Goal: Task Accomplishment & Management: Complete application form

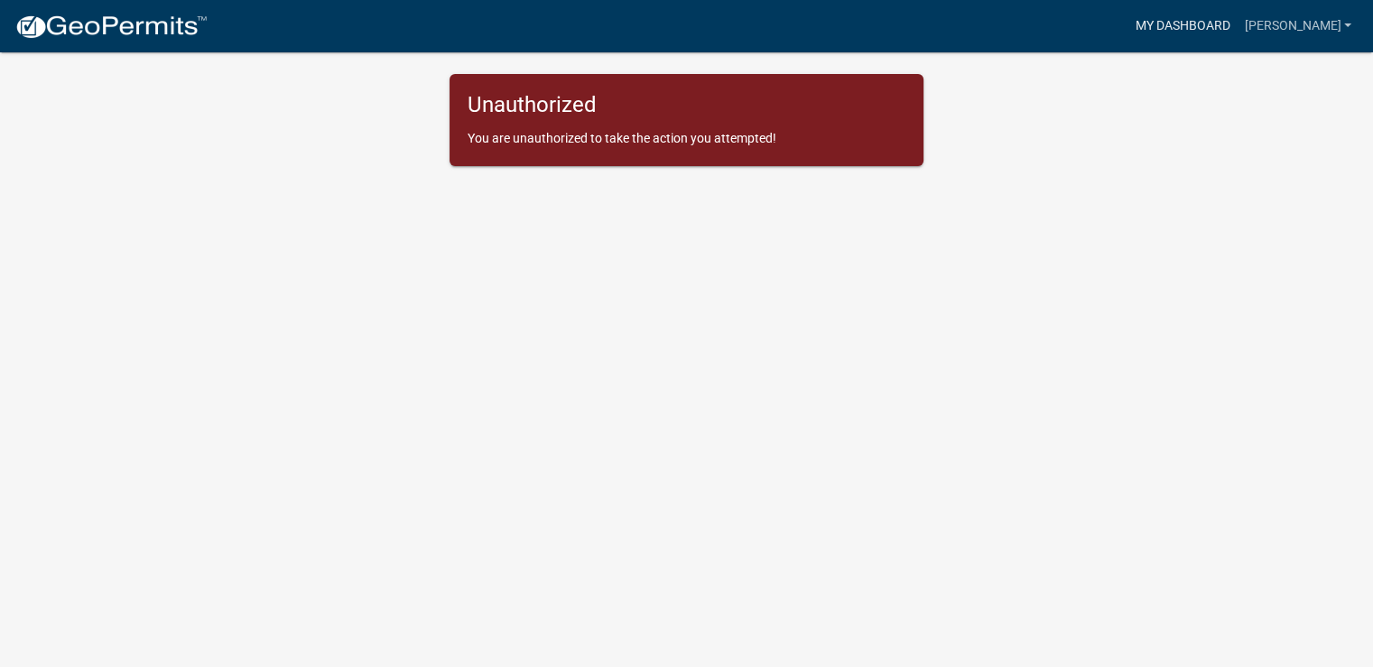
click at [1235, 29] on link "My Dashboard" at bounding box center [1181, 26] width 109 height 34
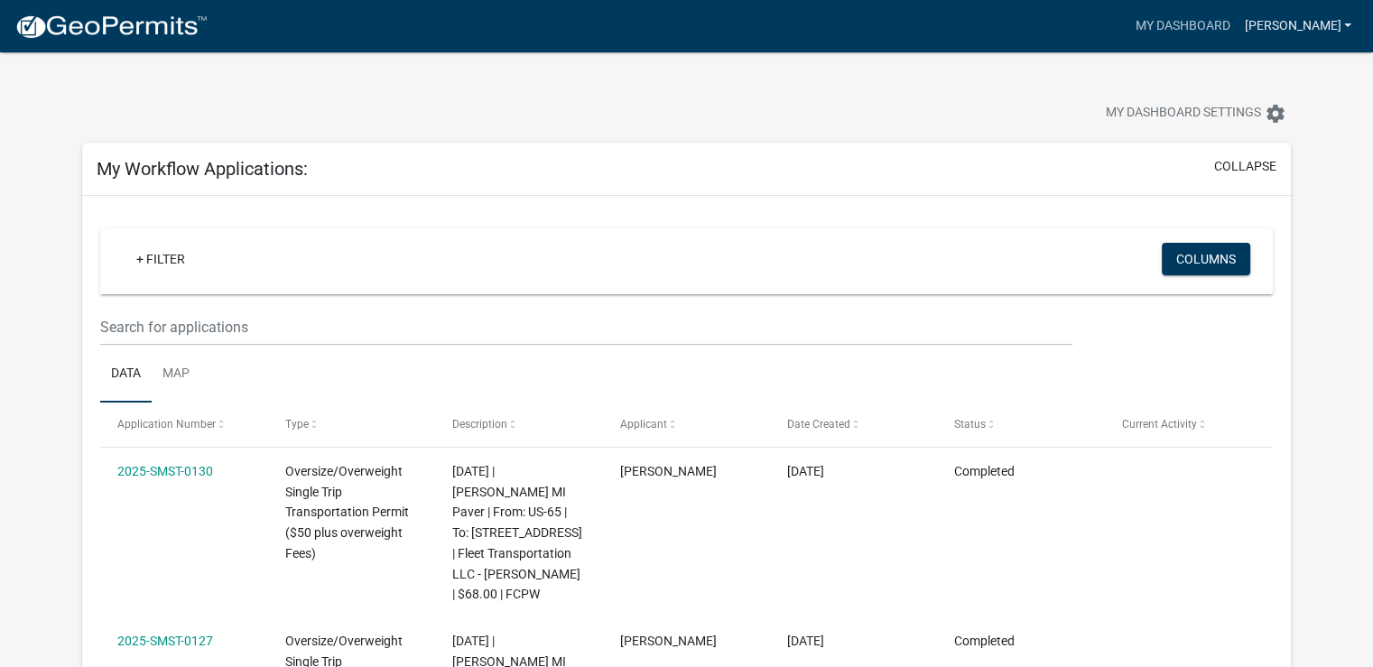
click at [1337, 24] on link "[PERSON_NAME]" at bounding box center [1297, 26] width 122 height 34
click at [1196, 21] on link "My Dashboard" at bounding box center [1181, 26] width 109 height 34
click at [1253, 171] on button "collapse" at bounding box center [1245, 166] width 62 height 19
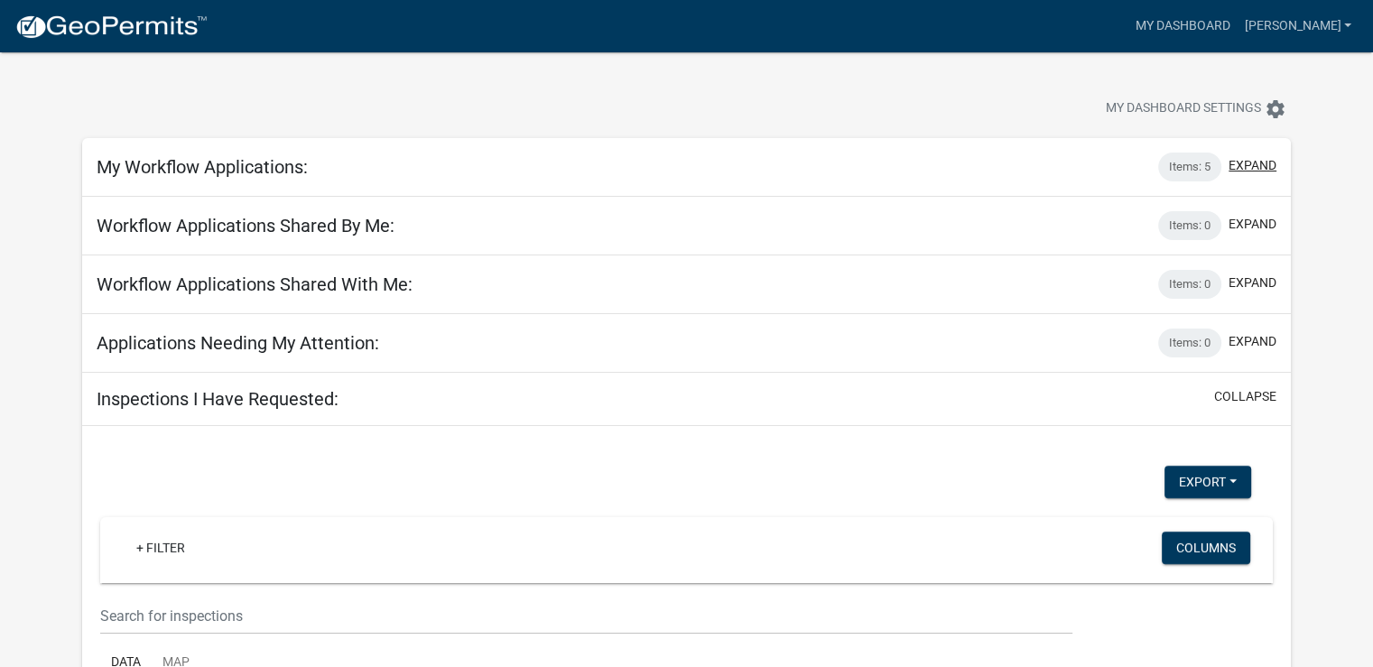
scroll to position [180, 0]
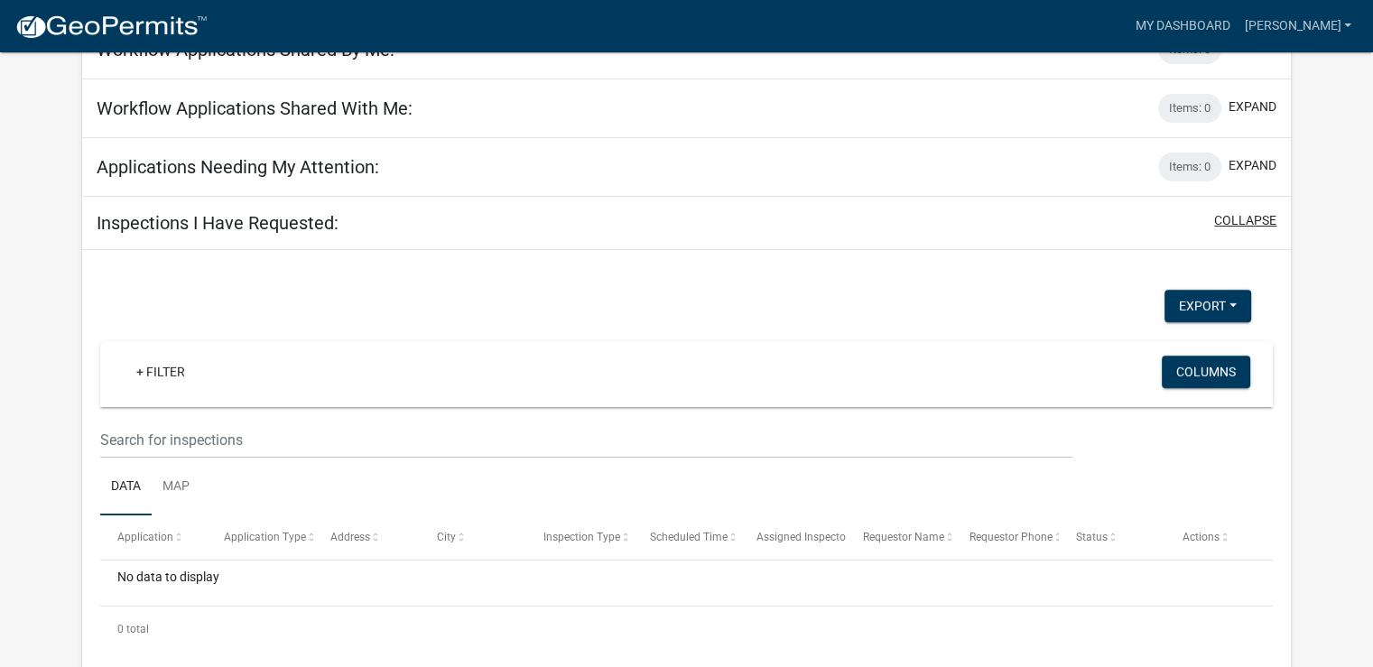
click at [1248, 224] on button "collapse" at bounding box center [1245, 220] width 62 height 19
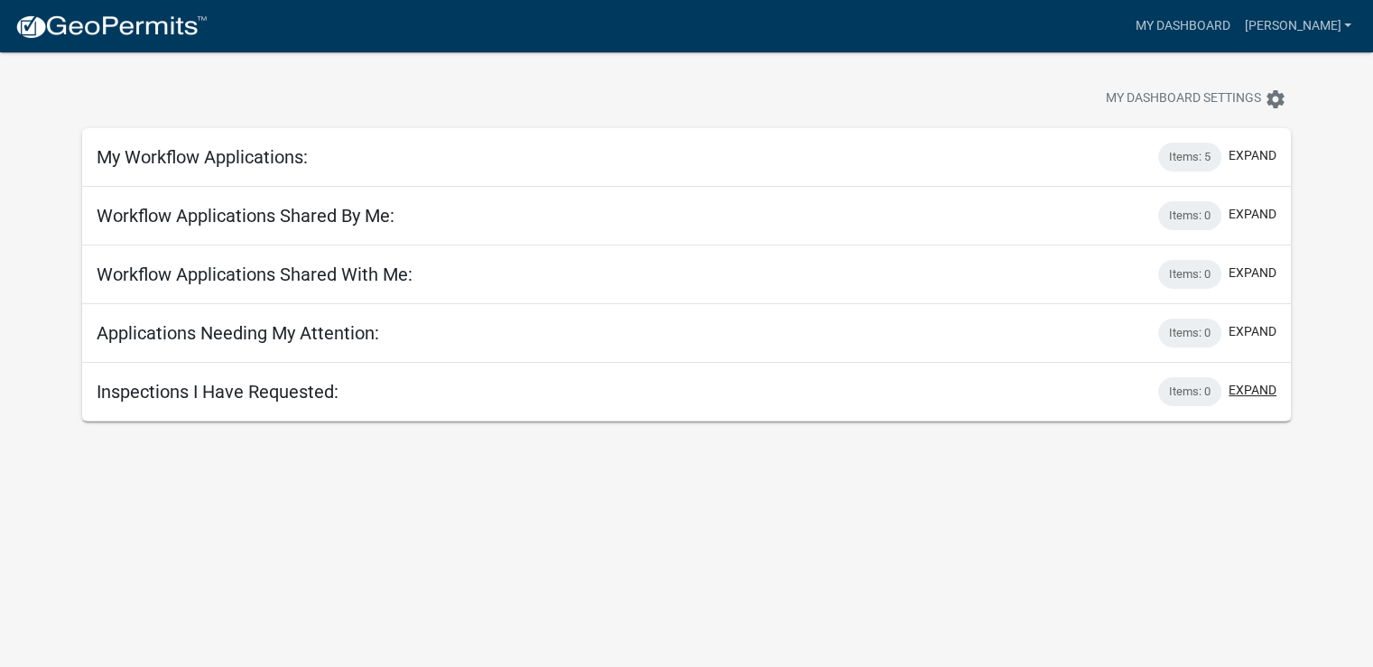
scroll to position [0, 0]
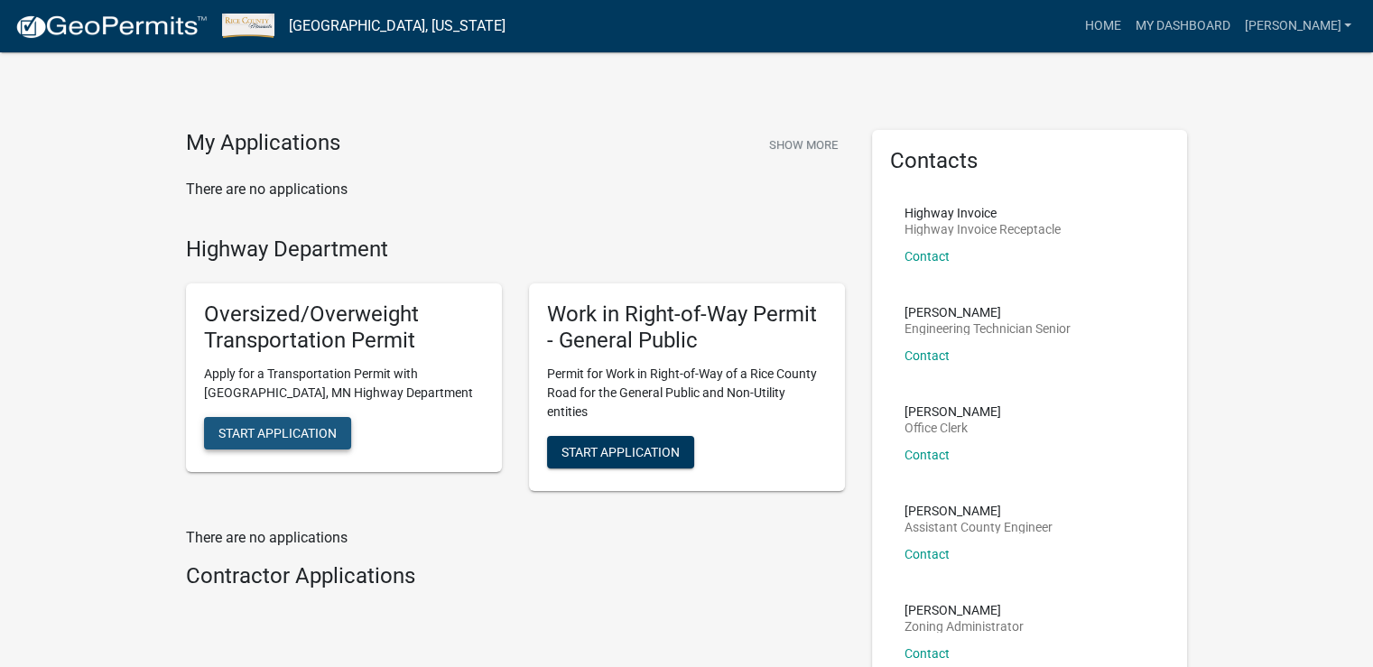
click at [313, 434] on span "Start Application" at bounding box center [277, 432] width 118 height 14
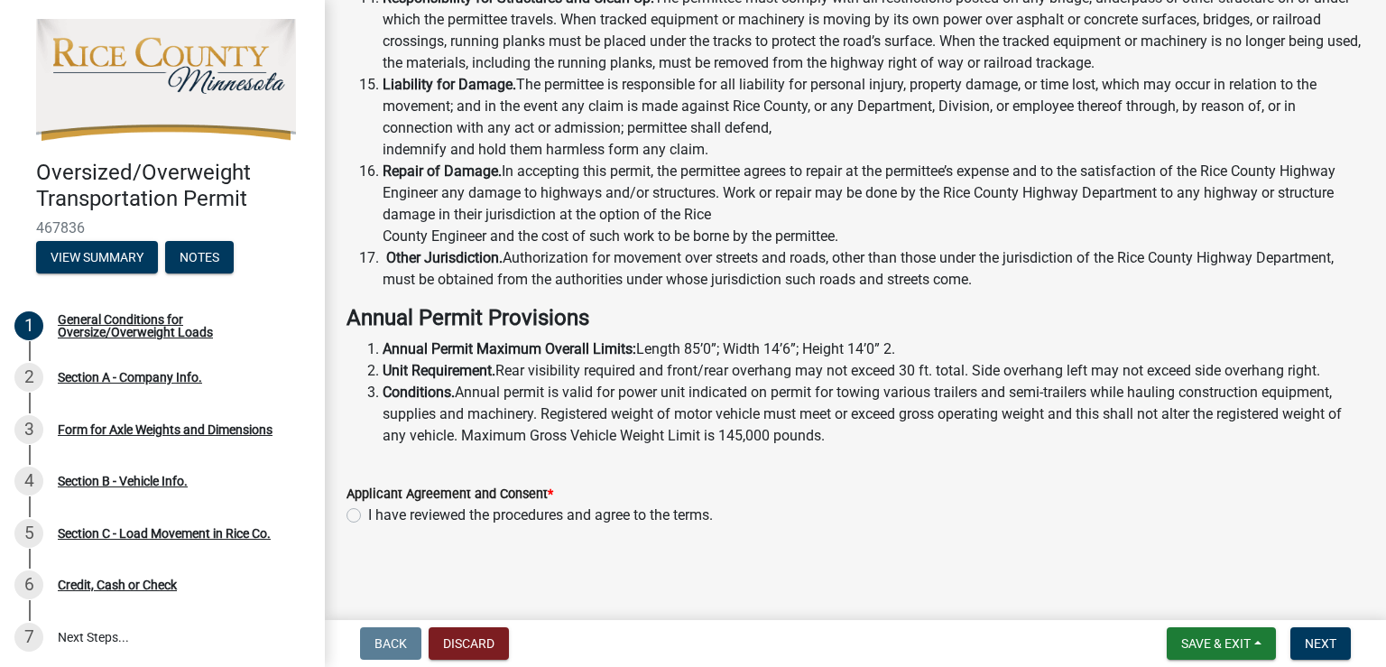
scroll to position [1412, 0]
click at [368, 511] on label "I have reviewed the procedures and agree to the terms." at bounding box center [540, 515] width 345 height 22
click at [368, 511] on input "I have reviewed the procedures and agree to the terms." at bounding box center [374, 510] width 12 height 12
radio input "true"
click at [1329, 640] on span "Next" at bounding box center [1321, 643] width 32 height 14
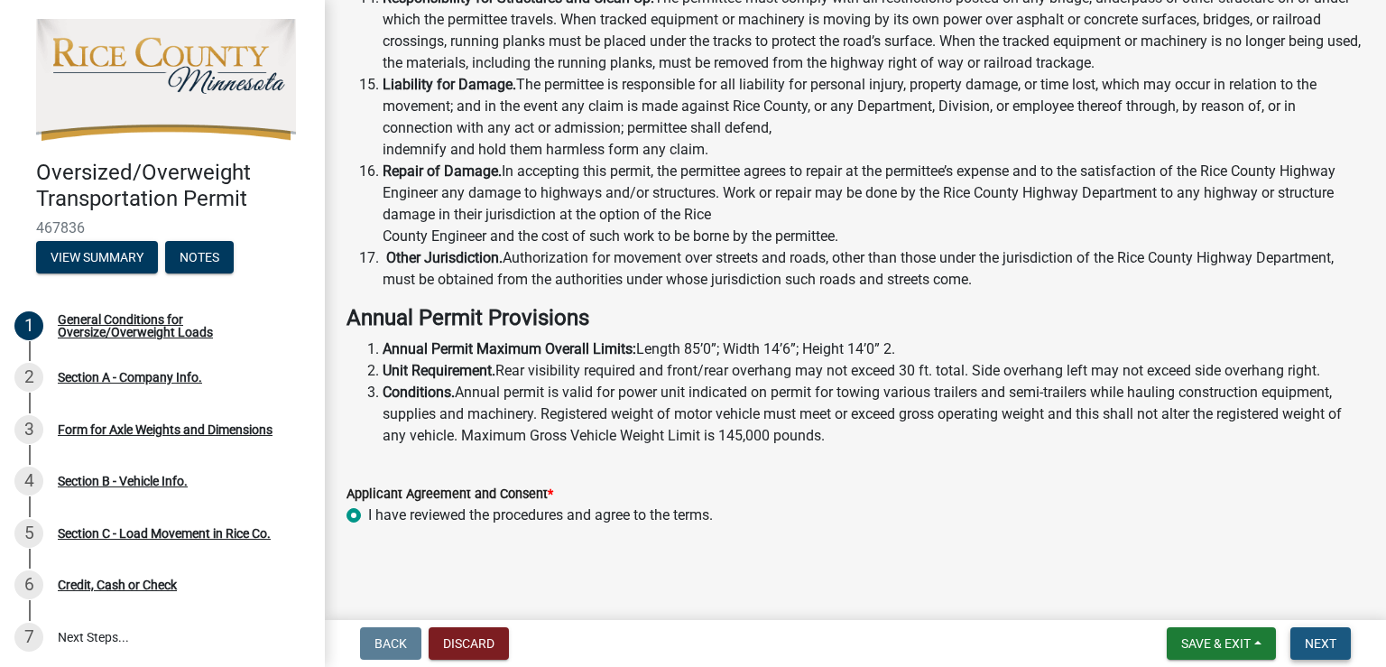
scroll to position [0, 0]
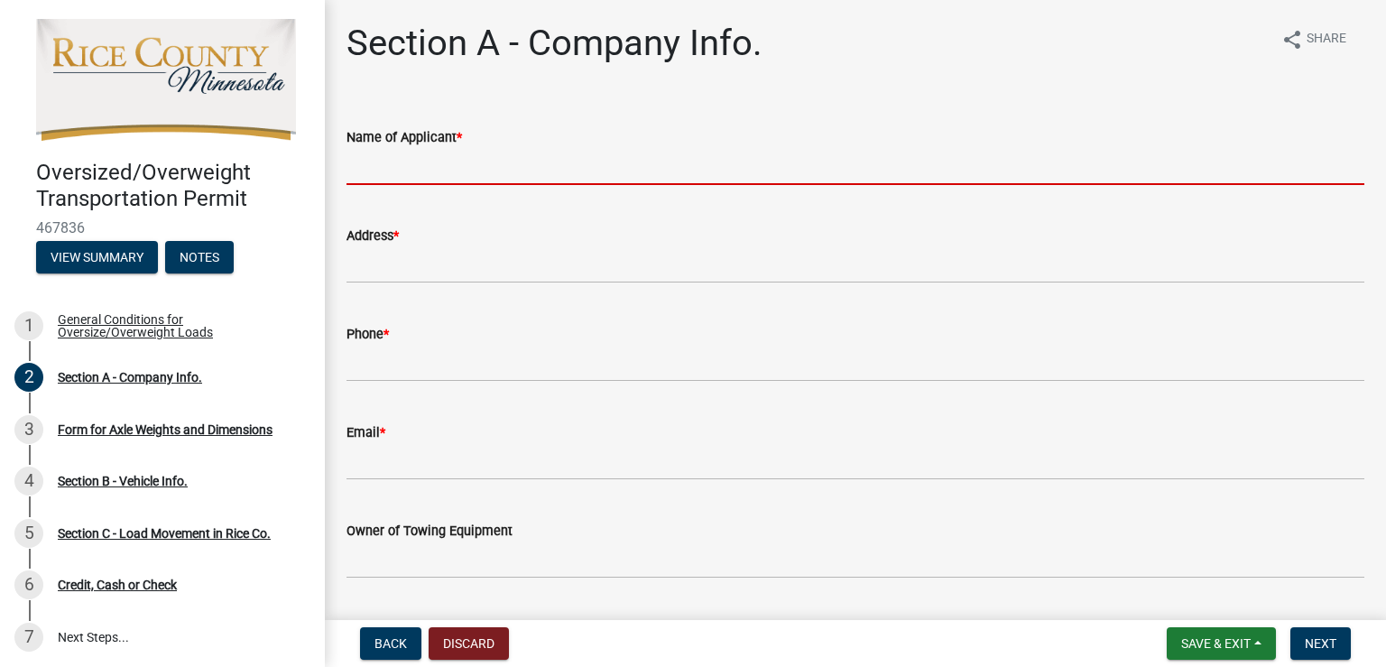
click at [509, 169] on input "Name of Applicant *" at bounding box center [856, 166] width 1018 height 37
type input "[PERSON_NAME]"
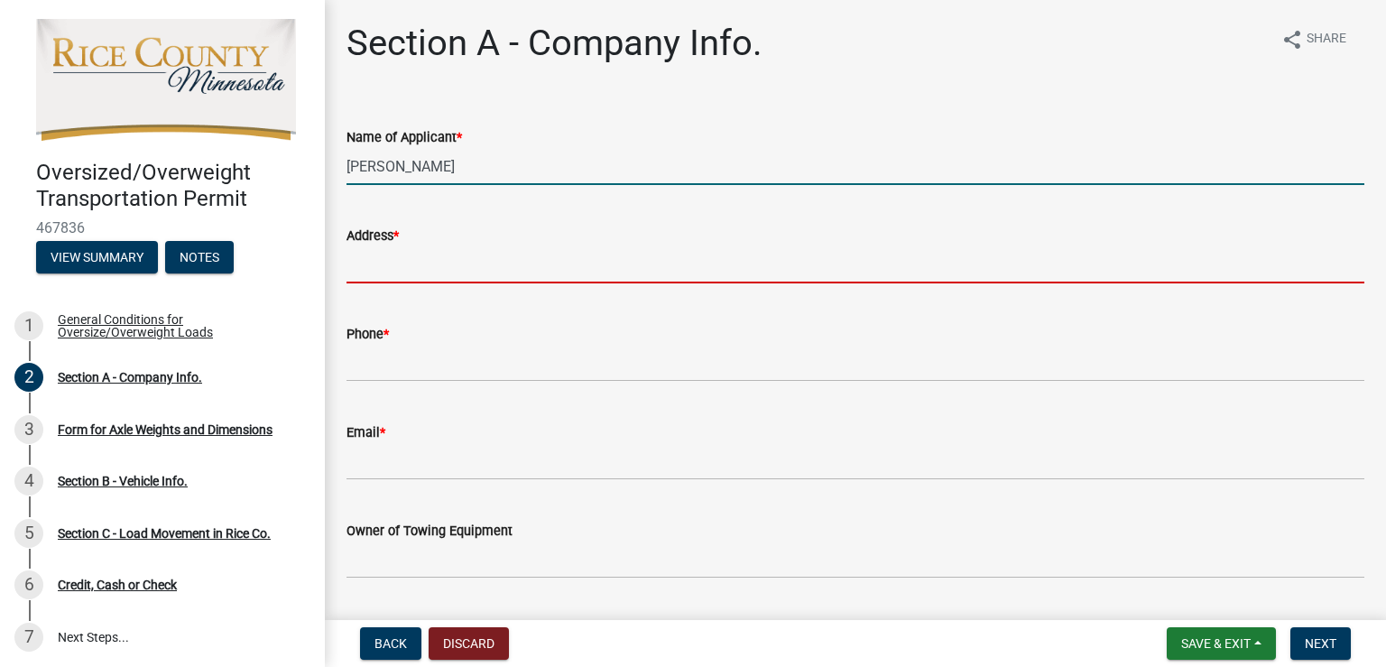
type input "[STREET_ADDRESS]"
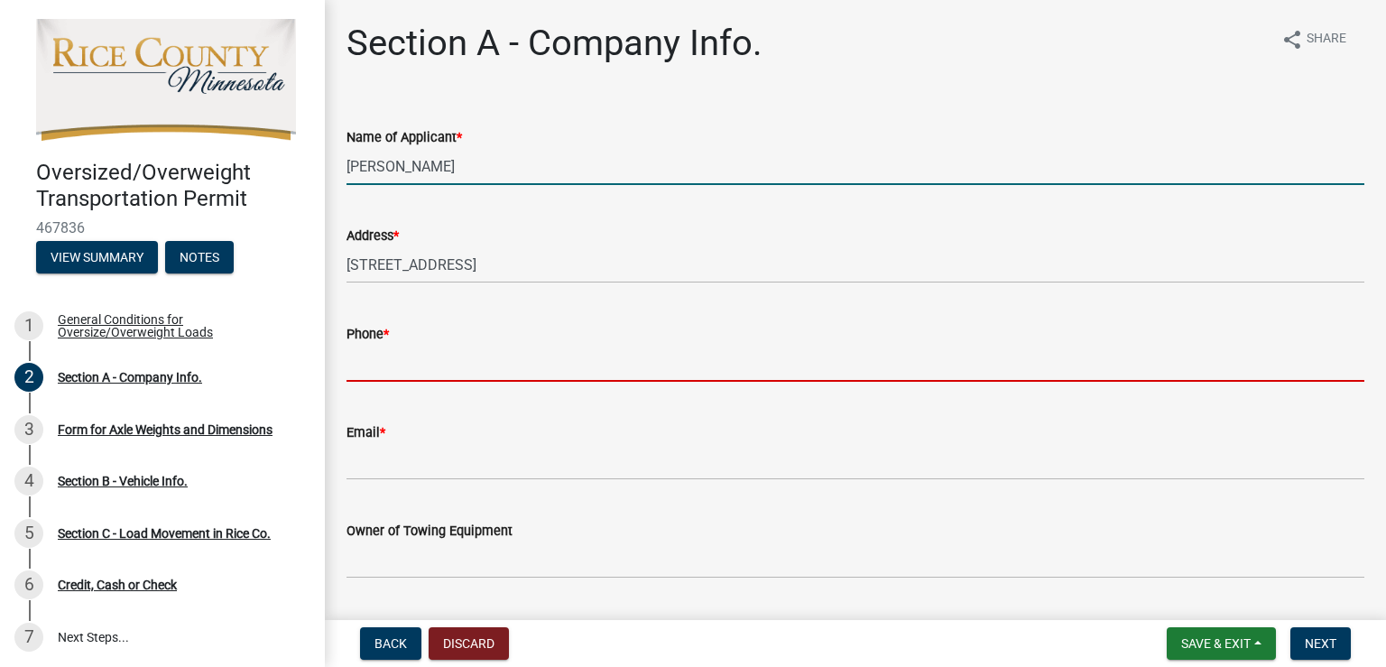
type input "7153408440"
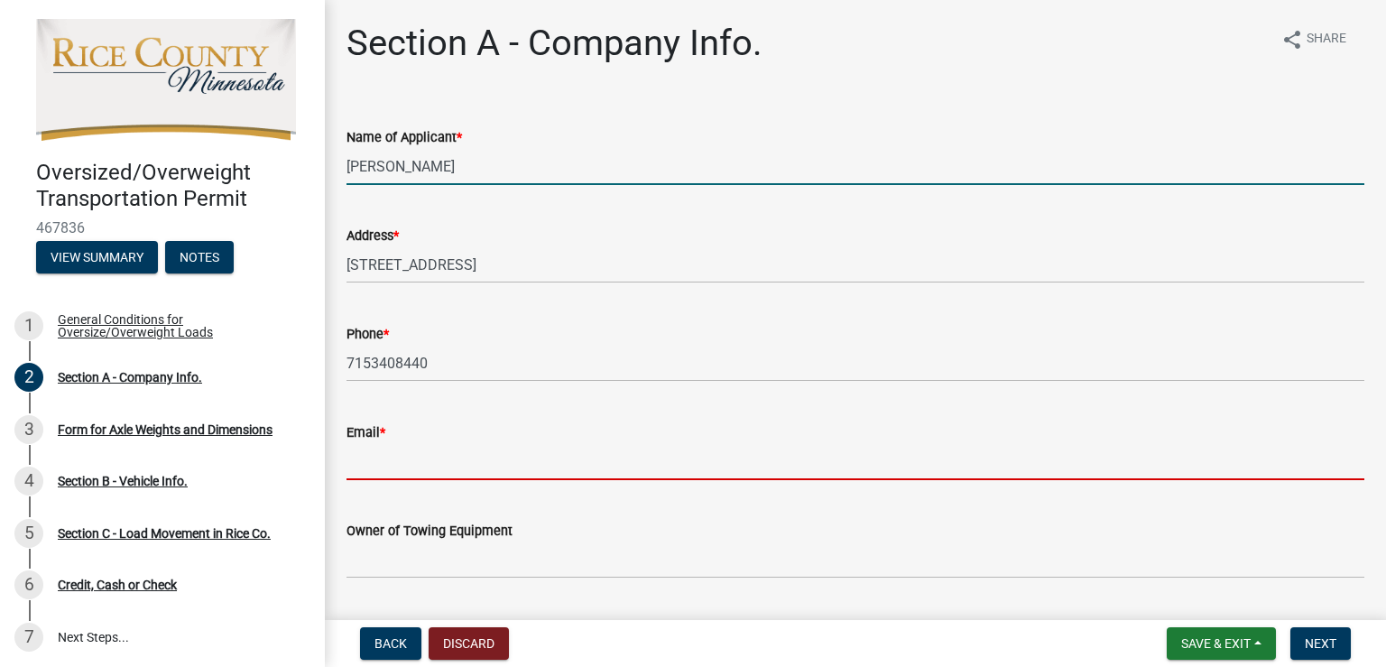
type input "[PERSON_NAME][EMAIL_ADDRESS][PERSON_NAME][DOMAIN_NAME]"
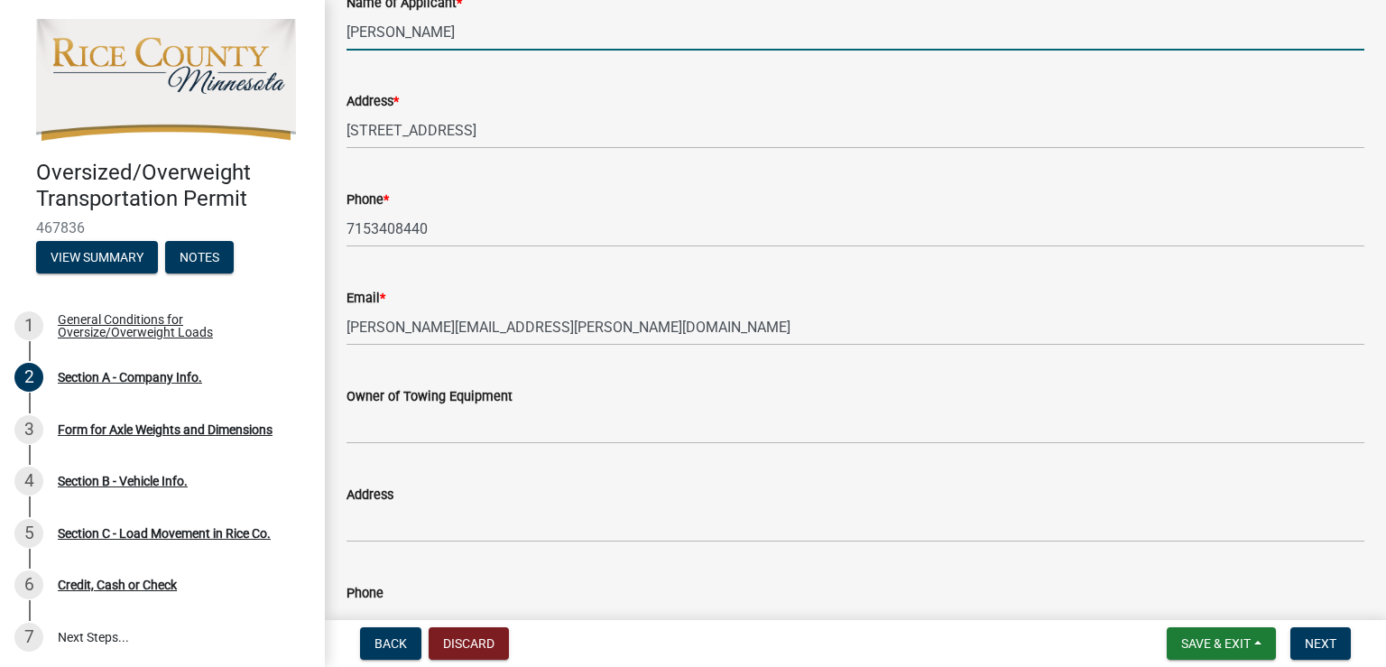
scroll to position [180, 0]
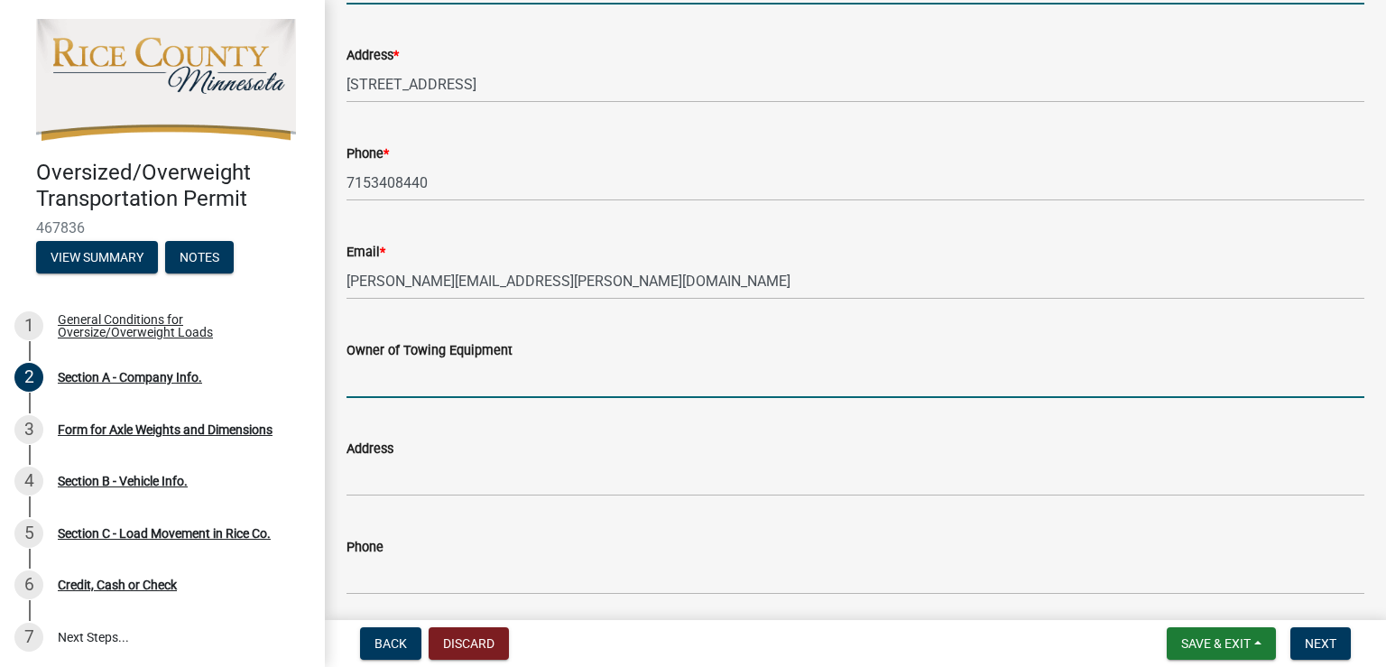
click at [501, 382] on input "Owner of Towing Equipment" at bounding box center [856, 379] width 1018 height 37
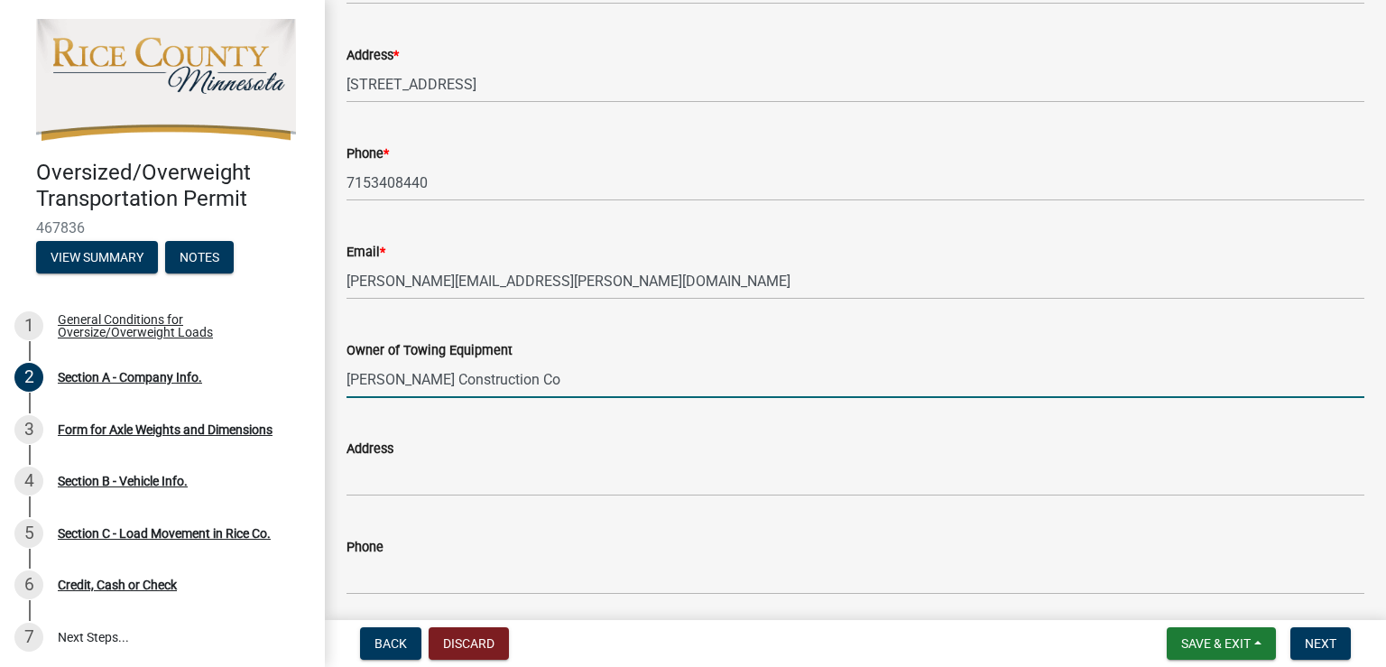
type input "[PERSON_NAME] Construction Co"
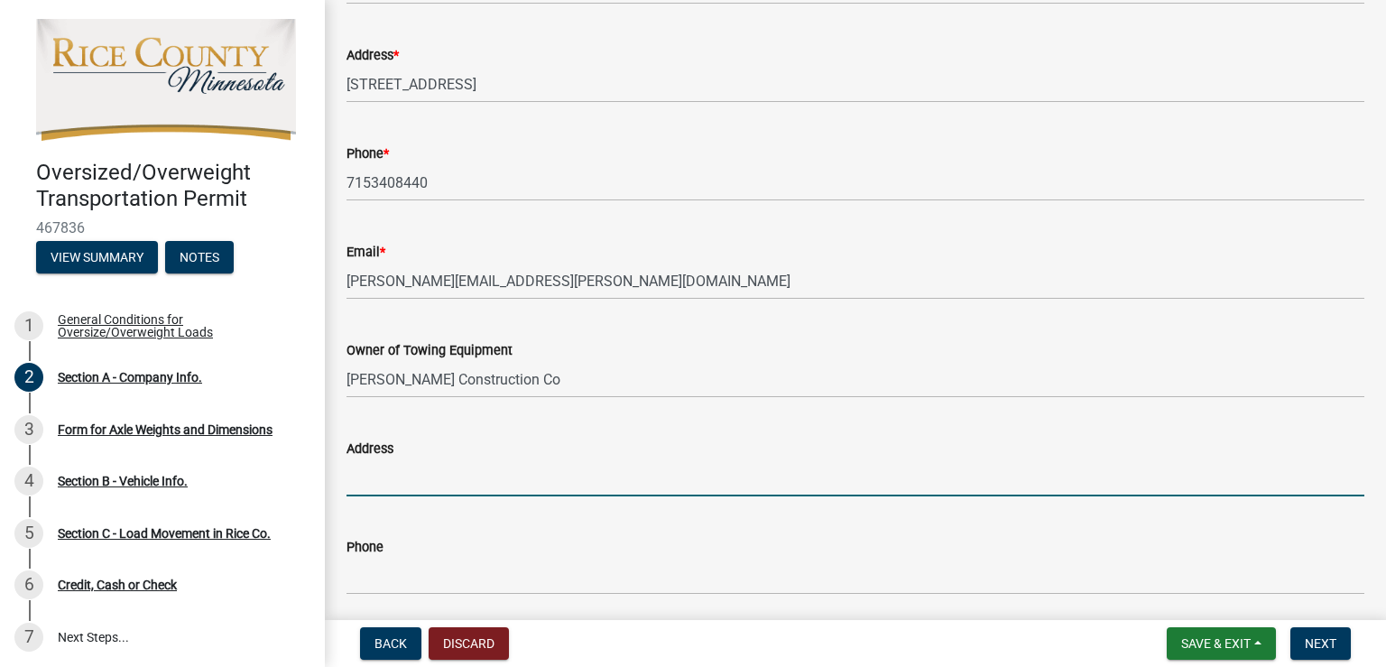
click at [448, 489] on input "Address" at bounding box center [856, 477] width 1018 height 37
type input "[STREET_ADDRESS]"
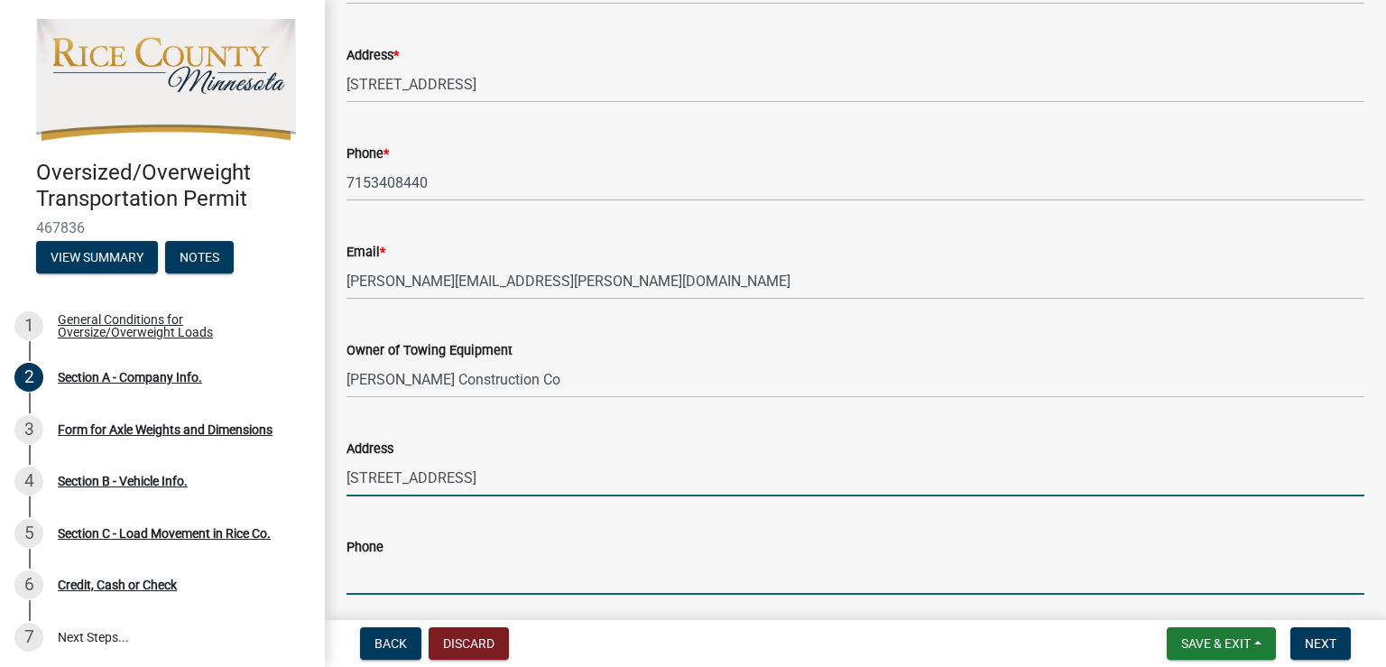
type input "7153408440"
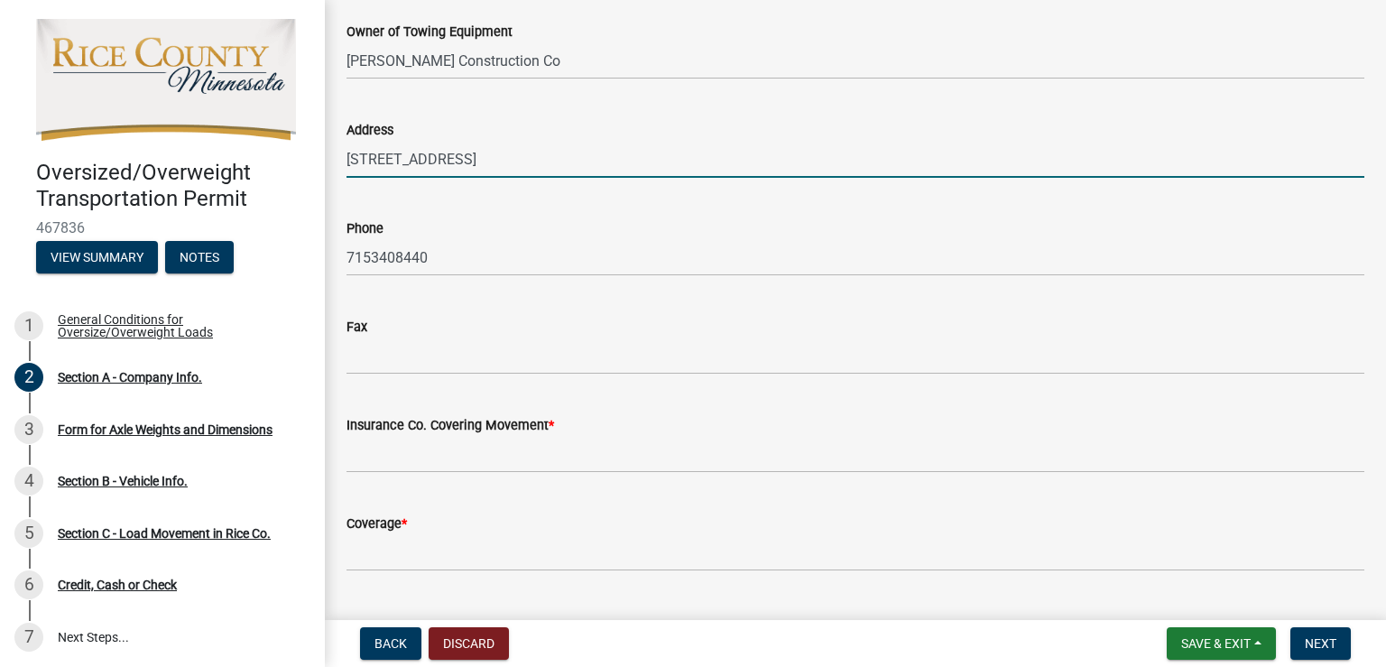
scroll to position [541, 0]
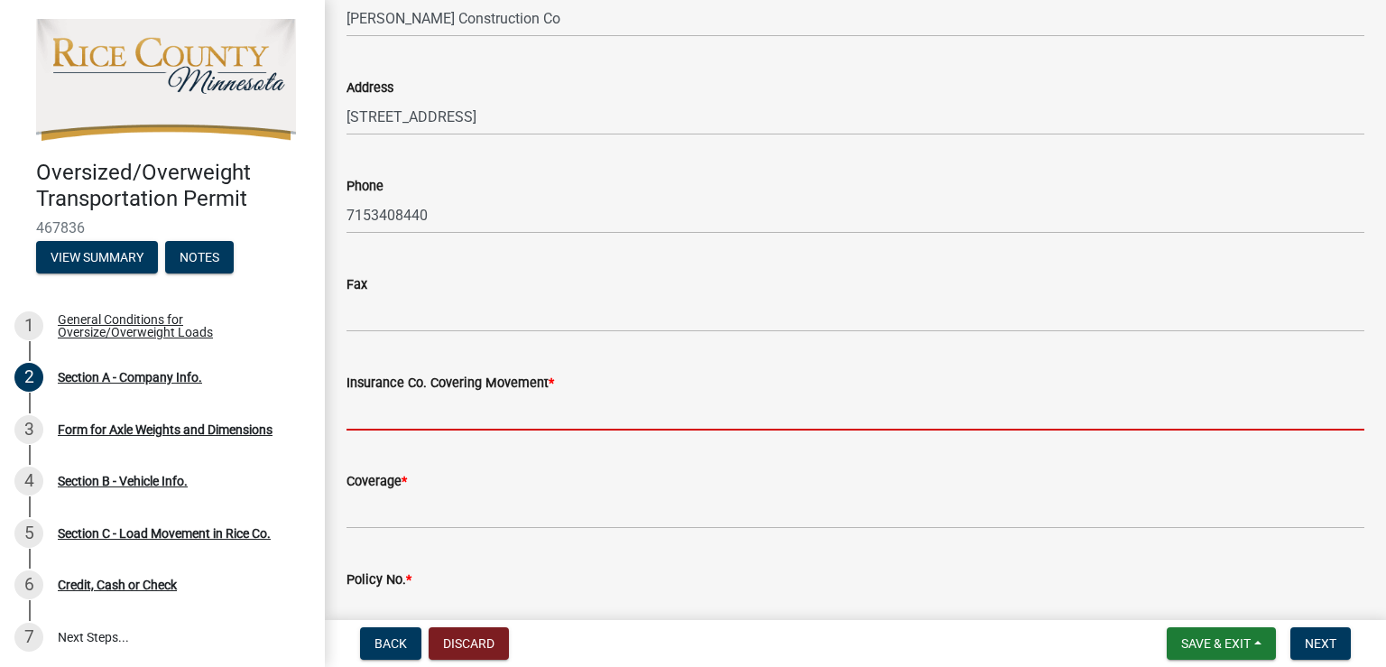
click at [564, 413] on input "Insurance Co. Covering Movement *" at bounding box center [856, 411] width 1018 height 37
type input "[GEOGRAPHIC_DATA]"
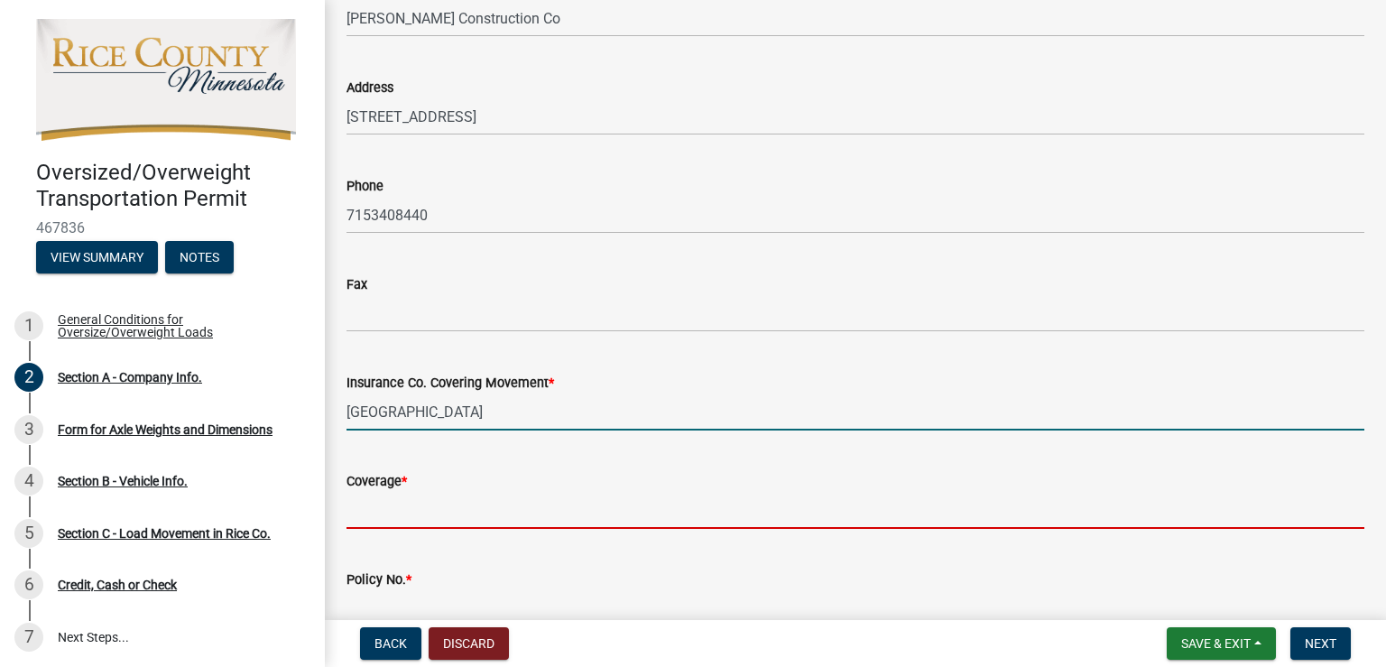
click at [507, 507] on input "Coverage *" at bounding box center [856, 510] width 1018 height 37
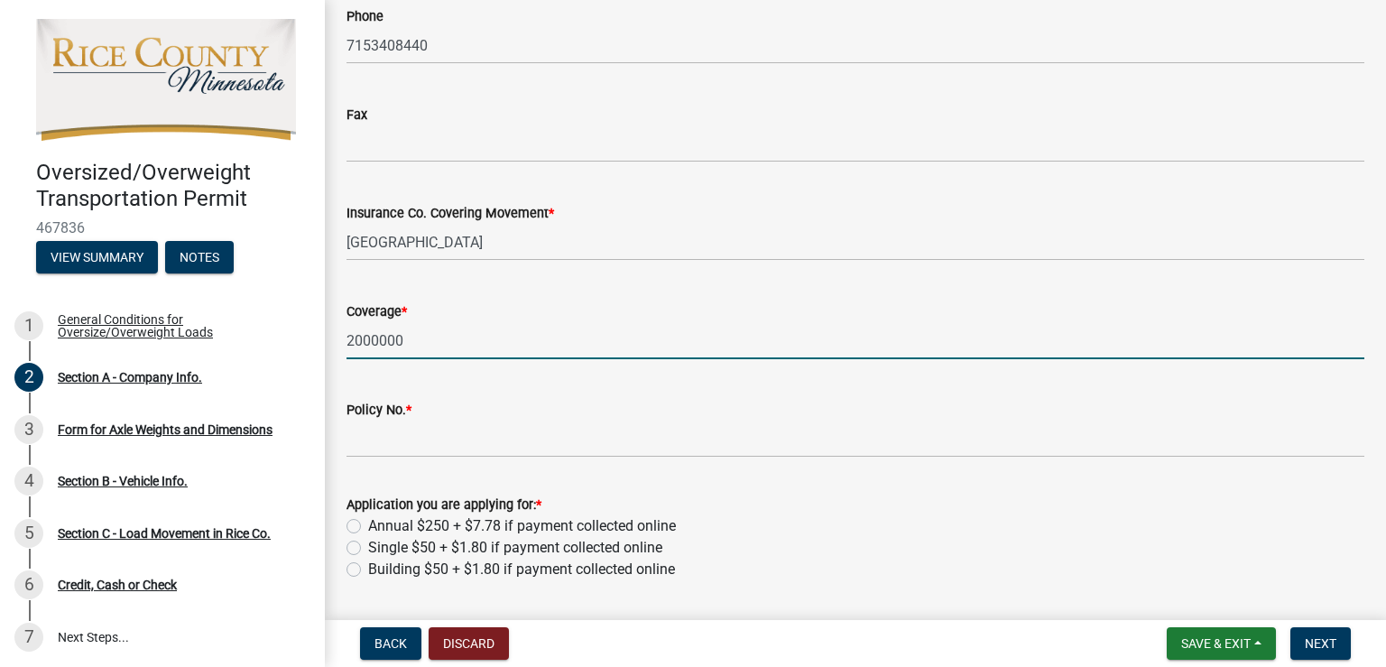
scroll to position [722, 0]
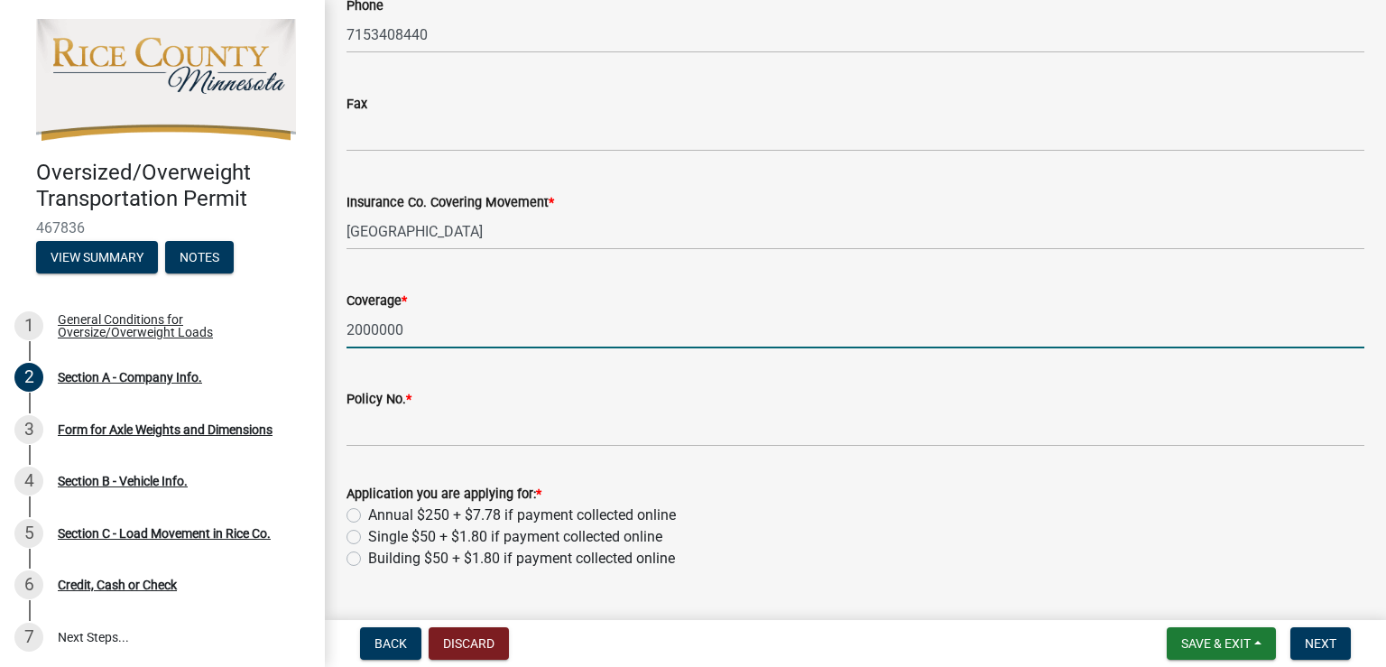
type input "2000000"
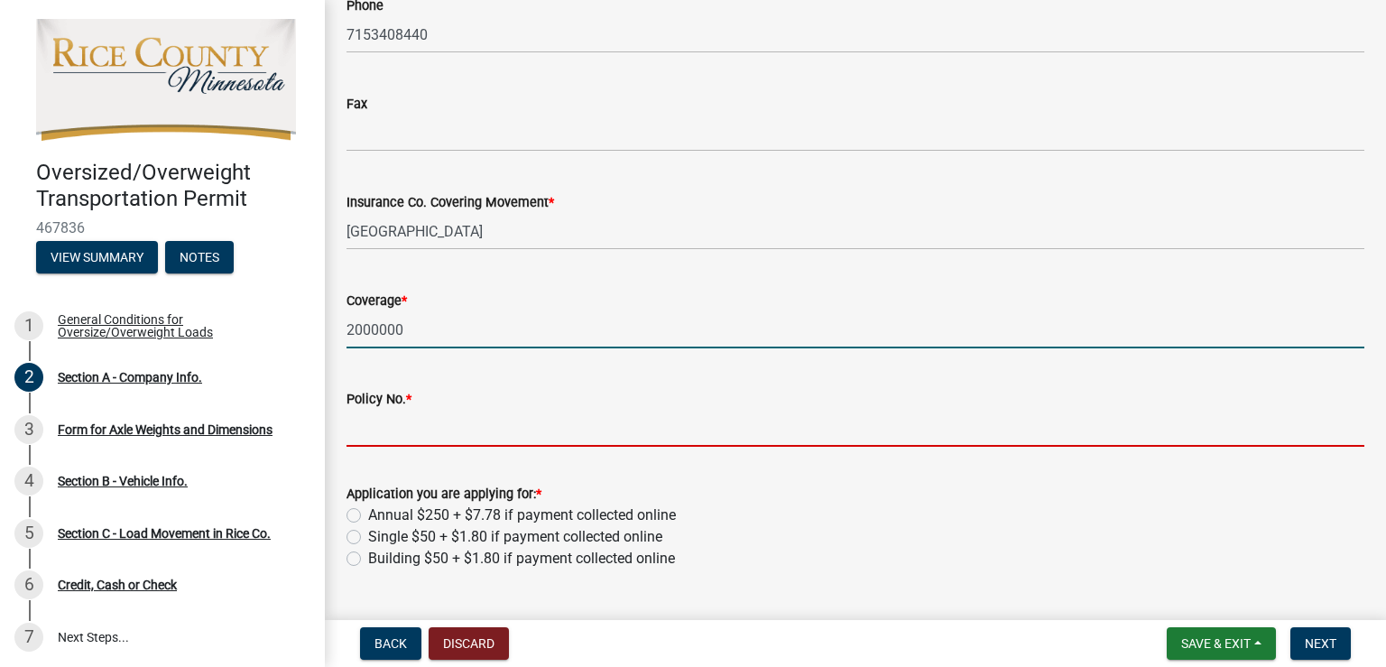
click at [404, 429] on input "Policy No. *" at bounding box center [856, 428] width 1018 height 37
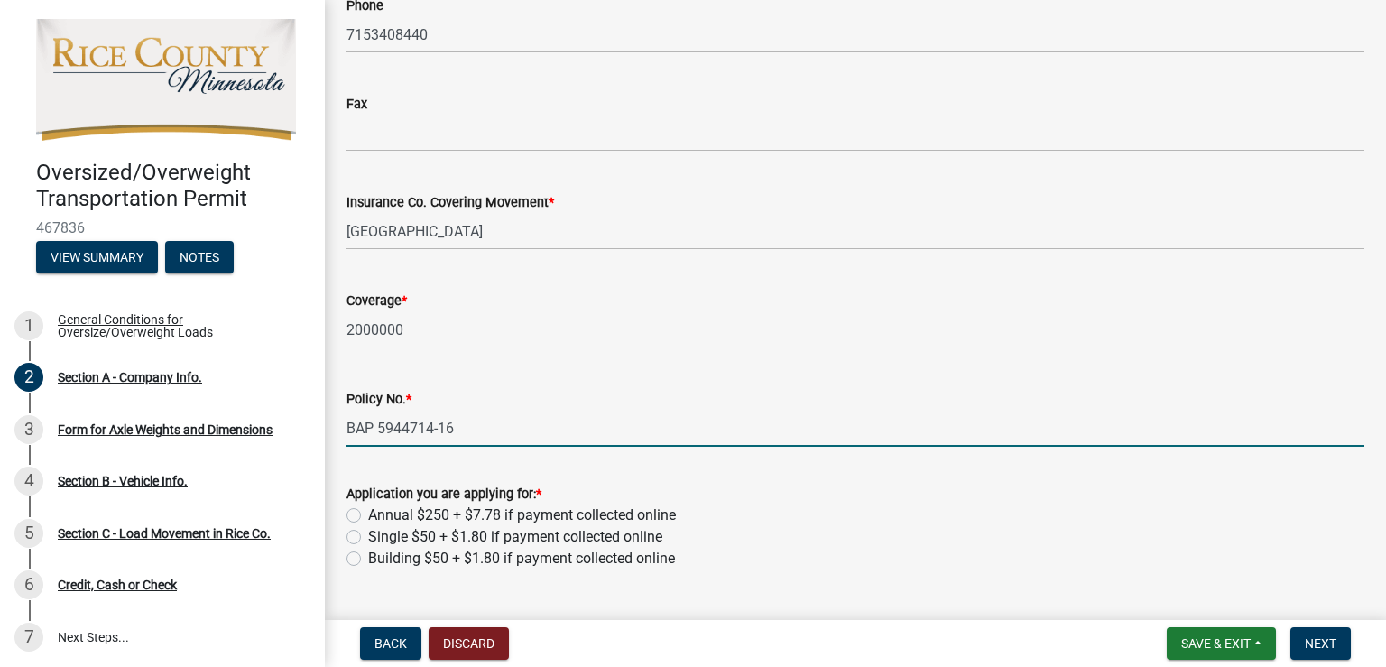
type input "BAP 5944714-16"
click at [368, 535] on label "Single $50 + $1.80 if payment collected online" at bounding box center [515, 537] width 294 height 22
click at [368, 535] on input "Single $50 + $1.80 if payment collected online" at bounding box center [374, 532] width 12 height 12
radio input "true"
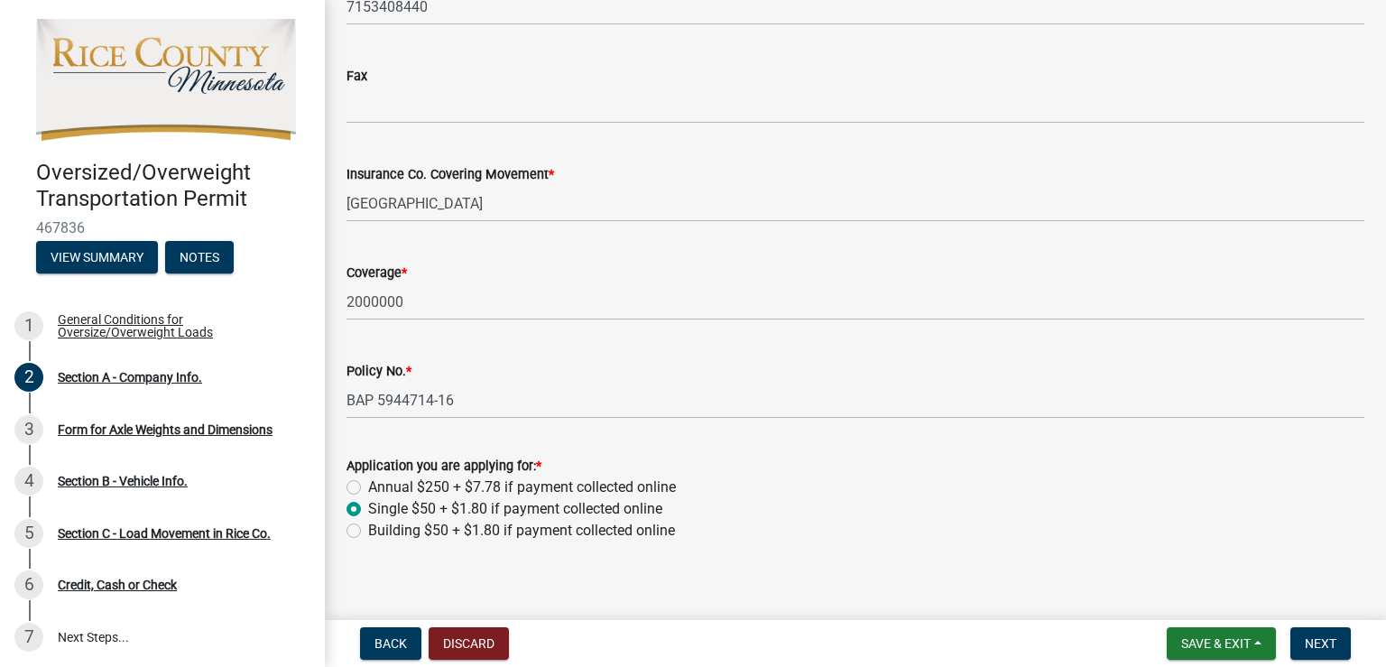
scroll to position [765, 0]
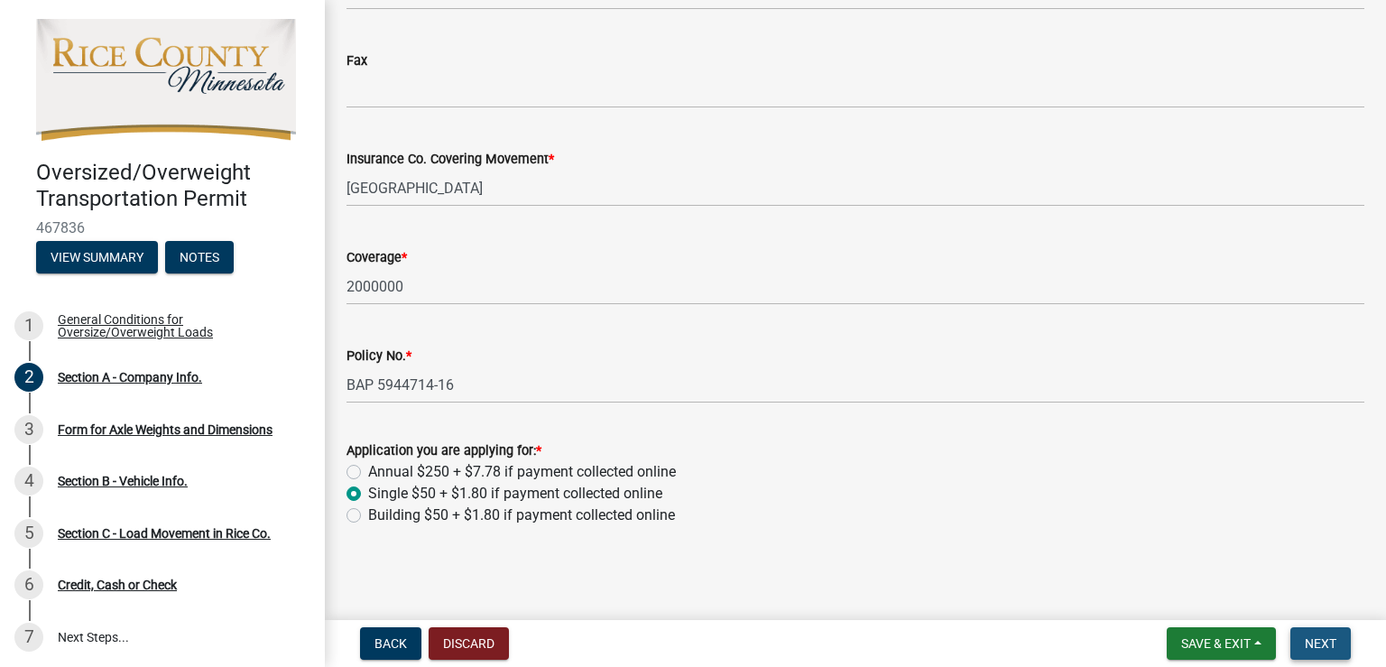
click at [1341, 646] on button "Next" at bounding box center [1320, 643] width 60 height 32
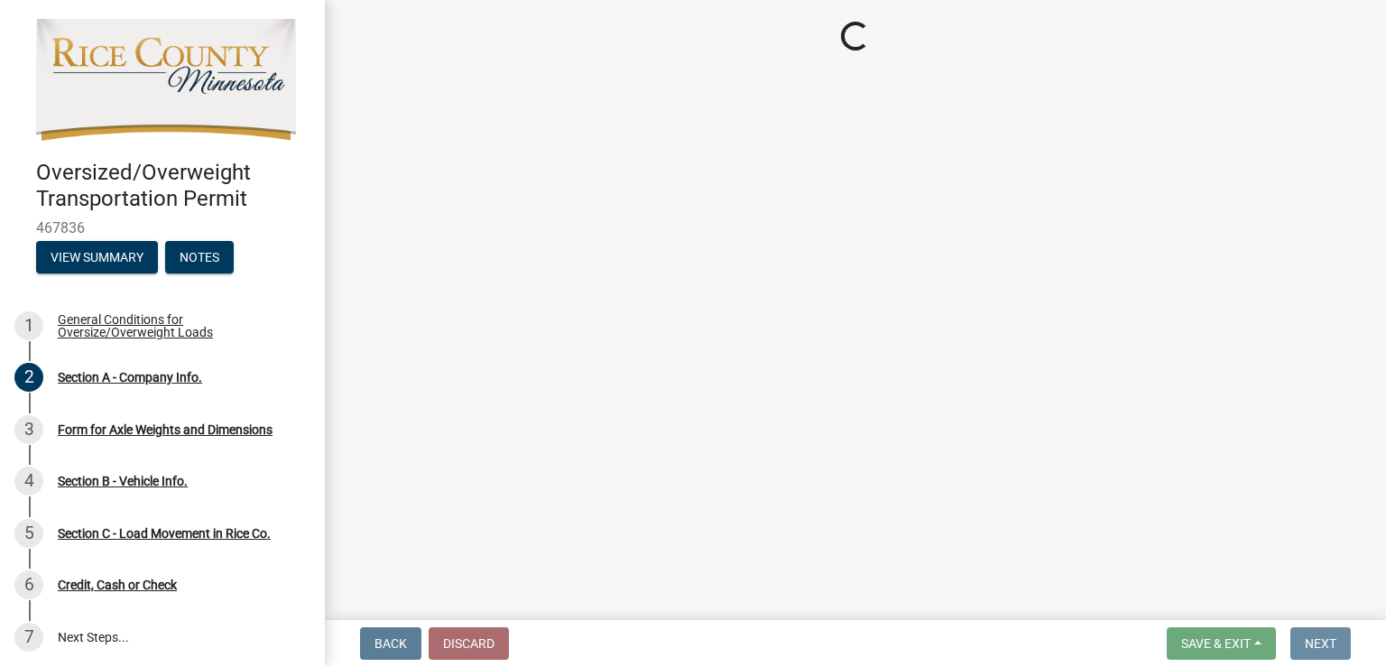
scroll to position [0, 0]
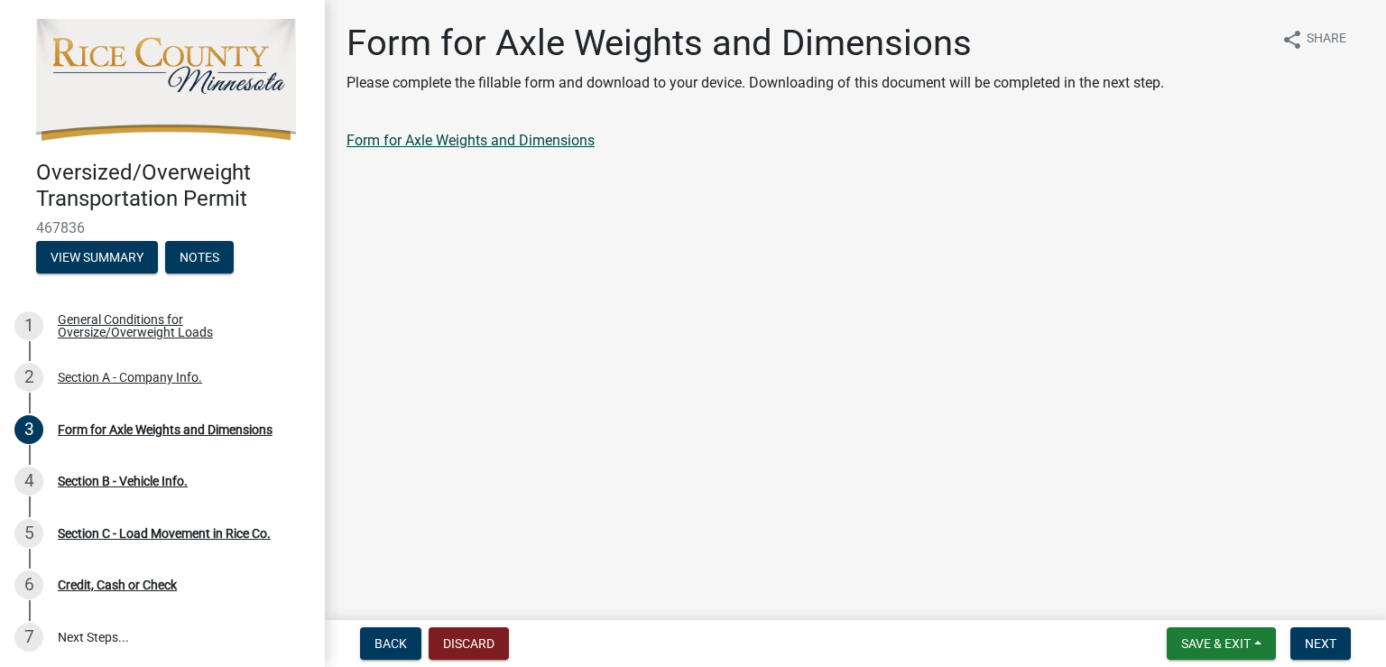
click at [541, 147] on link "Form for Axle Weights and Dimensions" at bounding box center [471, 140] width 248 height 17
click at [1319, 636] on span "Next" at bounding box center [1321, 643] width 32 height 14
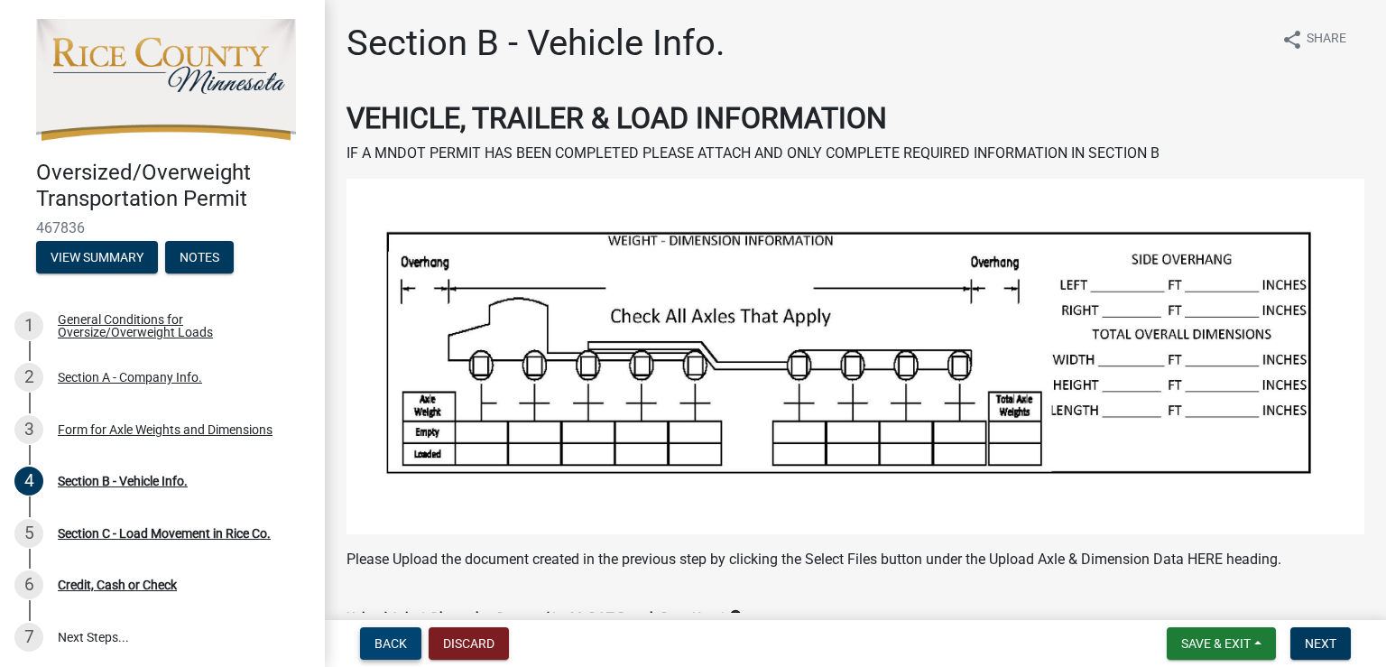
click at [405, 646] on span "Back" at bounding box center [391, 643] width 32 height 14
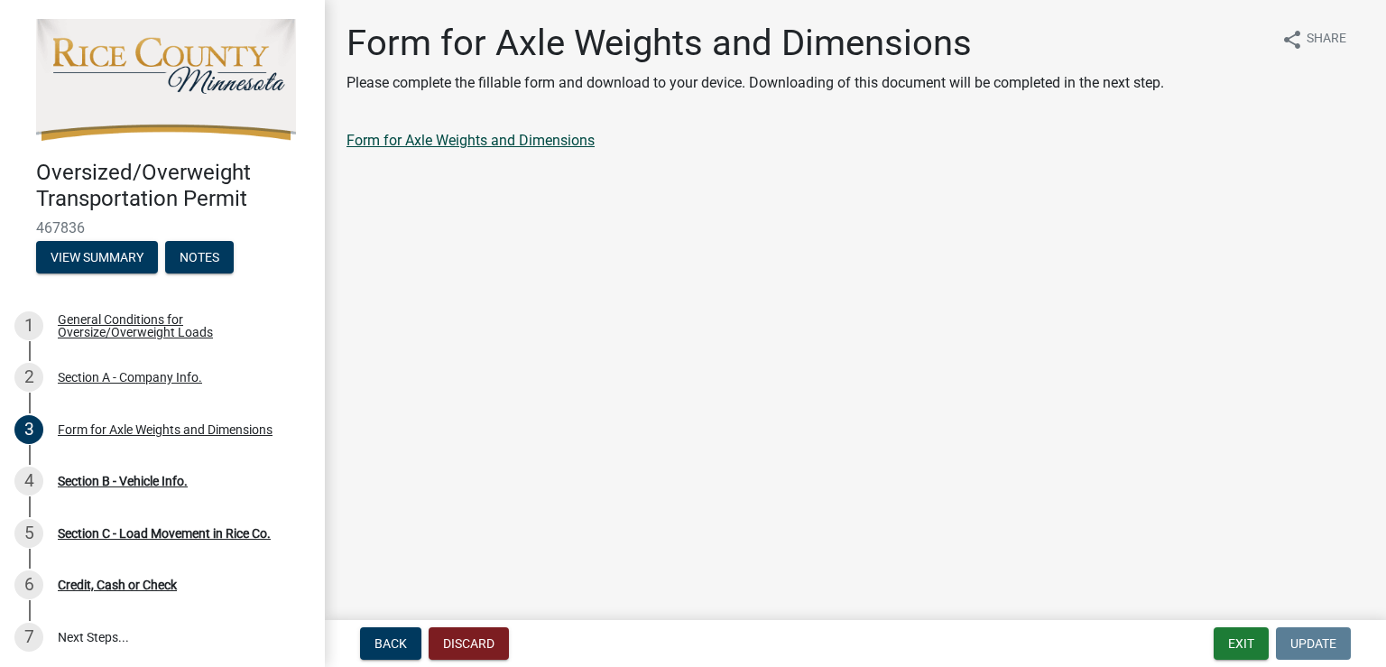
click at [517, 143] on link "Form for Axle Weights and Dimensions" at bounding box center [471, 140] width 248 height 17
click at [562, 144] on link "Form for Axle Weights and Dimensions" at bounding box center [471, 140] width 248 height 17
click at [387, 634] on button "Back" at bounding box center [390, 643] width 61 height 32
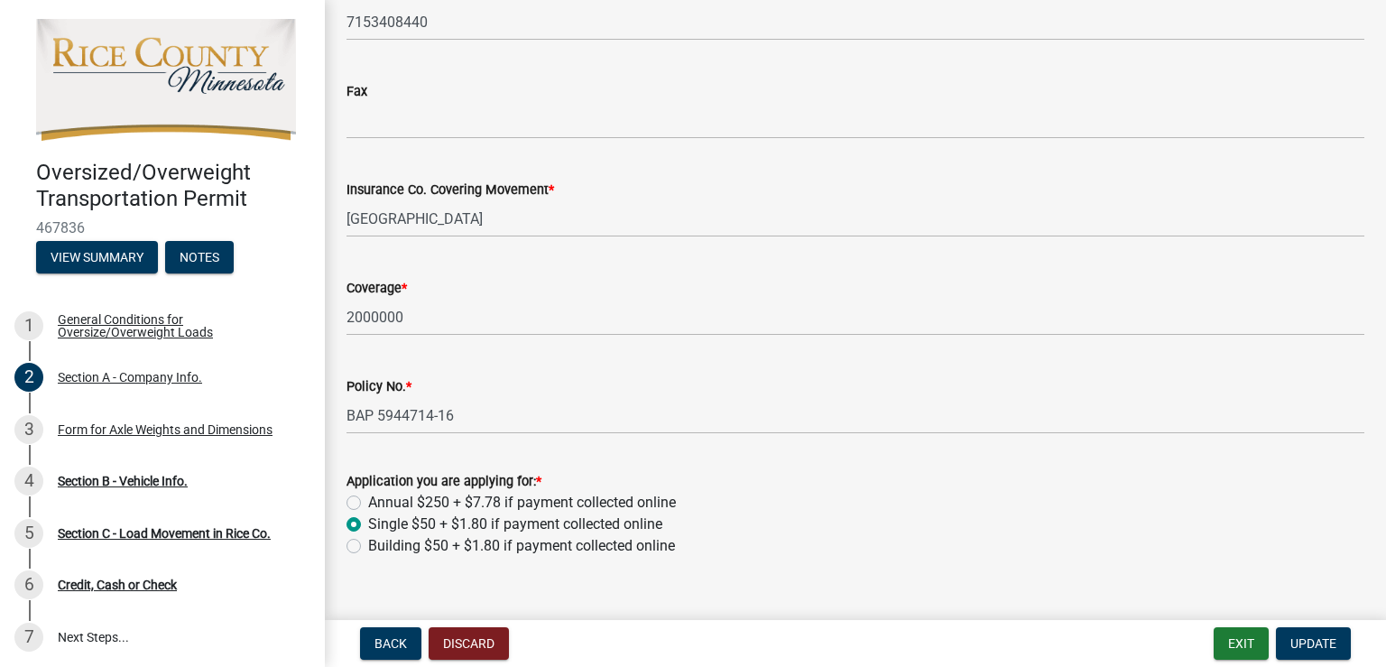
scroll to position [765, 0]
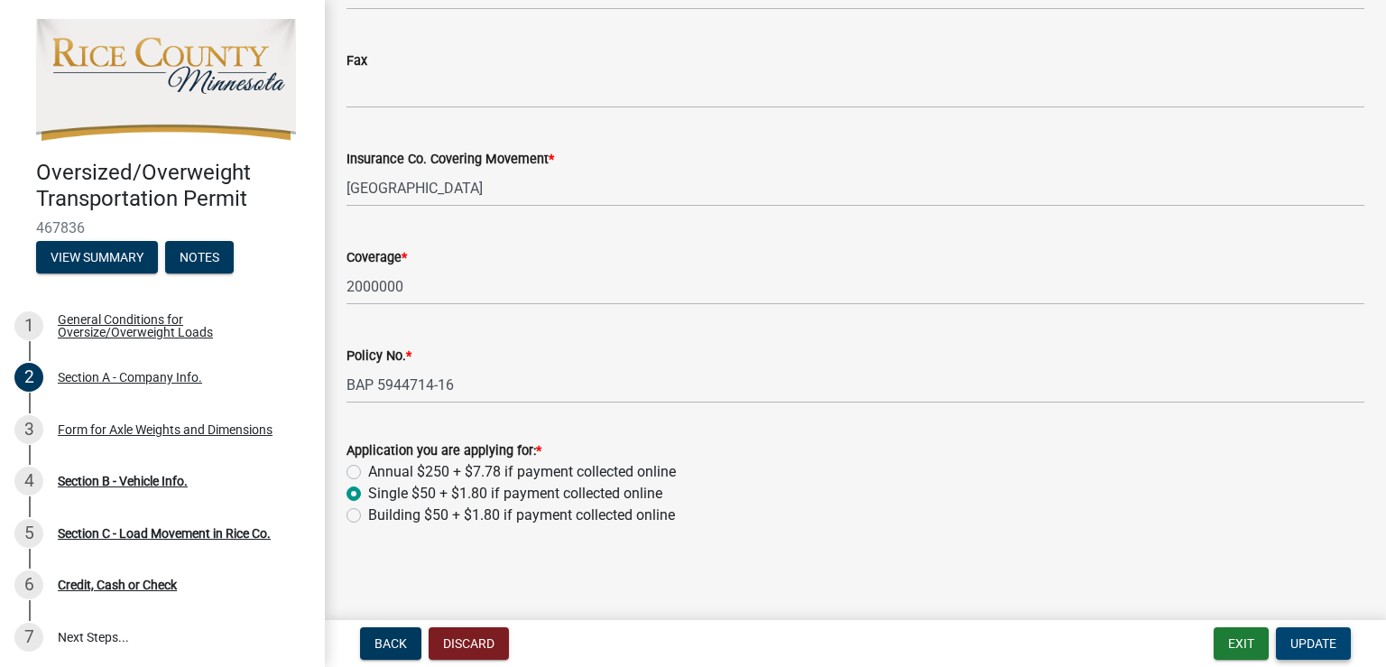
click at [1336, 636] on span "Update" at bounding box center [1313, 643] width 46 height 14
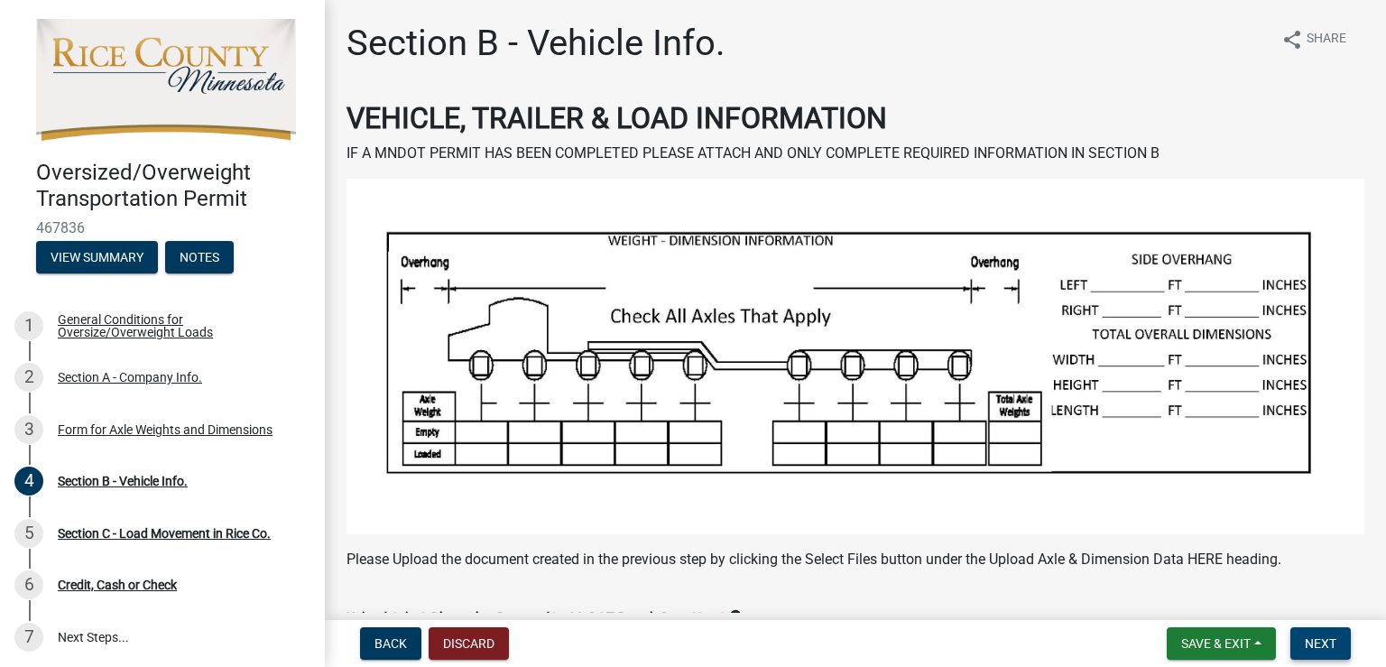
click at [1336, 640] on span "Next" at bounding box center [1321, 643] width 32 height 14
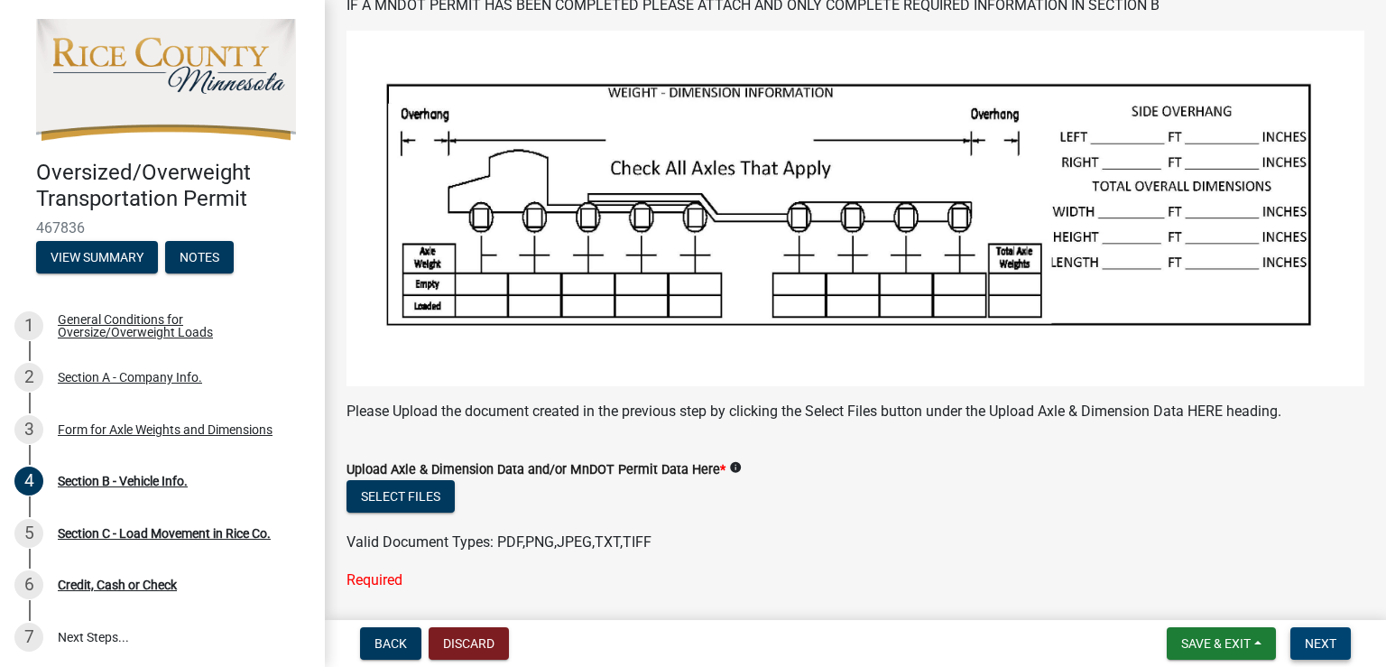
scroll to position [180, 0]
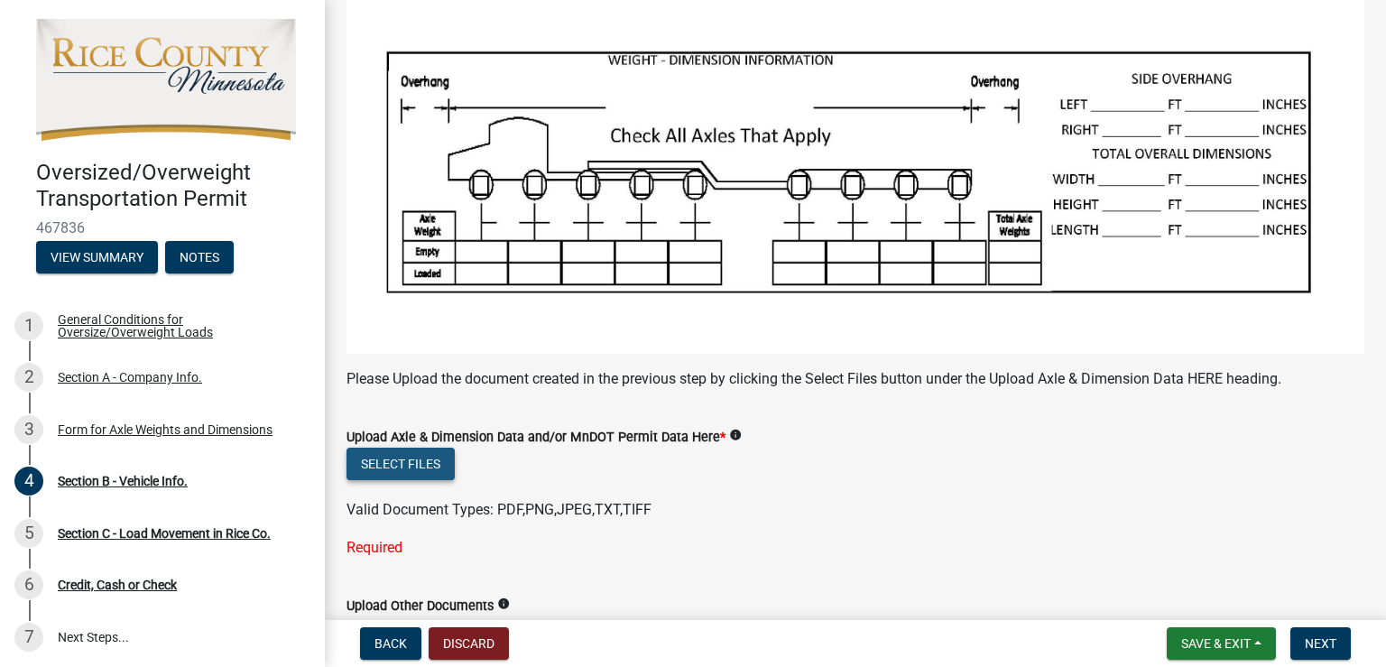
click at [401, 461] on button "Select files" at bounding box center [401, 464] width 108 height 32
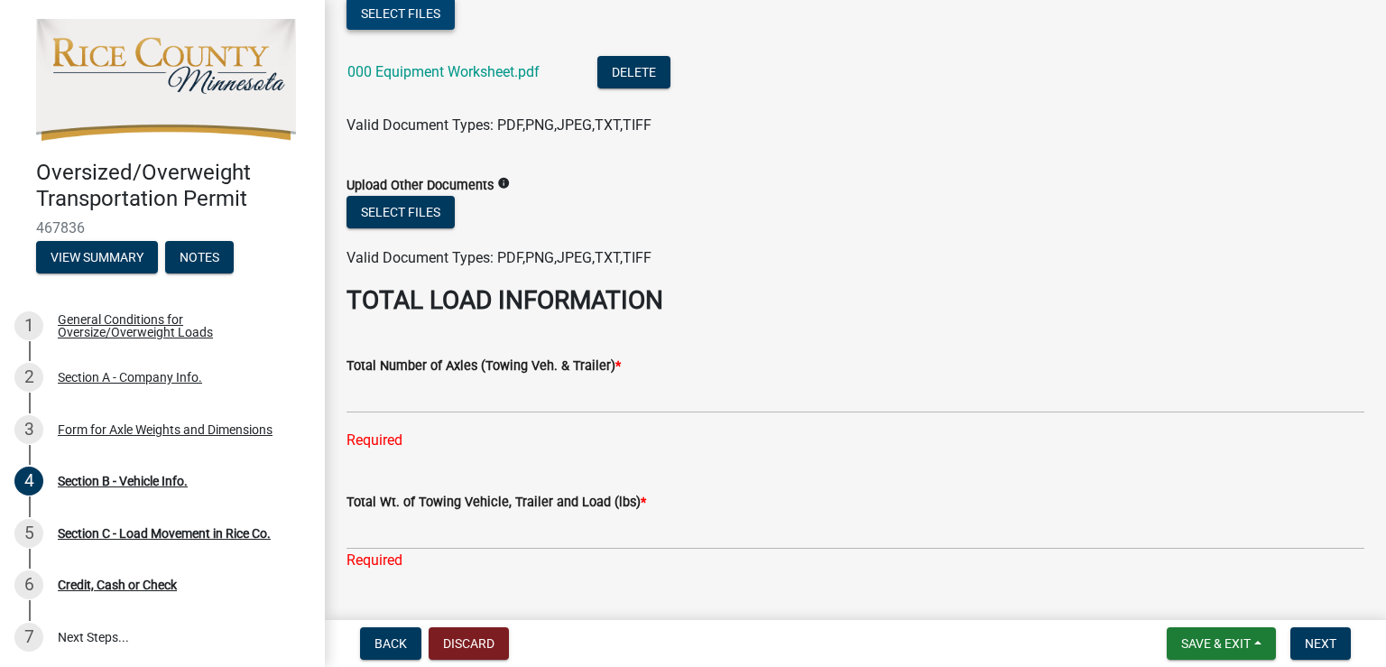
scroll to position [632, 0]
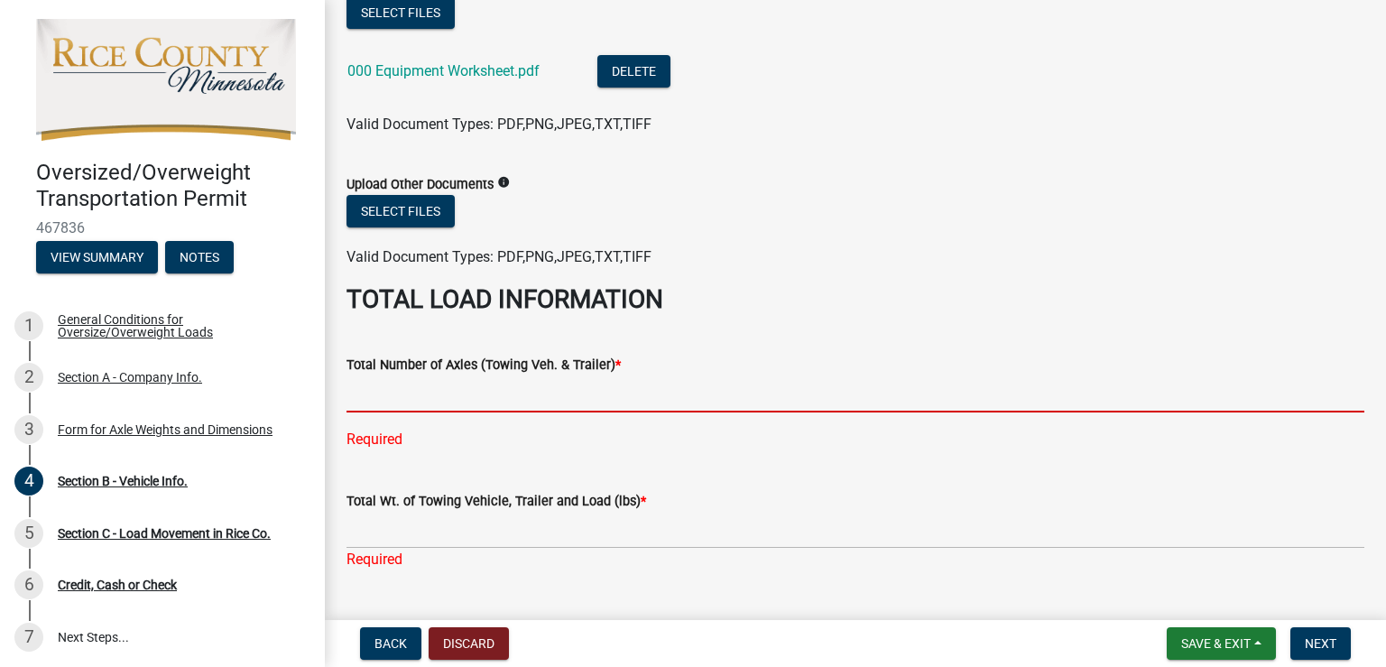
click at [467, 386] on input "text" at bounding box center [856, 393] width 1018 height 37
type input "5"
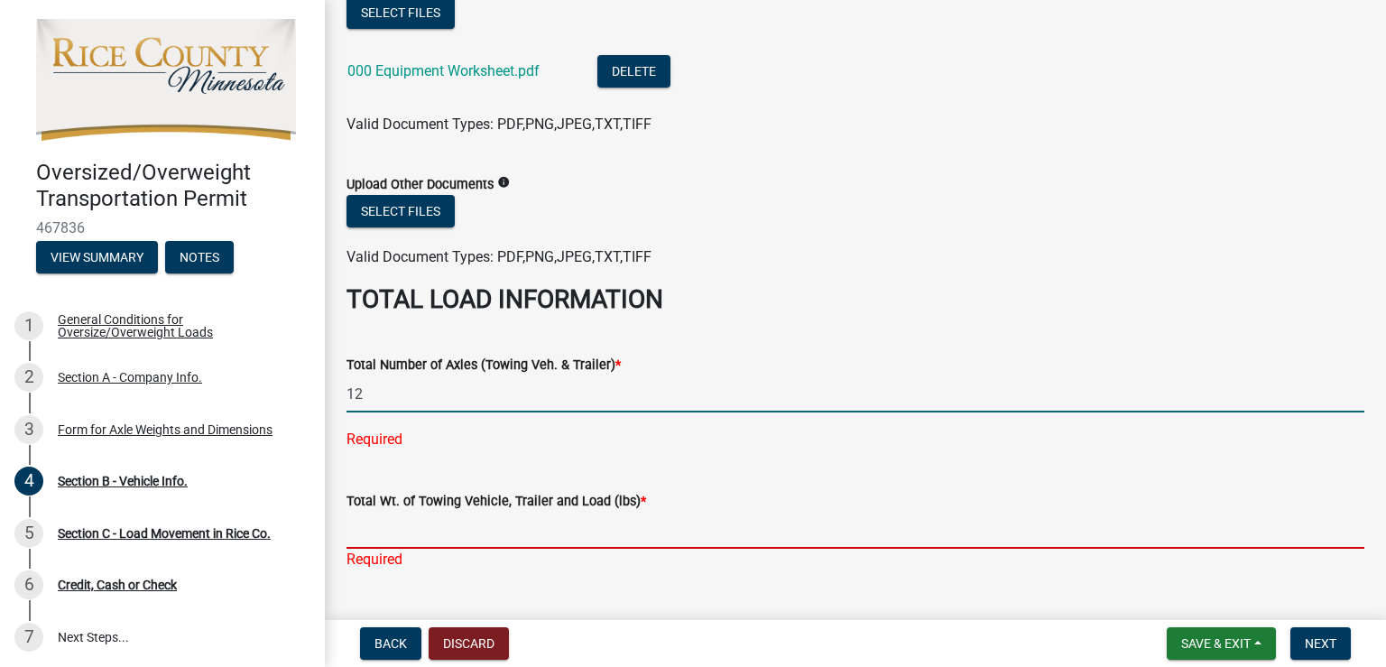
type input "12.0"
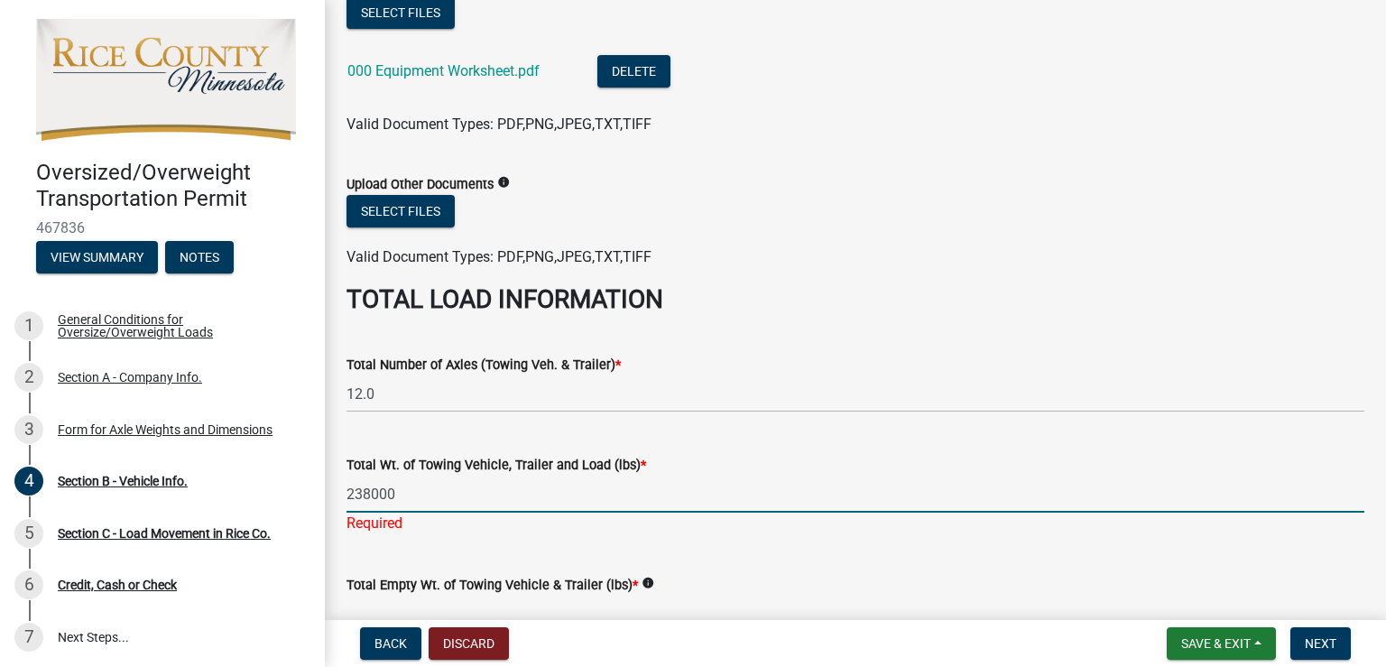
type input "238000"
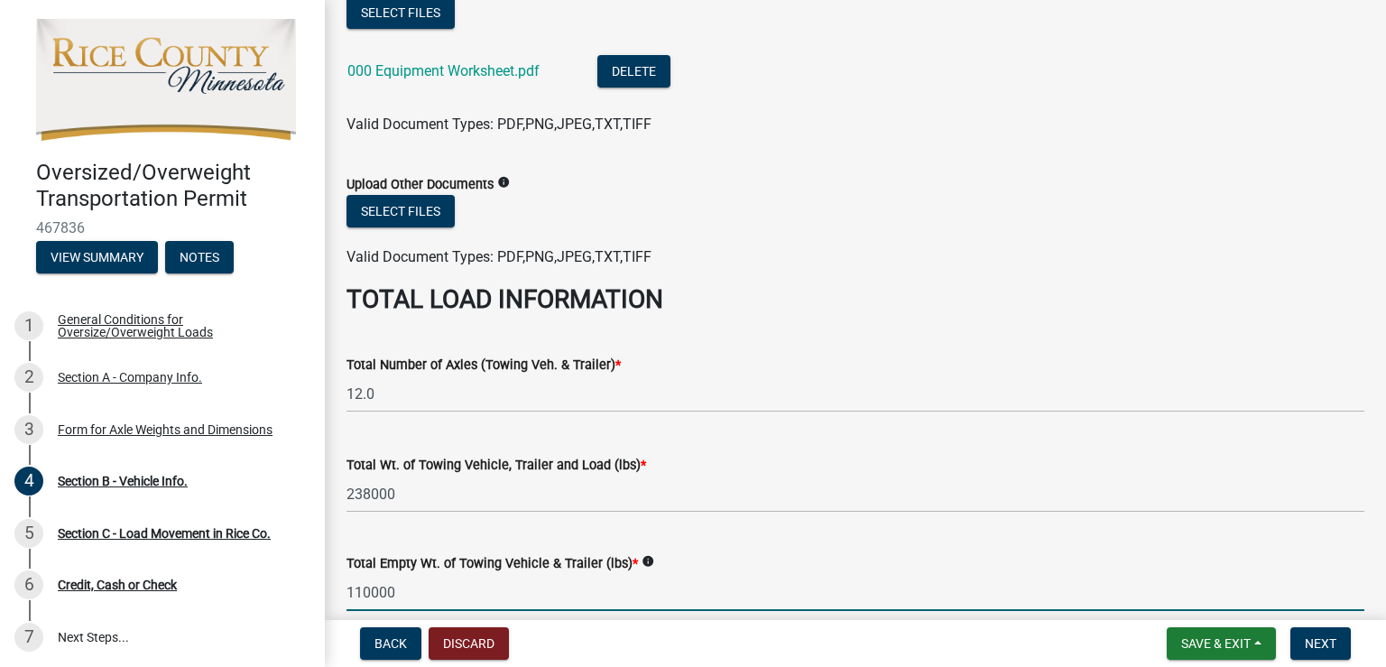
type input "110000"
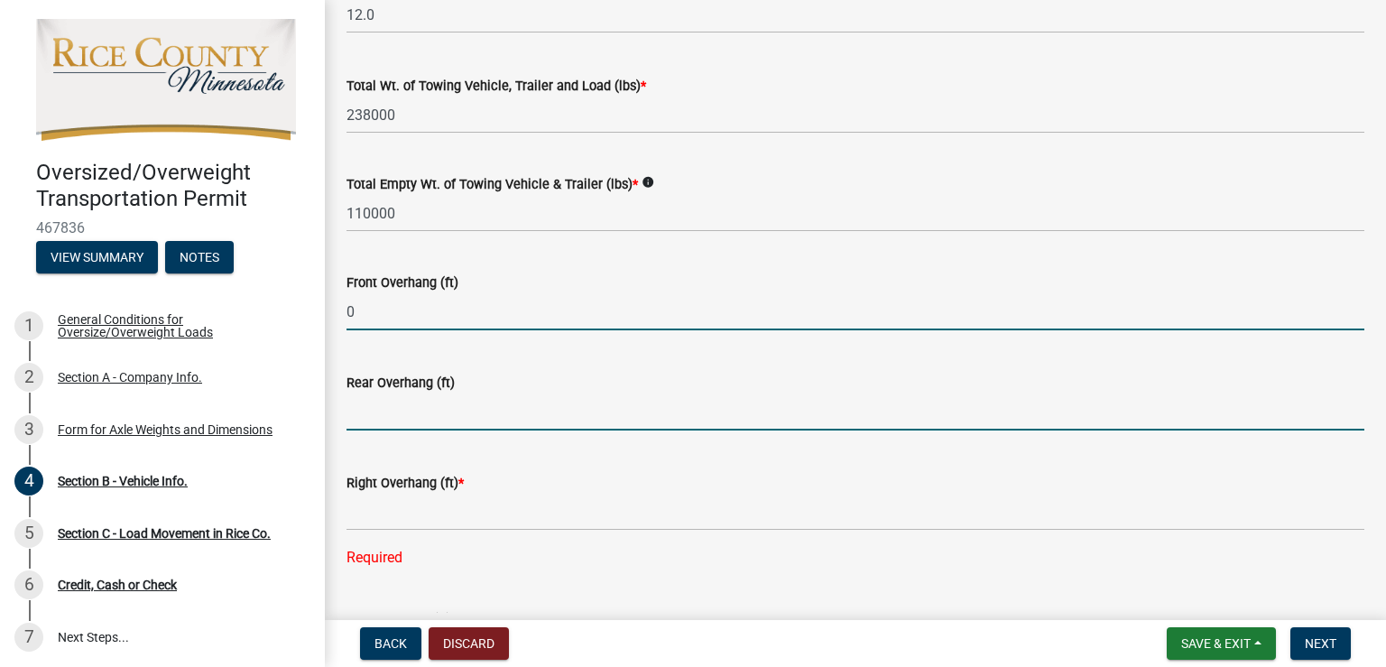
type input "0.0"
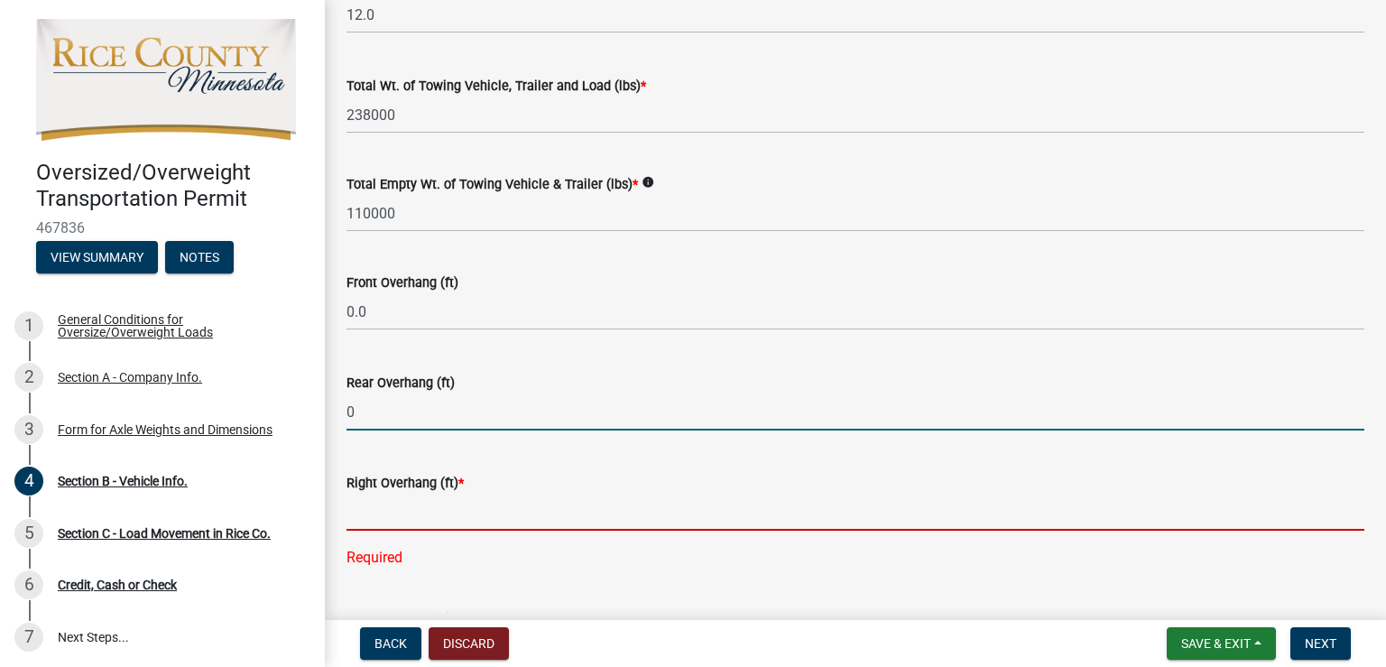
type input "0.0"
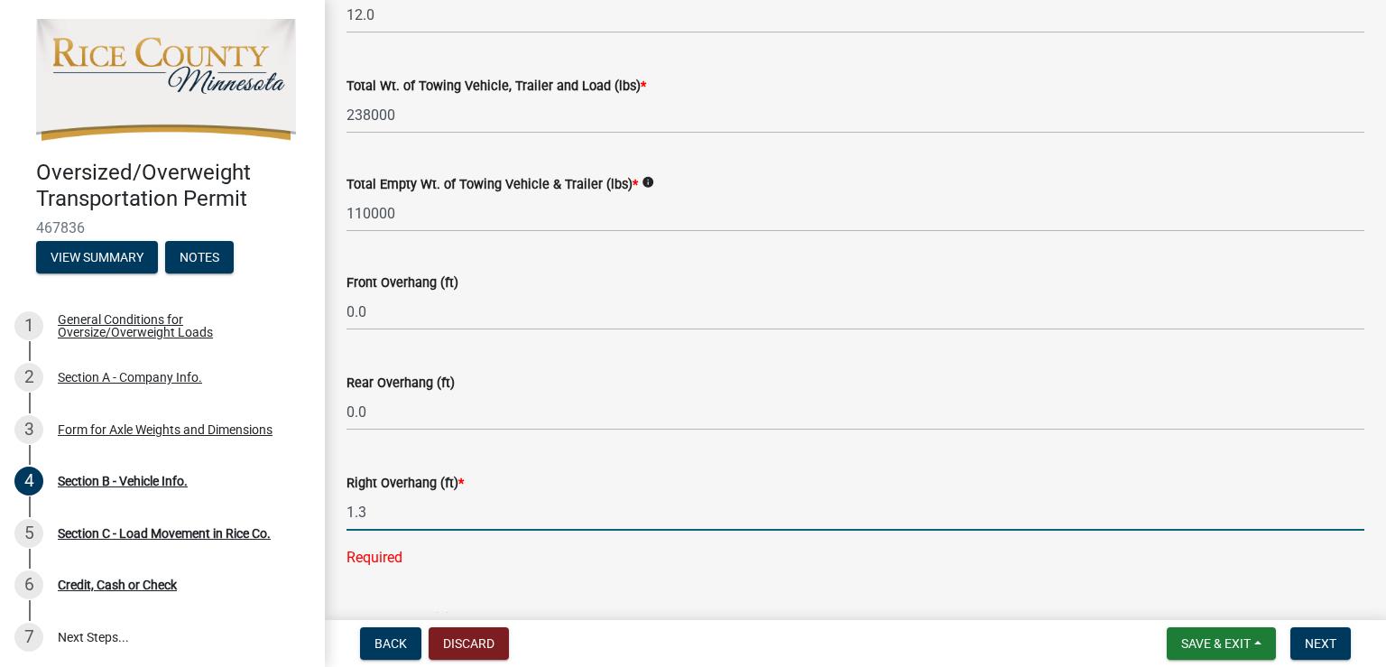
type input "1.3"
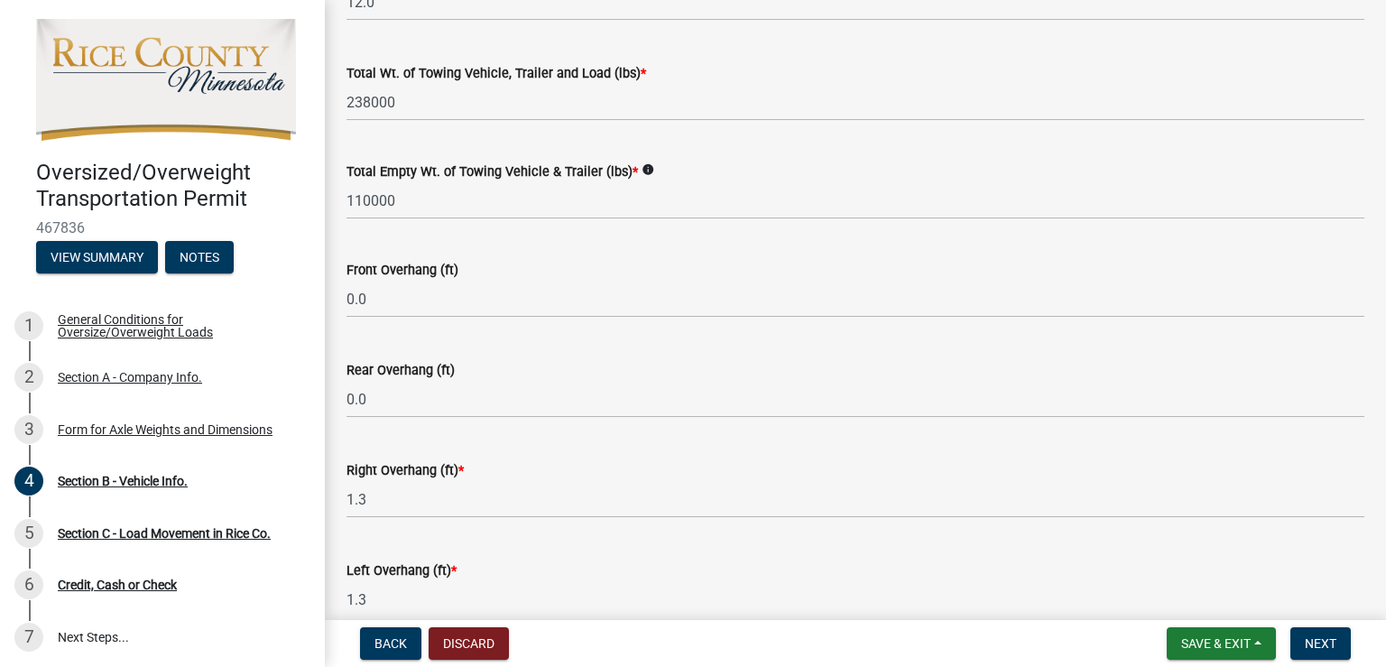
type input "1.3"
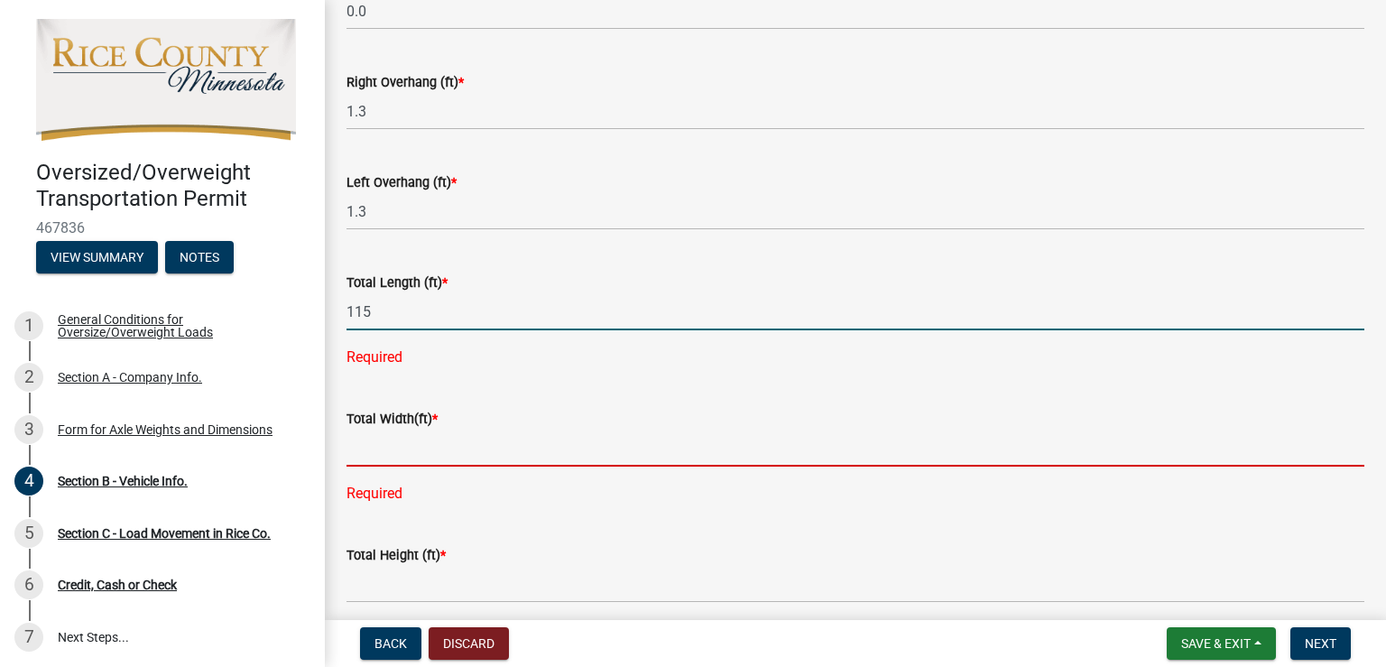
type input "115.0"
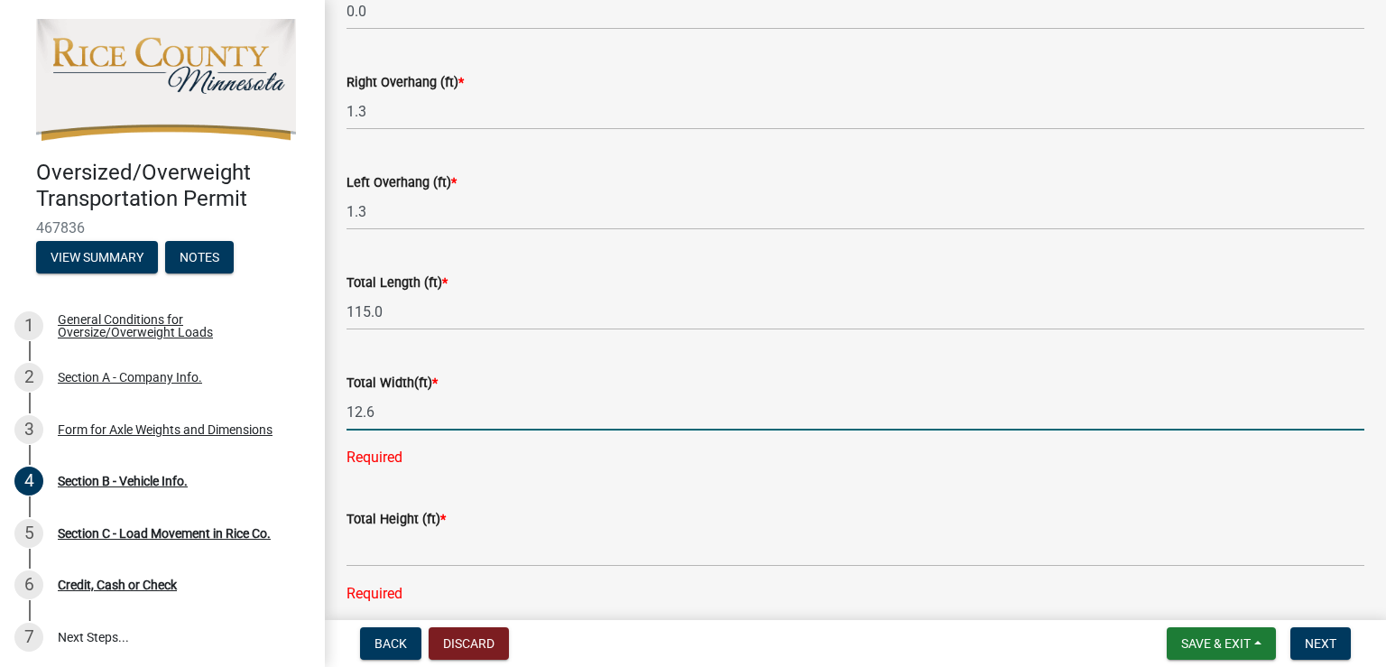
type input "12.6"
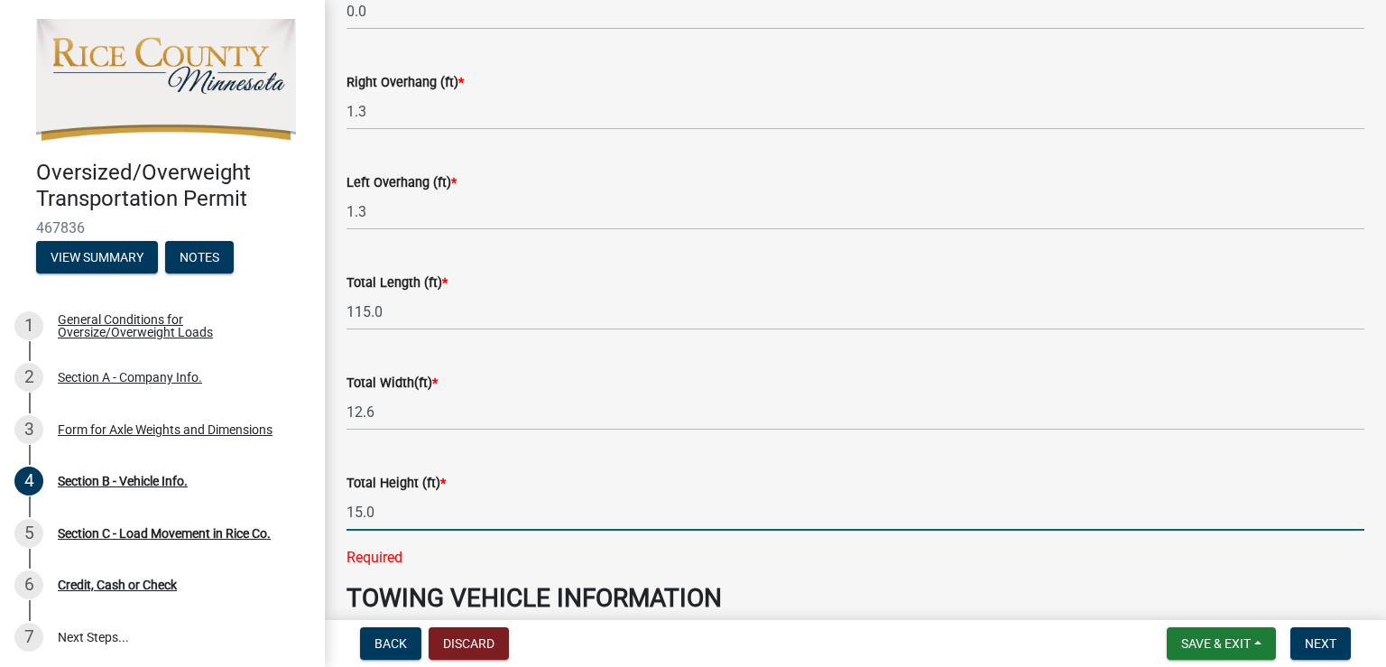
type input "15.0"
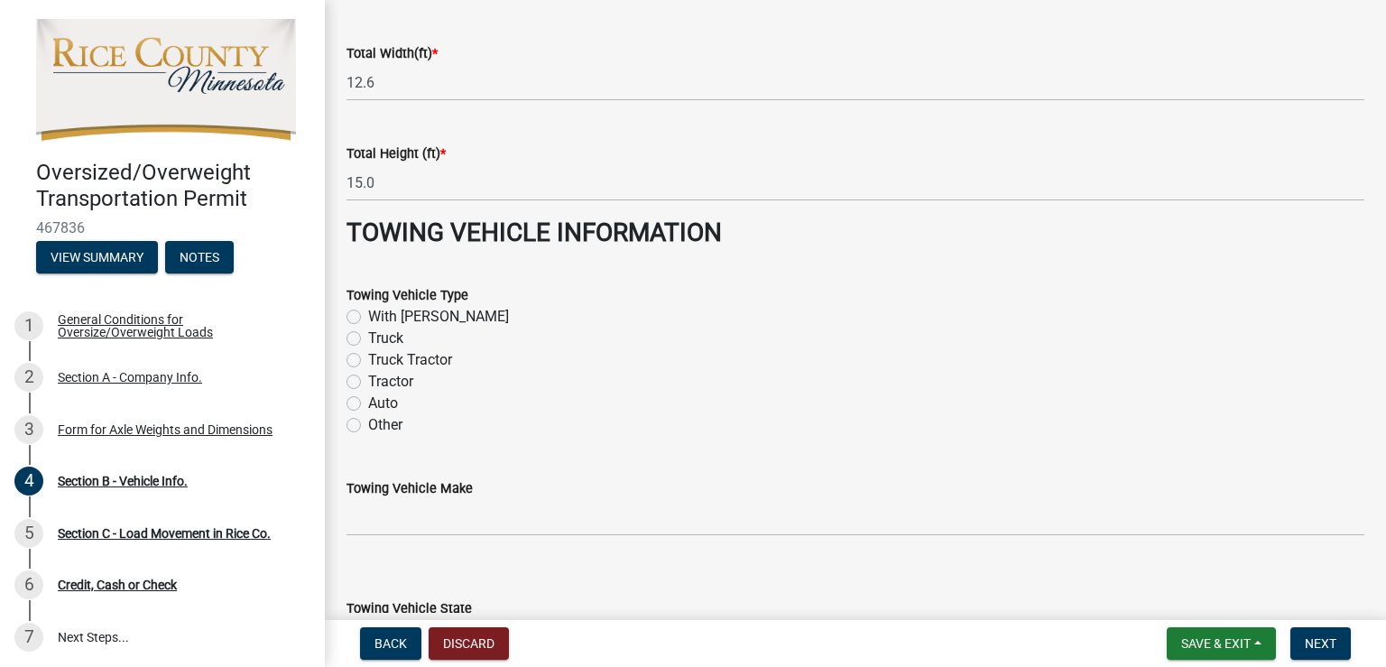
click at [368, 311] on label "With Jeep Dolly" at bounding box center [438, 317] width 141 height 22
click at [368, 311] on input "With Jeep Dolly" at bounding box center [374, 312] width 12 height 12
radio input "true"
click at [368, 354] on label "Truck Tractor" at bounding box center [410, 360] width 84 height 22
click at [368, 354] on input "Truck Tractor" at bounding box center [374, 355] width 12 height 12
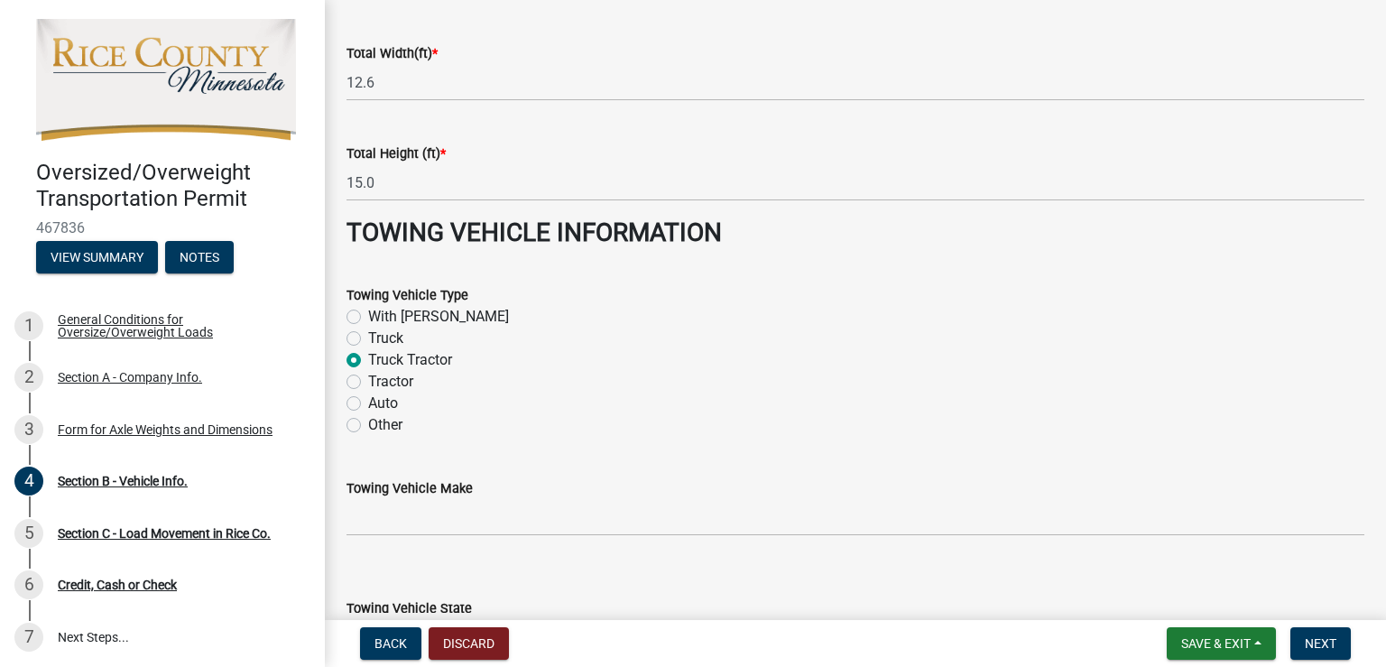
radio input "true"
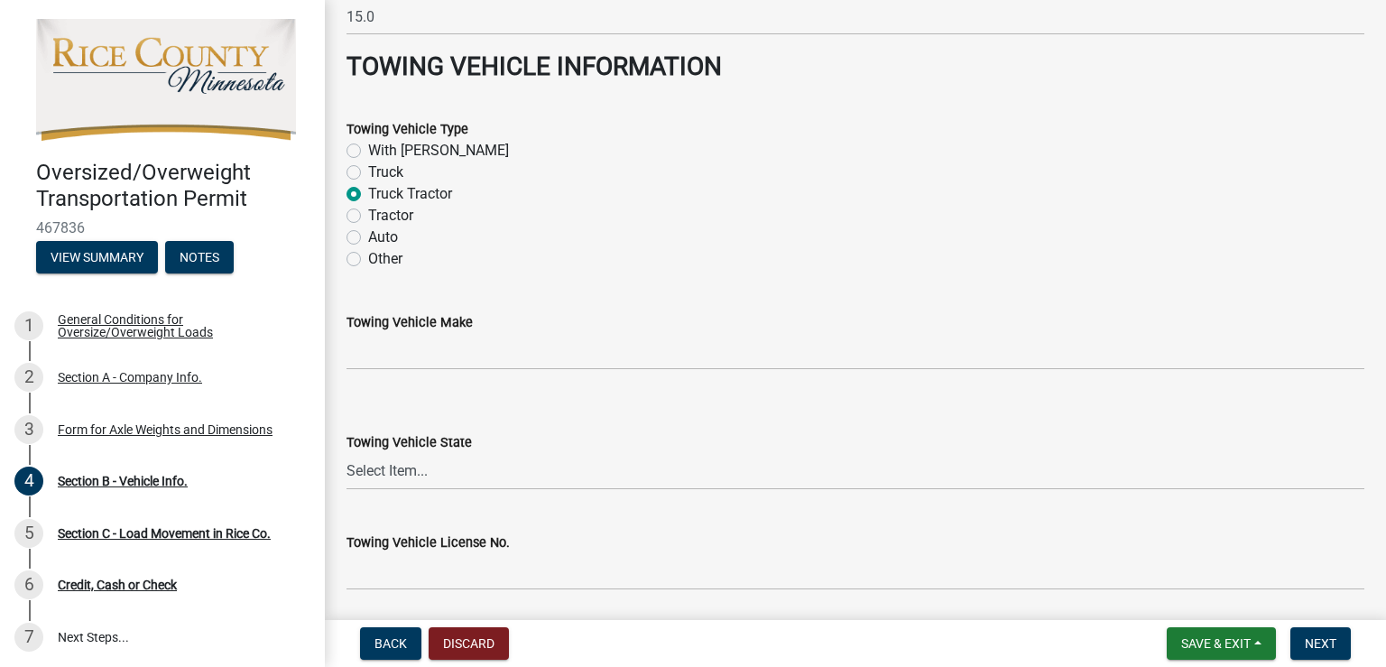
scroll to position [1921, 0]
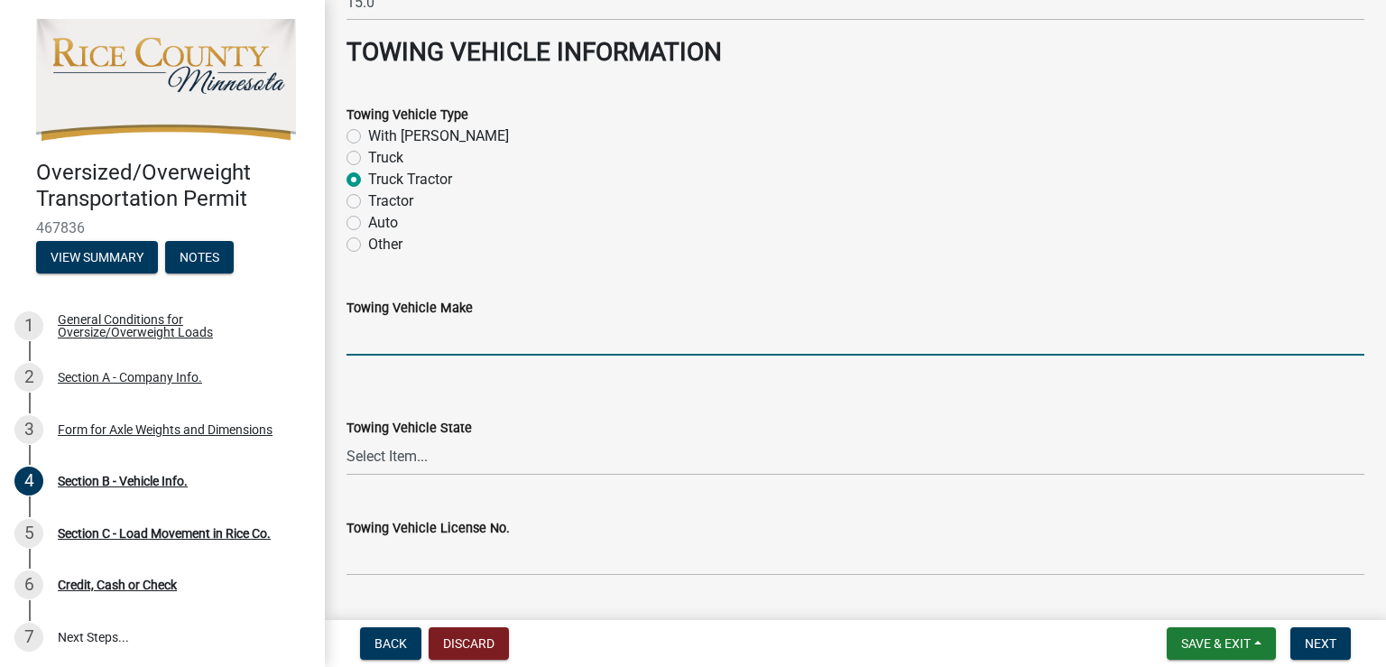
click at [415, 332] on input "Towing Vehicle Make" at bounding box center [856, 337] width 1018 height 37
type input "Kenworth"
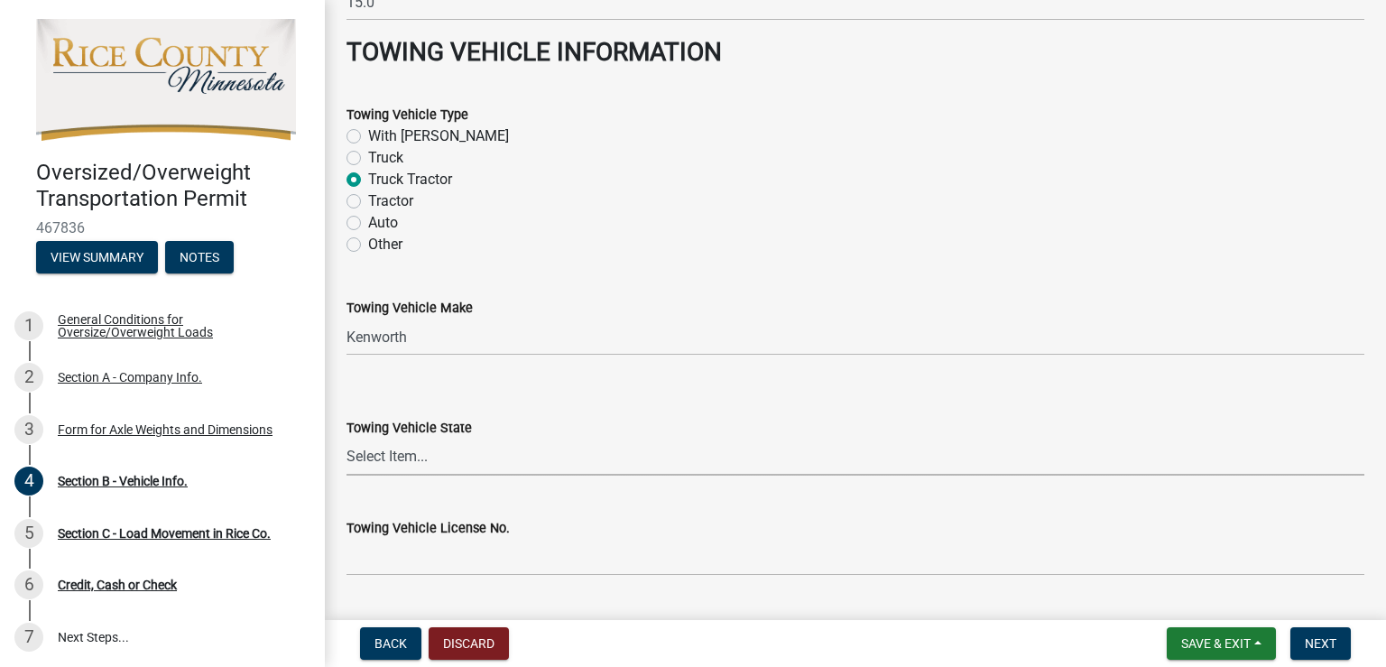
click at [439, 452] on select "Select Item... Alabama Alaska Arizona Arkansas California Colorado Connecticut …" at bounding box center [856, 457] width 1018 height 37
select select "WI"
click at [347, 439] on select "Select Item... Alabama Alaska Arizona Arkansas California Colorado Connecticut …" at bounding box center [856, 457] width 1018 height 37
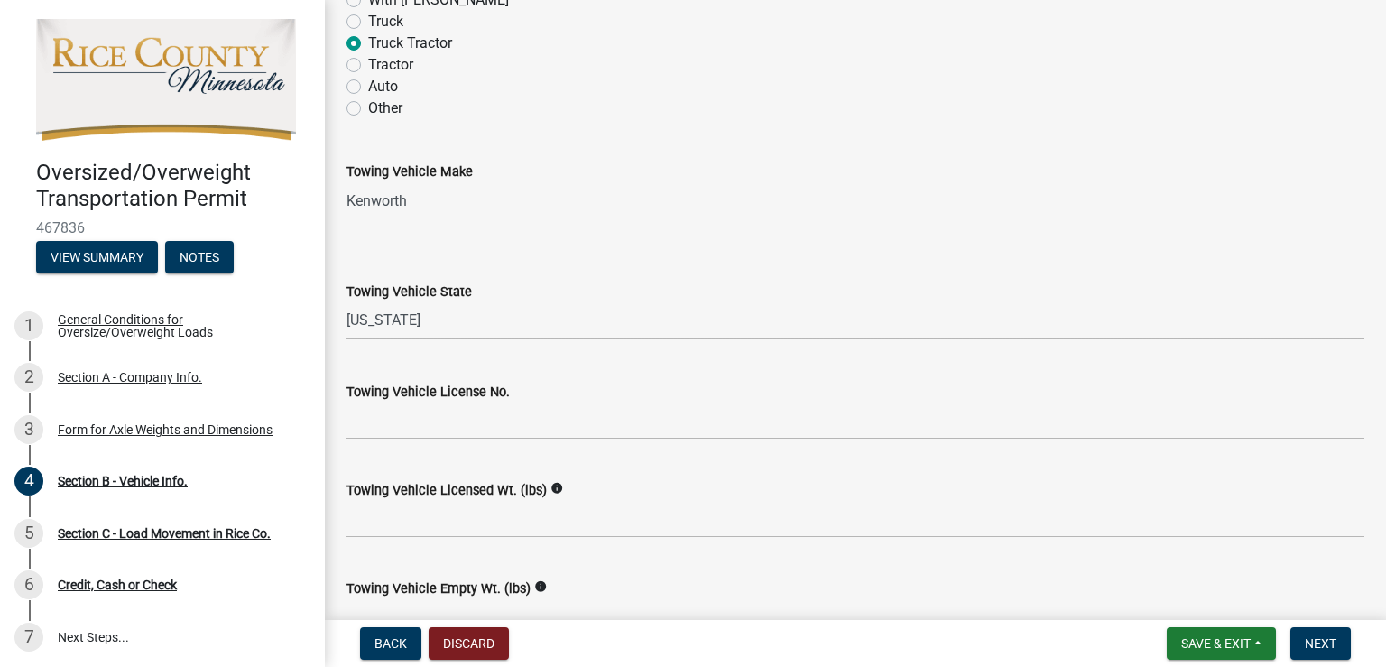
scroll to position [2102, 0]
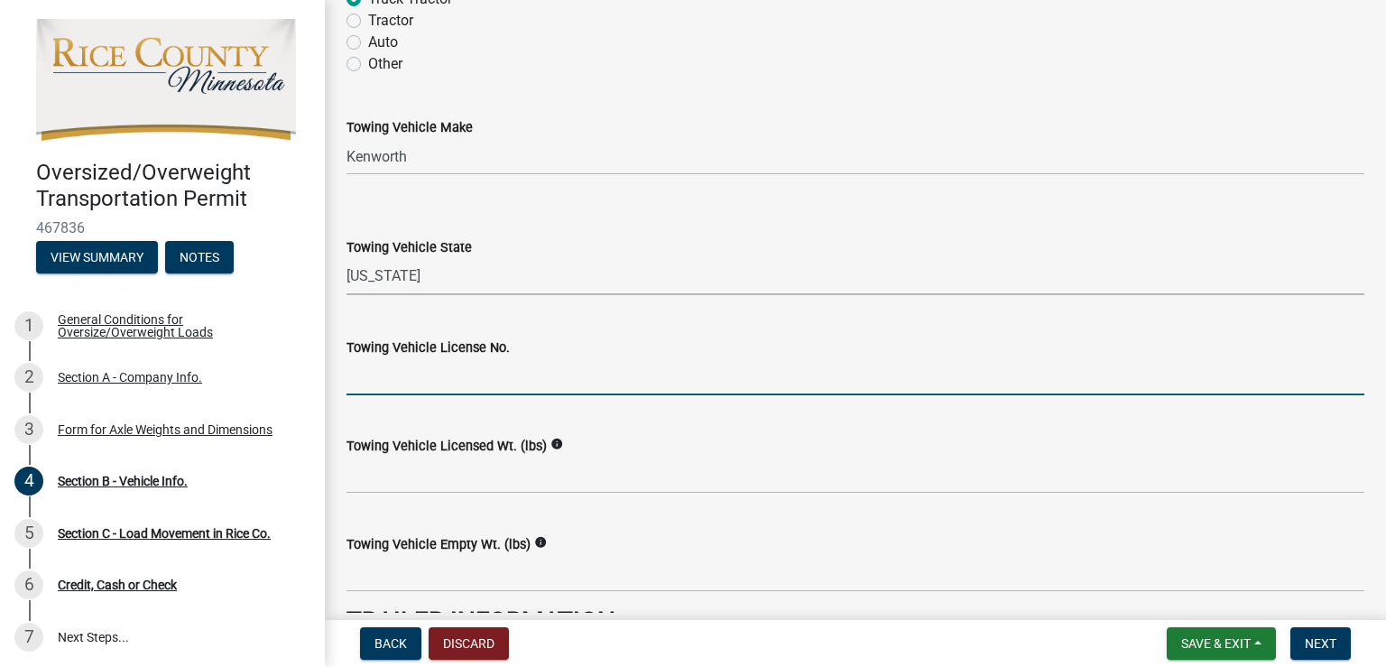
click at [440, 379] on input "Towing Vehicle License No." at bounding box center [856, 376] width 1018 height 37
type input "43383X"
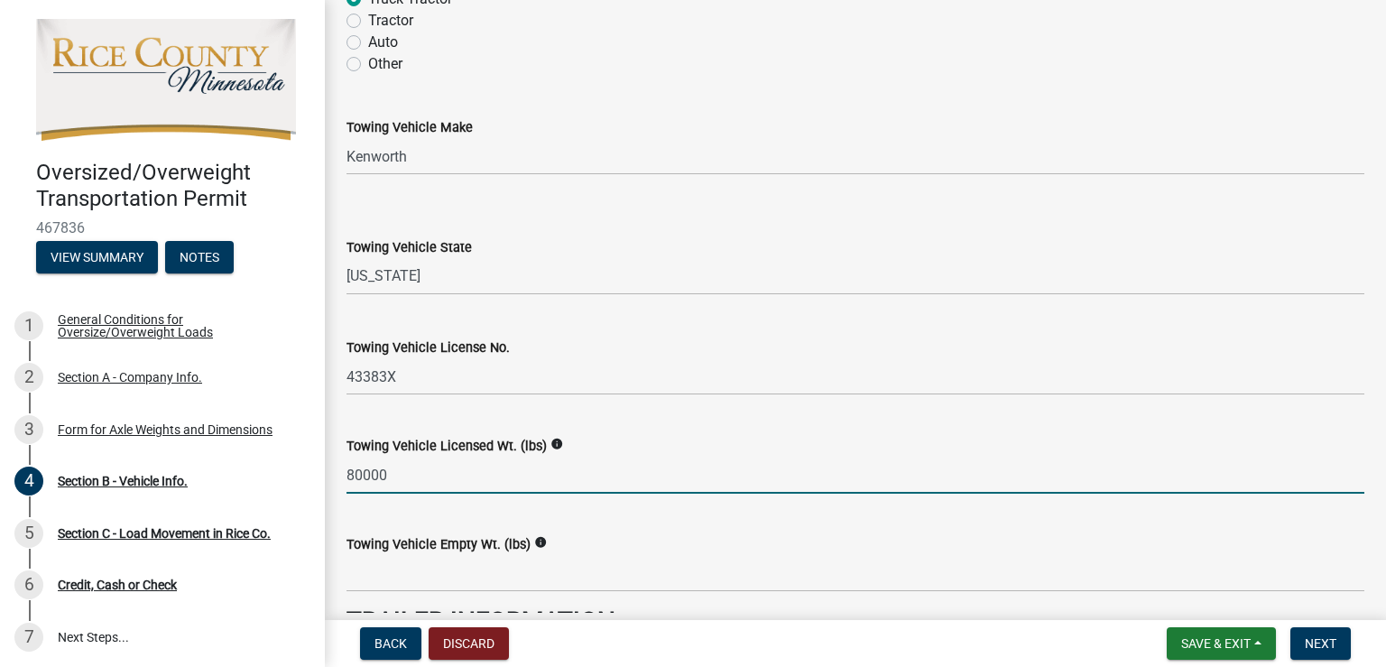
type input "80000"
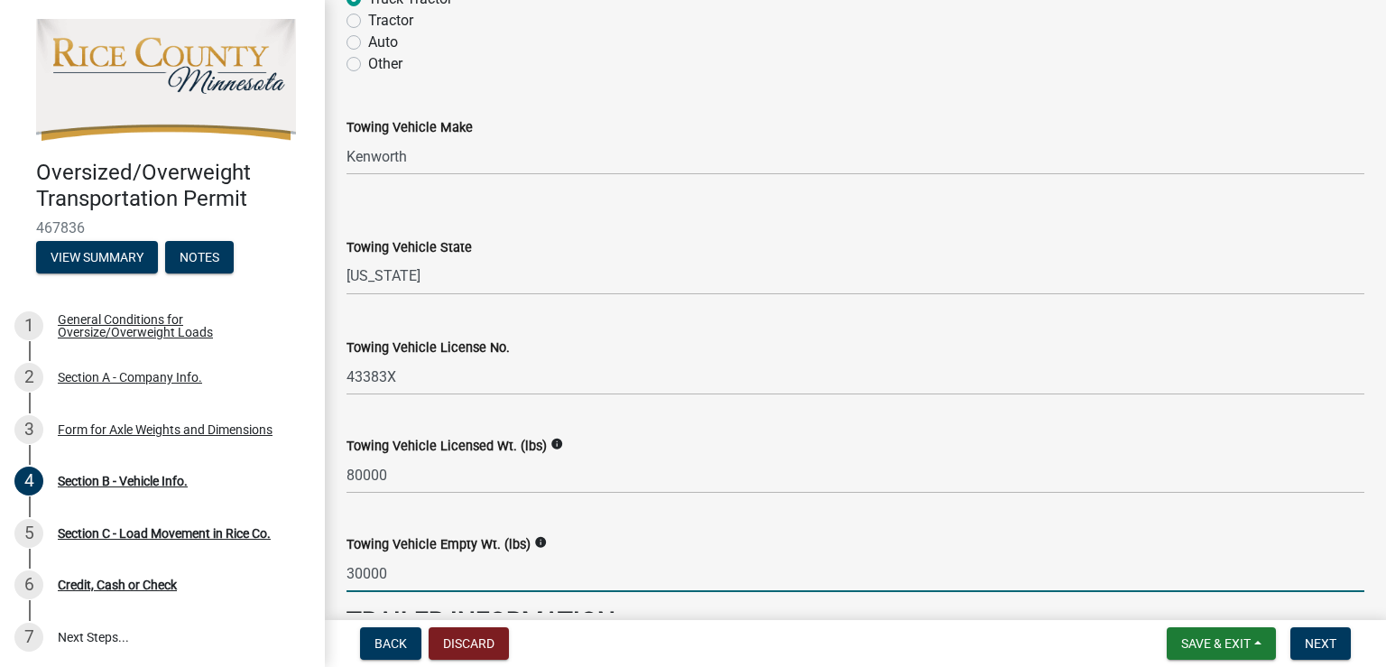
type input "30000"
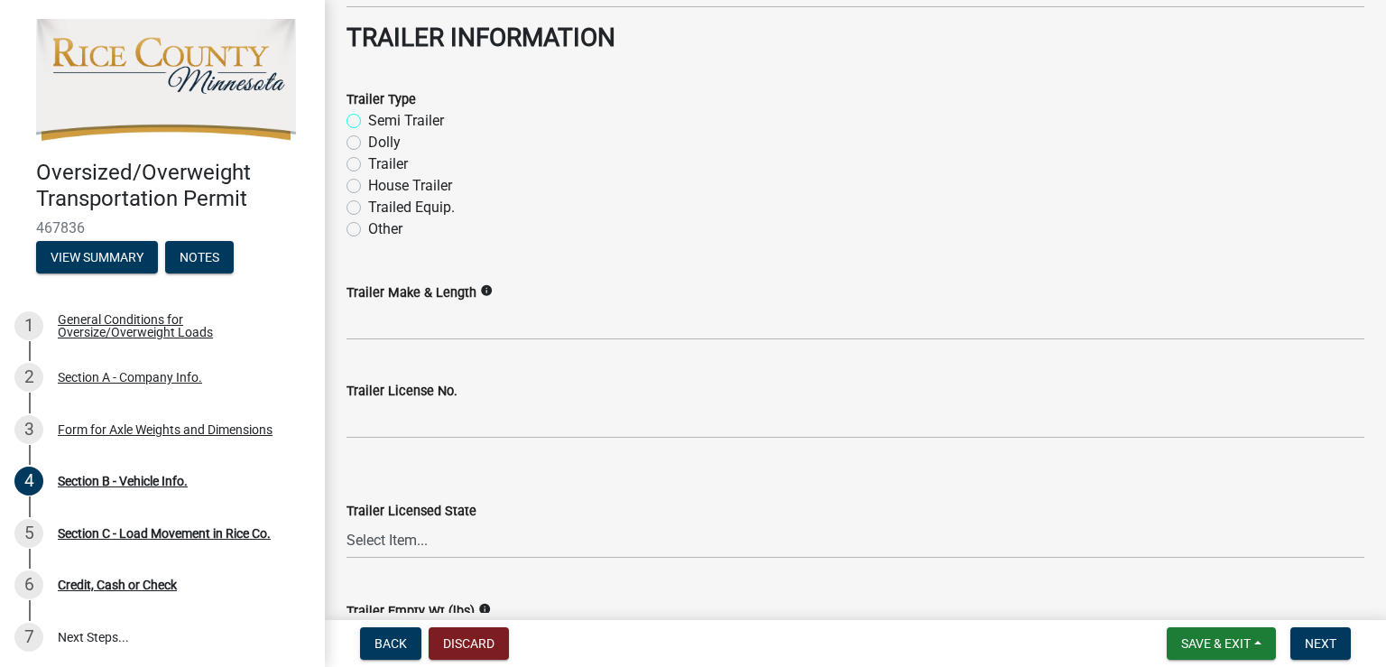
scroll to position [2671, 0]
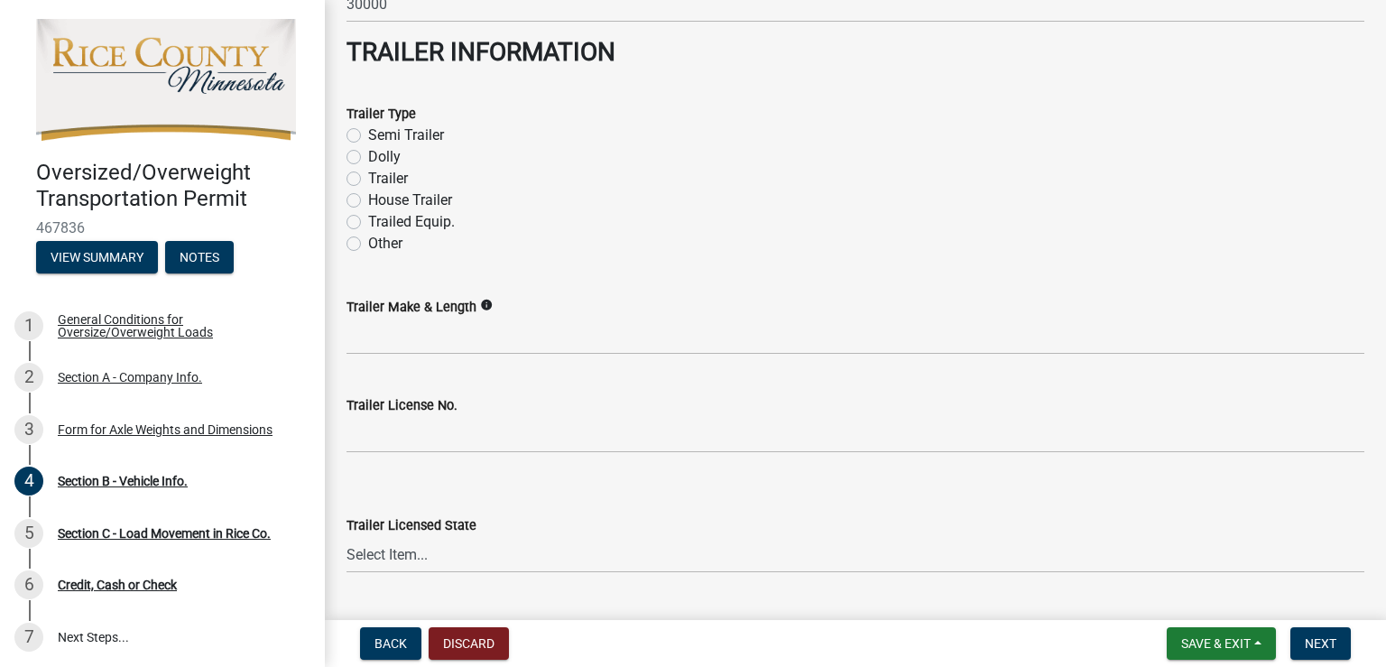
click at [368, 236] on label "Other" at bounding box center [385, 244] width 34 height 22
click at [368, 236] on input "Other" at bounding box center [374, 239] width 12 height 12
radio input "true"
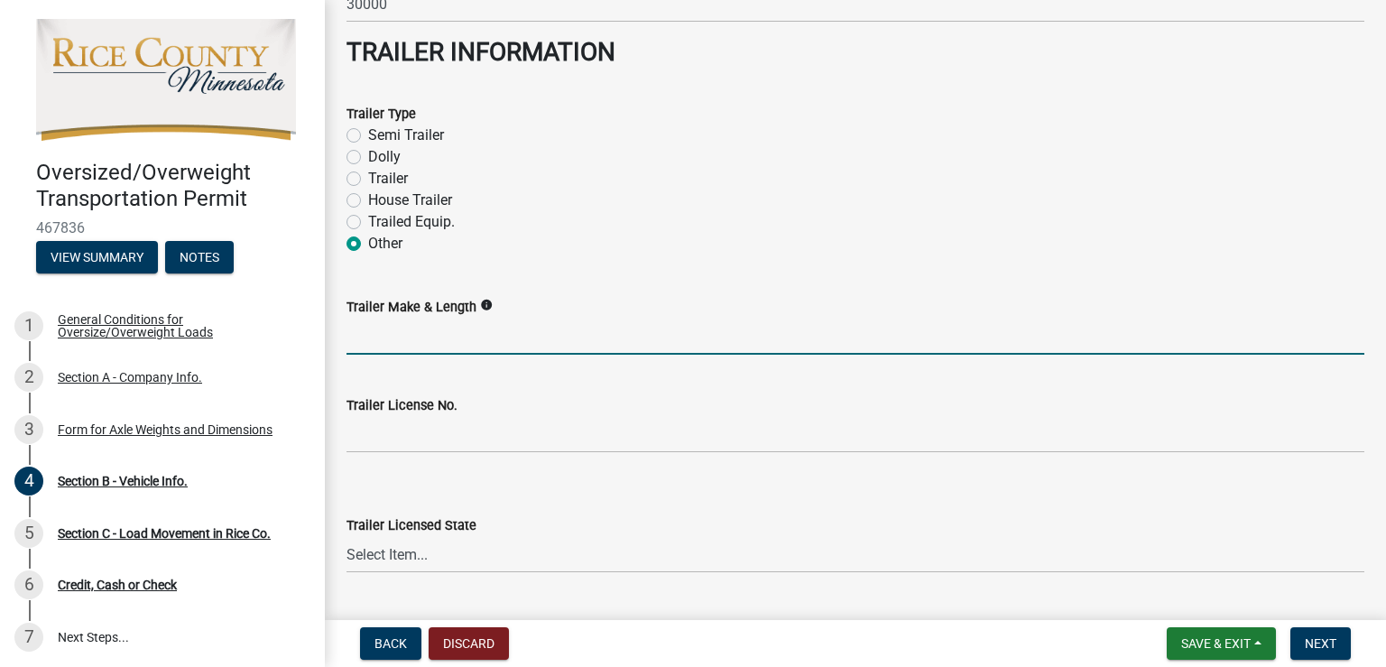
click at [405, 335] on input "Trailer Make & Length" at bounding box center [856, 336] width 1018 height 37
type input "Trail King 95.0"
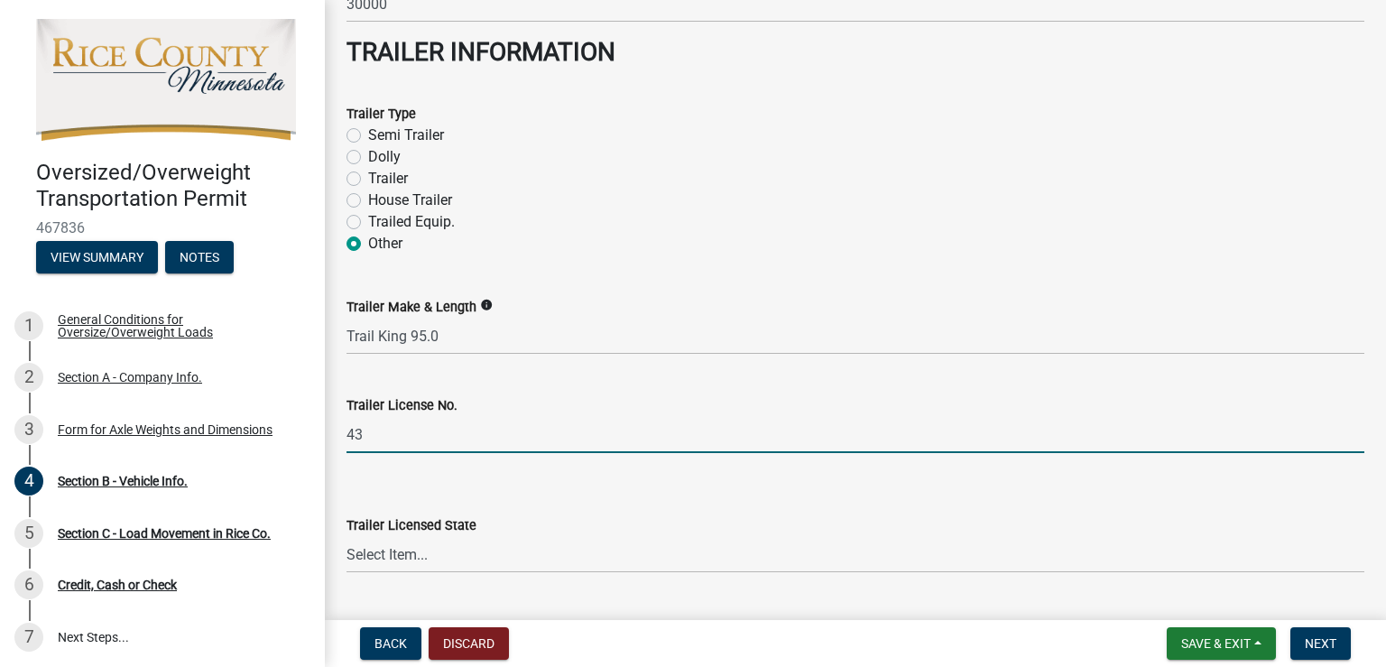
type input "4"
type input "733285 717604 717603"
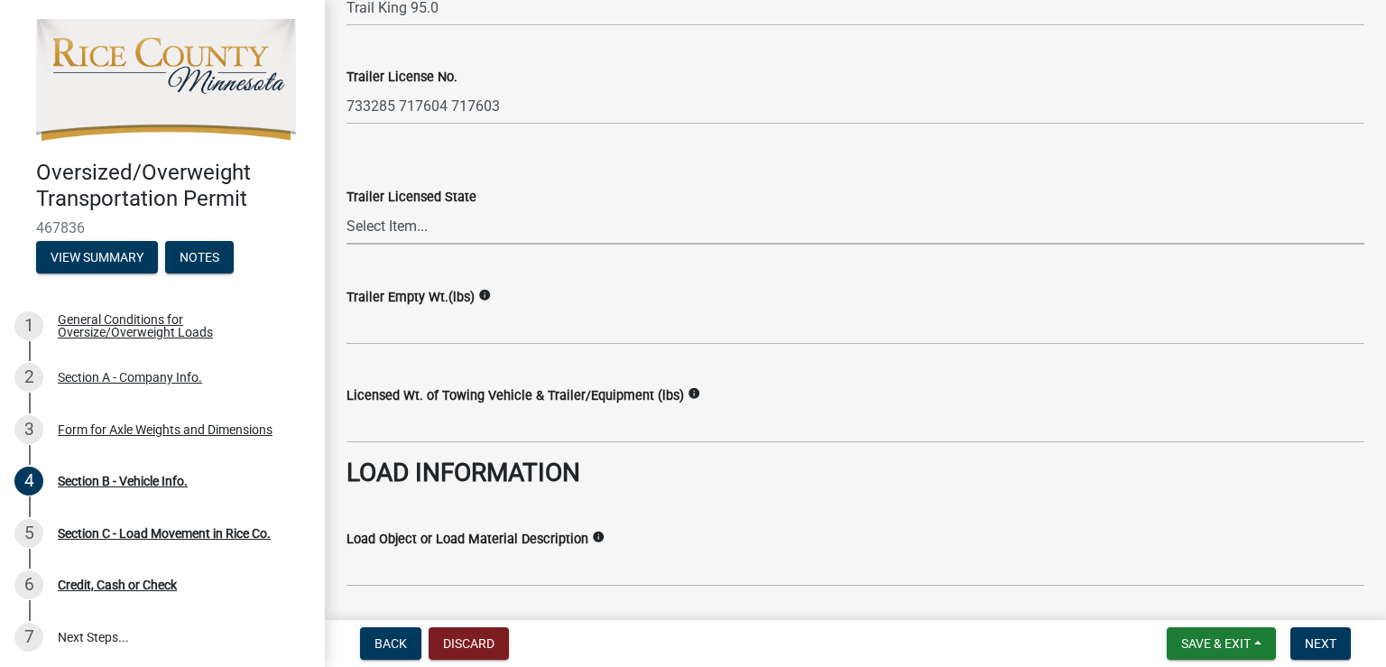
scroll to position [3032, 0]
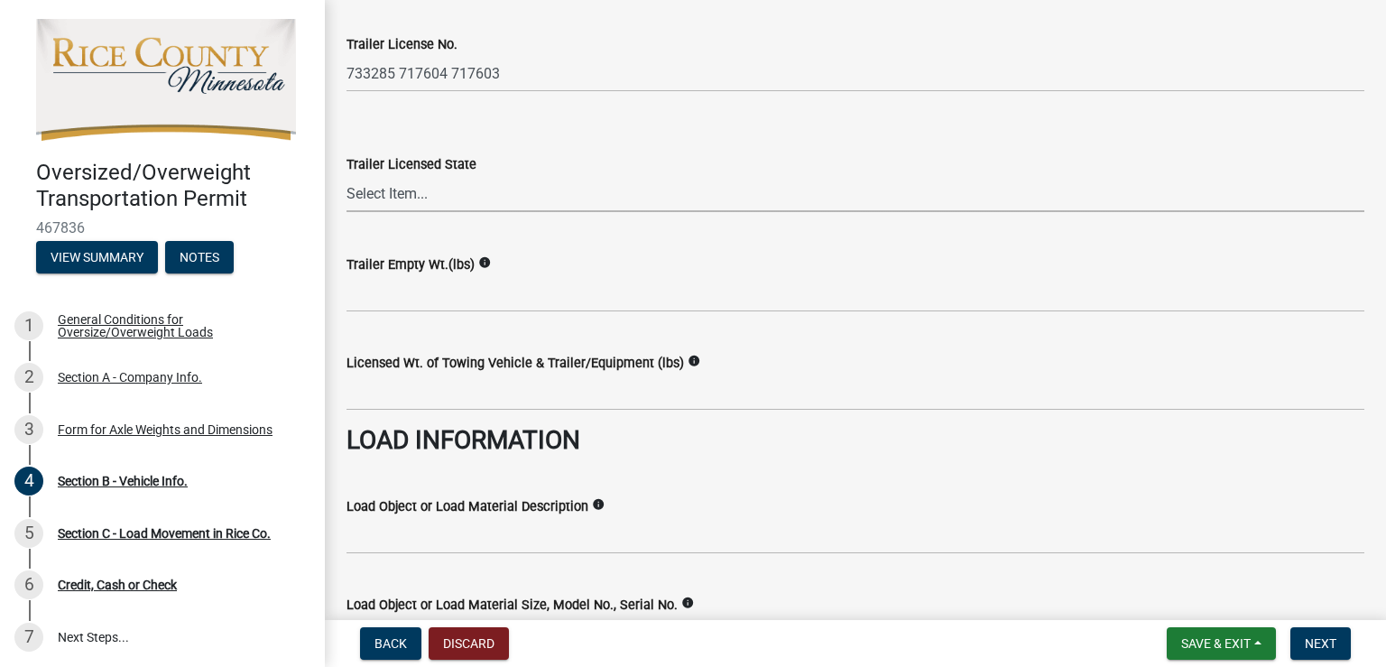
click at [412, 190] on select "Select Item... Alabama Alaska Arizona Arkansas California Colorado Connecticut …" at bounding box center [856, 193] width 1018 height 37
select select "WI"
click at [347, 175] on select "Select Item... Alabama Alaska Arizona Arkansas California Colorado Connecticut …" at bounding box center [856, 193] width 1018 height 37
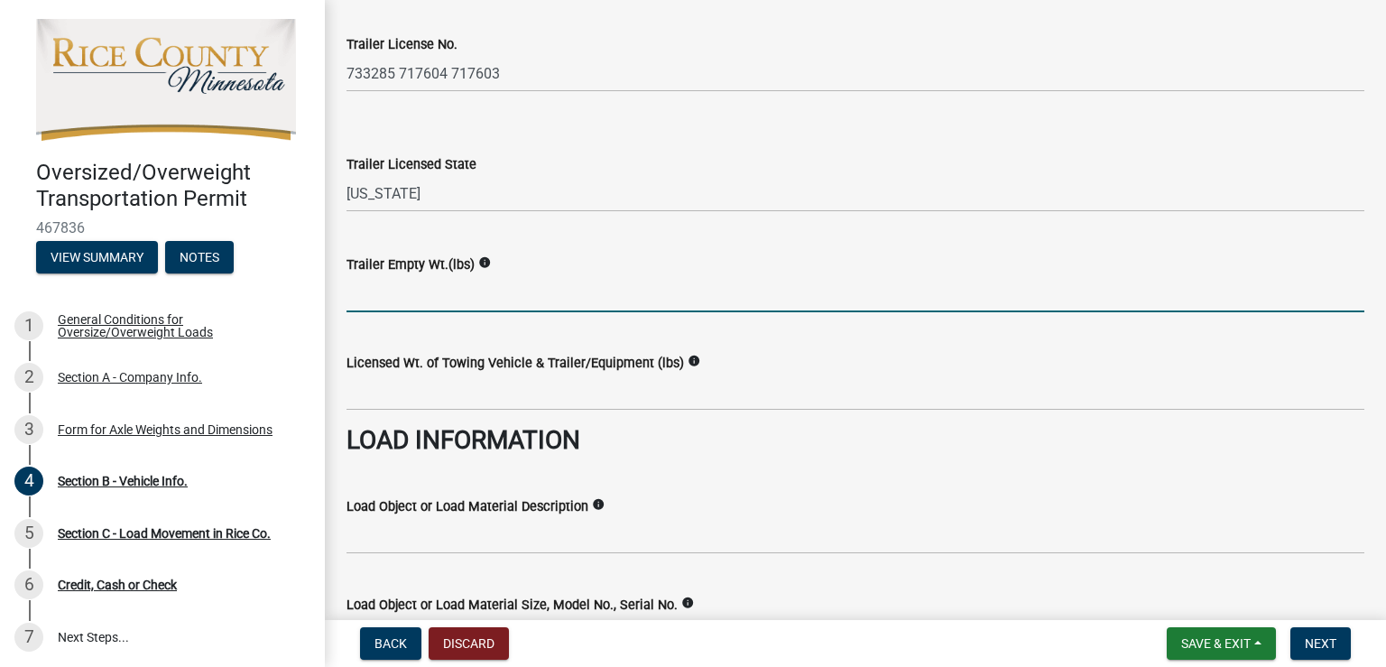
click at [476, 291] on input "Trailer Empty Wt.(lbs)" at bounding box center [856, 293] width 1018 height 37
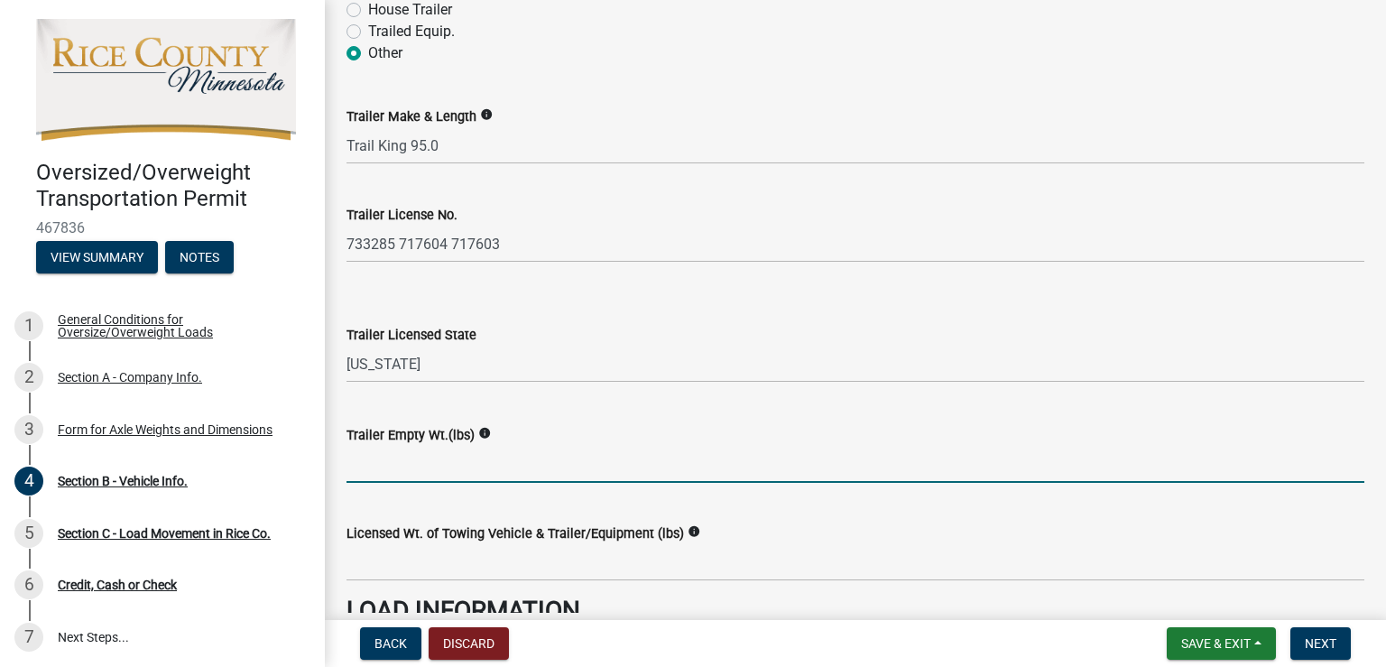
scroll to position [2942, 0]
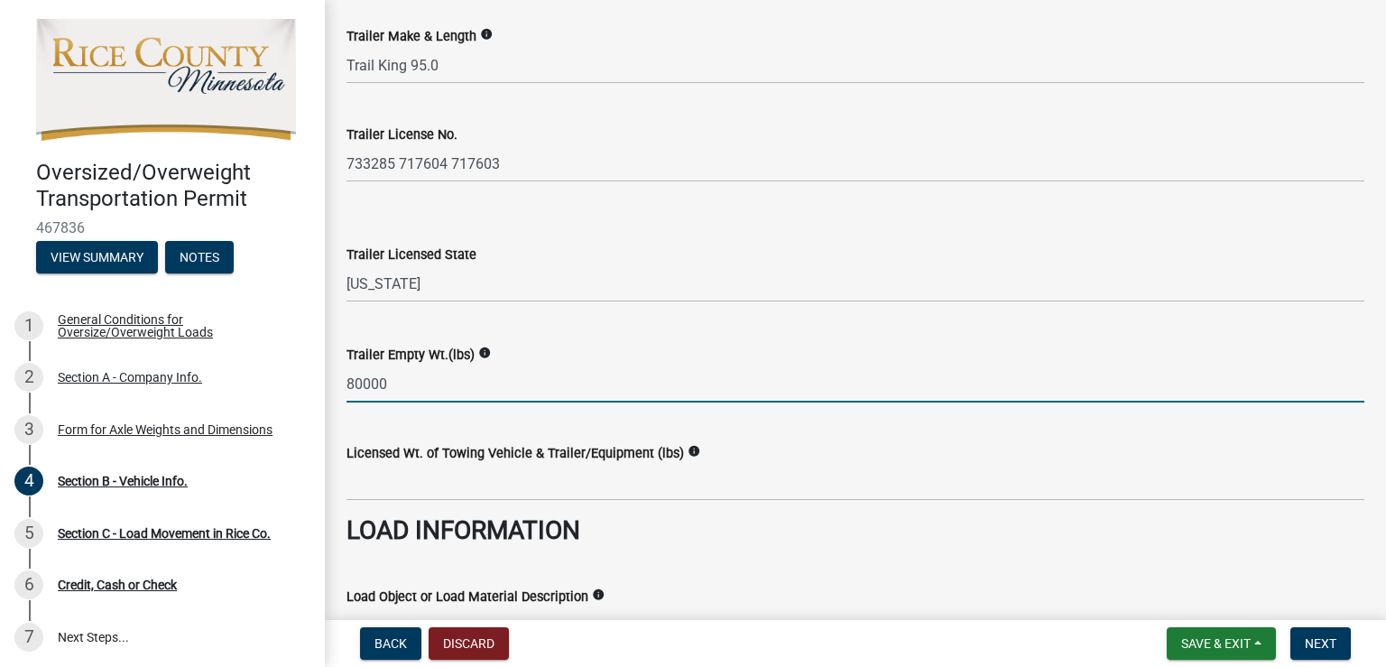
type input "80000"
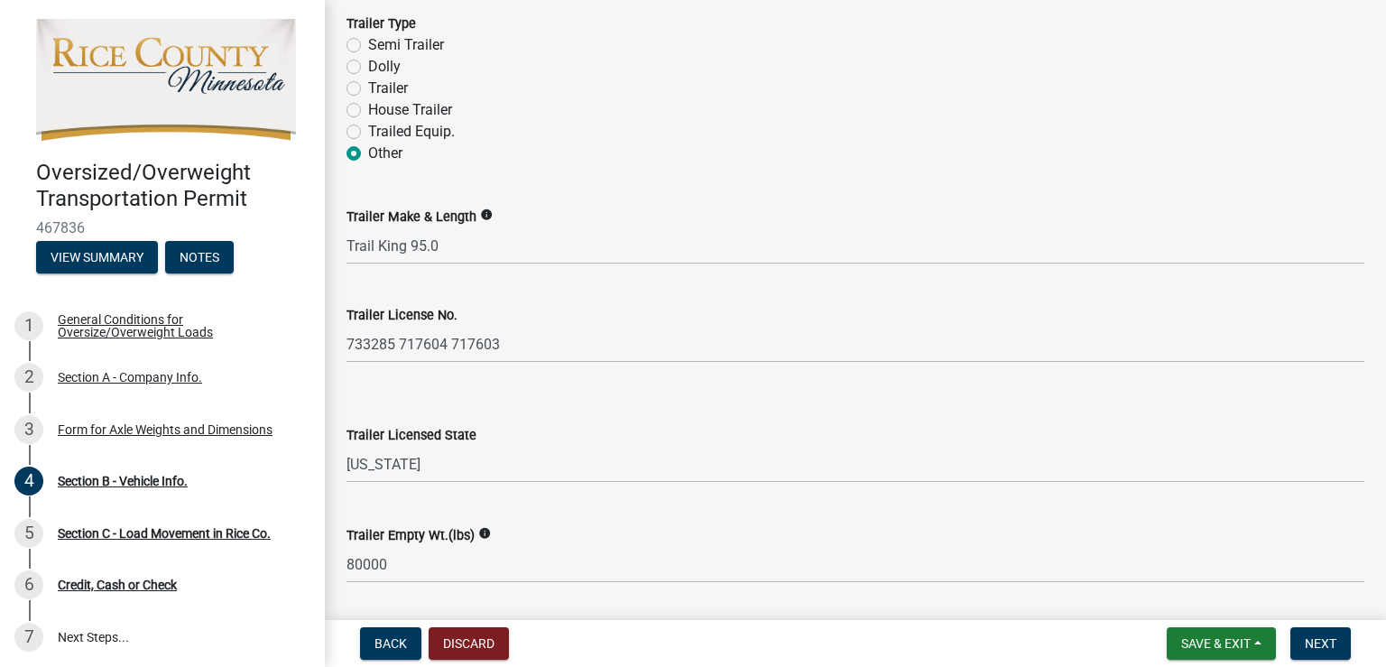
scroll to position [3213, 0]
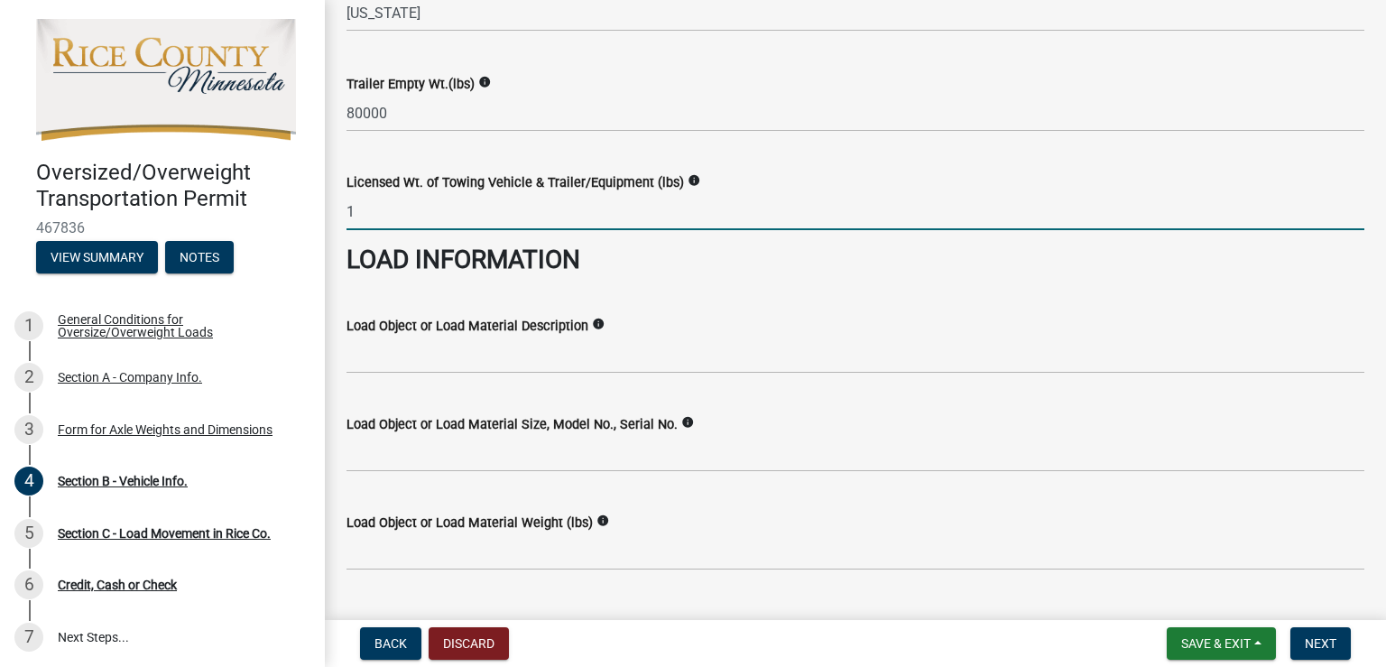
type input "1"
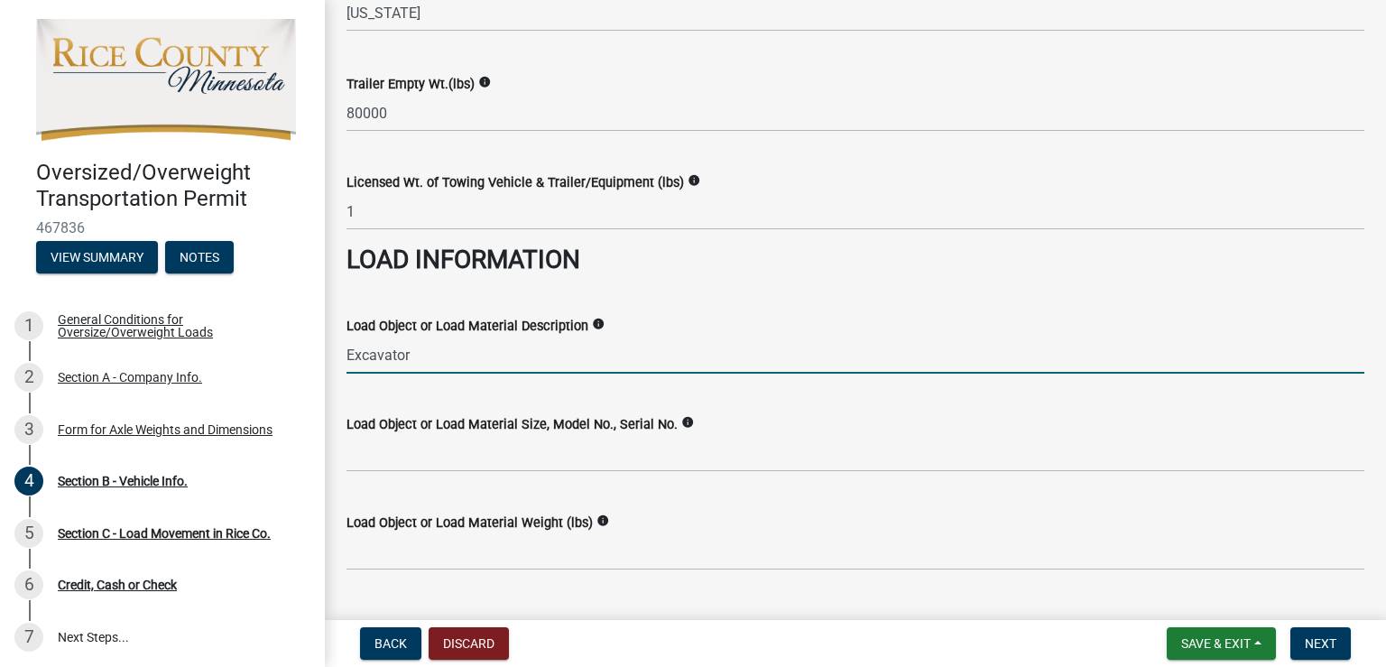
type input "Excavator"
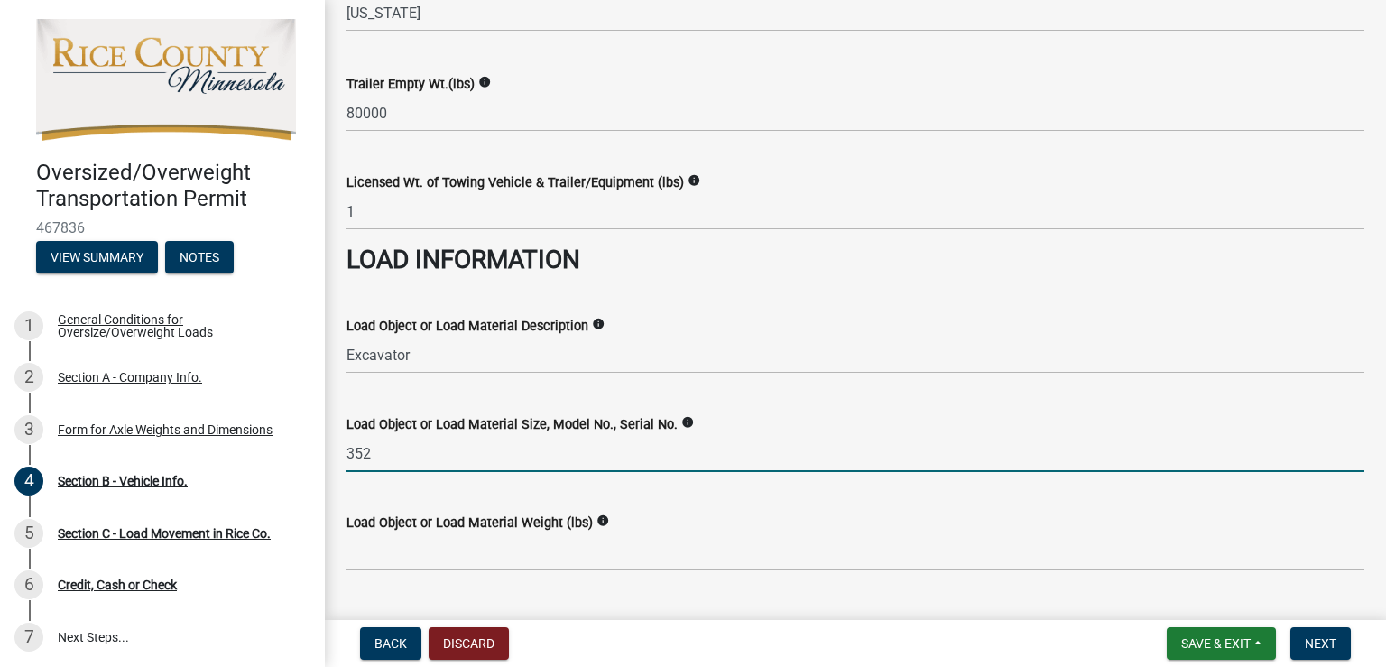
type input "352"
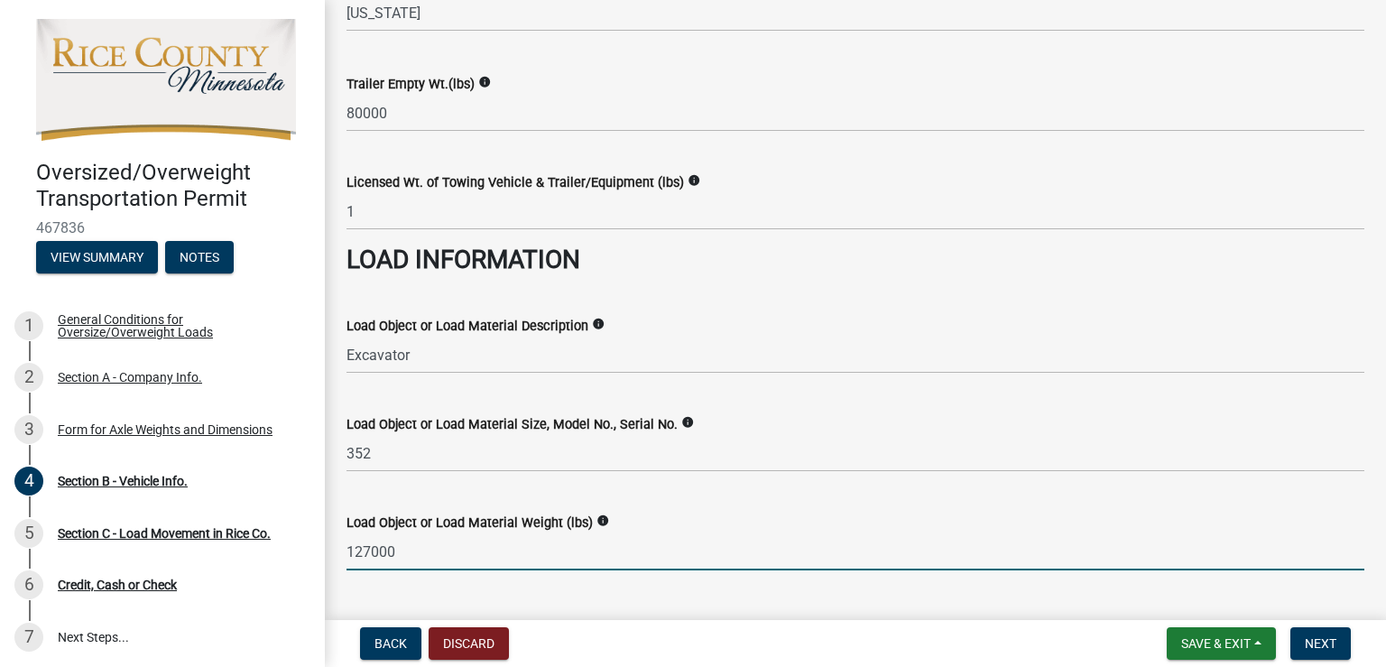
type input "127000"
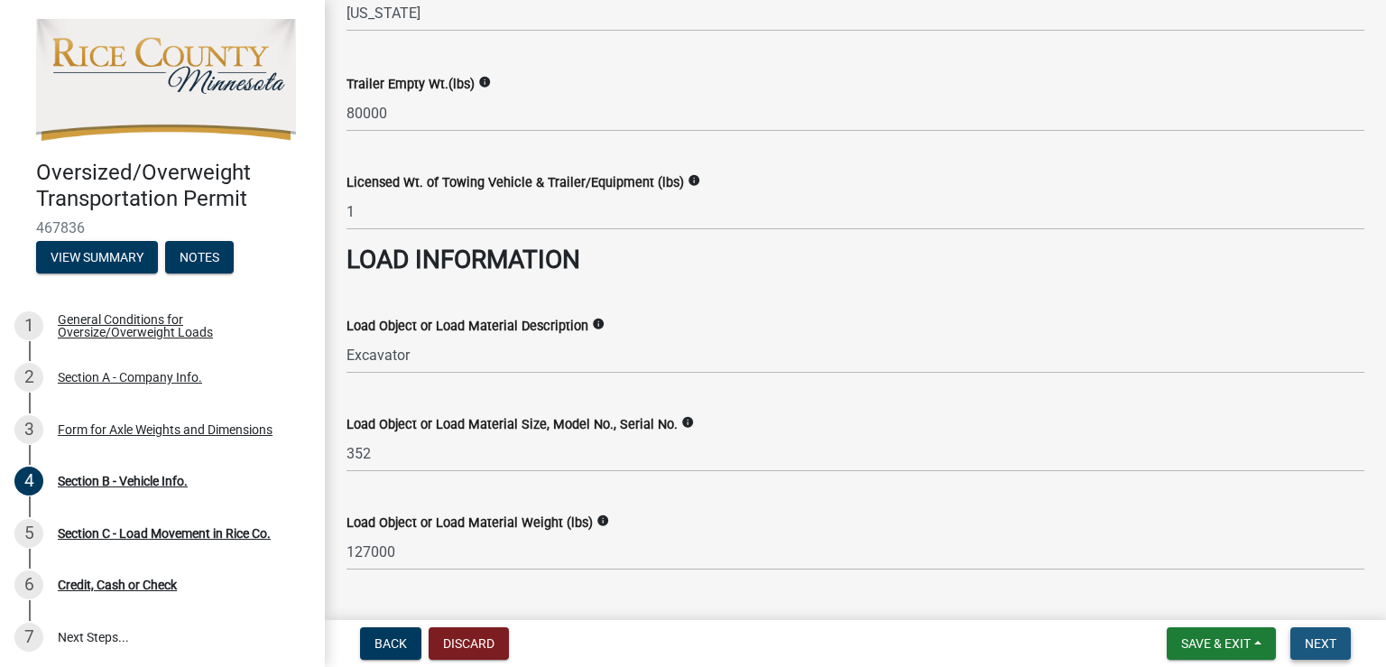
click at [1317, 642] on span "Next" at bounding box center [1321, 643] width 32 height 14
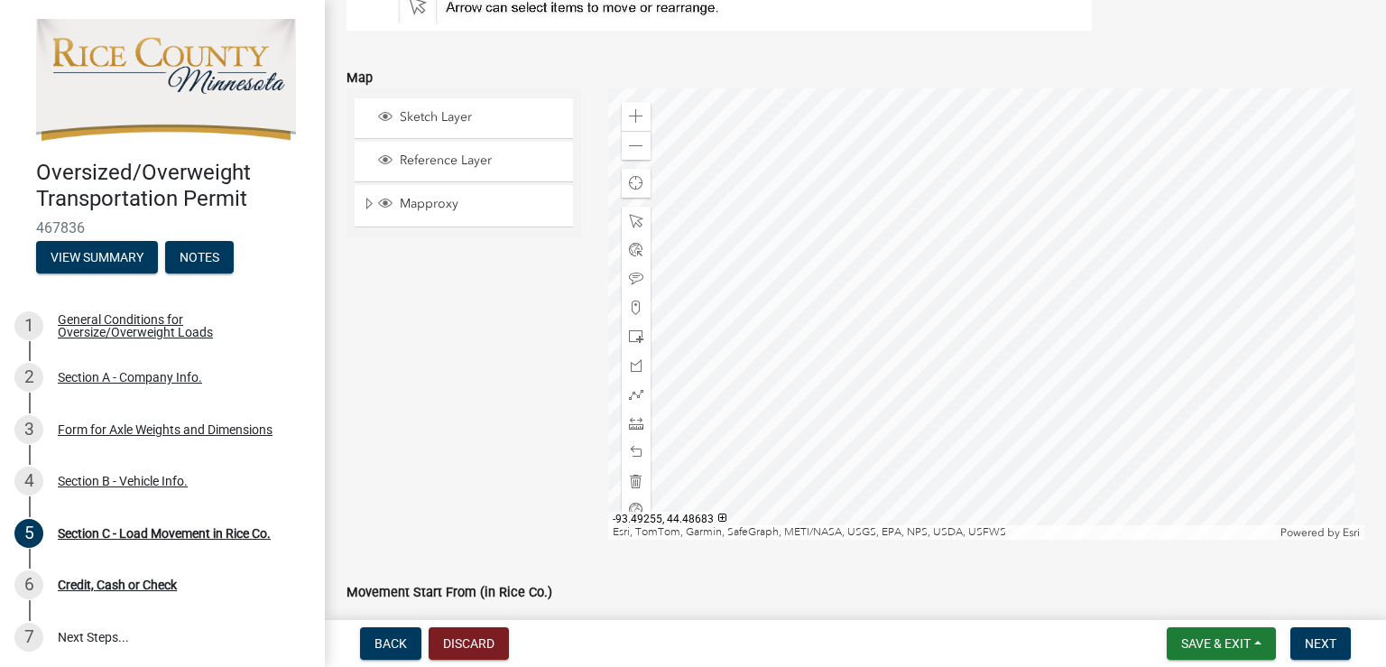
scroll to position [361, 0]
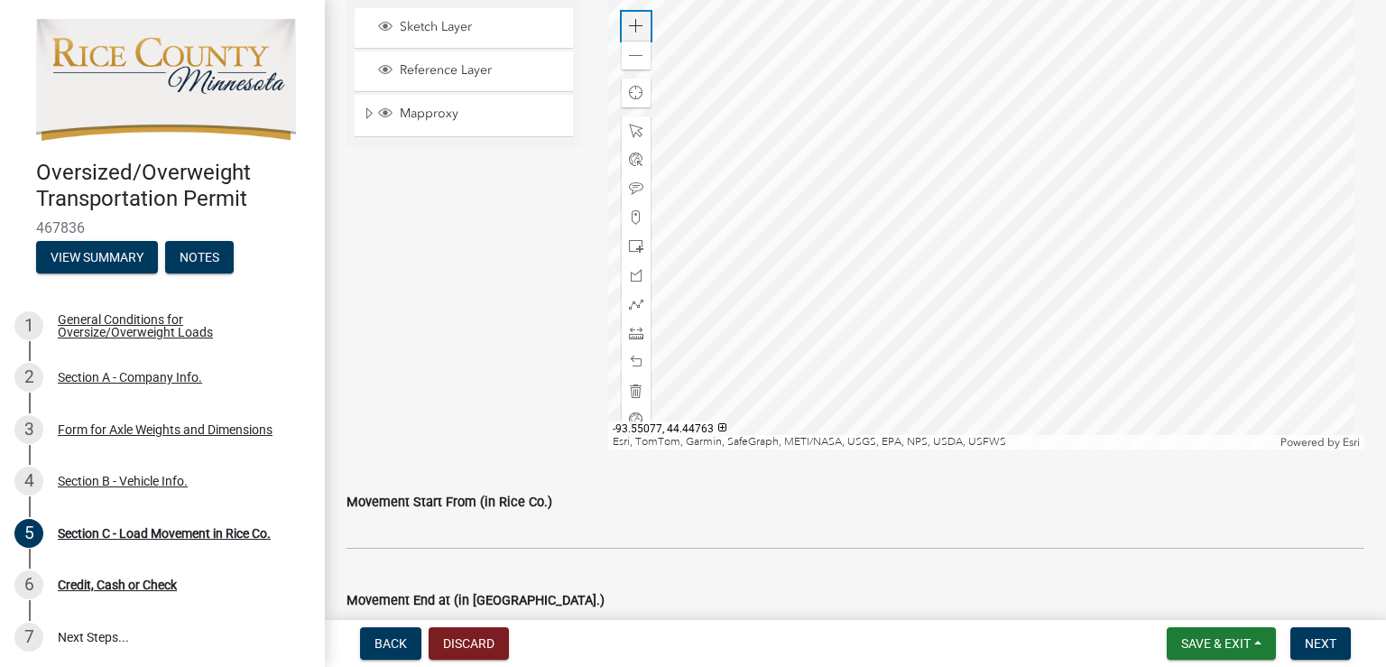
click at [635, 27] on span at bounding box center [636, 26] width 14 height 14
click at [680, 262] on div at bounding box center [986, 223] width 757 height 451
click at [1184, 351] on div at bounding box center [986, 223] width 757 height 451
click at [631, 19] on span at bounding box center [636, 26] width 14 height 14
click at [837, 71] on div at bounding box center [986, 223] width 757 height 451
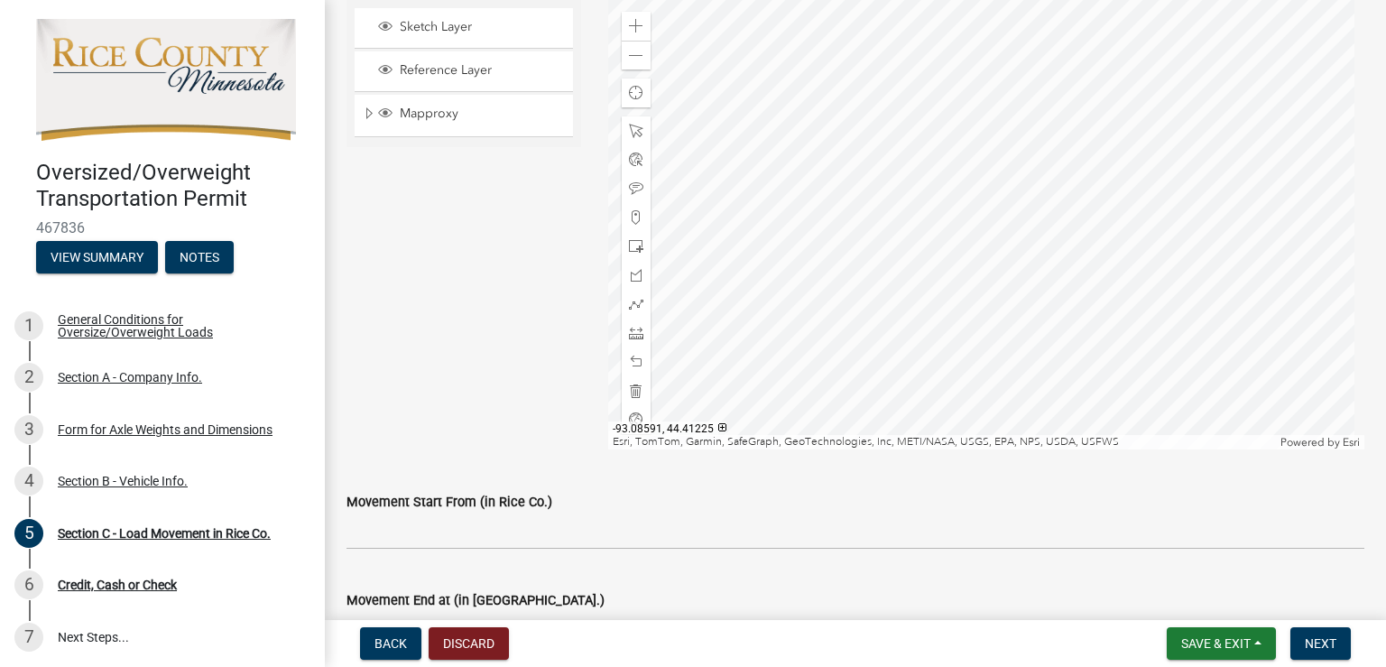
click at [935, 173] on div at bounding box center [986, 223] width 757 height 451
click at [970, 180] on div at bounding box center [986, 223] width 757 height 451
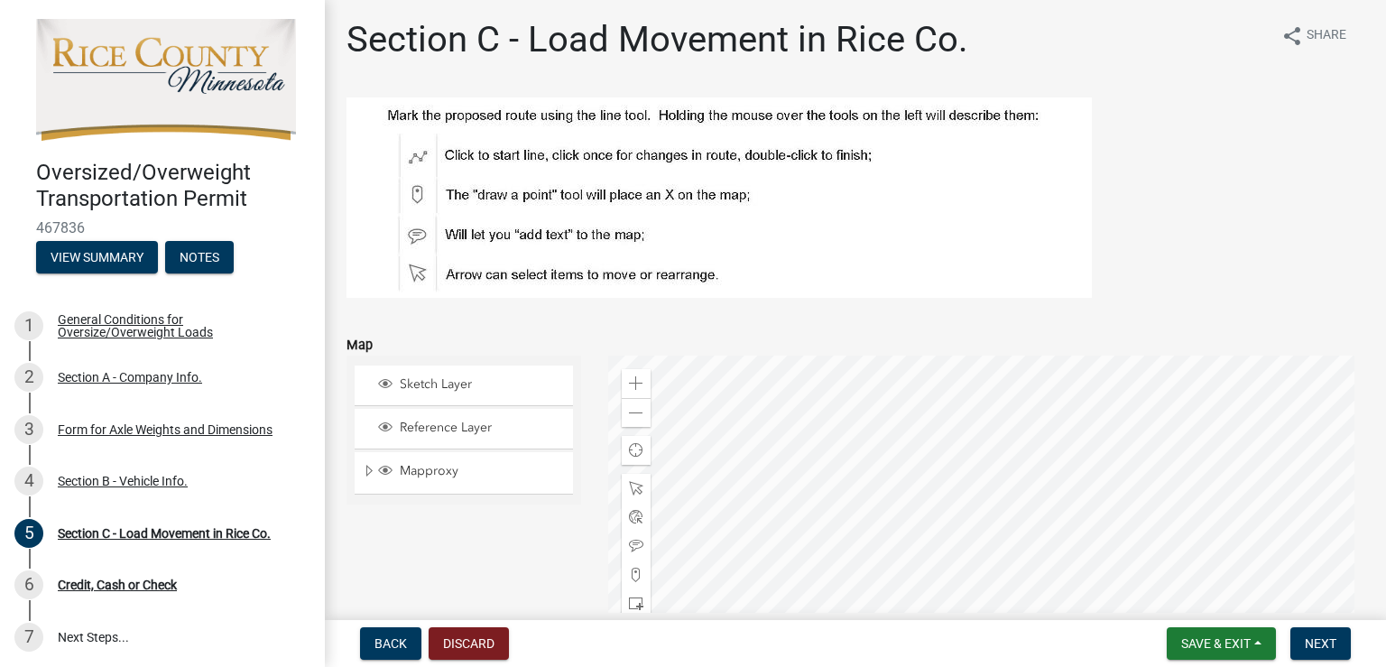
scroll to position [0, 0]
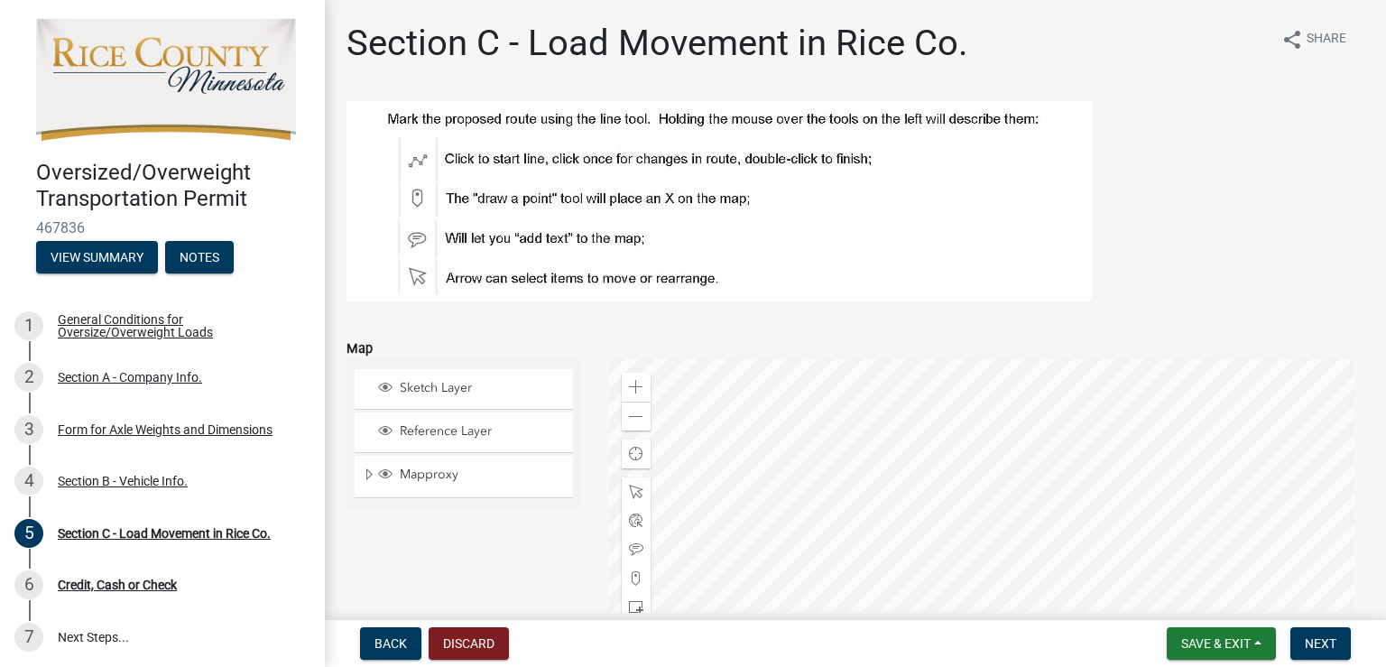
click at [453, 159] on img at bounding box center [719, 201] width 745 height 200
click at [418, 154] on img at bounding box center [719, 201] width 745 height 200
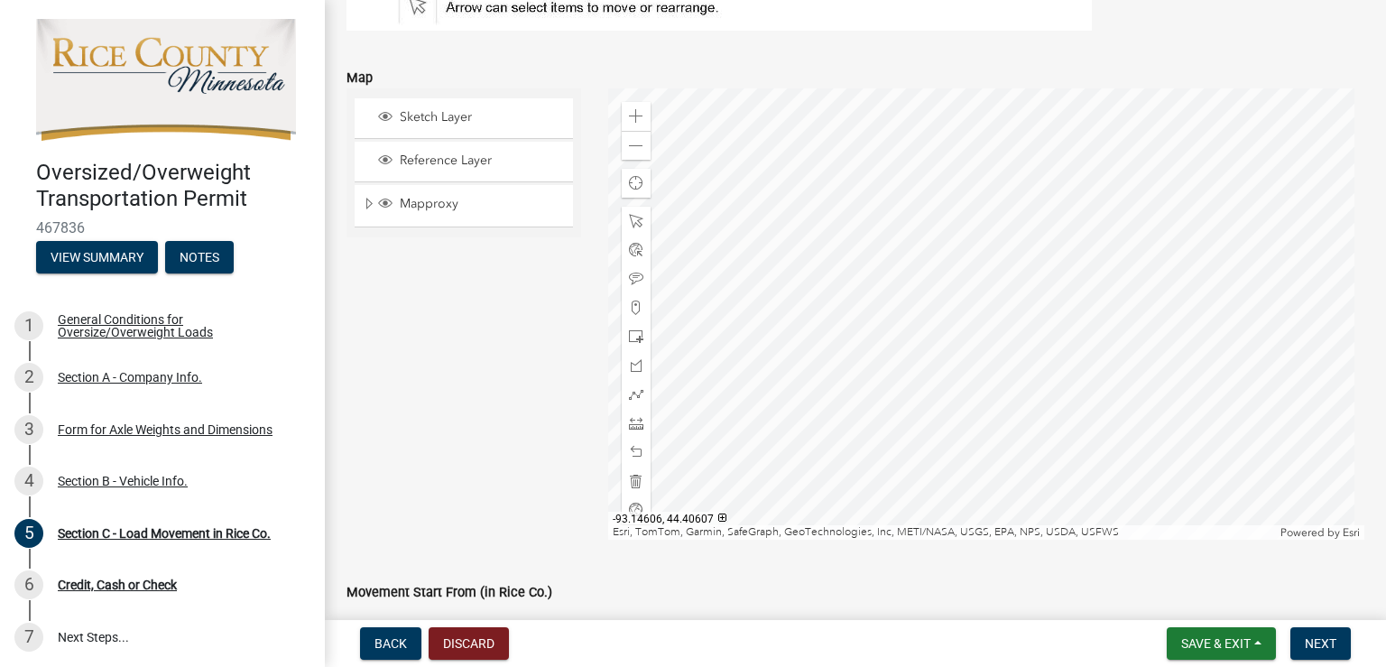
scroll to position [361, 0]
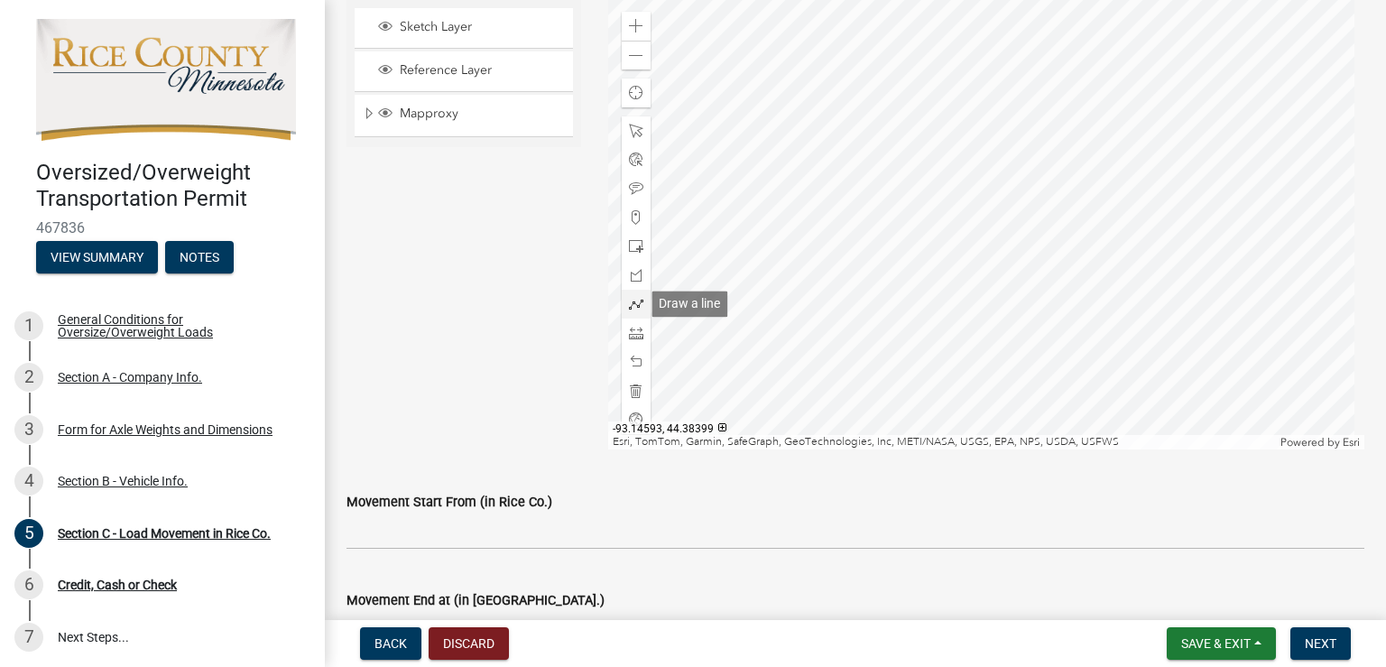
click at [629, 304] on span at bounding box center [636, 304] width 14 height 14
click at [959, 140] on div at bounding box center [986, 225] width 757 height 451
click at [722, 181] on div at bounding box center [986, 225] width 757 height 451
click at [919, 166] on div at bounding box center [986, 225] width 757 height 451
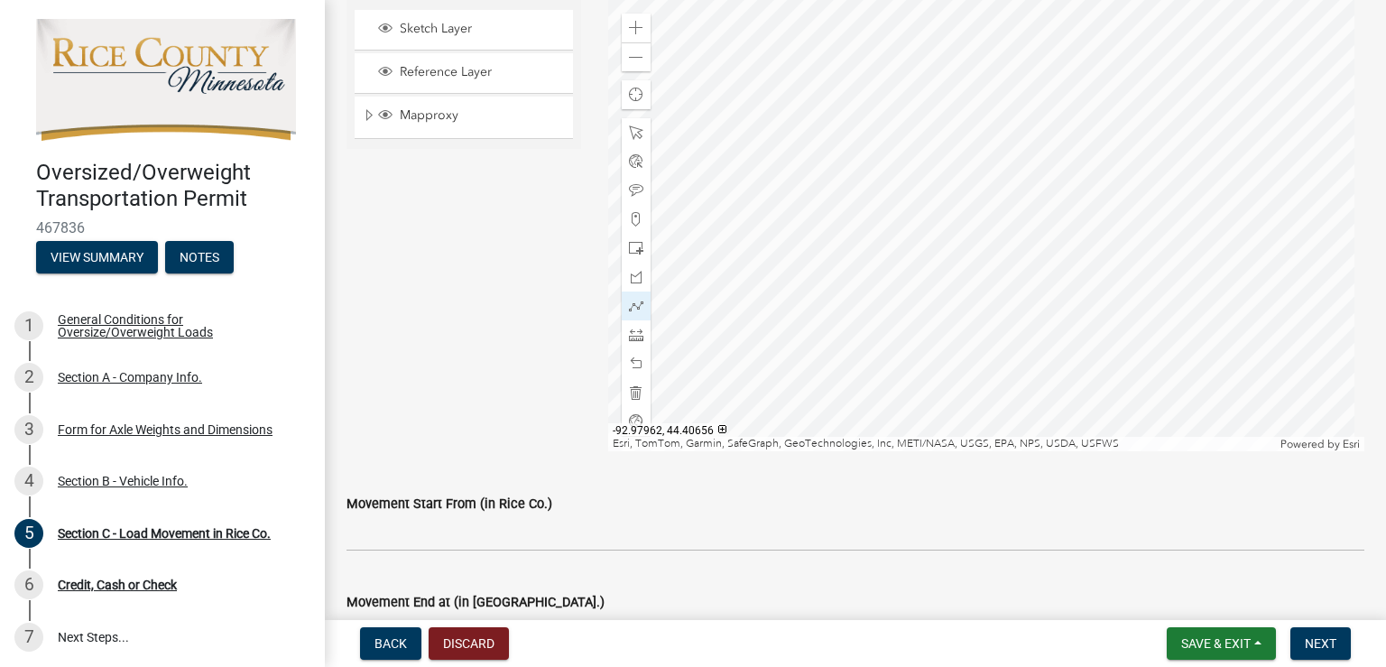
click at [841, 127] on div at bounding box center [986, 225] width 757 height 451
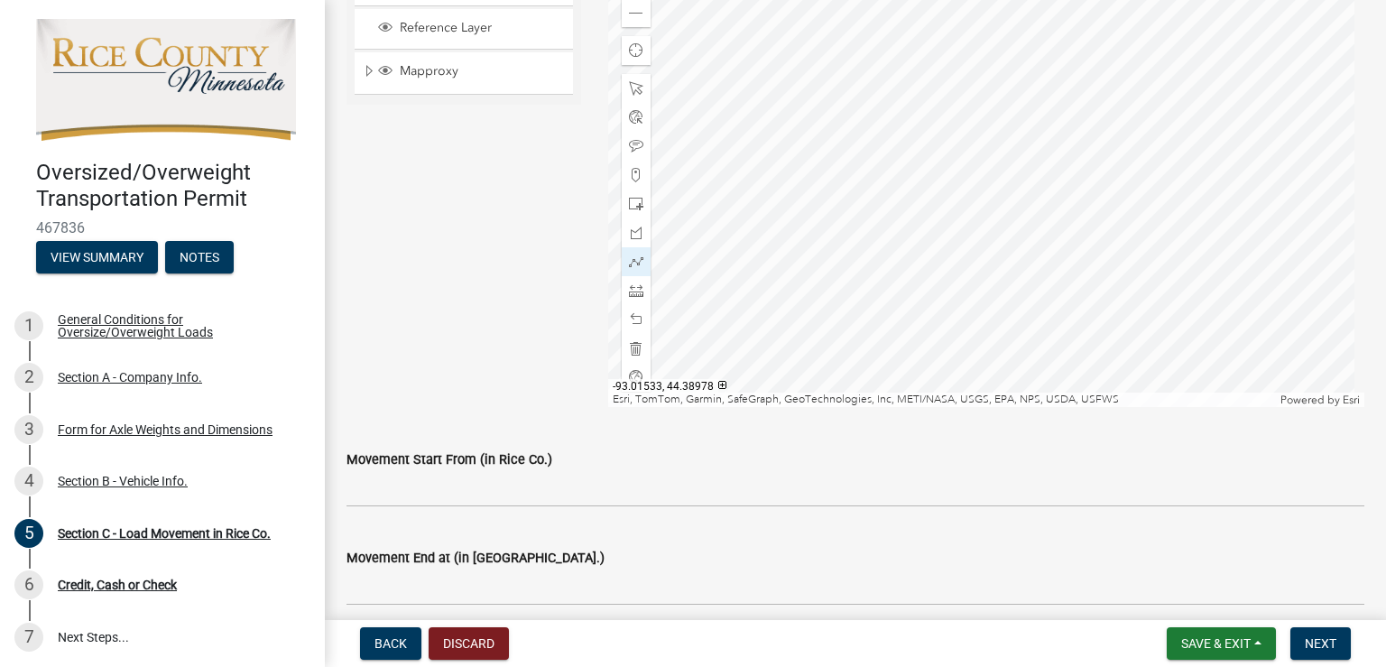
scroll to position [540, 0]
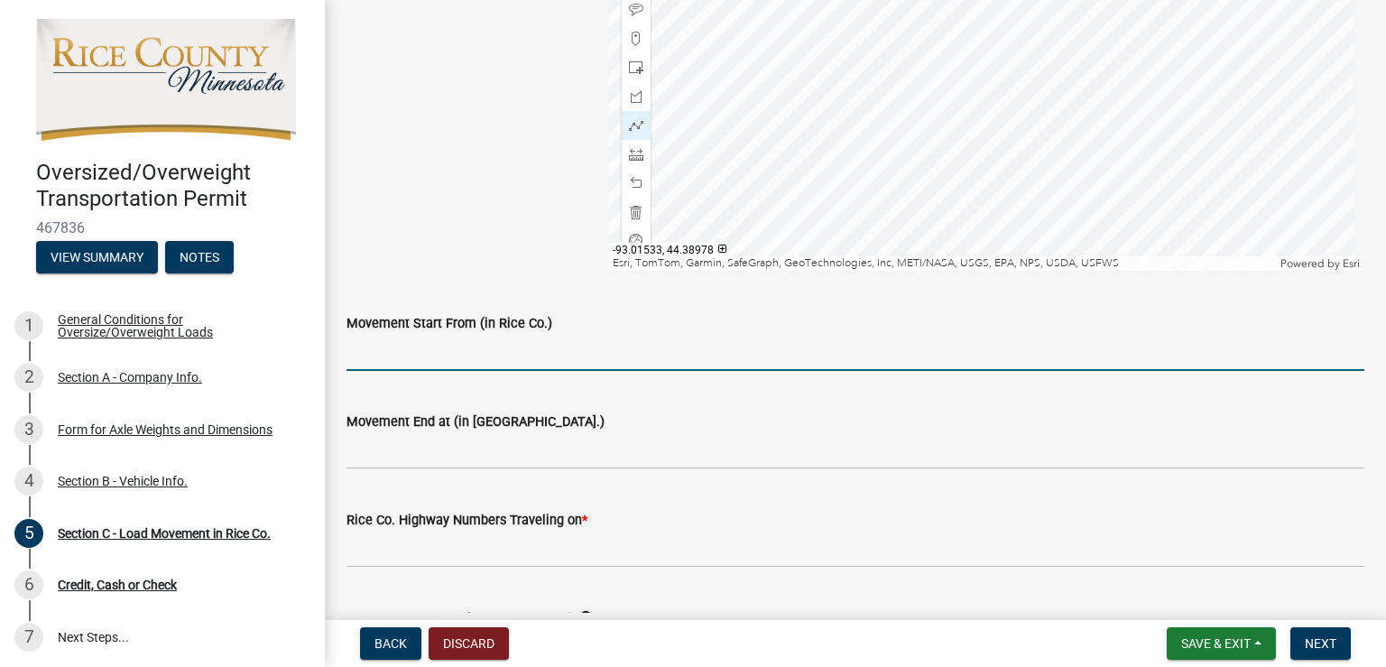
click at [467, 358] on input "Movement Start From (in Rice Co.)" at bounding box center [856, 352] width 1018 height 37
type input "[STREET_ADDRESS][PERSON_NAME][PERSON_NAME]"
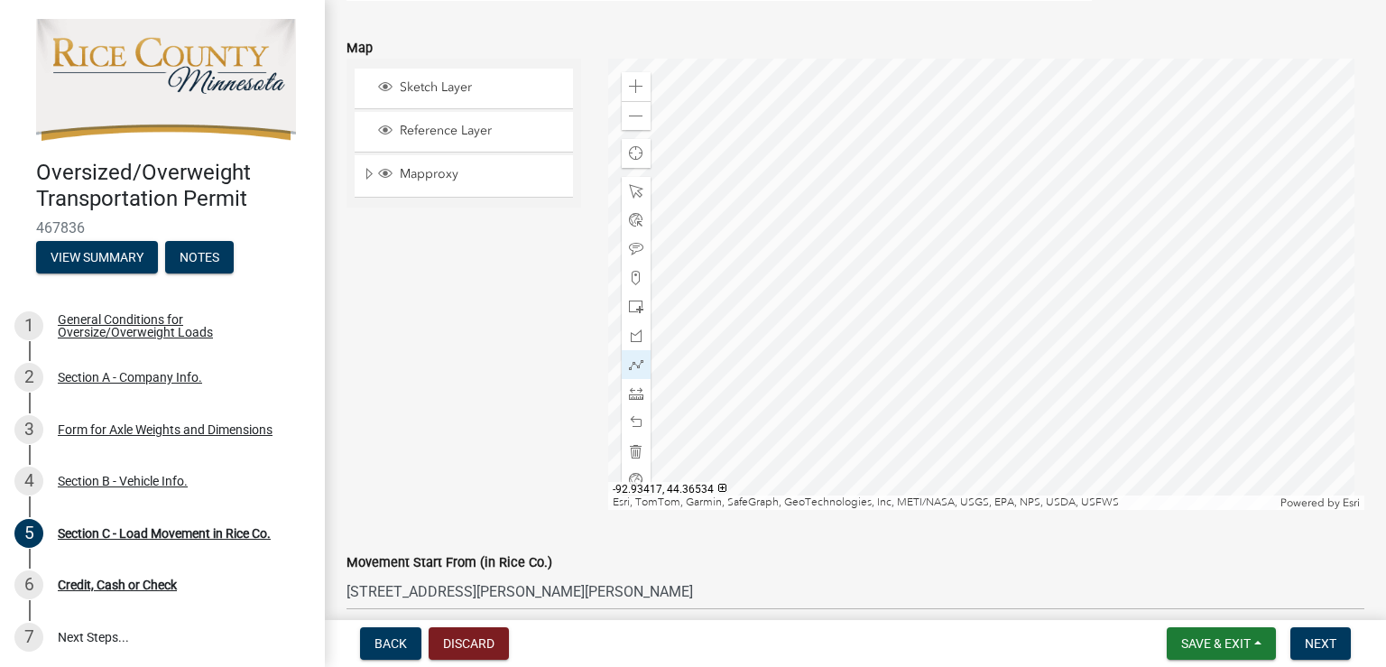
scroll to position [269, 0]
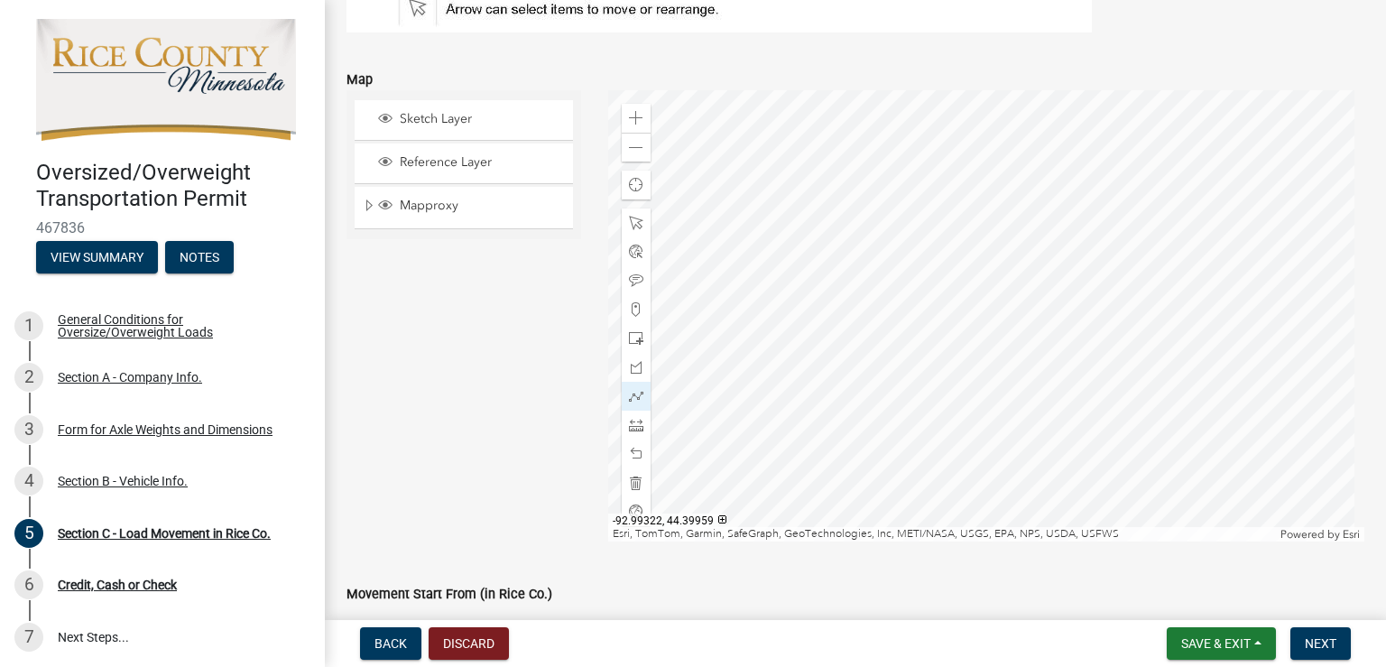
click at [1028, 276] on div at bounding box center [986, 315] width 757 height 451
click at [887, 266] on div at bounding box center [986, 315] width 757 height 451
click at [636, 393] on span at bounding box center [636, 396] width 14 height 14
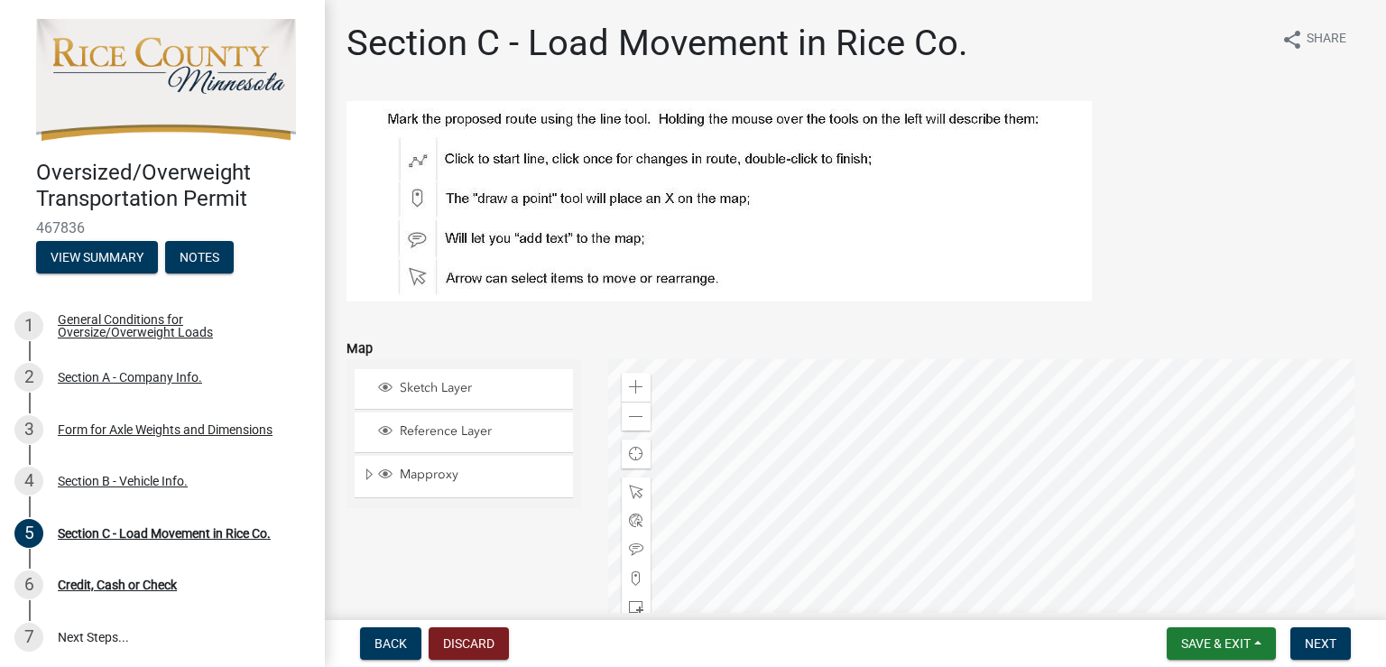
scroll to position [180, 0]
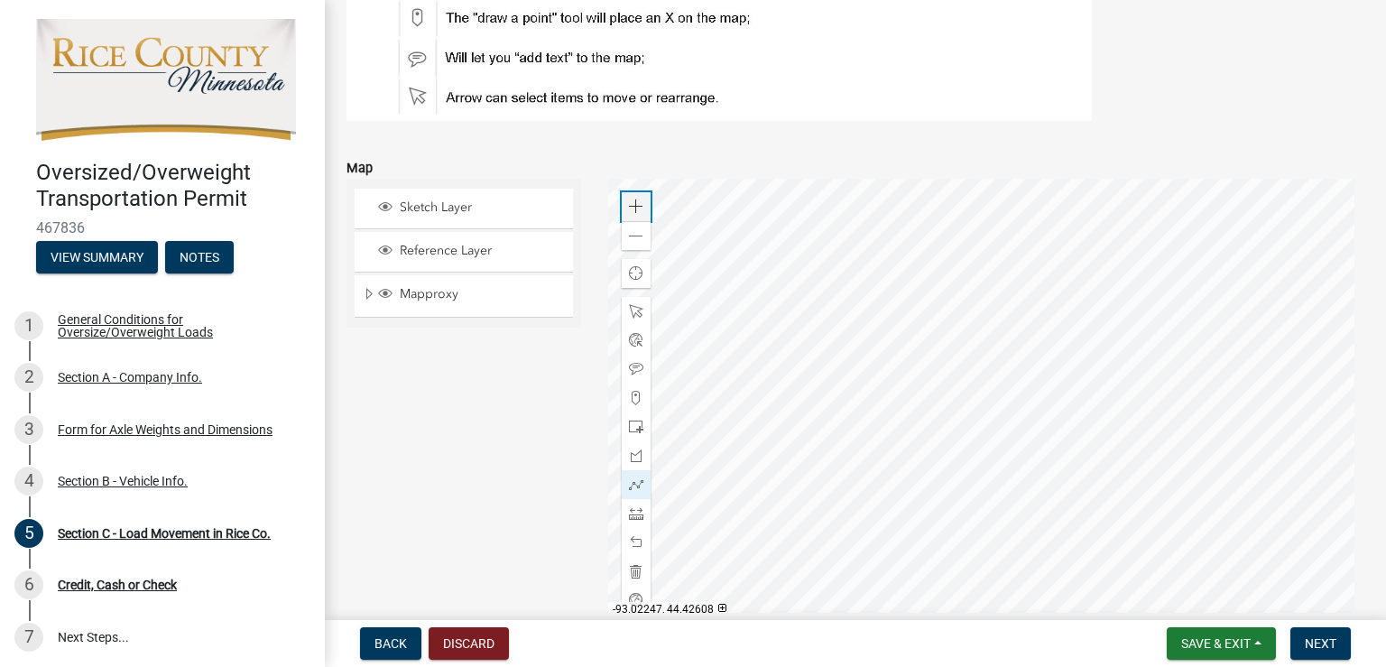
click at [632, 208] on span at bounding box center [636, 206] width 14 height 14
click at [706, 306] on div at bounding box center [986, 404] width 757 height 451
click at [729, 301] on div at bounding box center [986, 404] width 757 height 451
click at [608, 313] on div at bounding box center [986, 404] width 757 height 451
click at [1024, 298] on div at bounding box center [986, 404] width 757 height 451
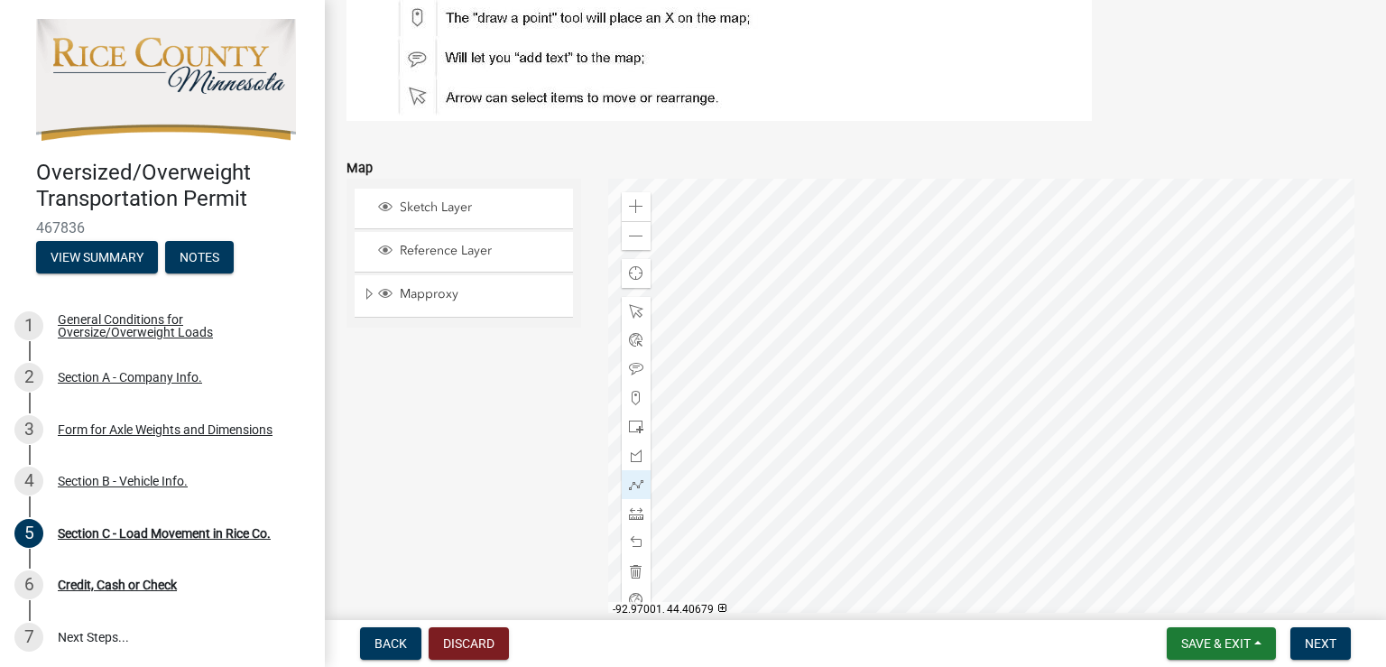
click at [809, 270] on div at bounding box center [986, 404] width 757 height 451
click at [813, 267] on div at bounding box center [986, 404] width 757 height 451
click at [1041, 240] on div at bounding box center [986, 404] width 757 height 451
click at [1072, 264] on div at bounding box center [986, 404] width 757 height 451
click at [1099, 284] on div at bounding box center [986, 404] width 757 height 451
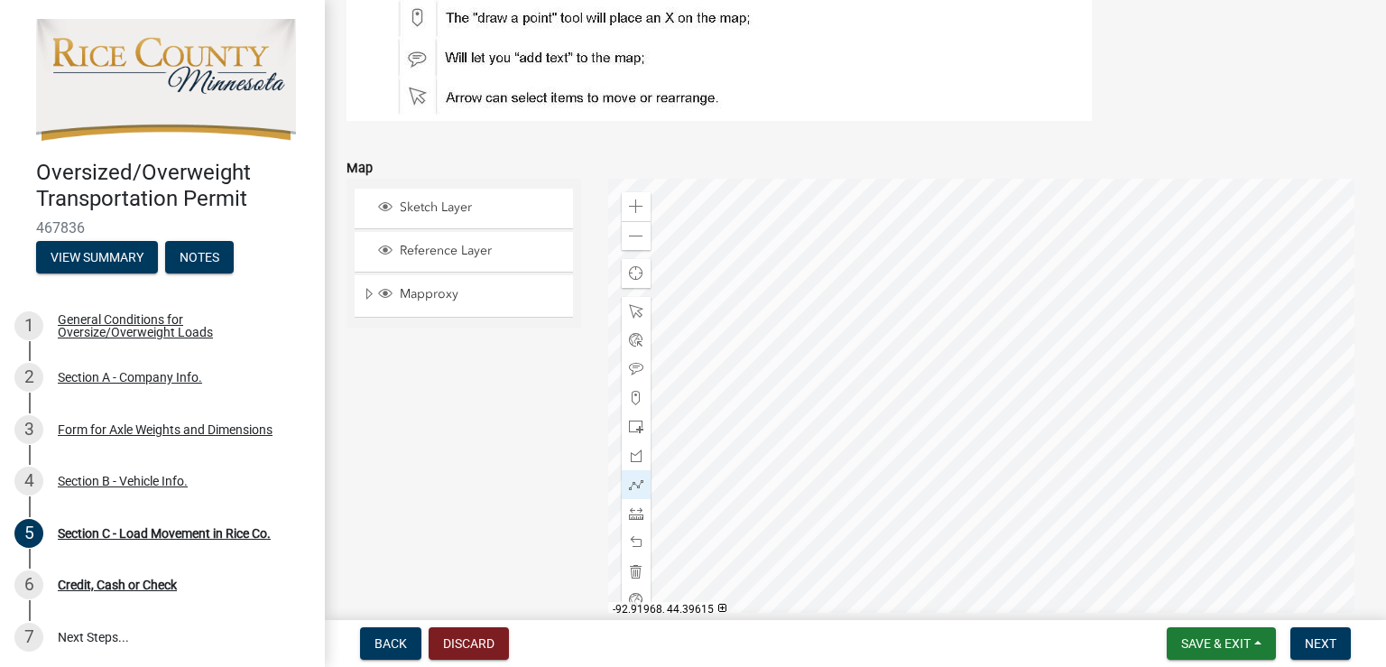
click at [937, 361] on div at bounding box center [986, 404] width 757 height 451
click at [985, 267] on div at bounding box center [986, 404] width 757 height 451
click at [1043, 318] on div at bounding box center [986, 404] width 757 height 451
click at [838, 354] on div at bounding box center [986, 404] width 757 height 451
click at [930, 378] on div at bounding box center [986, 404] width 757 height 451
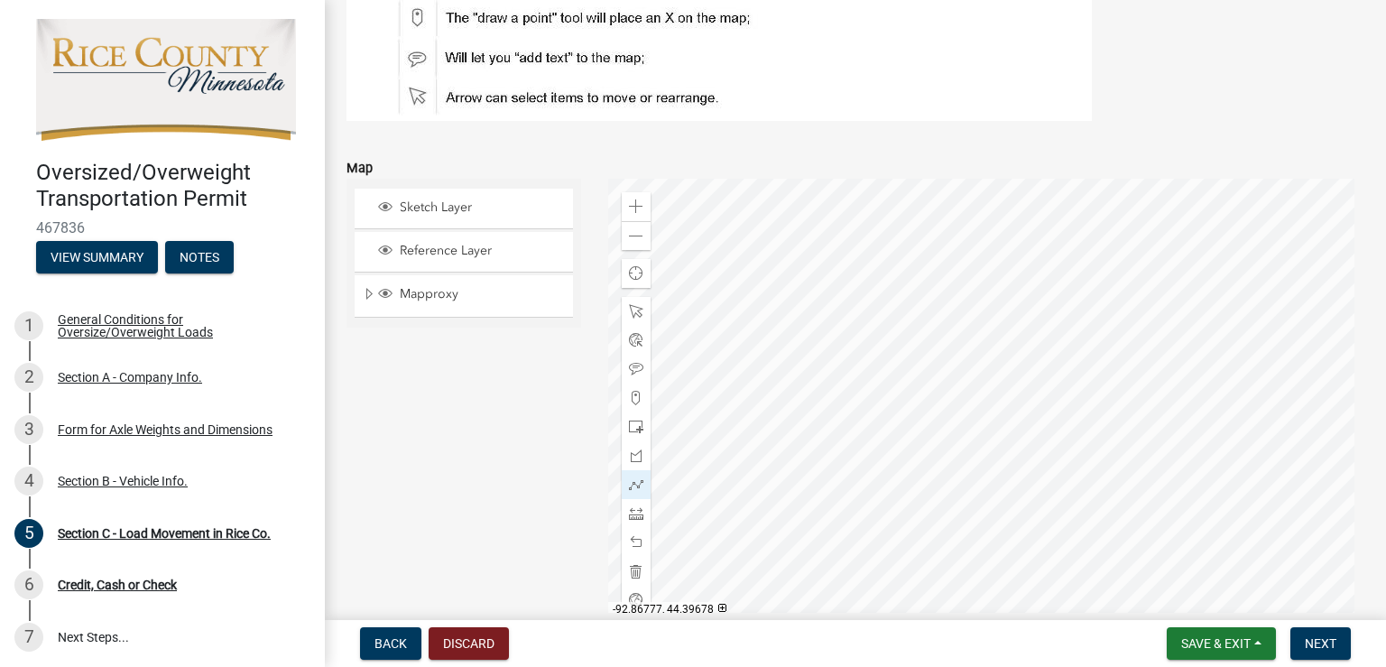
click at [957, 371] on div at bounding box center [986, 404] width 757 height 451
click at [1237, 338] on div at bounding box center [986, 404] width 757 height 451
click at [1237, 336] on div at bounding box center [986, 404] width 757 height 451
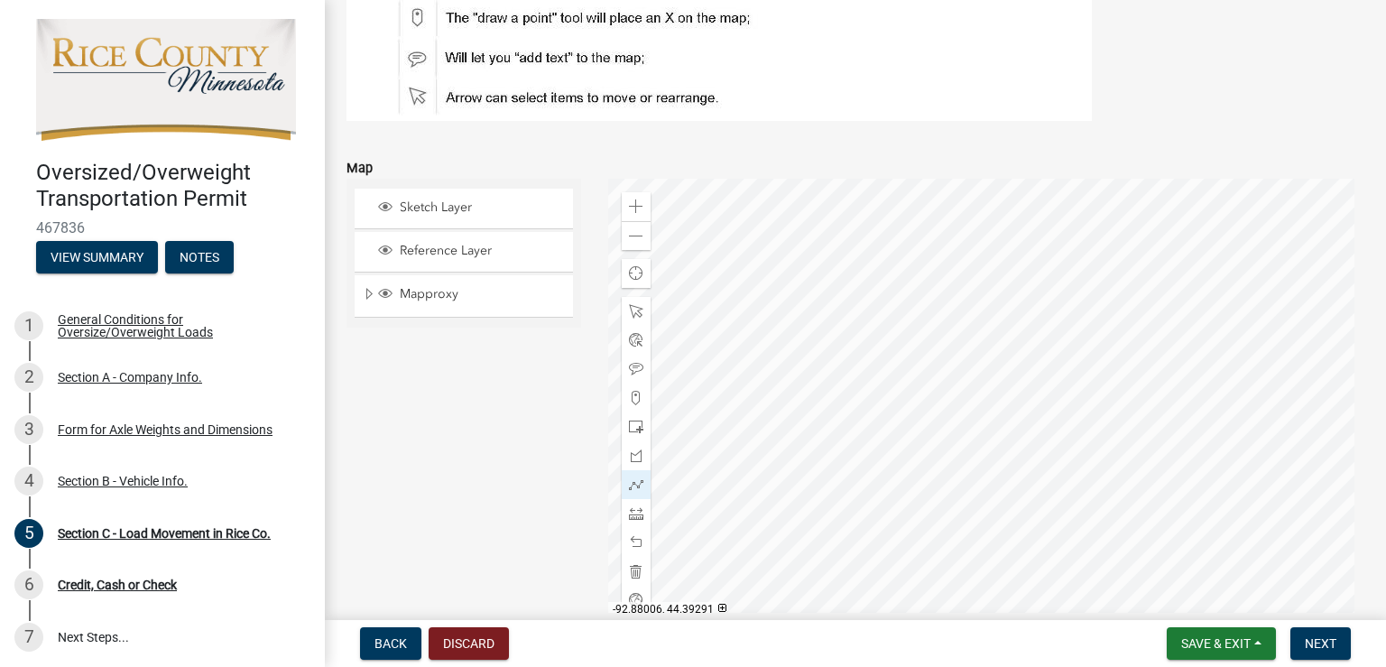
click at [1070, 402] on div at bounding box center [986, 404] width 757 height 451
click at [1036, 419] on div at bounding box center [986, 404] width 757 height 451
click at [1065, 417] on div at bounding box center [986, 404] width 757 height 451
click at [944, 309] on div at bounding box center [986, 404] width 757 height 451
click at [1059, 328] on div at bounding box center [986, 404] width 757 height 451
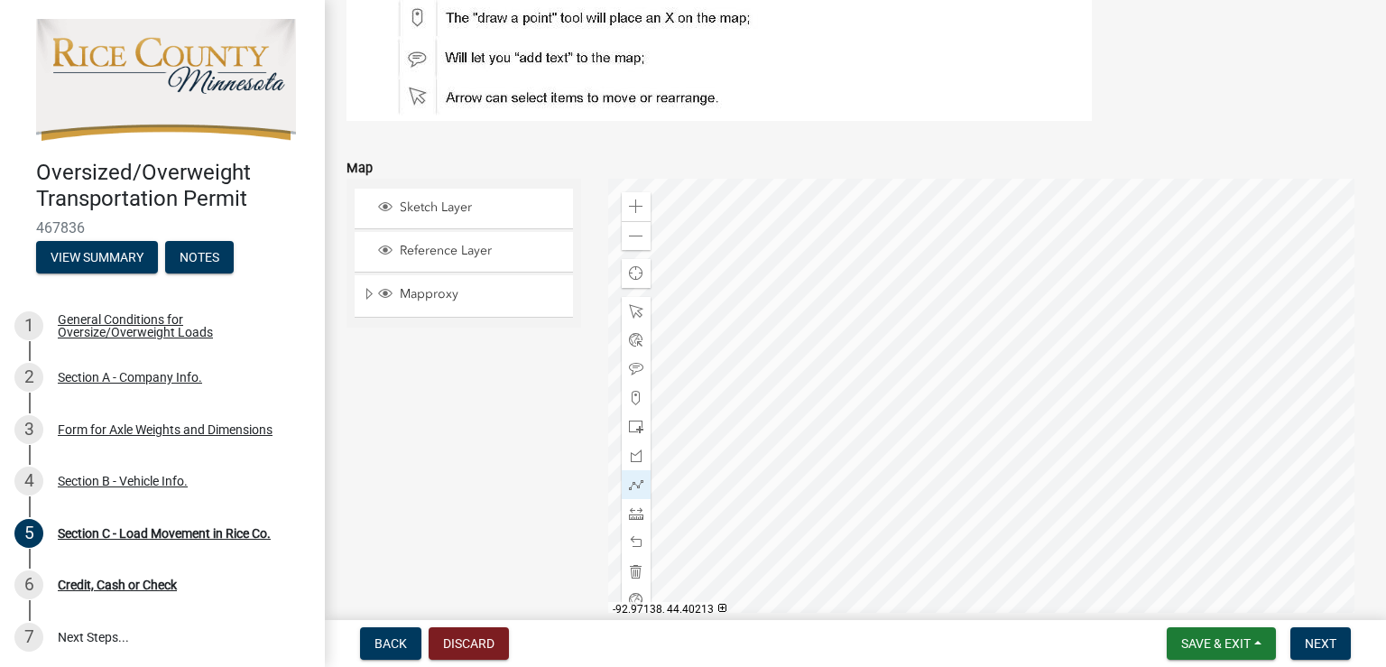
click at [1083, 358] on div at bounding box center [986, 404] width 757 height 451
click at [1099, 353] on div at bounding box center [986, 404] width 757 height 451
click at [1083, 364] on div at bounding box center [986, 404] width 757 height 451
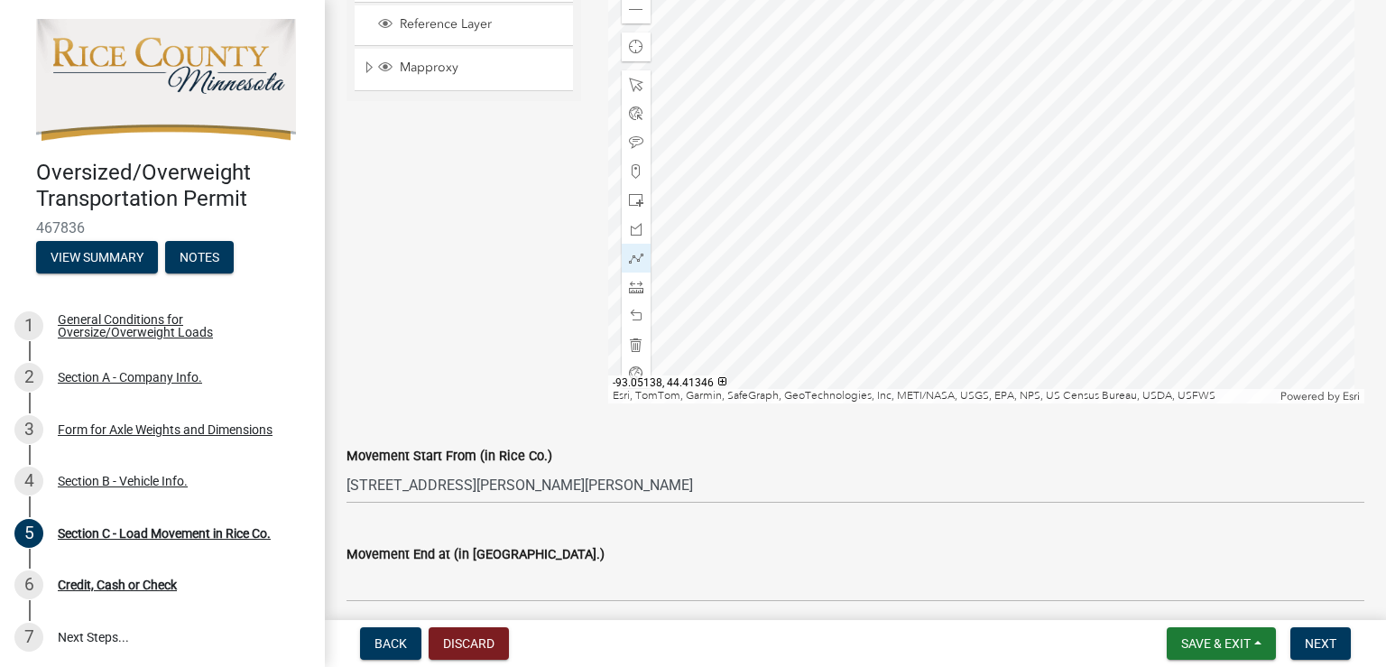
scroll to position [451, 0]
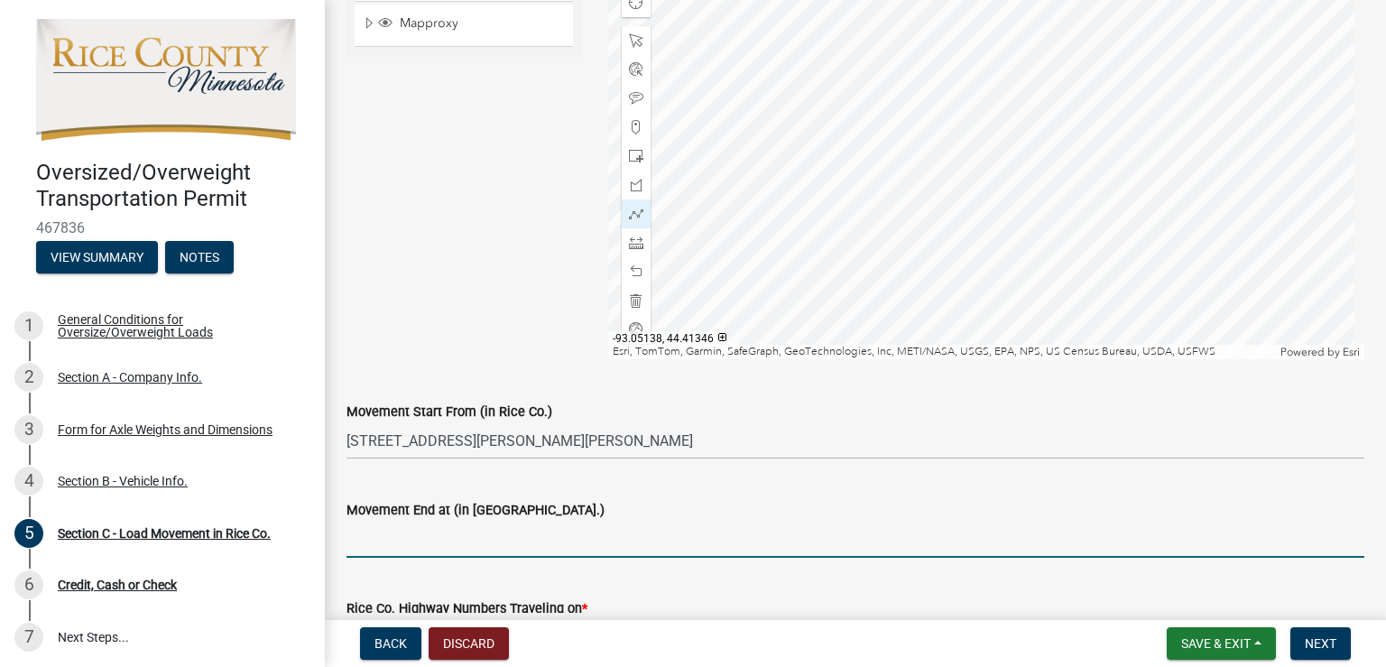
click at [490, 542] on input "Movement End at (in [GEOGRAPHIC_DATA].)" at bounding box center [856, 539] width 1018 height 37
type input "County Rd 9 @ [GEOGRAPHIC_DATA] line"
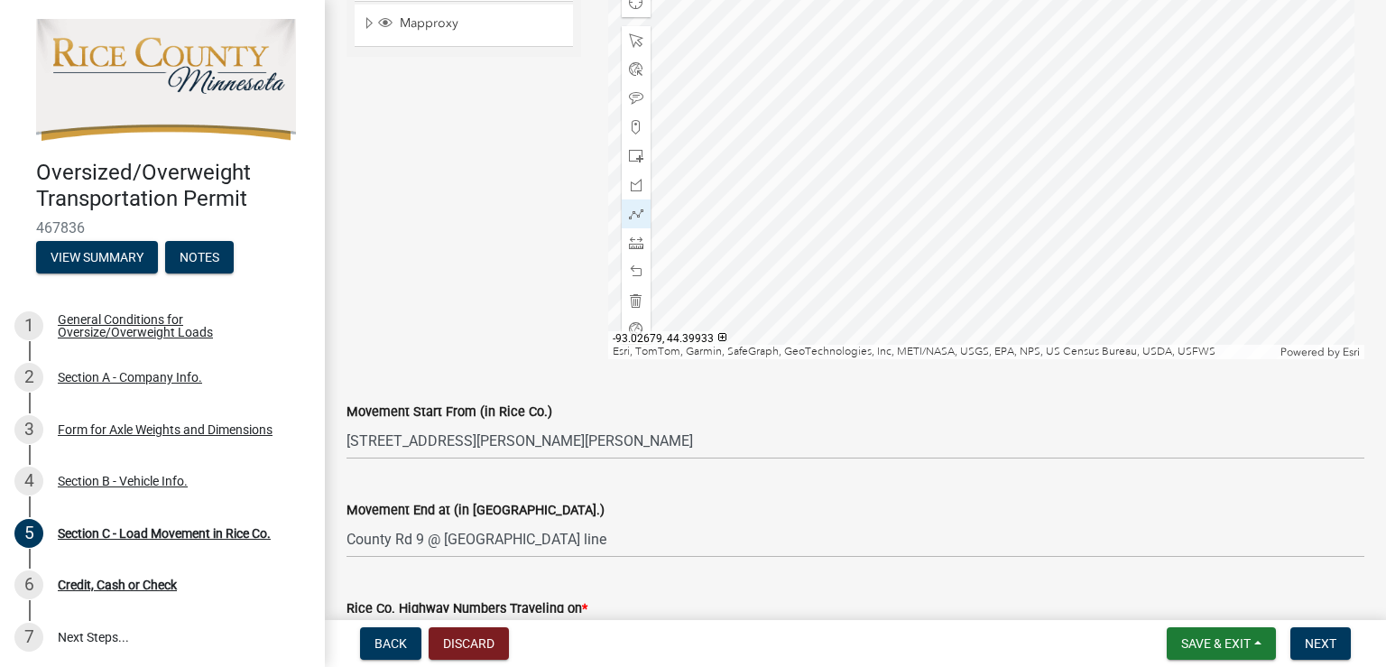
click at [1203, 196] on div at bounding box center [986, 133] width 757 height 451
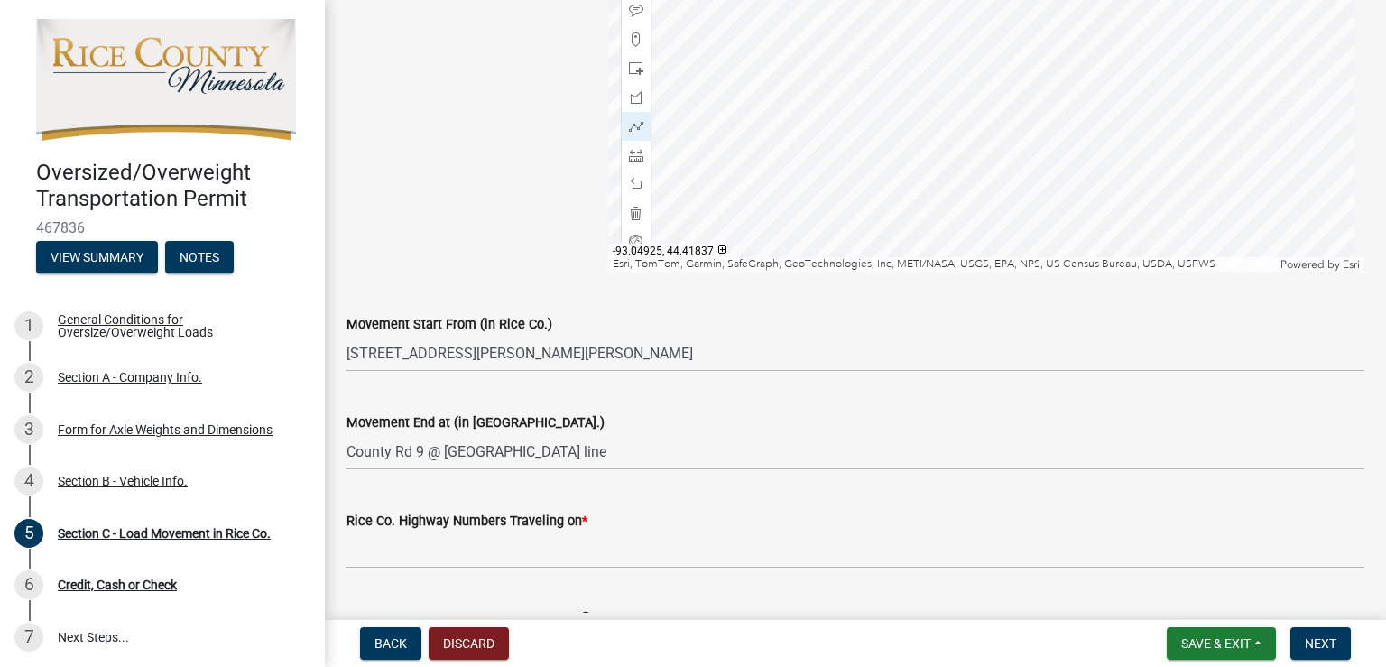
scroll to position [541, 0]
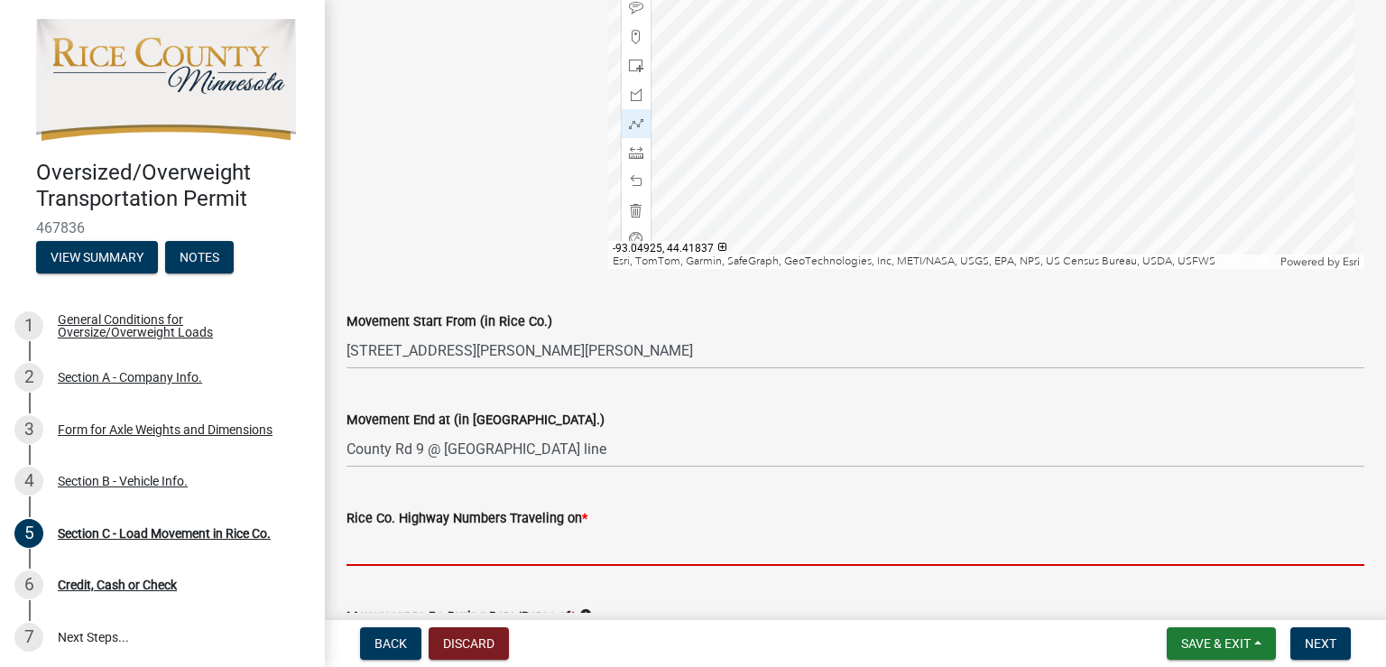
click at [440, 545] on input "Rice Co. Highway Numbers Traveling on *" at bounding box center [856, 547] width 1018 height 37
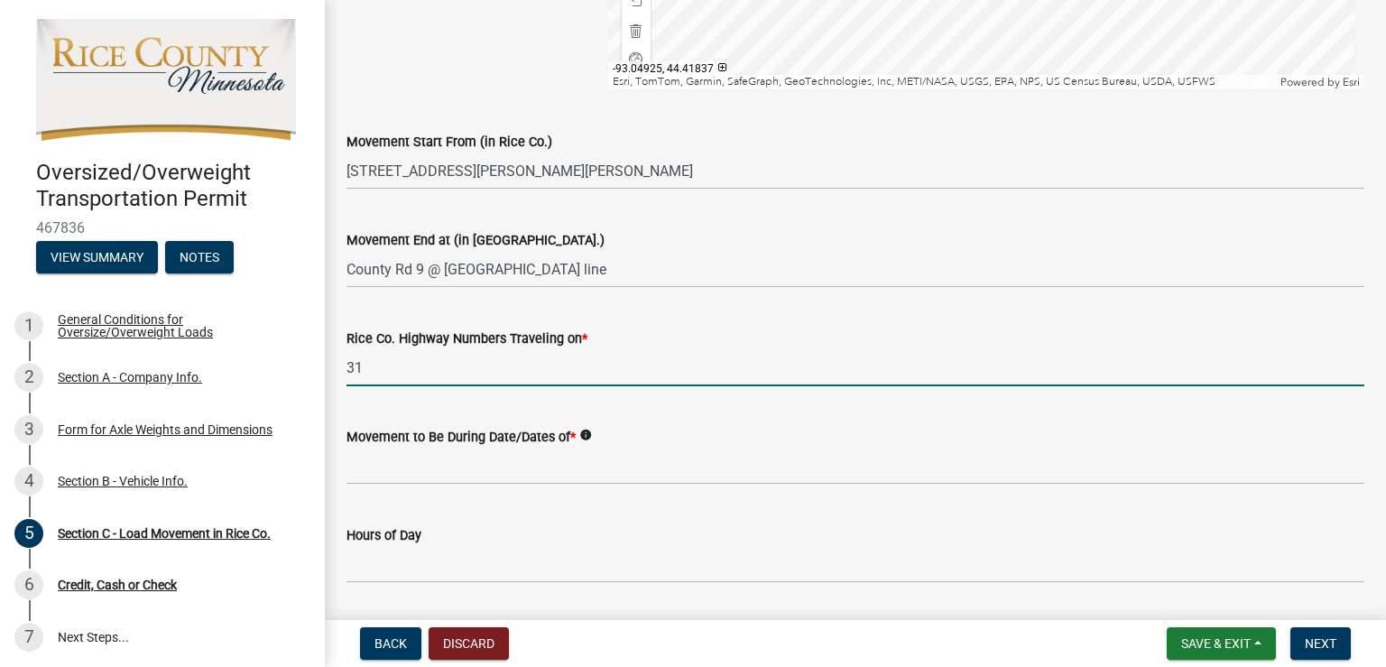
scroll to position [722, 0]
type input "31"
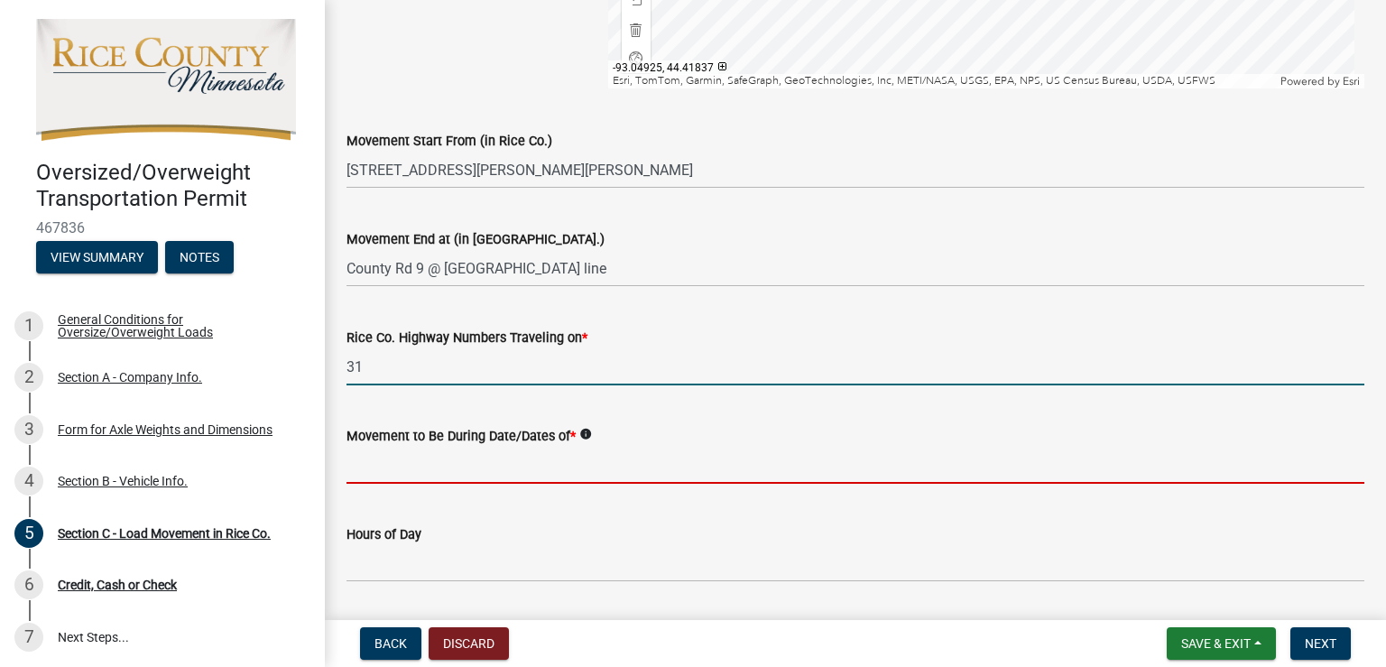
click at [473, 469] on input "Movement to Be During Date/Dates of *" at bounding box center [856, 465] width 1018 height 37
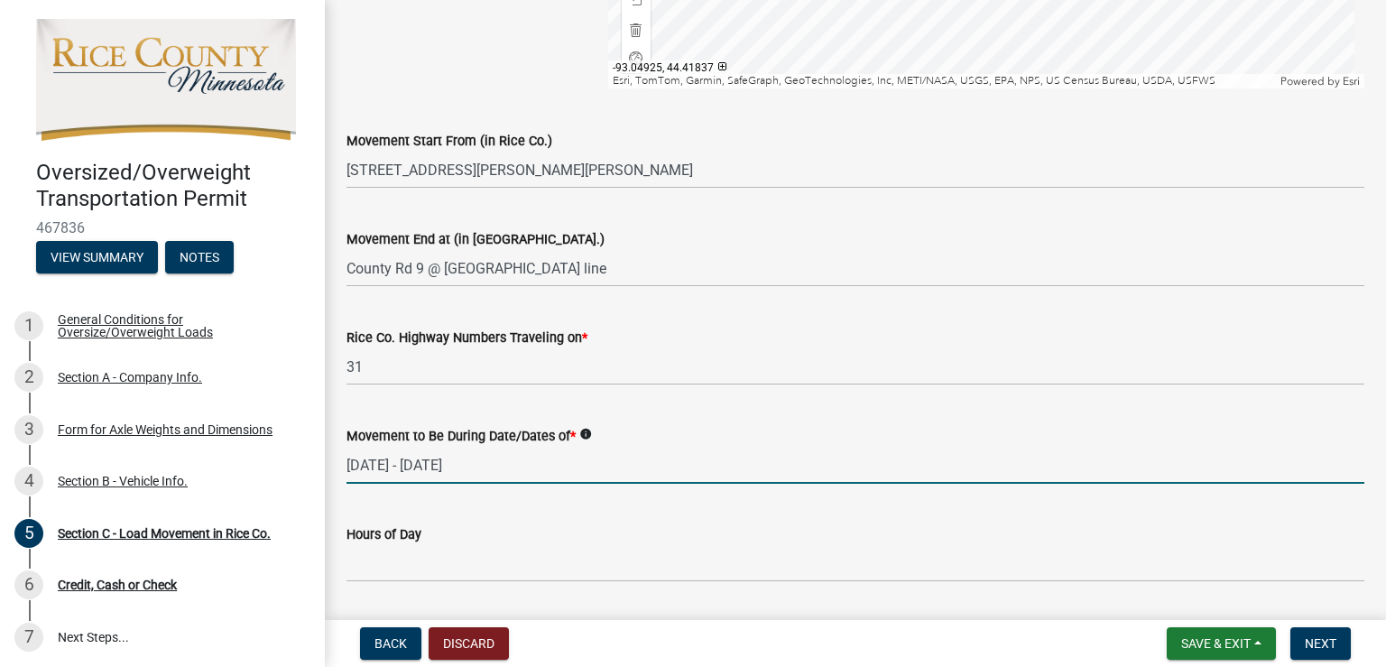
type input "[DATE] - [DATE]"
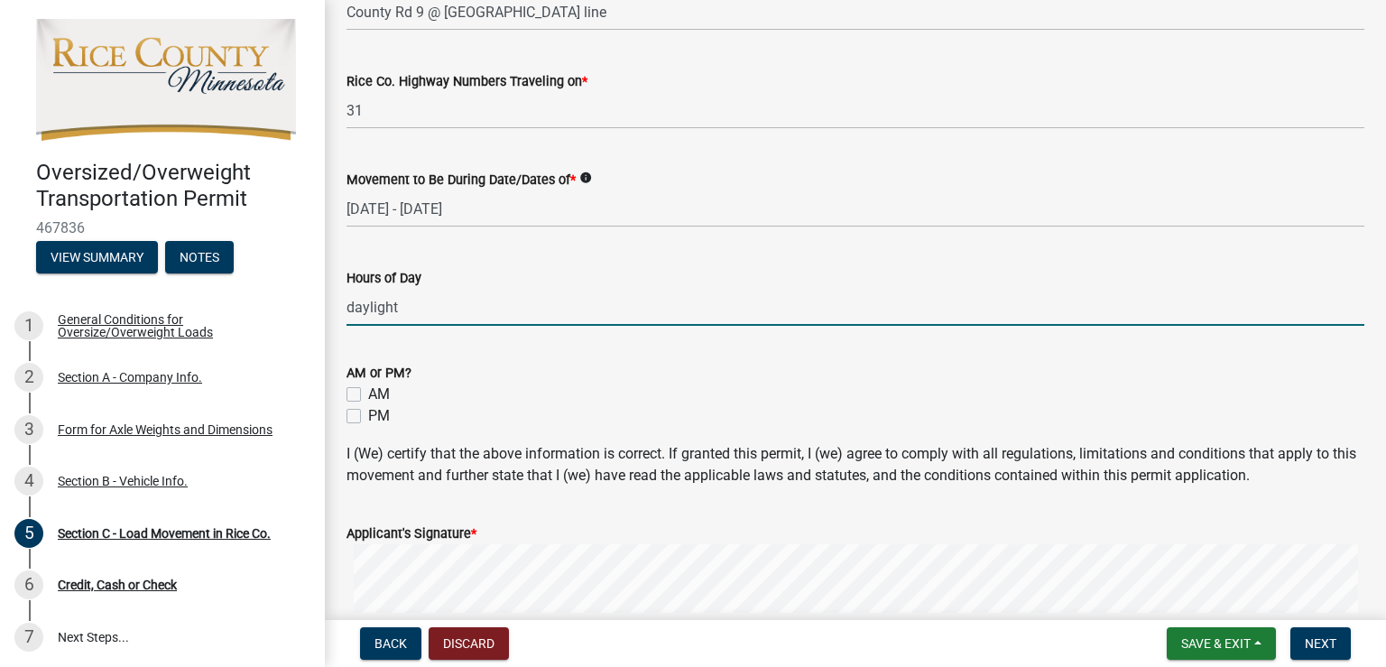
scroll to position [993, 0]
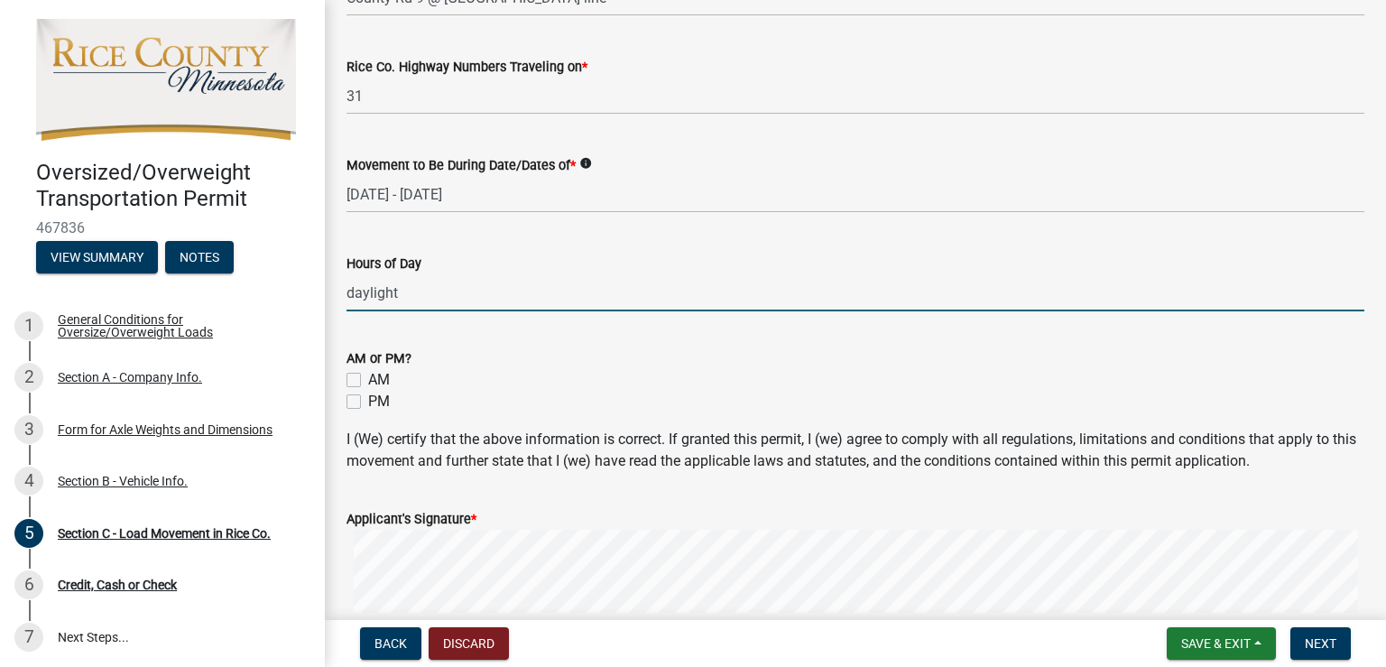
type input "daylight"
click at [361, 382] on div "AM" at bounding box center [856, 380] width 1018 height 22
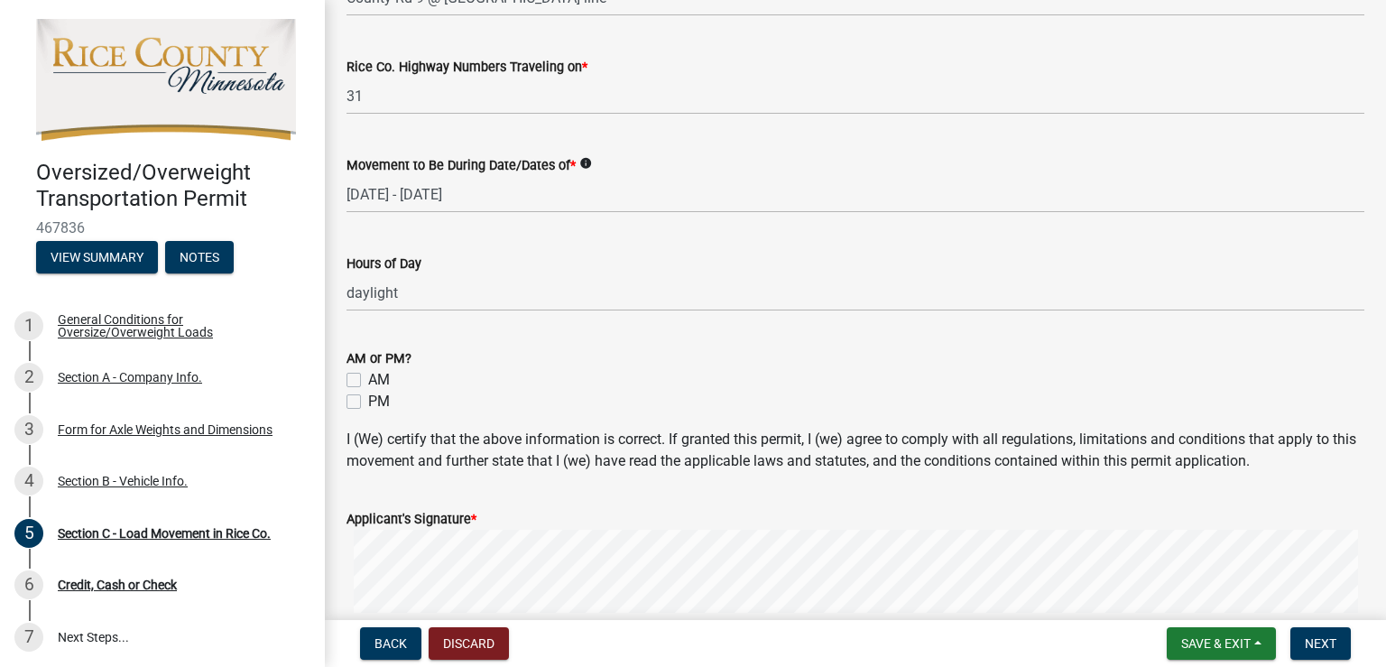
click at [368, 378] on label "AM" at bounding box center [379, 380] width 22 height 22
click at [368, 378] on input "AM" at bounding box center [374, 375] width 12 height 12
checkbox input "true"
click at [368, 401] on label "PM" at bounding box center [379, 402] width 22 height 22
click at [368, 401] on input "PM" at bounding box center [374, 397] width 12 height 12
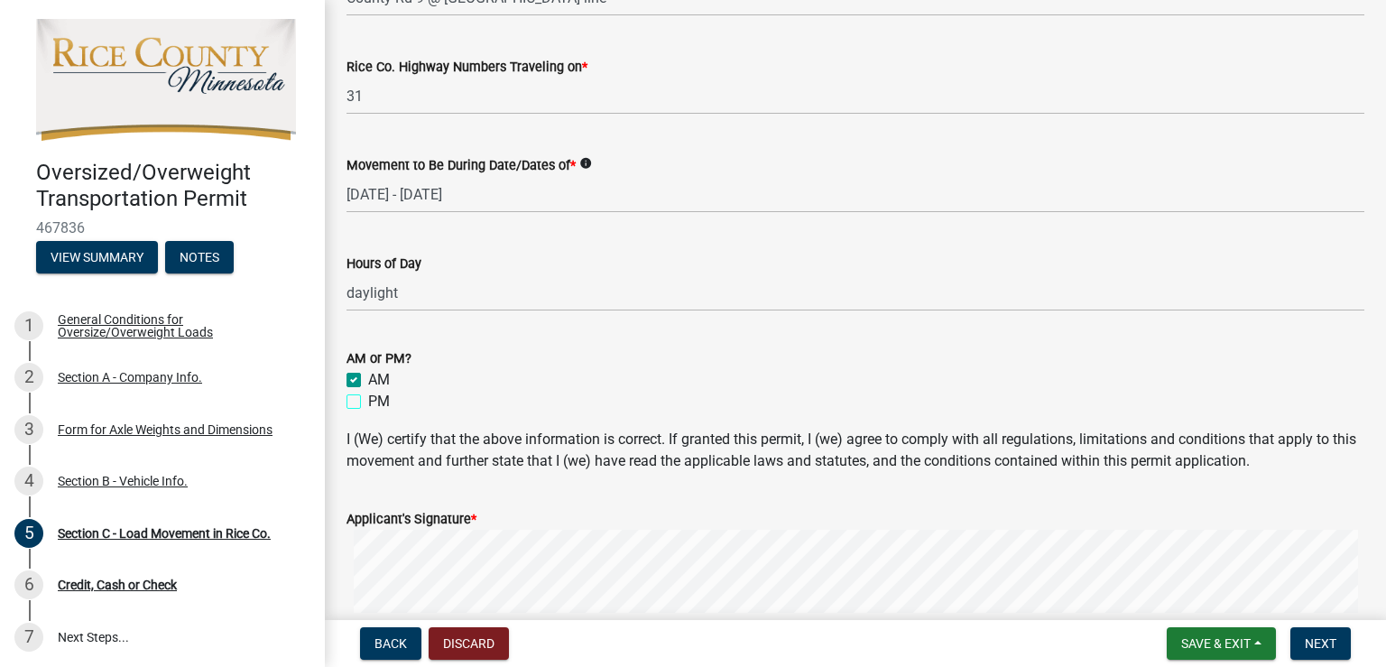
checkbox input "true"
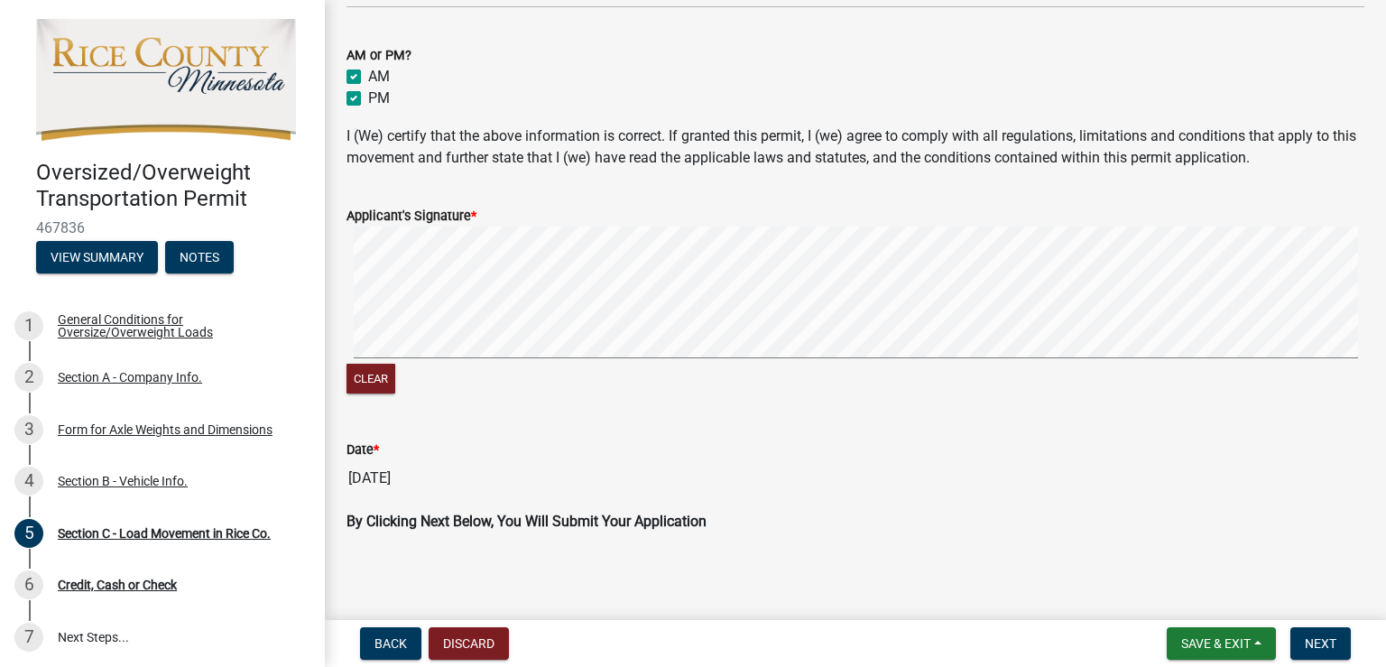
scroll to position [1300, 0]
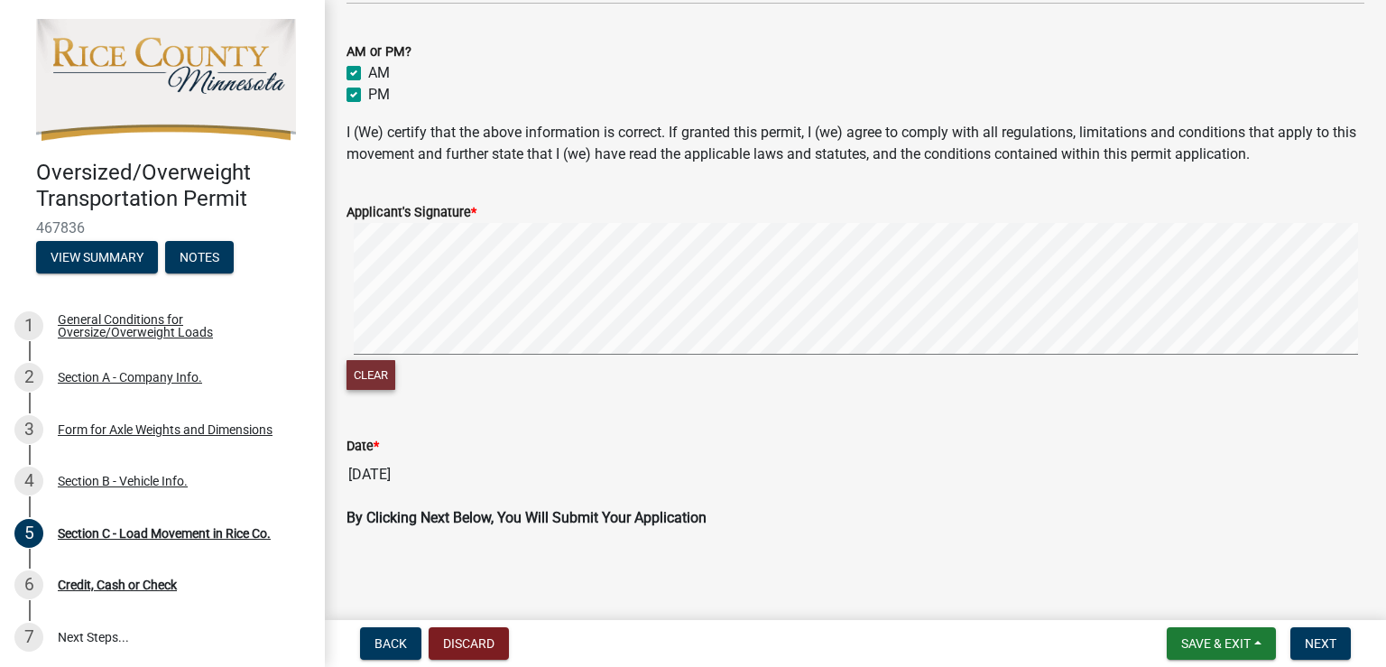
click at [374, 370] on button "Clear" at bounding box center [371, 375] width 49 height 30
click at [1321, 639] on span "Next" at bounding box center [1321, 643] width 32 height 14
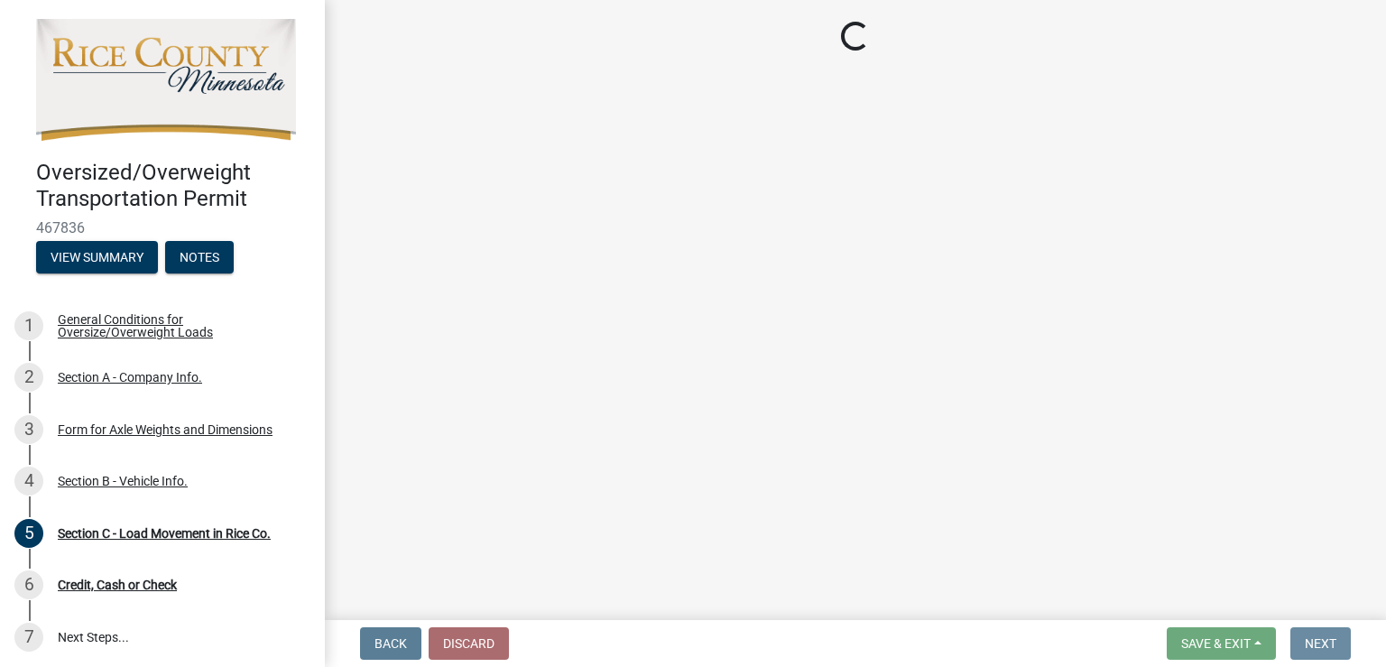
scroll to position [0, 0]
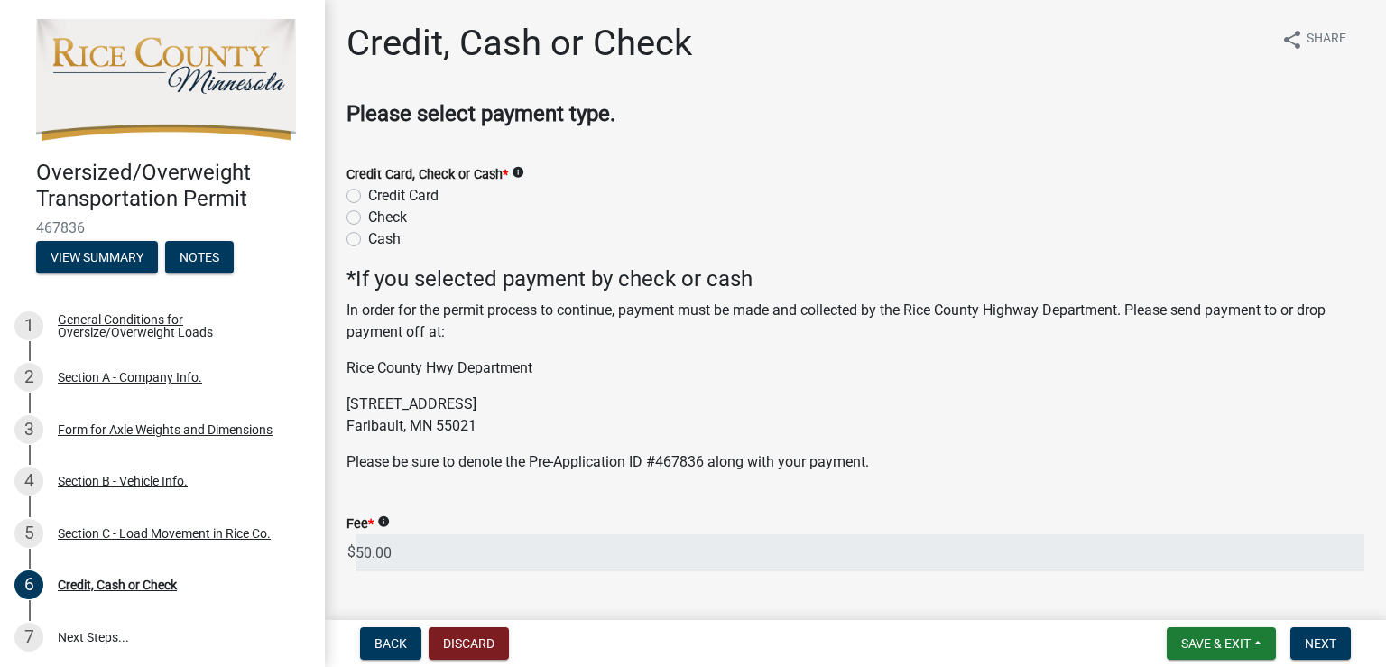
click at [368, 194] on label "Credit Card" at bounding box center [403, 196] width 70 height 22
click at [368, 194] on input "Credit Card" at bounding box center [374, 191] width 12 height 12
radio input "true"
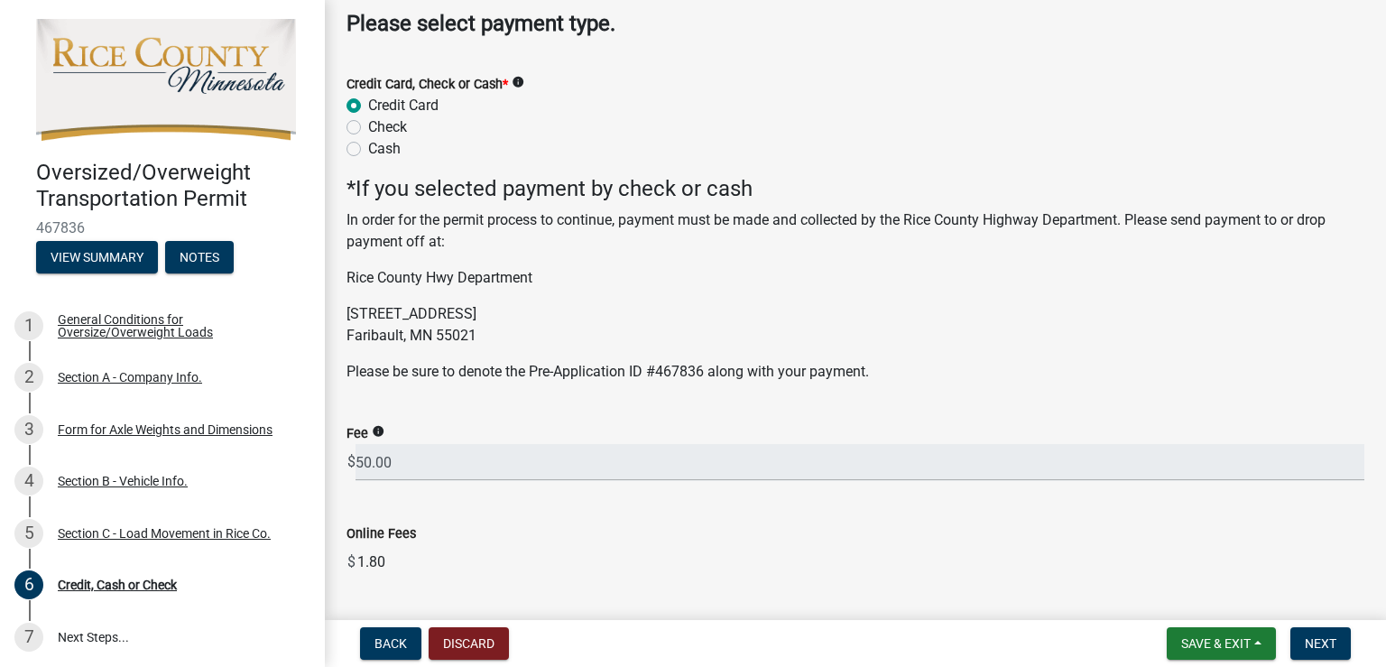
scroll to position [143, 0]
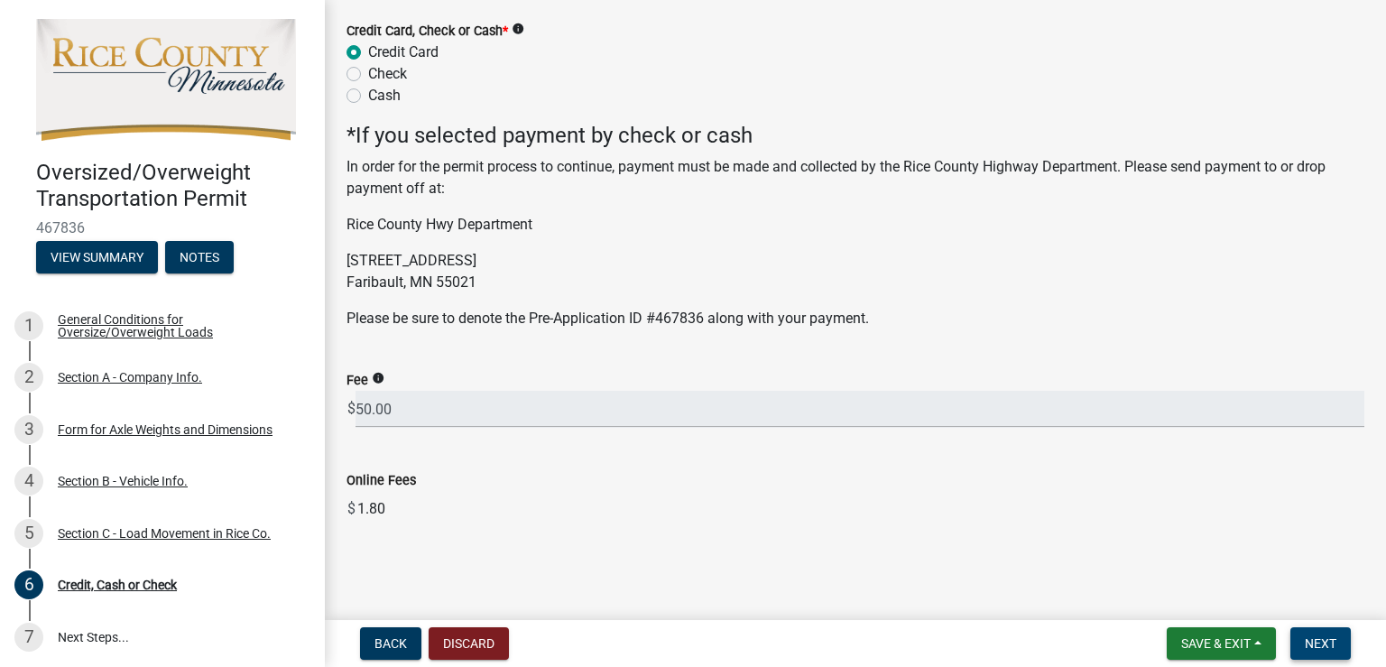
click at [1334, 648] on span "Next" at bounding box center [1321, 643] width 32 height 14
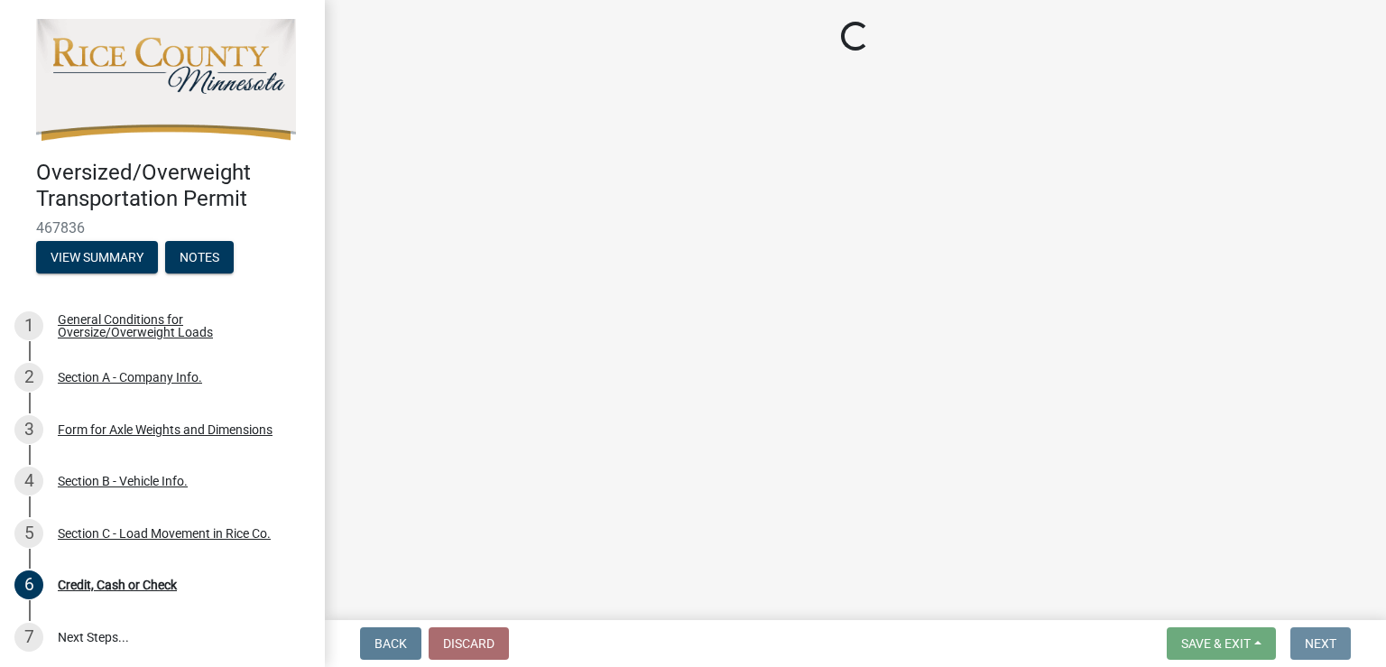
scroll to position [0, 0]
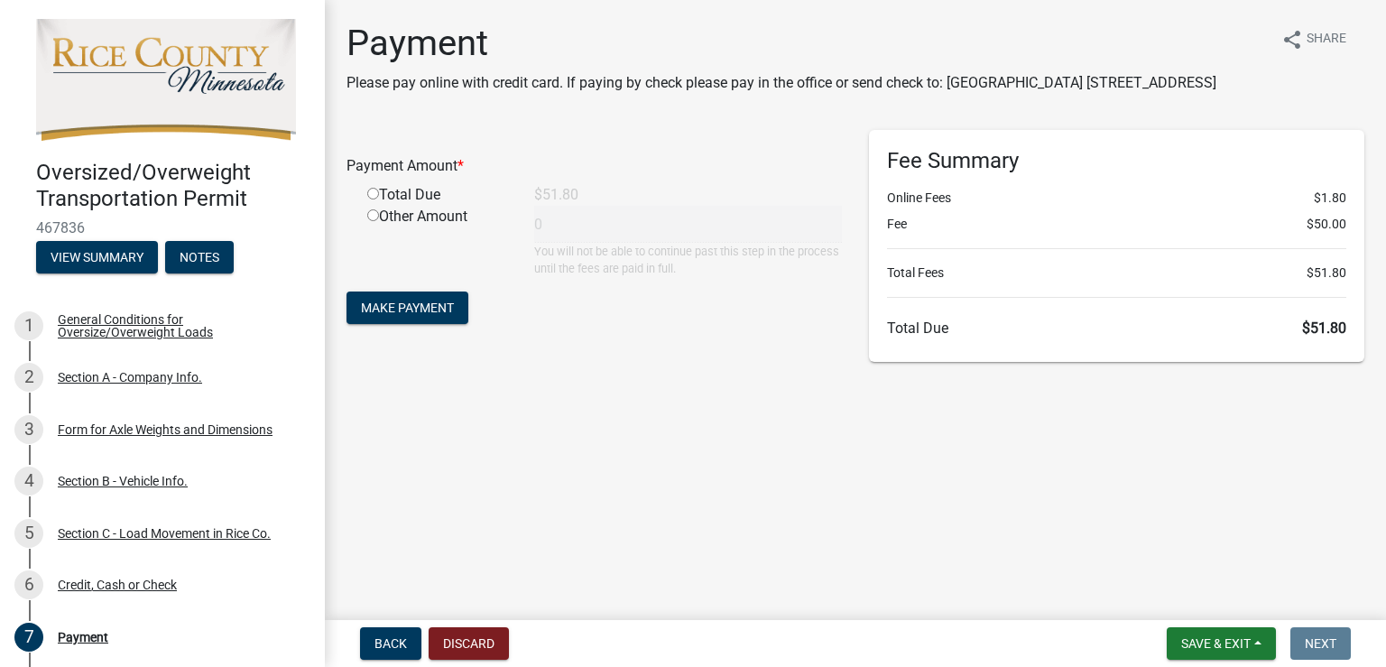
click at [375, 199] on input "radio" at bounding box center [373, 194] width 12 height 12
radio input "true"
type input "51.8"
click at [454, 315] on span "Make Payment" at bounding box center [407, 308] width 93 height 14
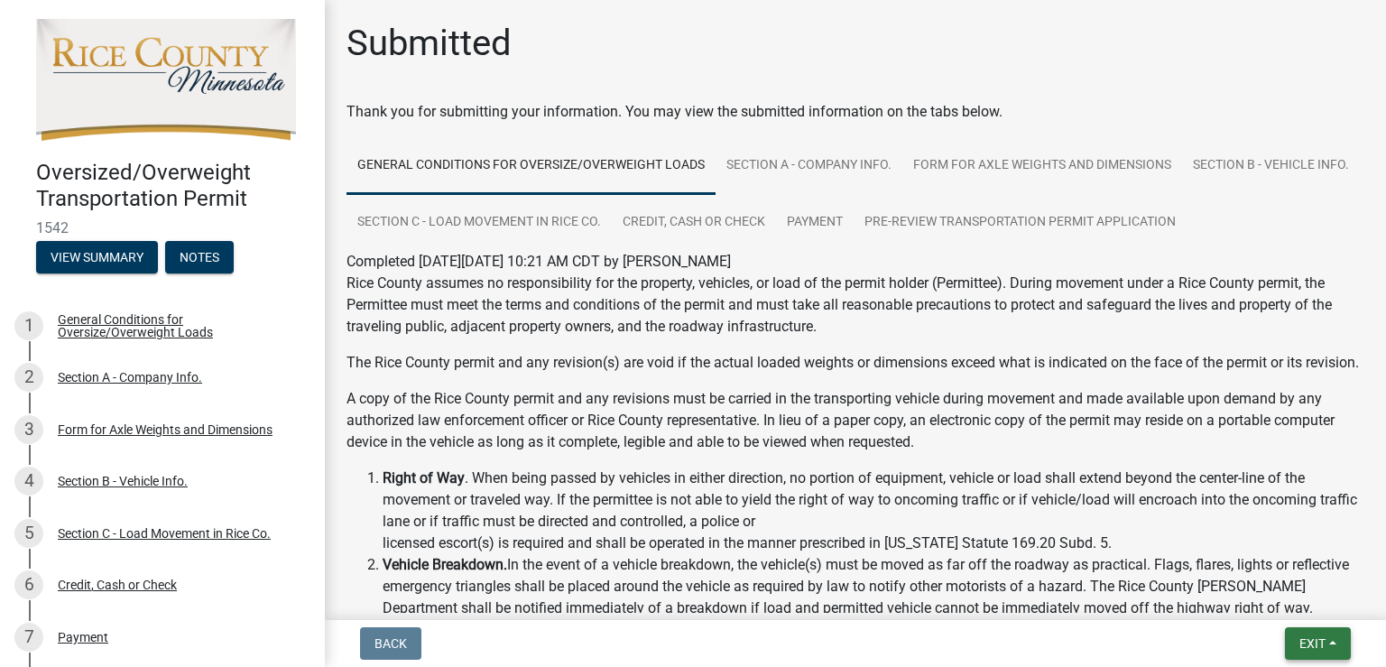
click at [1336, 643] on button "Exit" at bounding box center [1318, 643] width 66 height 32
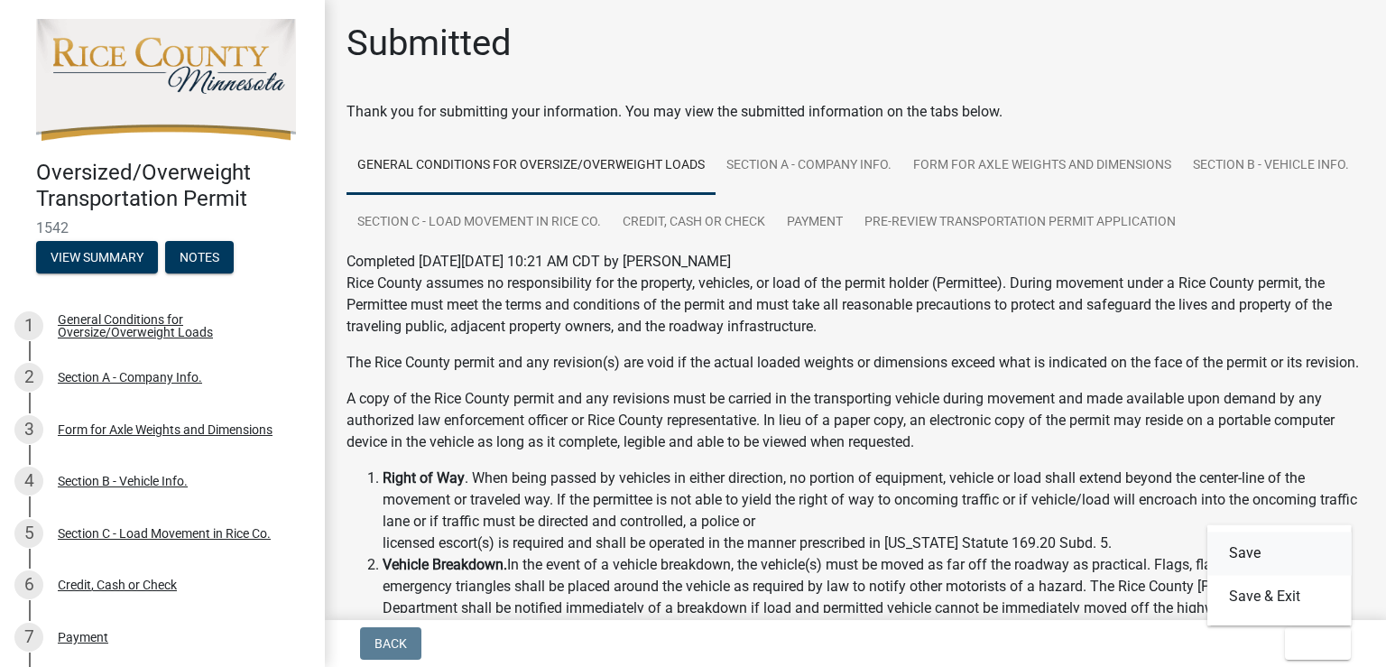
click at [1242, 546] on button "Save" at bounding box center [1279, 553] width 144 height 43
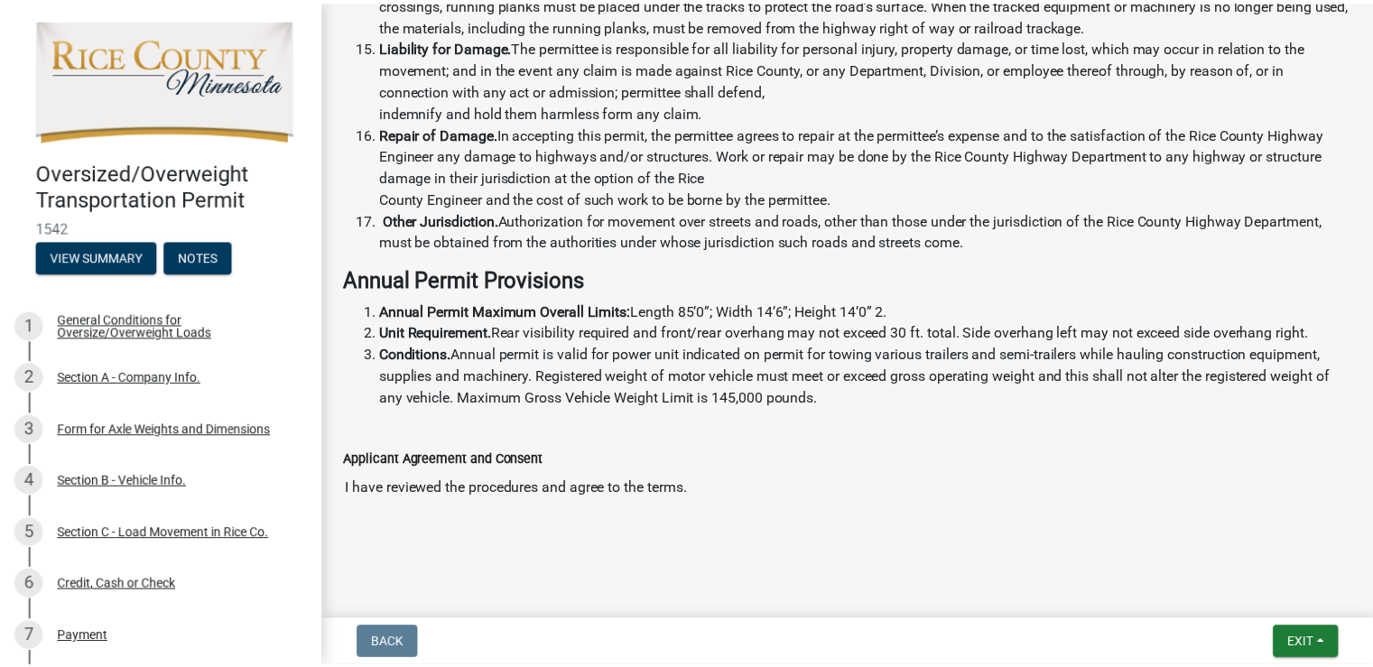
scroll to position [1679, 0]
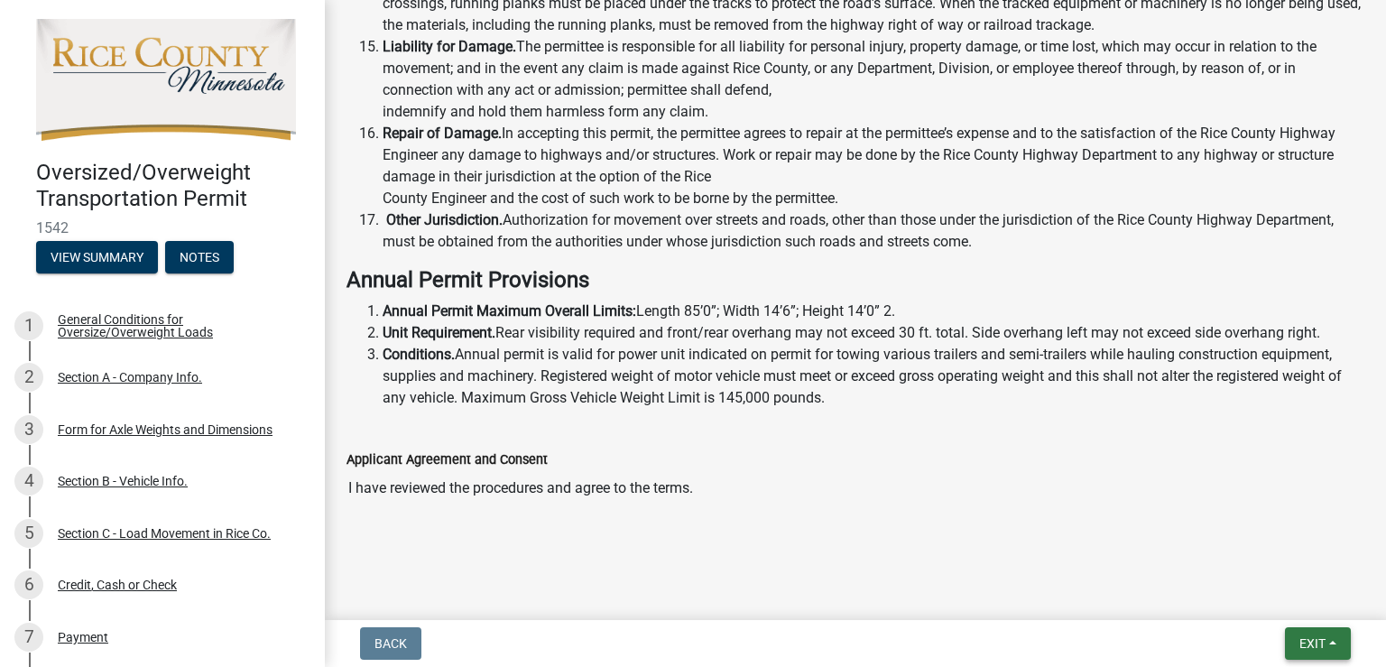
click at [1317, 643] on span "Exit" at bounding box center [1313, 643] width 26 height 14
click at [1266, 586] on button "Save & Exit" at bounding box center [1279, 596] width 144 height 43
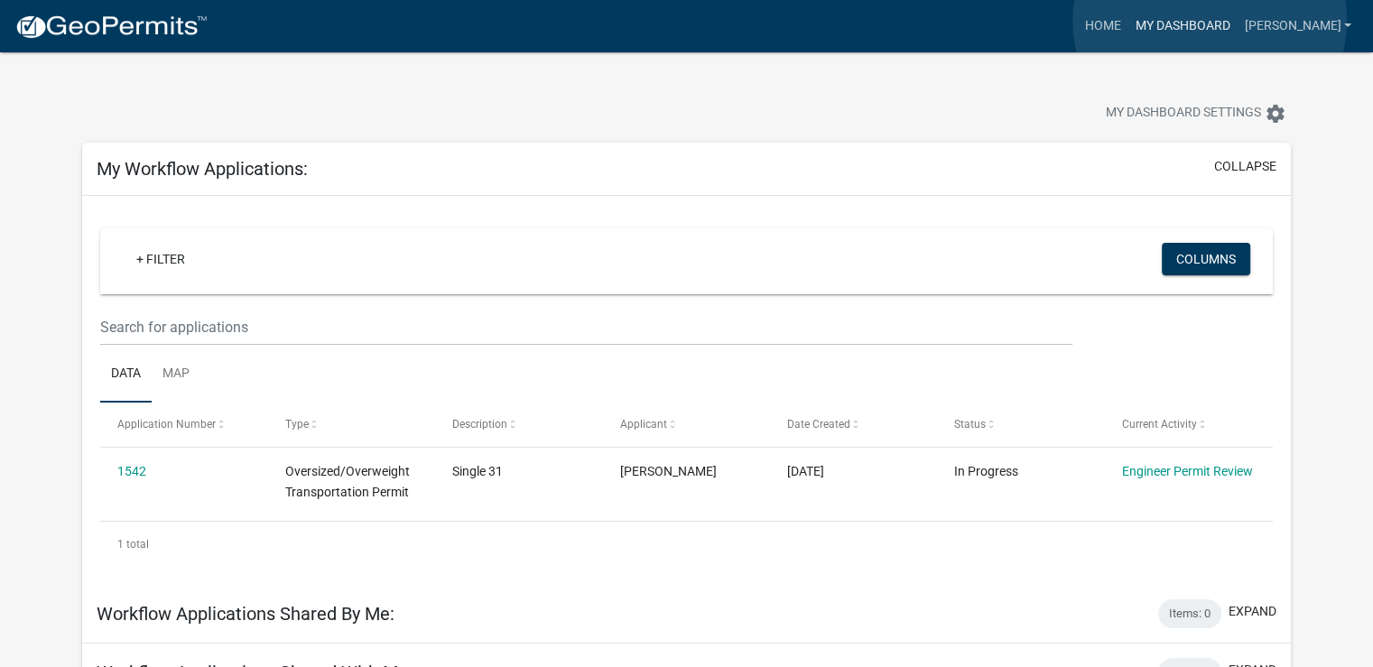
click at [1209, 21] on link "My Dashboard" at bounding box center [1181, 26] width 109 height 34
click at [1127, 21] on link "Home" at bounding box center [1102, 26] width 51 height 34
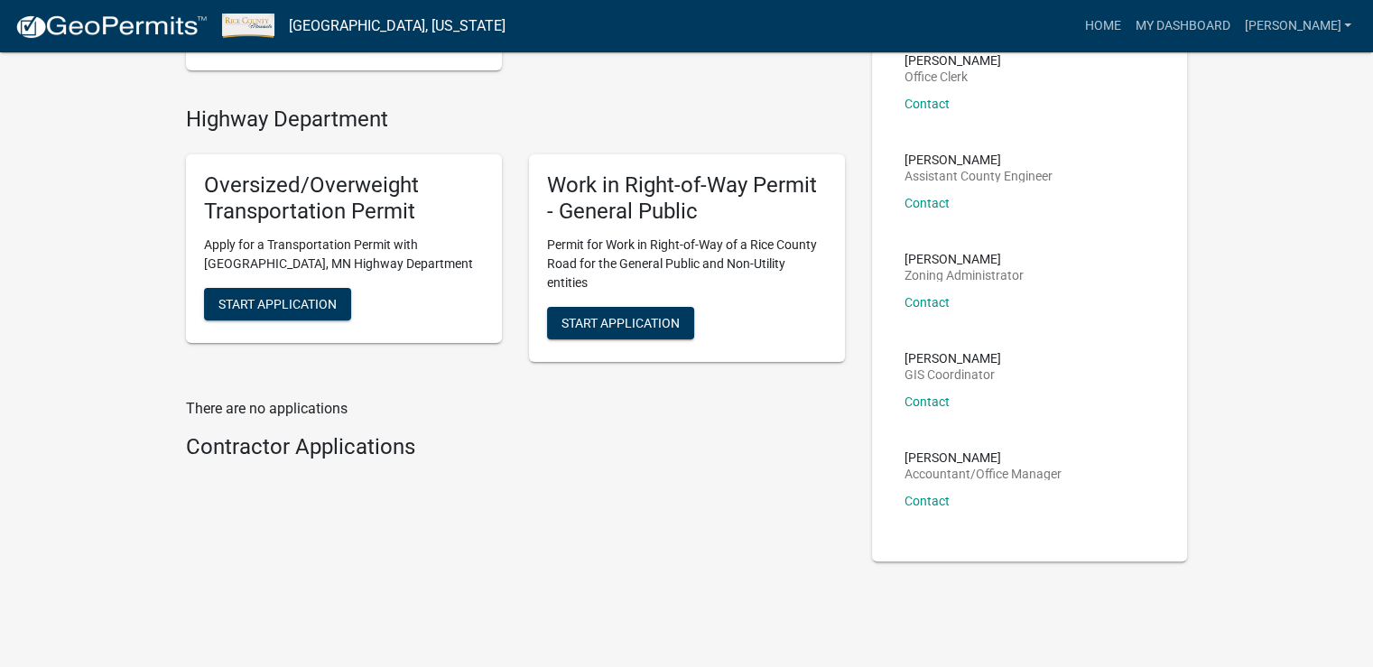
scroll to position [365, 0]
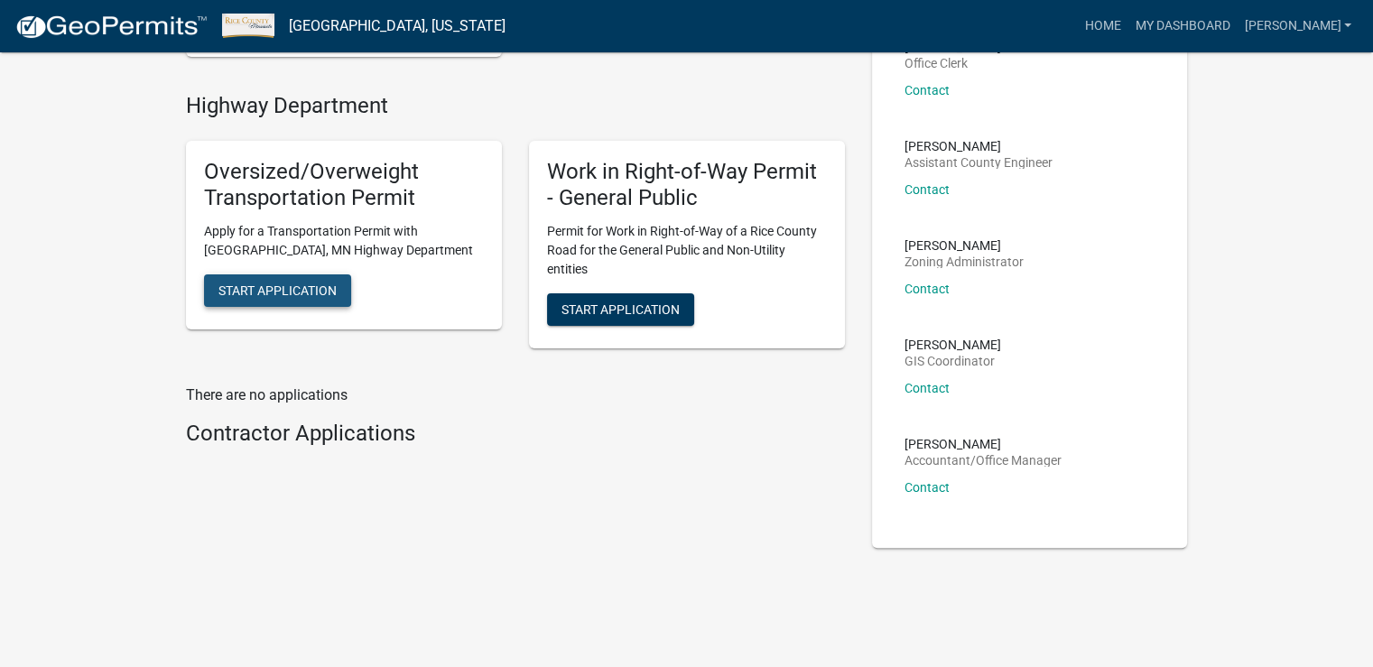
click at [310, 294] on span "Start Application" at bounding box center [277, 289] width 118 height 14
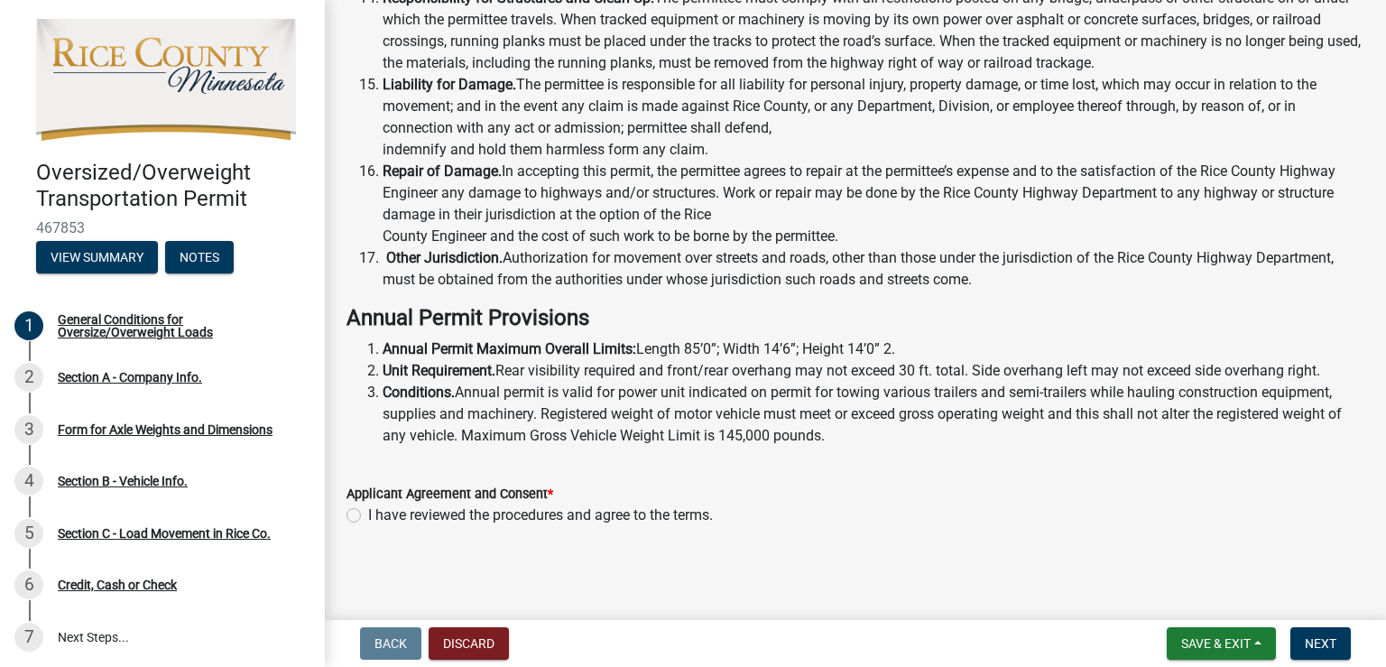
scroll to position [1412, 0]
click at [368, 512] on label "I have reviewed the procedures and agree to the terms." at bounding box center [540, 515] width 345 height 22
click at [368, 512] on input "I have reviewed the procedures and agree to the terms." at bounding box center [374, 510] width 12 height 12
radio input "true"
click at [1339, 640] on button "Next" at bounding box center [1320, 643] width 60 height 32
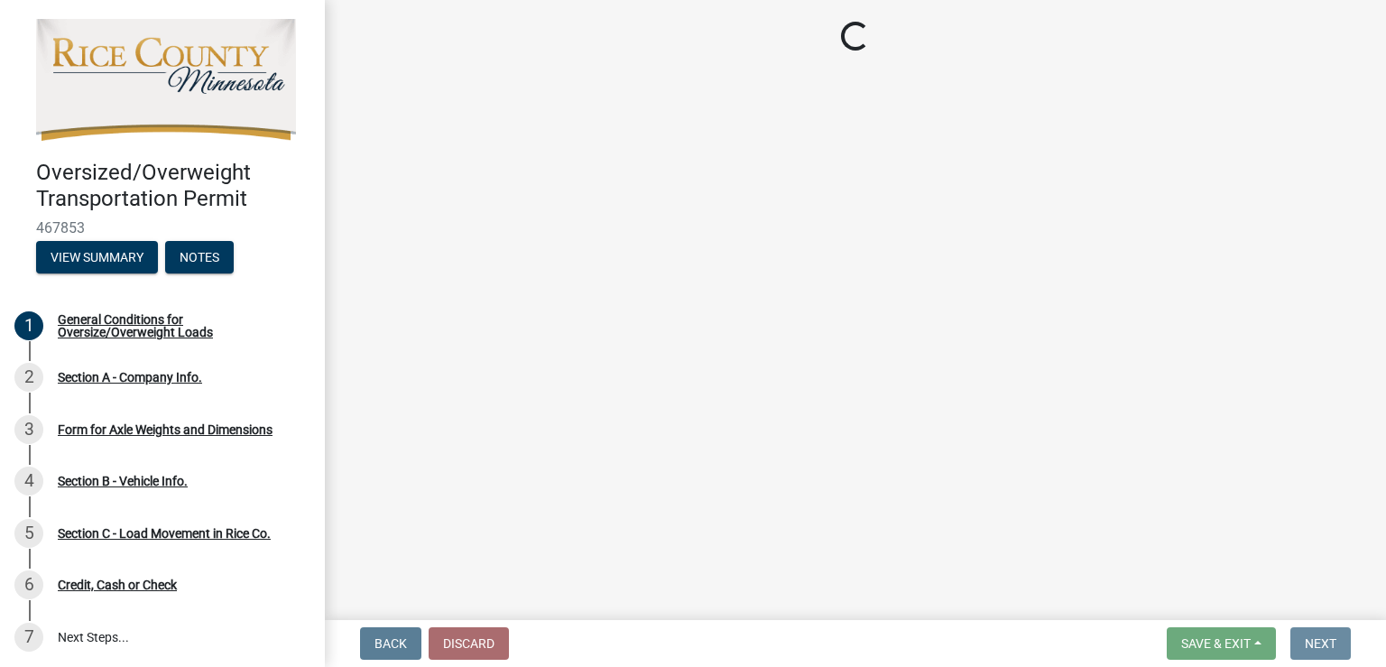
scroll to position [0, 0]
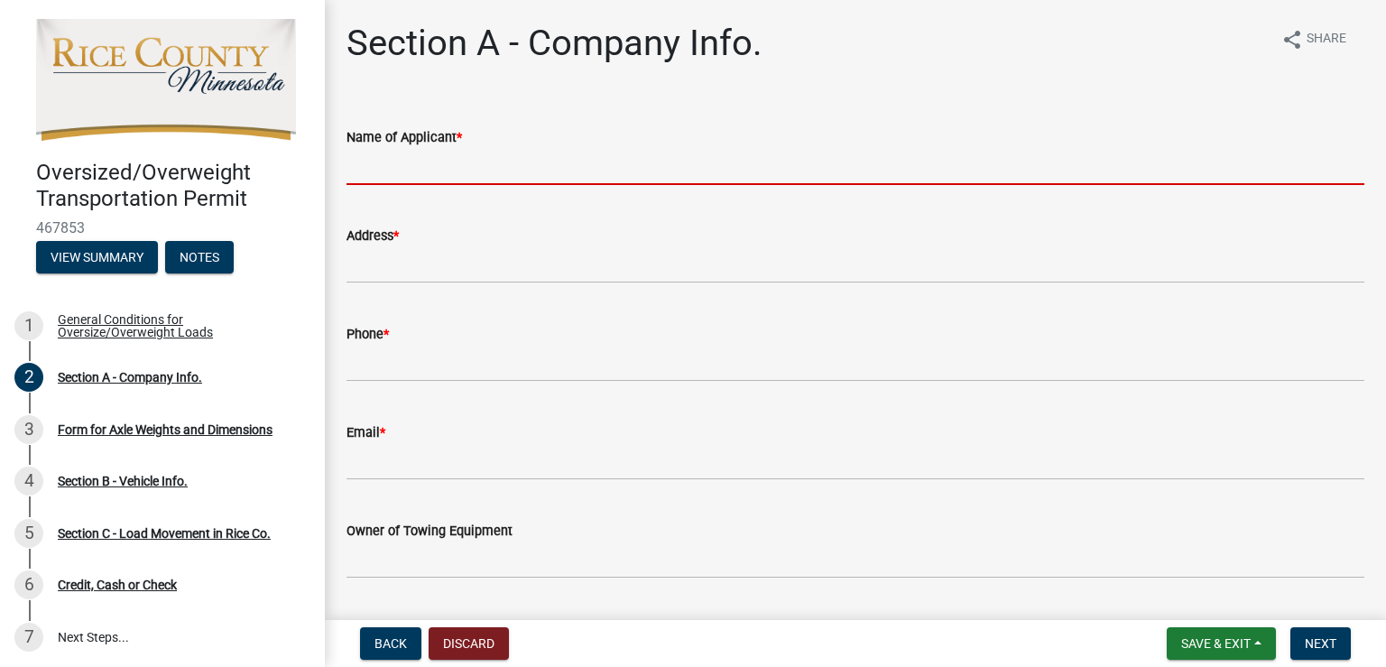
click at [488, 167] on input "Name of Applicant *" at bounding box center [856, 166] width 1018 height 37
type input "[PERSON_NAME]"
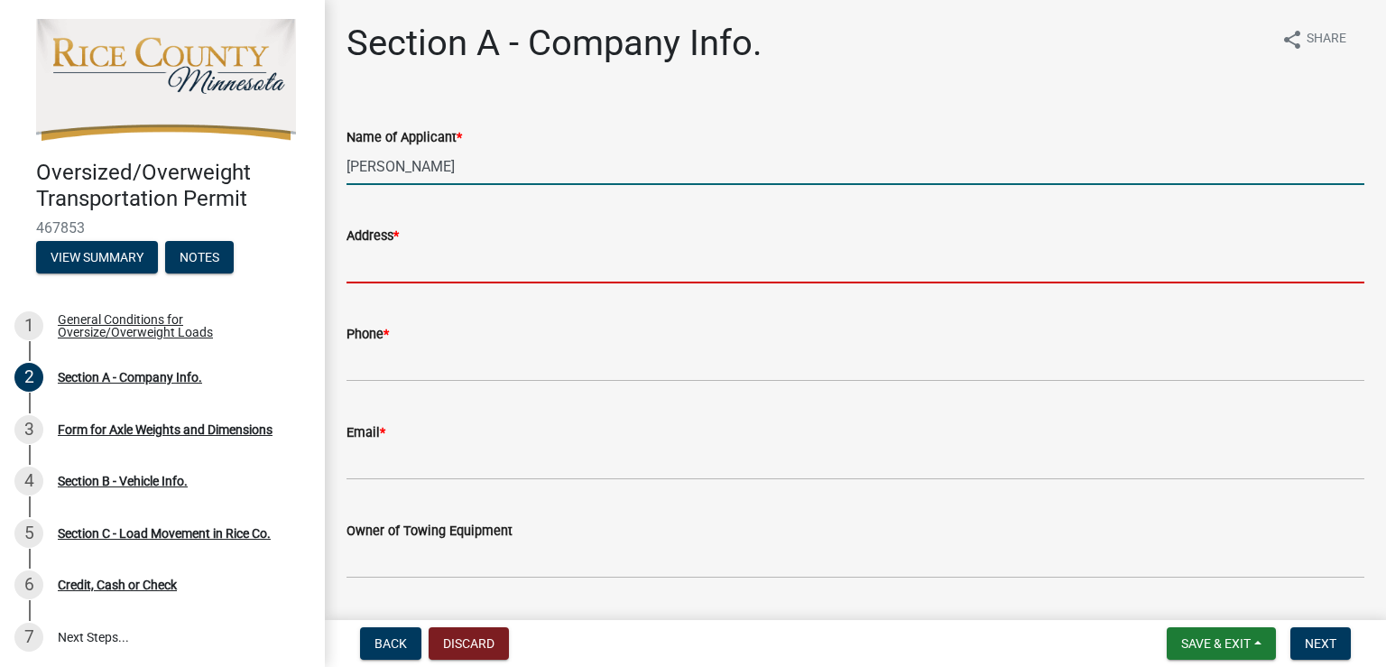
type input "[STREET_ADDRESS]"
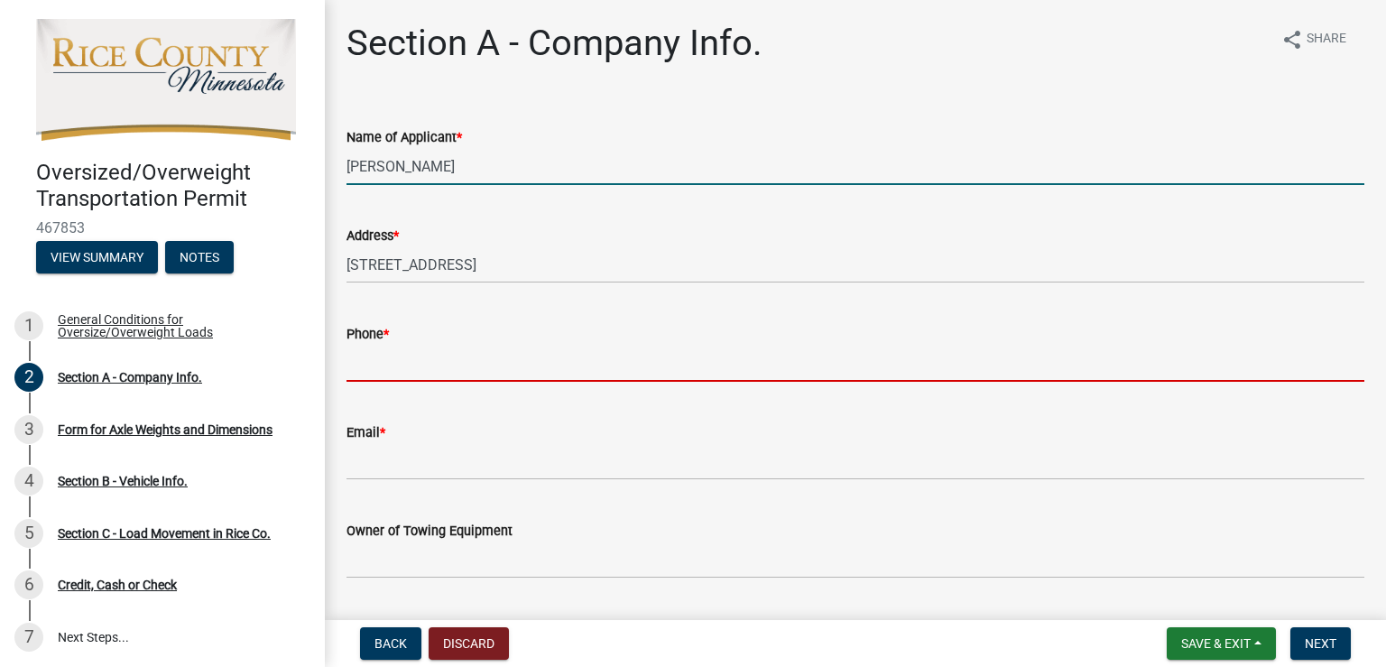
type input "7153408440"
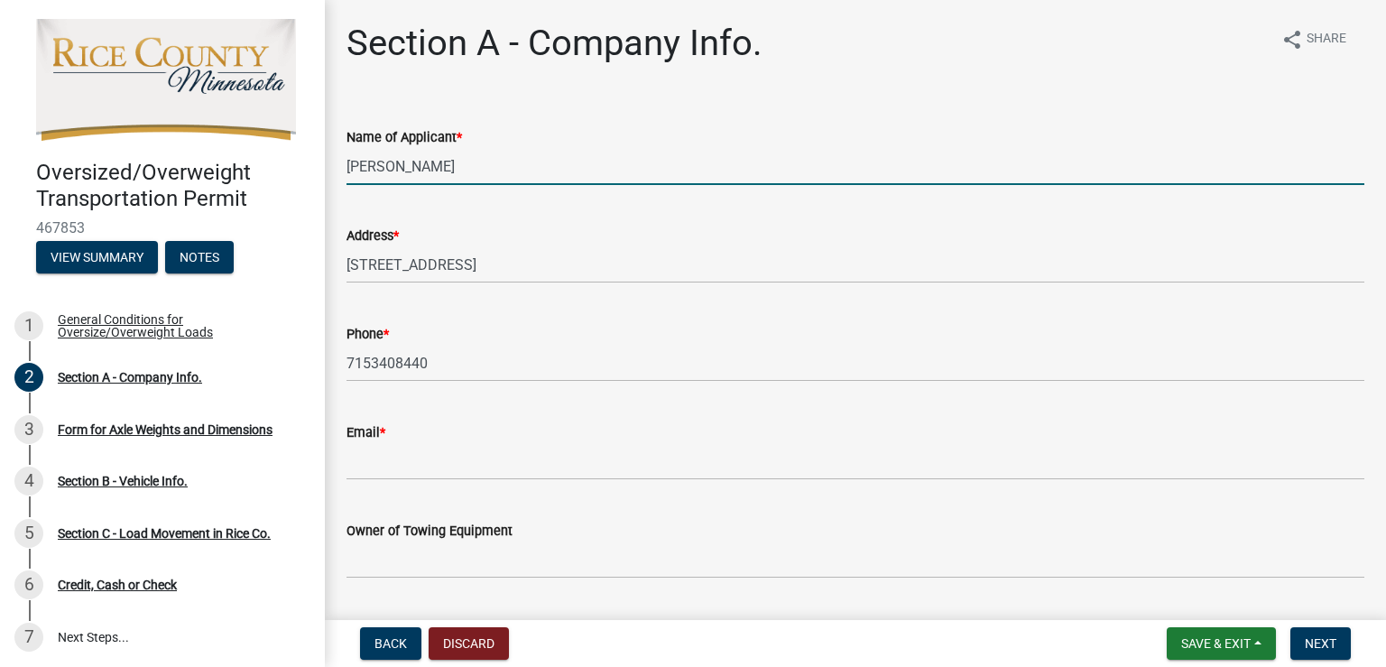
type input "[PERSON_NAME][EMAIL_ADDRESS][PERSON_NAME][DOMAIN_NAME]"
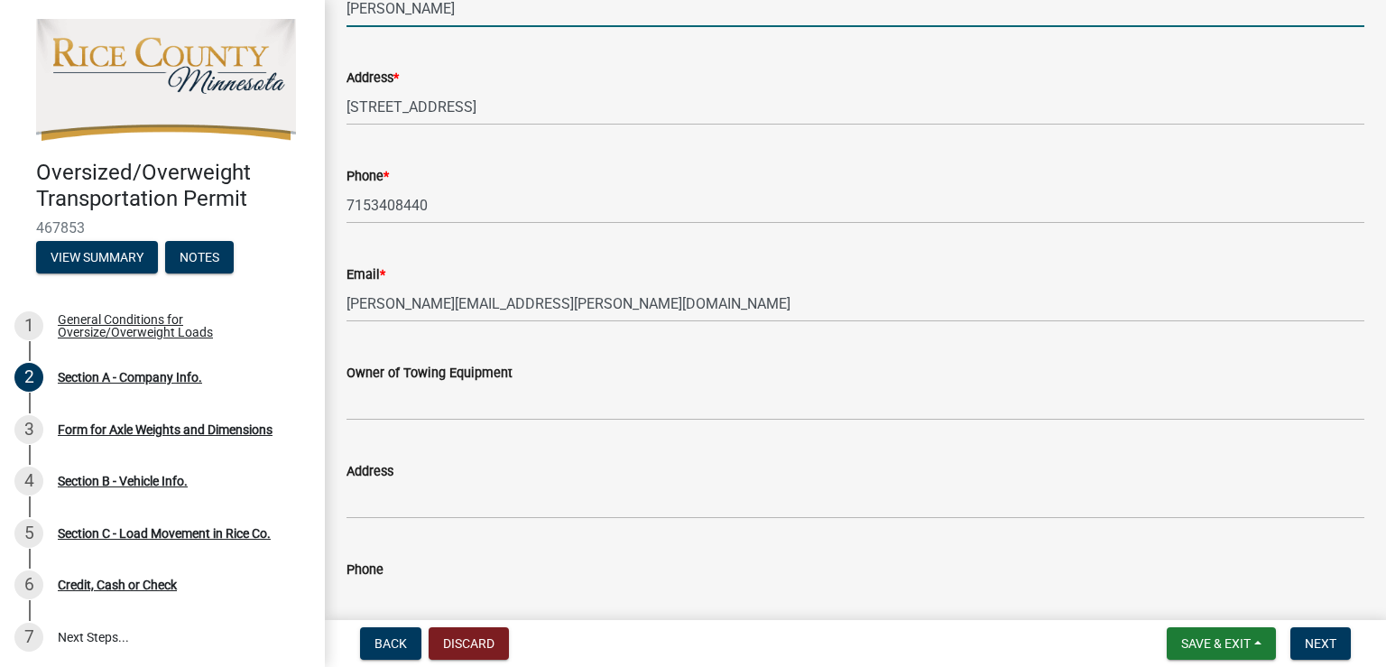
scroll to position [271, 0]
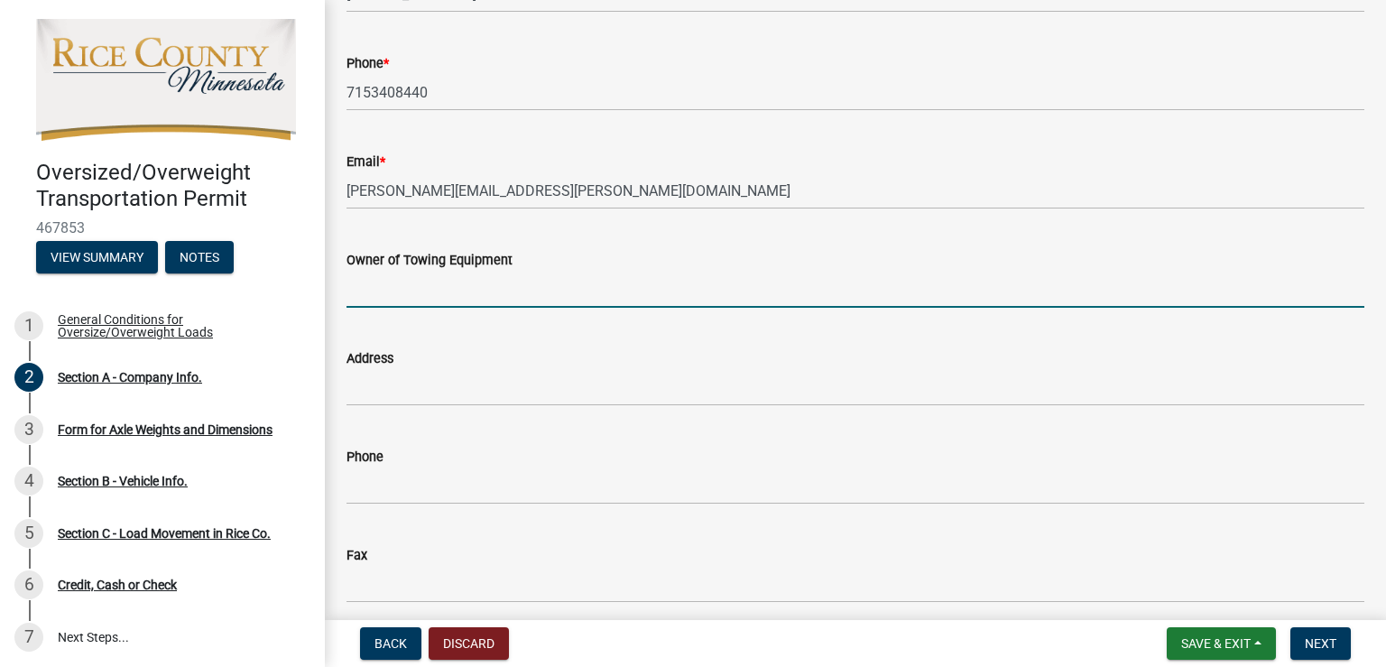
click at [537, 291] on input "Owner of Towing Equipment" at bounding box center [856, 289] width 1018 height 37
type input "[PERSON_NAME] Construction Co"
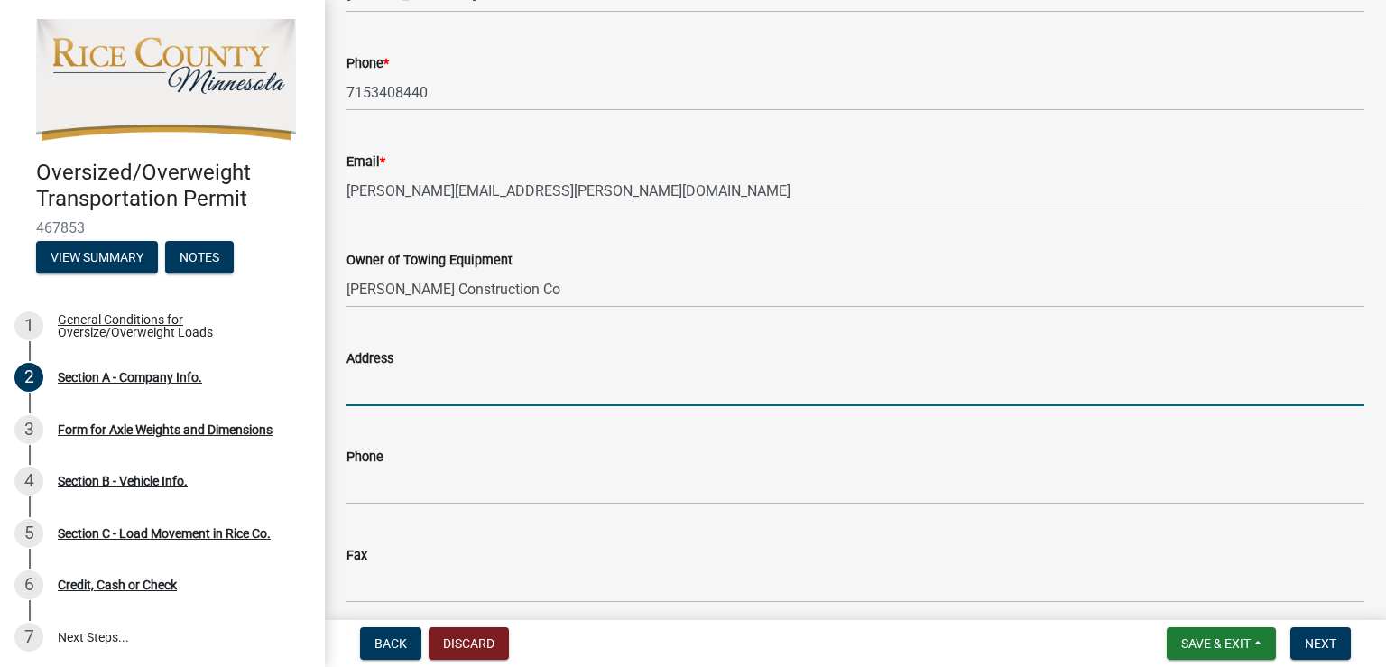
click at [495, 384] on input "Address" at bounding box center [856, 387] width 1018 height 37
type input "[STREET_ADDRESS]"
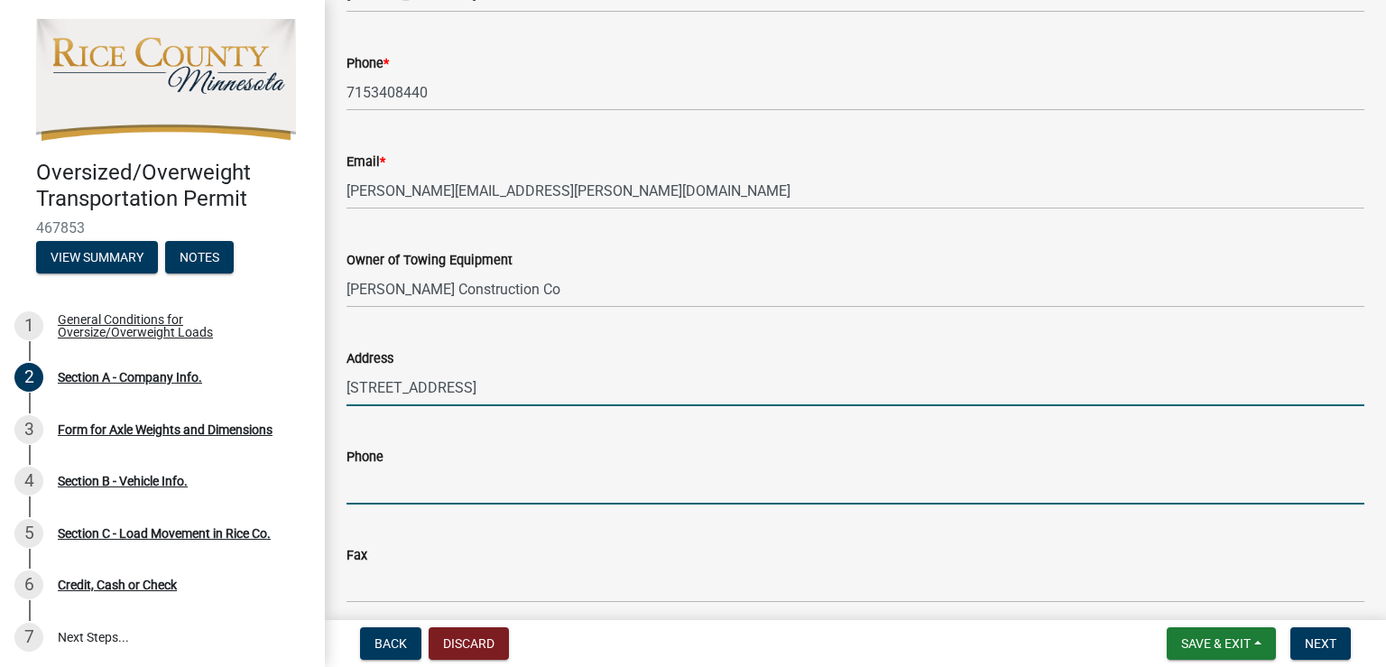
type input "7153408440"
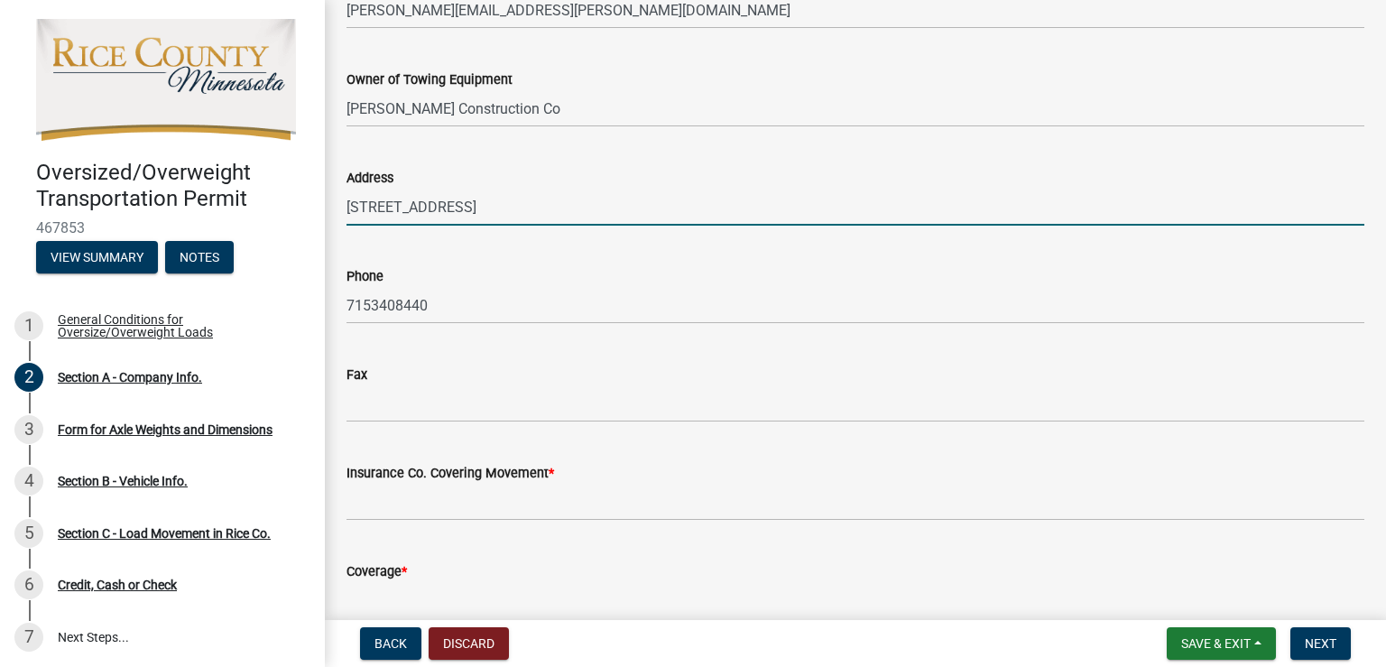
scroll to position [541, 0]
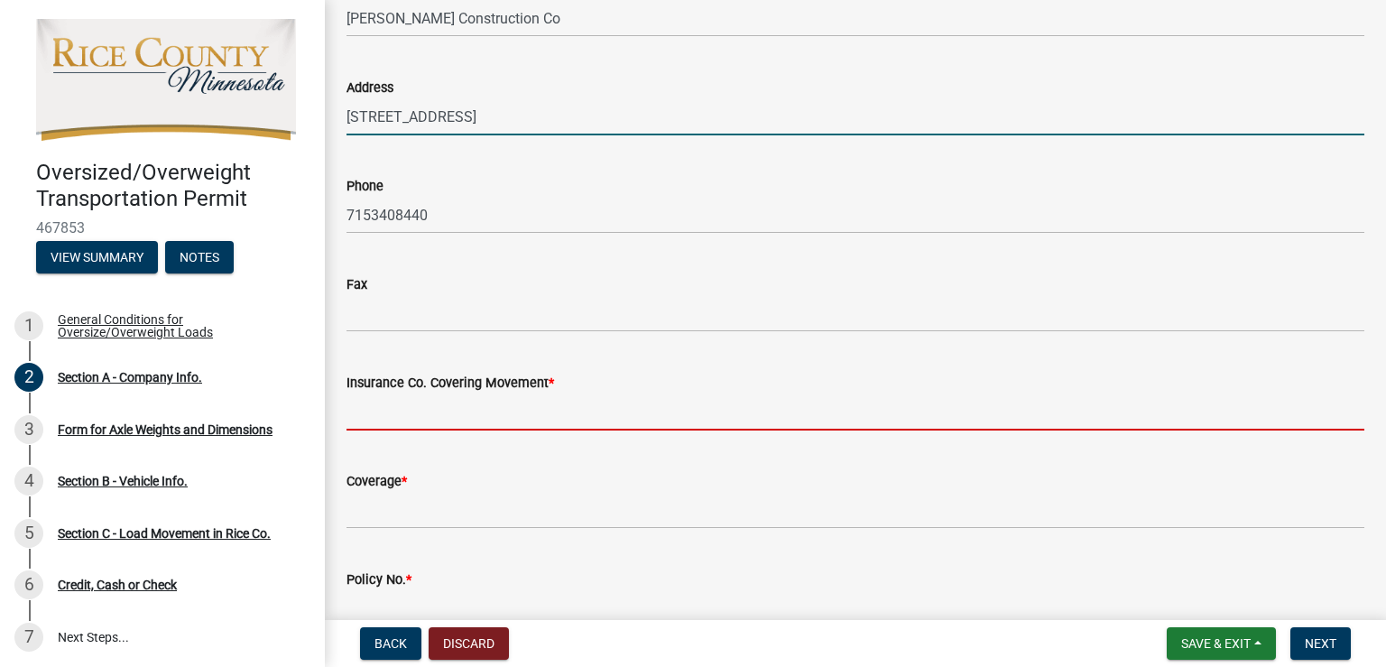
click at [545, 412] on input "Insurance Co. Covering Movement *" at bounding box center [856, 411] width 1018 height 37
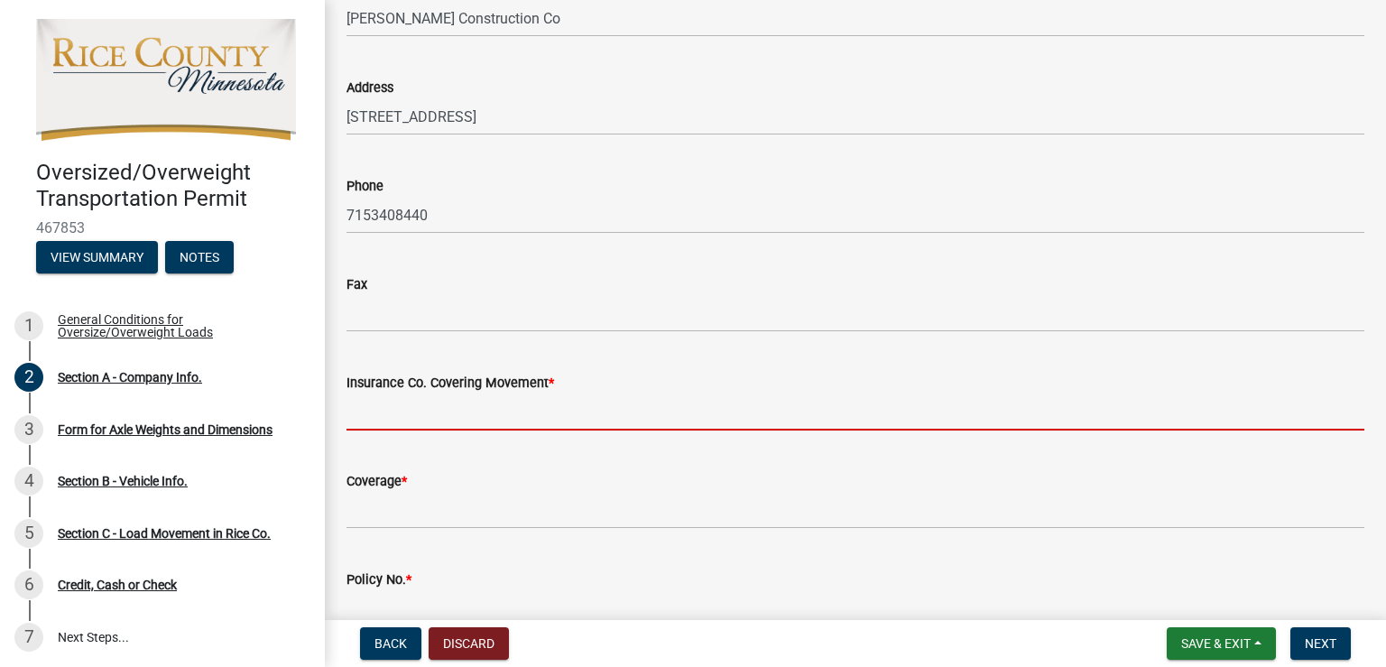
type input "[GEOGRAPHIC_DATA]"
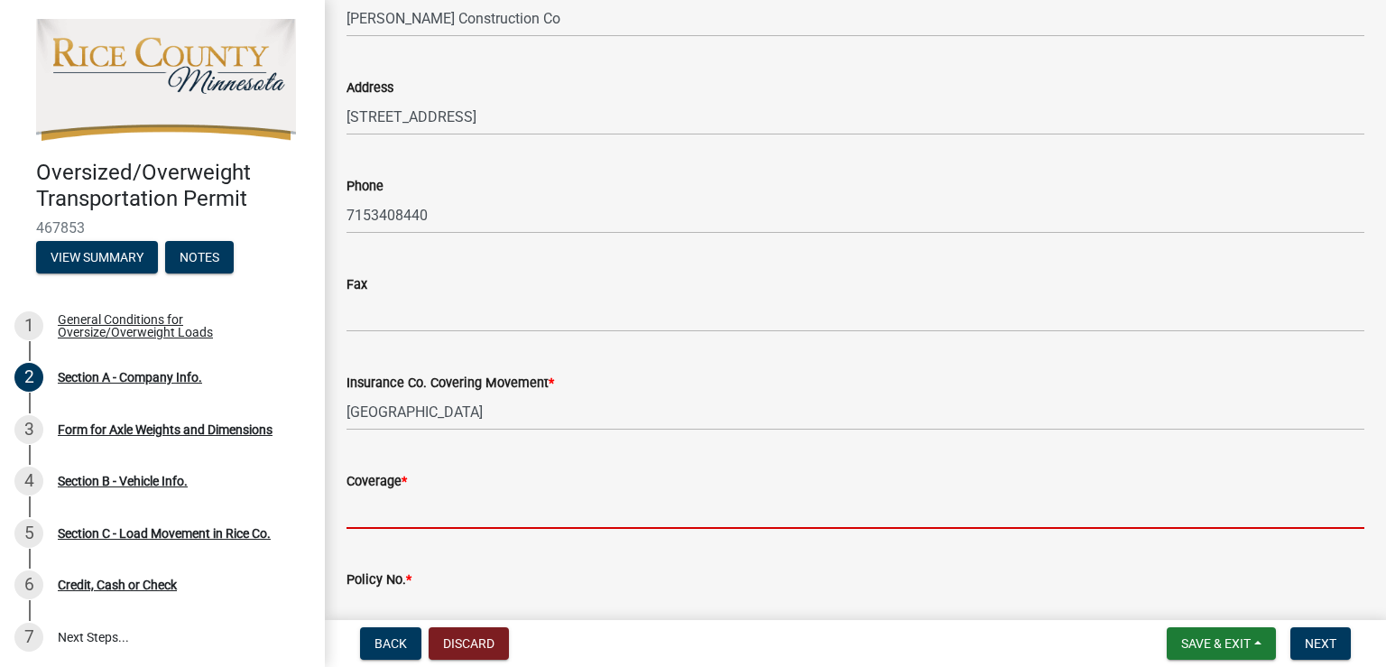
click at [464, 518] on input "Coverage *" at bounding box center [856, 510] width 1018 height 37
type input "2000000"
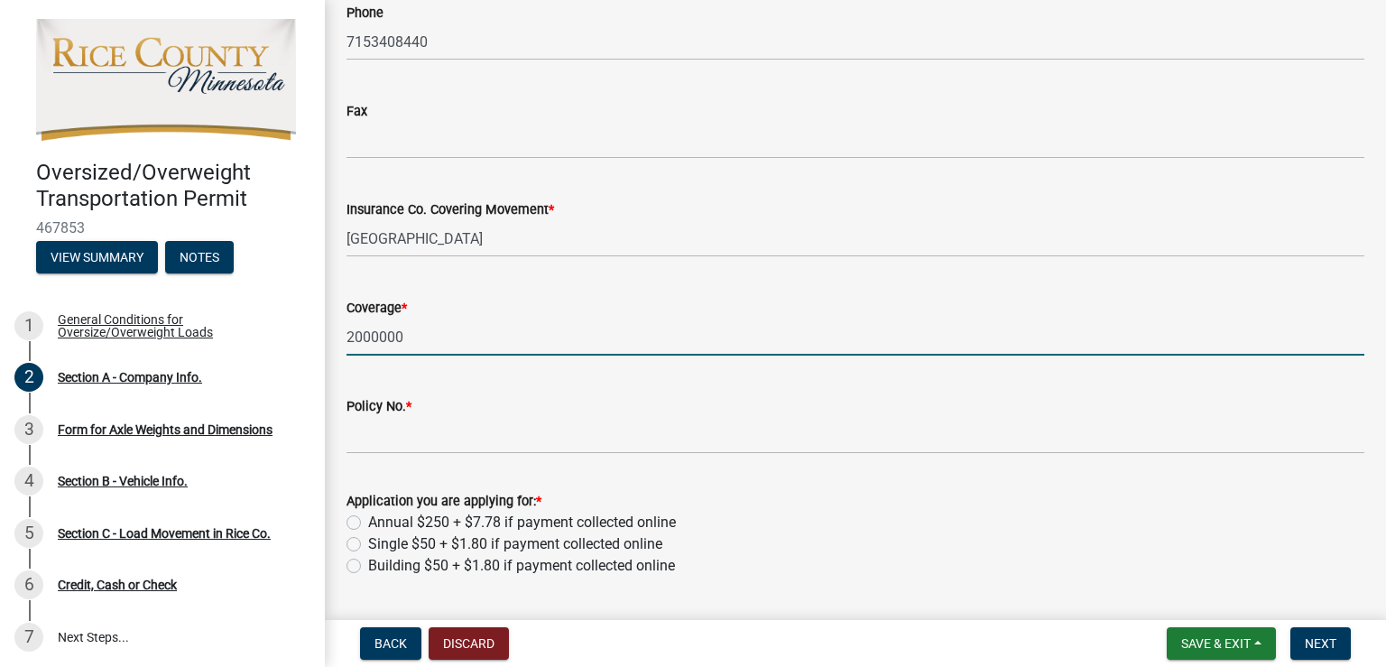
scroll to position [722, 0]
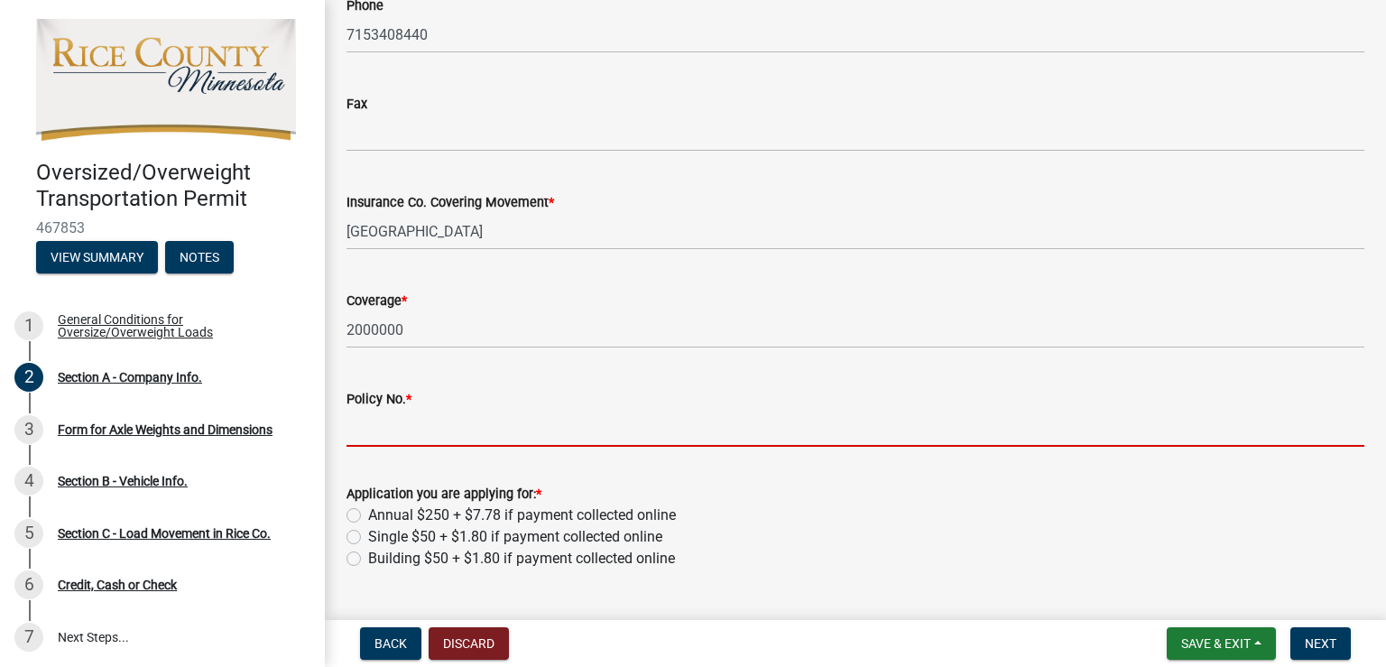
click at [455, 427] on input "Policy No. *" at bounding box center [856, 428] width 1018 height 37
type input "BAP 5944714-16"
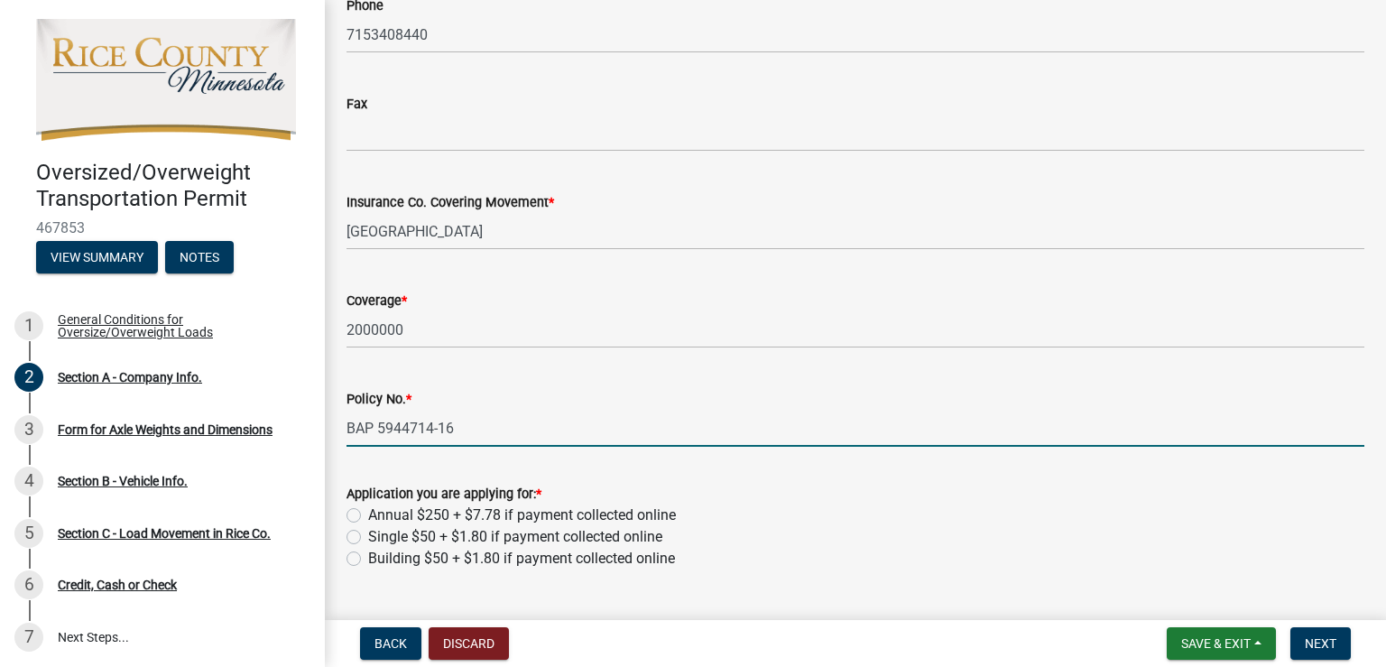
scroll to position [765, 0]
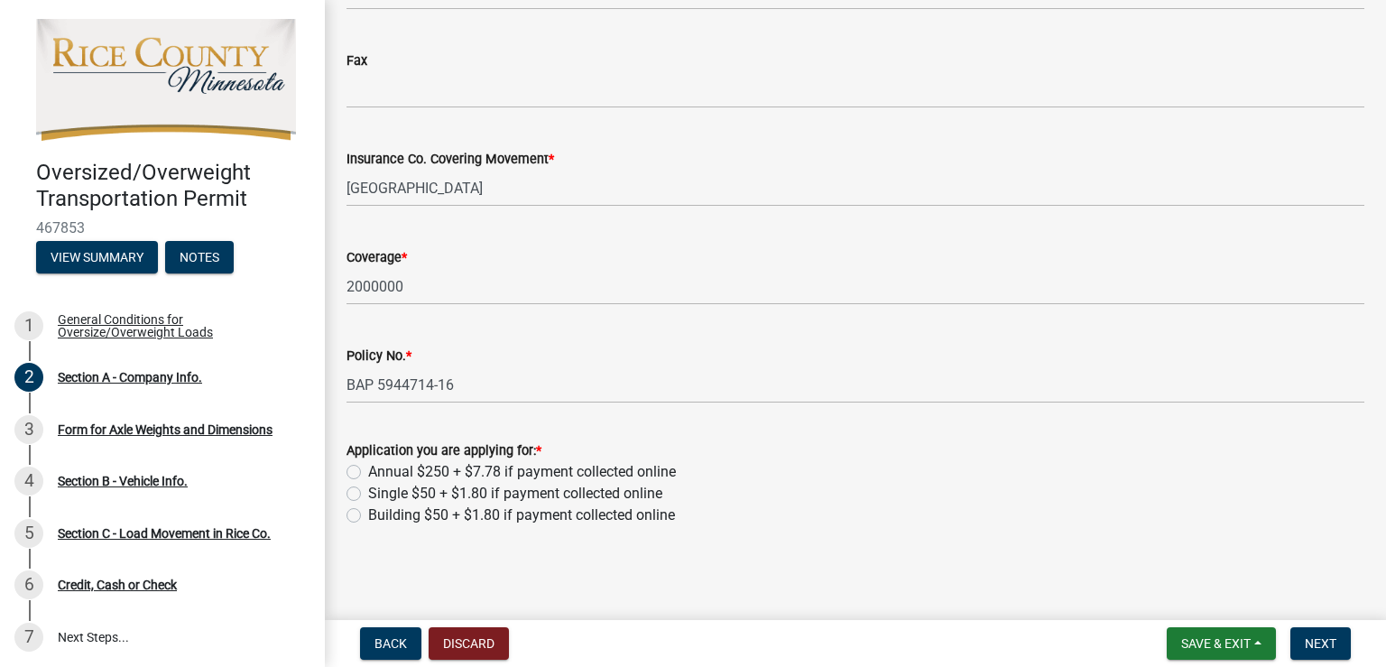
click at [368, 491] on label "Single $50 + $1.80 if payment collected online" at bounding box center [515, 494] width 294 height 22
click at [368, 491] on input "Single $50 + $1.80 if payment collected online" at bounding box center [374, 489] width 12 height 12
radio input "true"
click at [1300, 632] on button "Next" at bounding box center [1320, 643] width 60 height 32
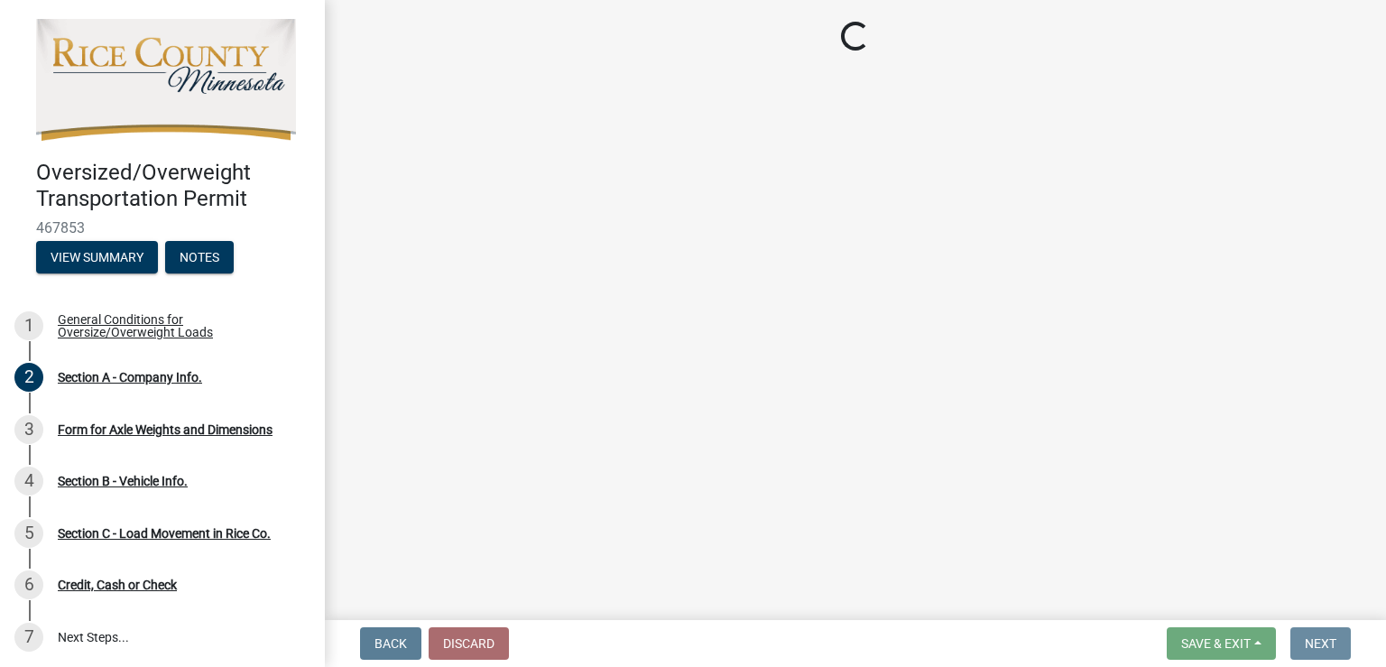
scroll to position [0, 0]
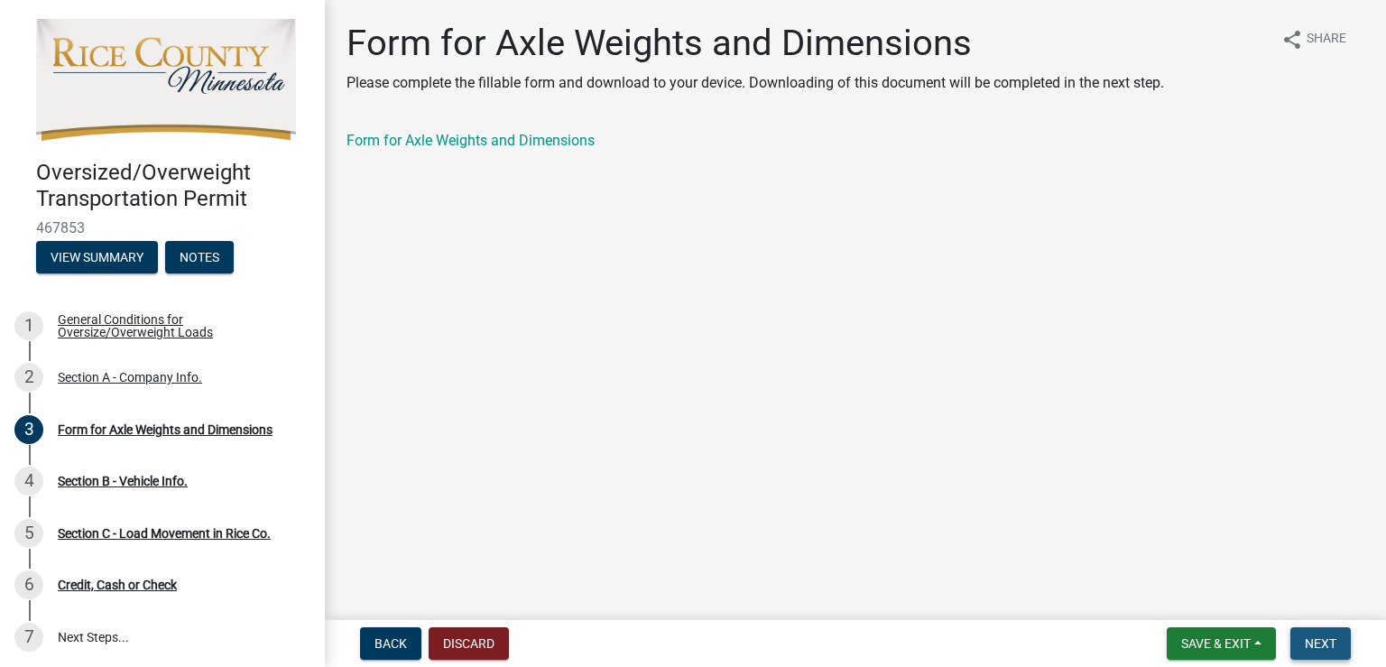
click at [1317, 638] on span "Next" at bounding box center [1321, 643] width 32 height 14
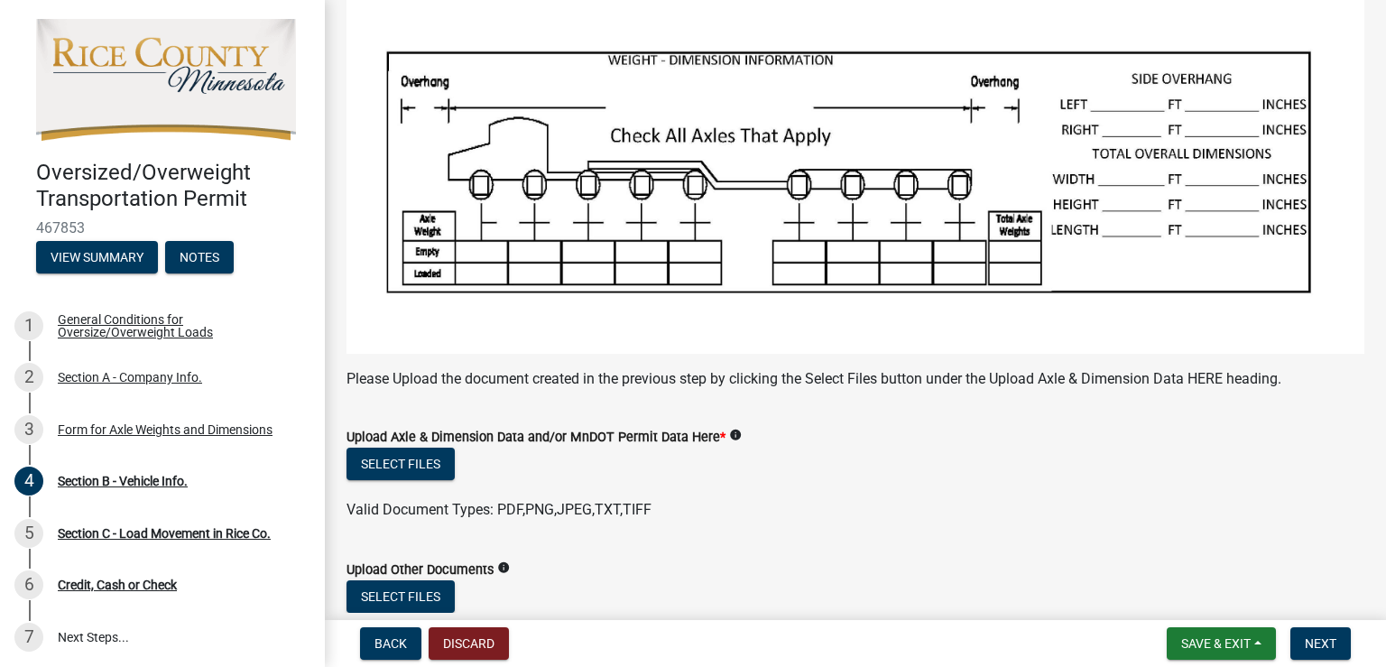
scroll to position [271, 0]
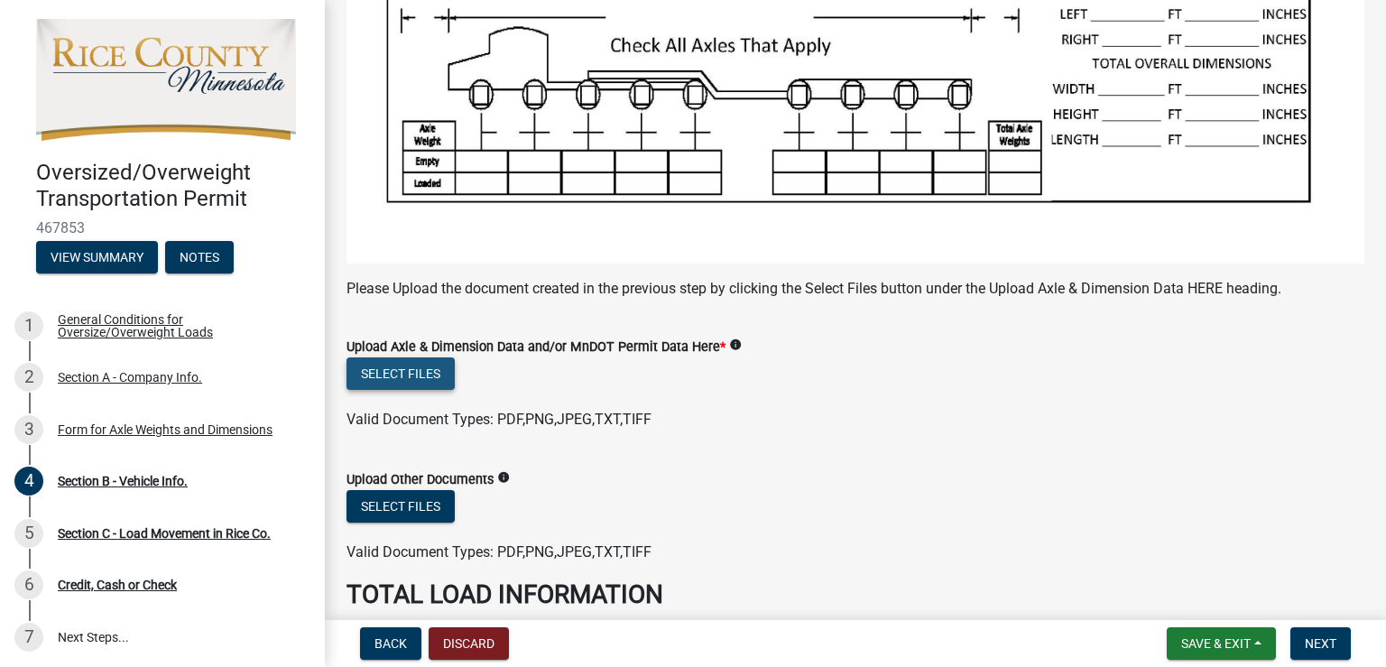
click at [417, 366] on button "Select files" at bounding box center [401, 373] width 108 height 32
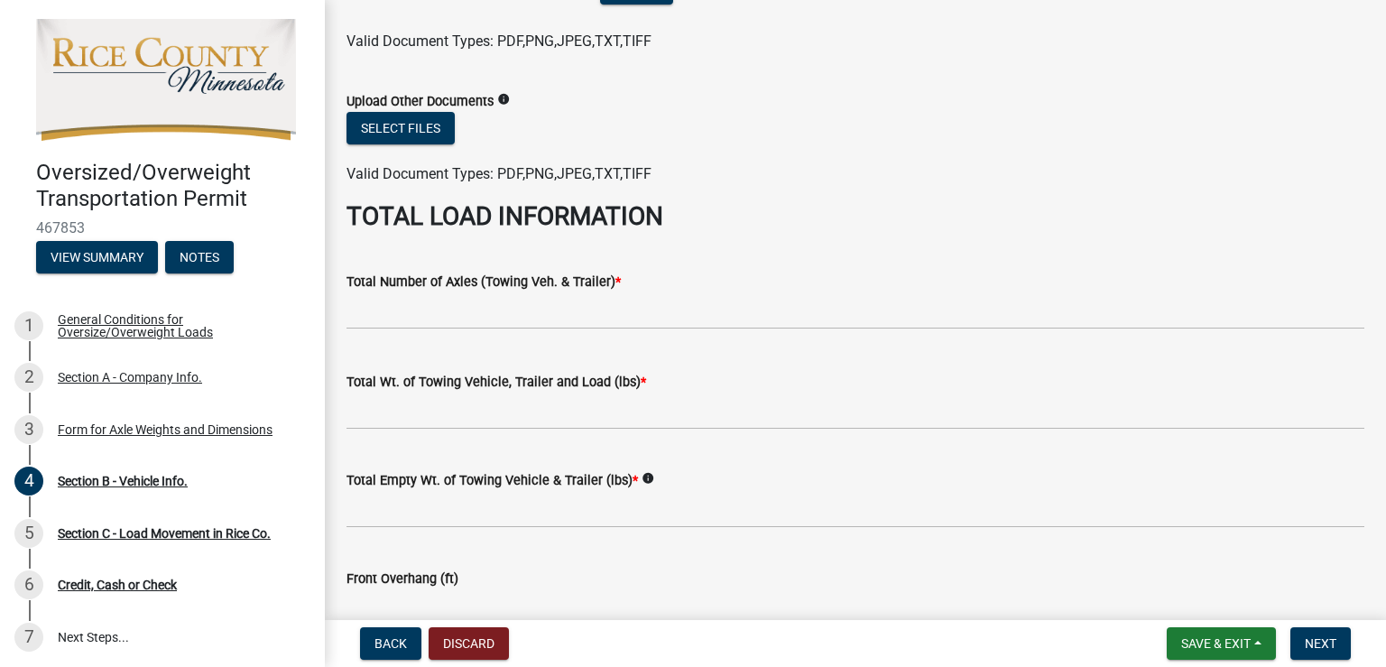
scroll to position [722, 0]
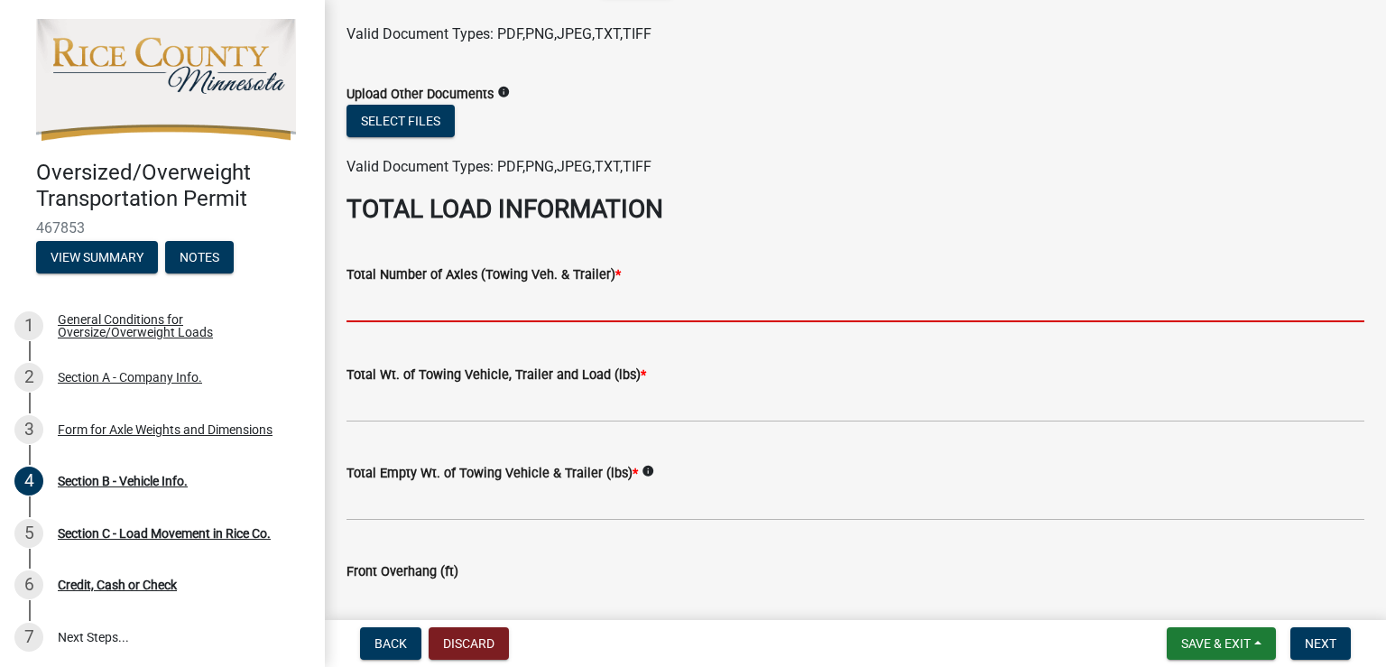
click at [449, 306] on input "text" at bounding box center [856, 303] width 1018 height 37
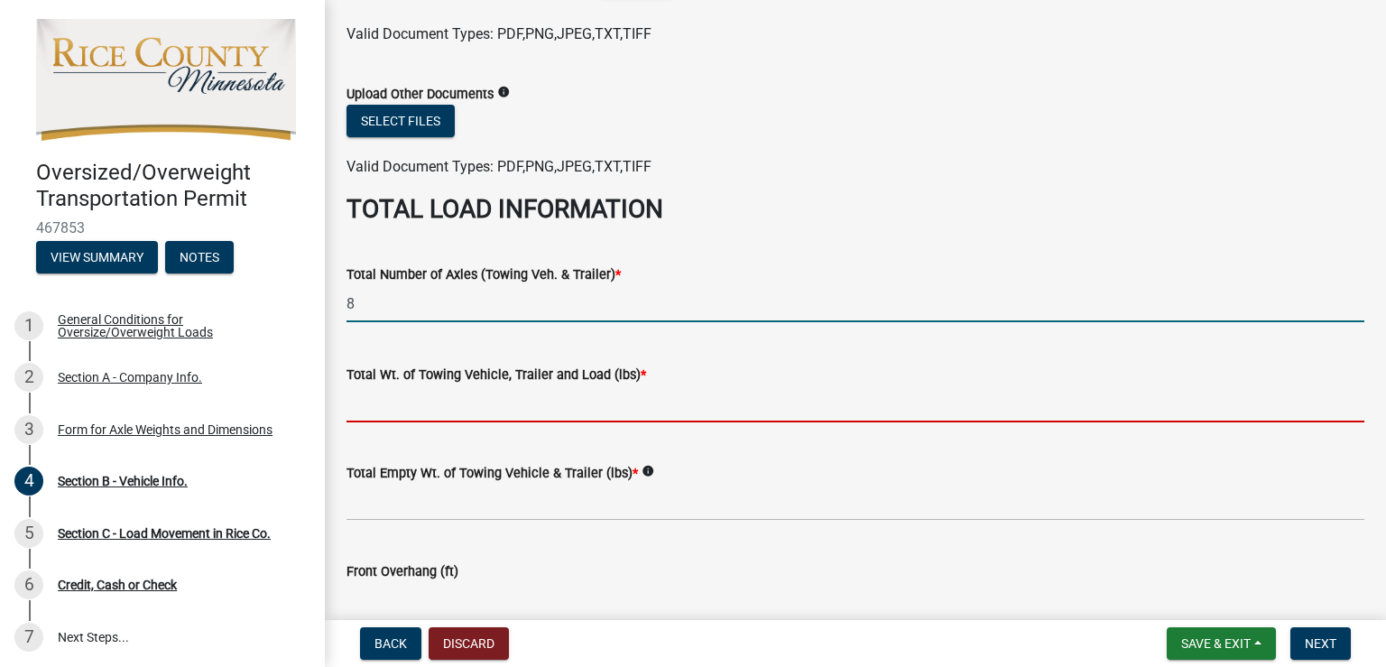
type input "8.0"
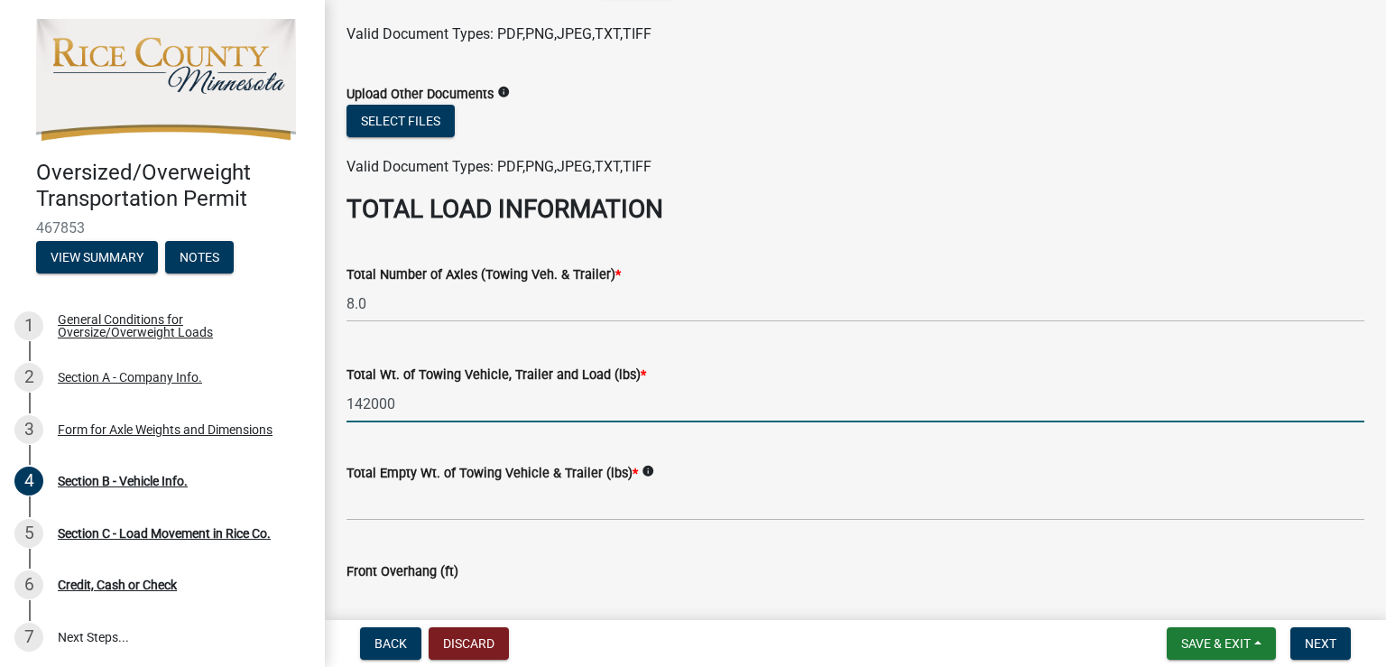
type input "142000"
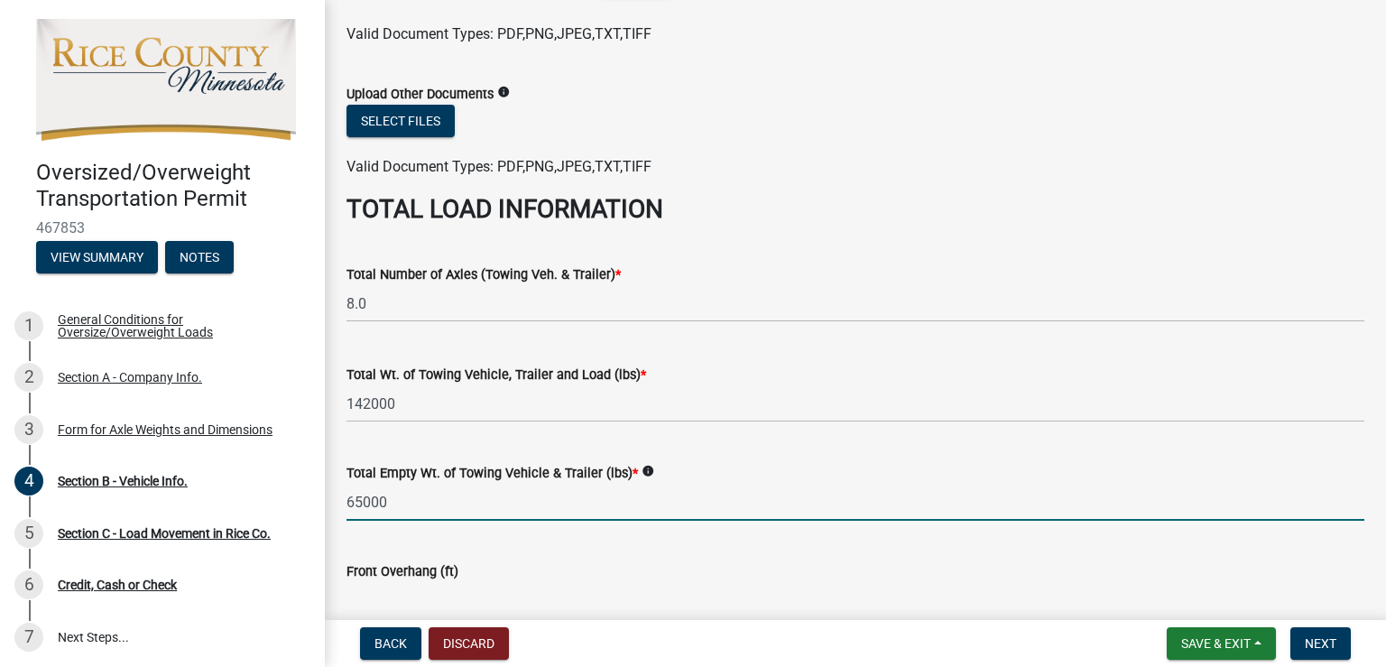
type input "65000"
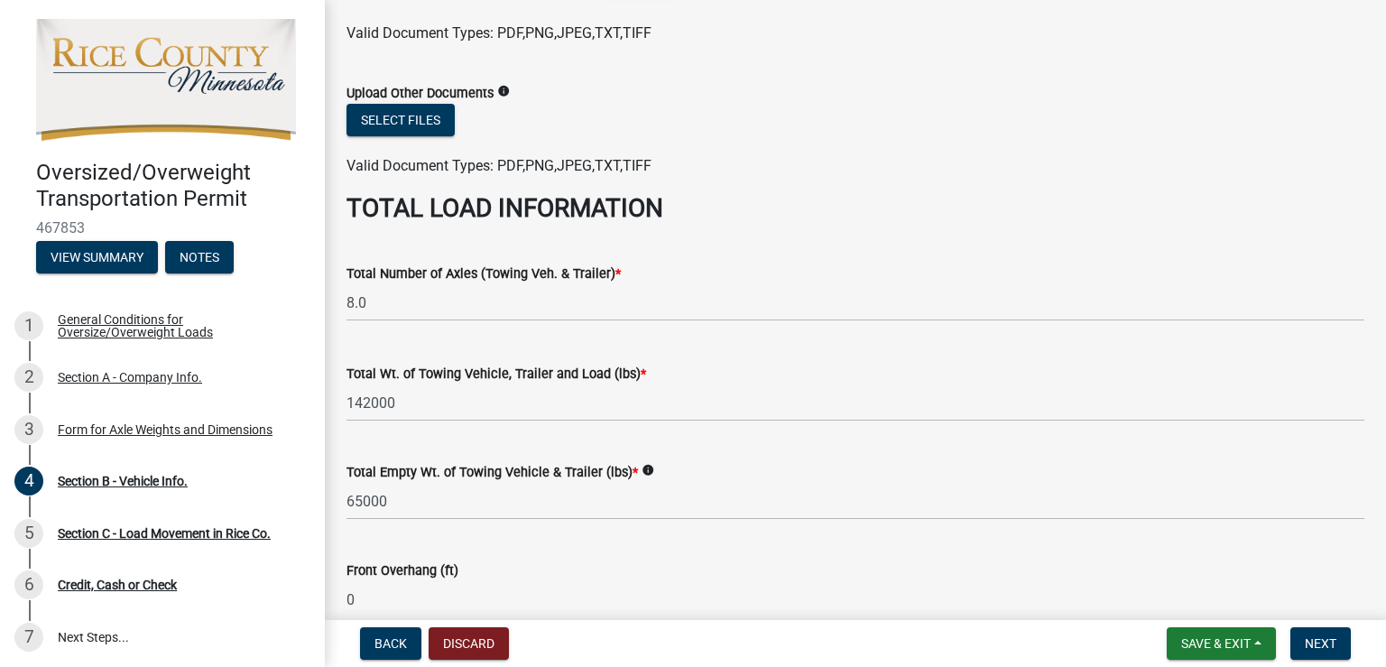
type input "0.0"
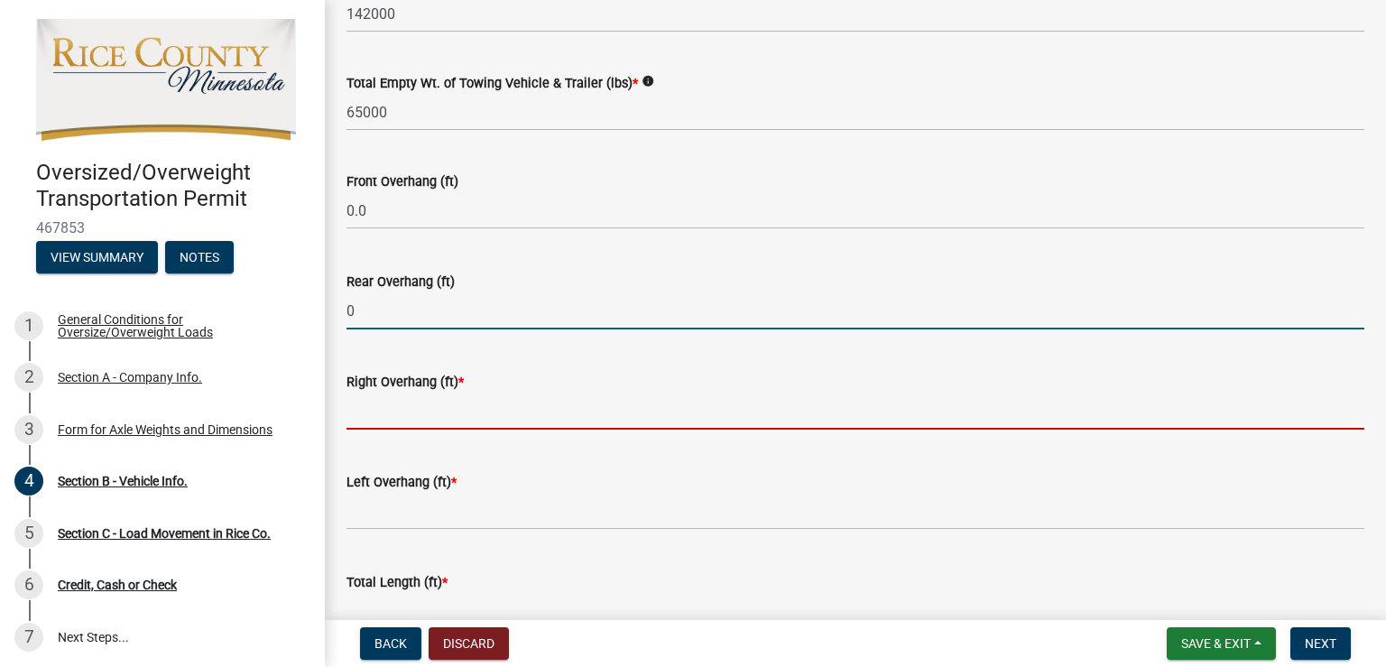
type input "0.0"
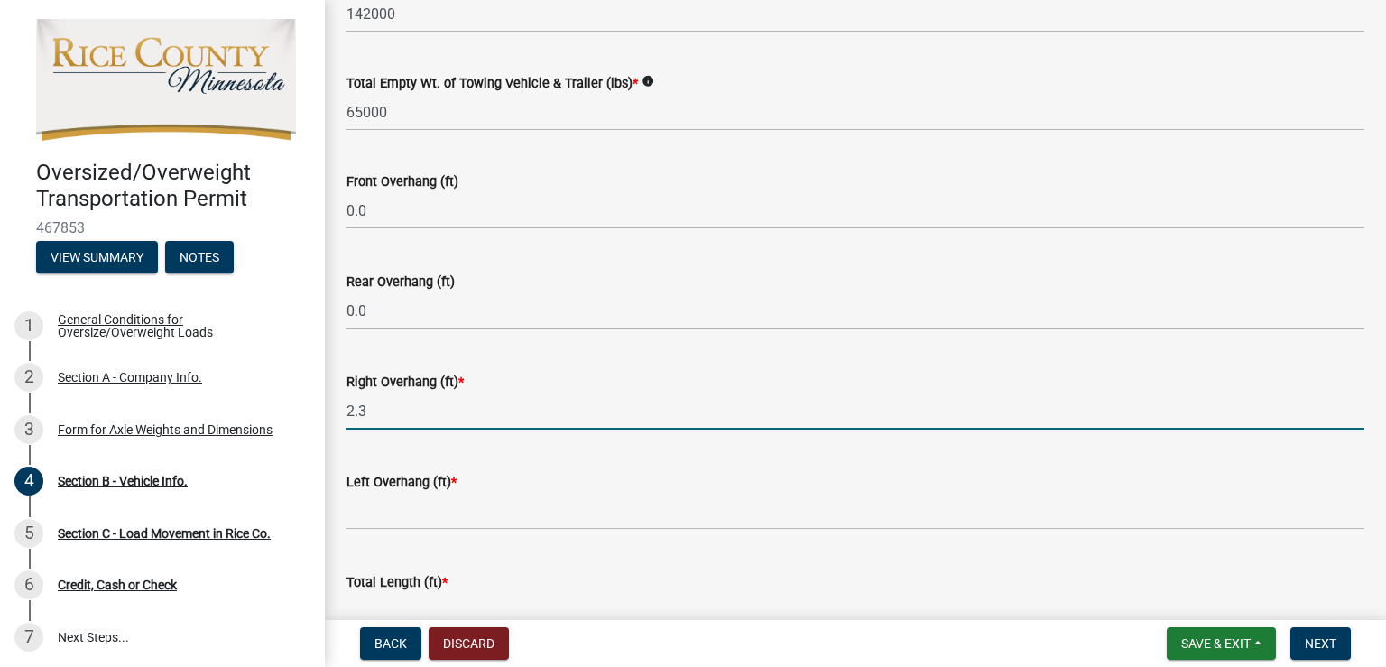
type input "2.3"
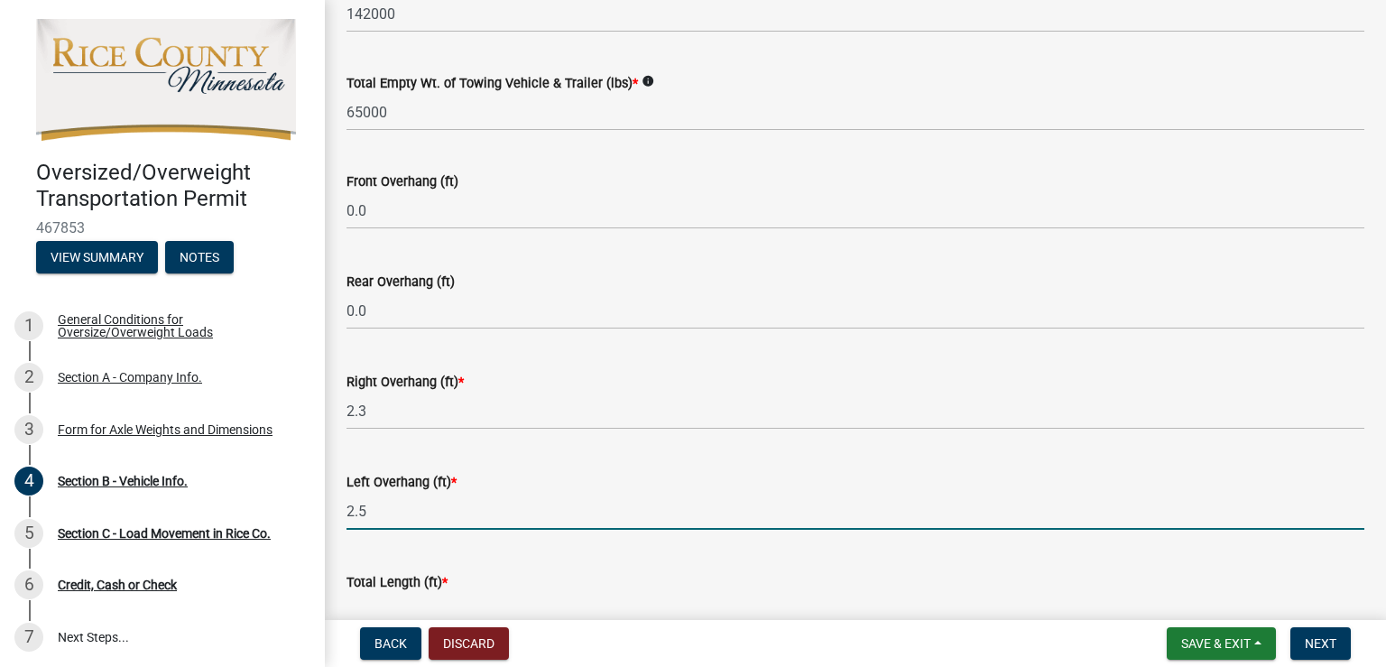
type input "2.5"
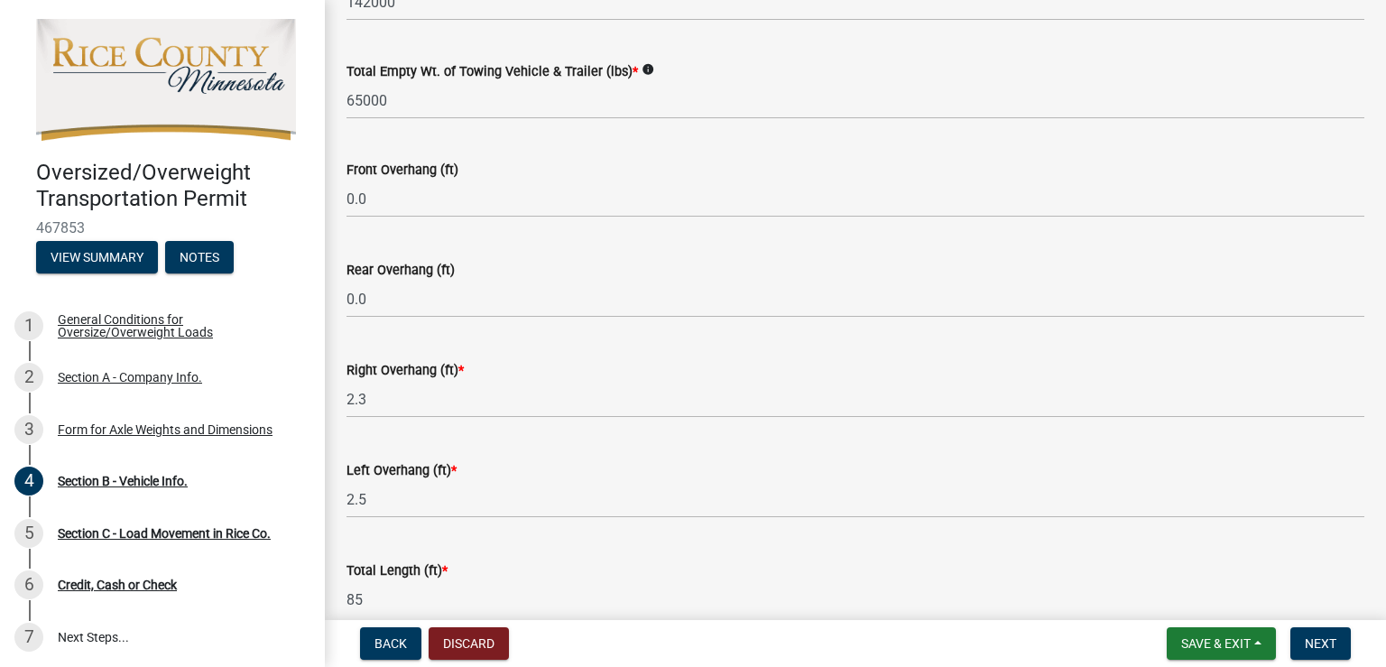
type input "85.0"
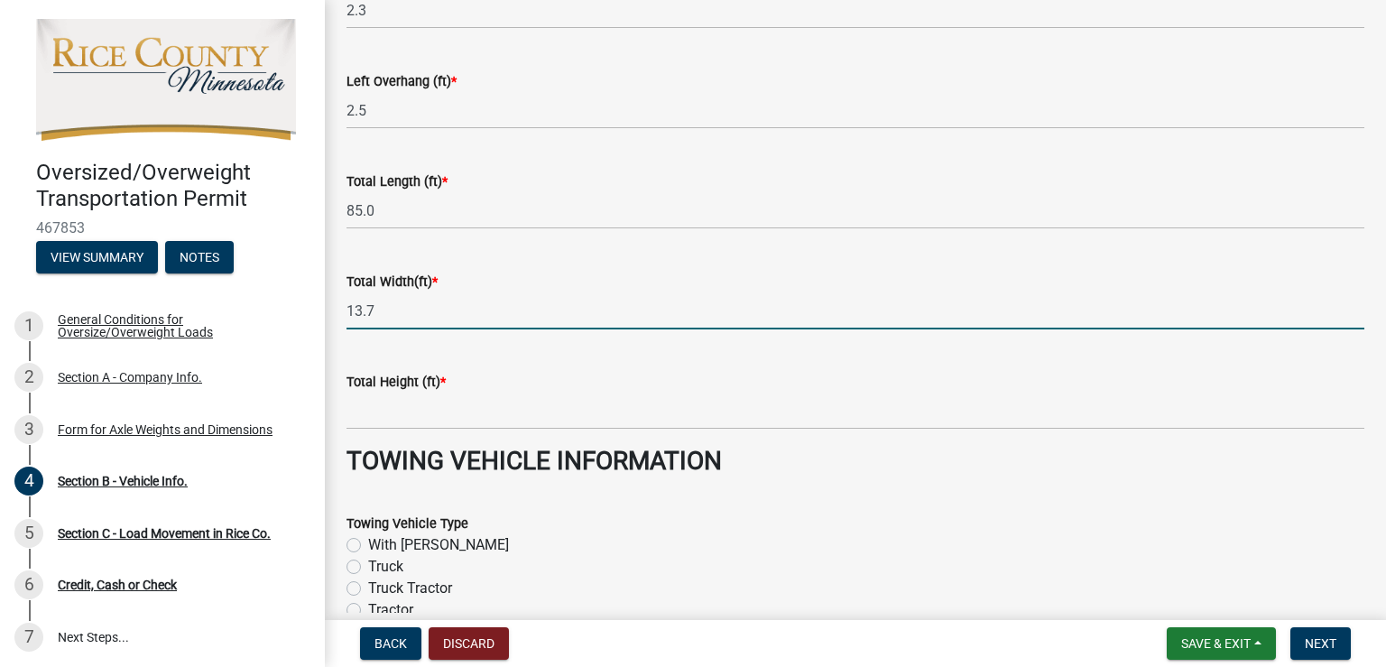
type input "13.7"
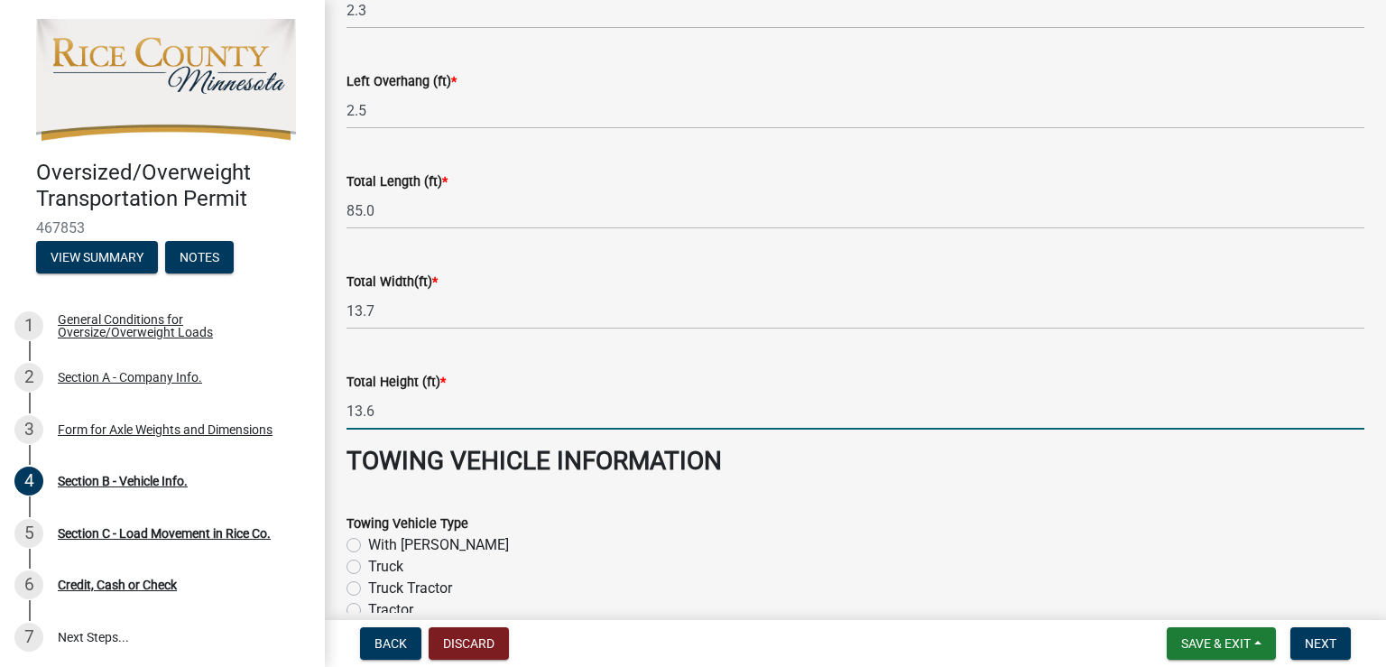
type input "13.6"
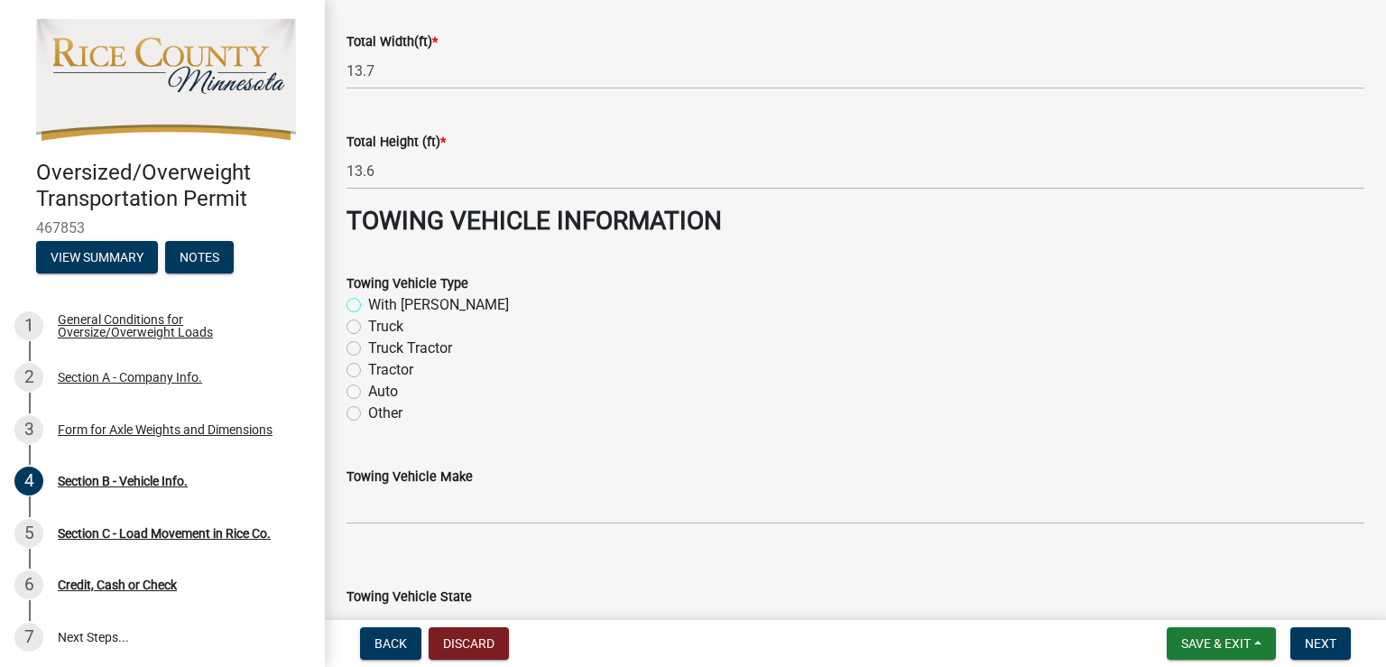
scroll to position [1783, 0]
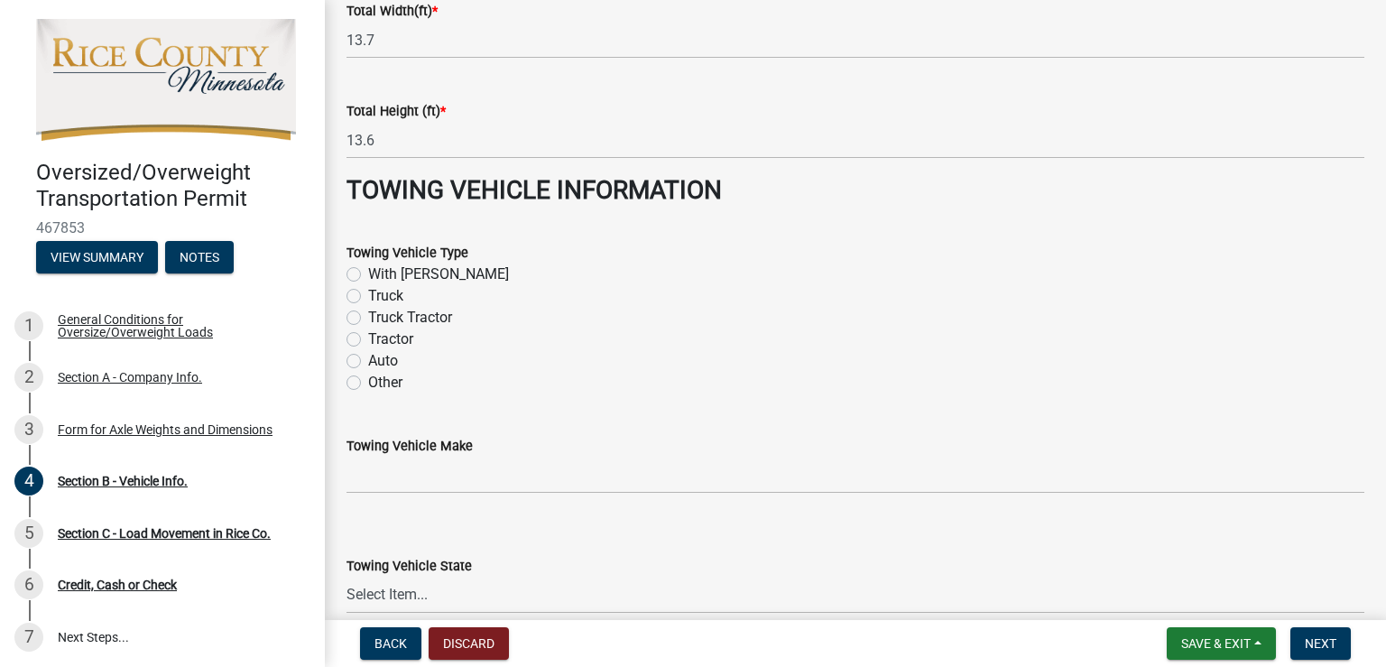
click at [368, 310] on label "Truck Tractor" at bounding box center [410, 318] width 84 height 22
click at [368, 310] on input "Truck Tractor" at bounding box center [374, 313] width 12 height 12
radio input "true"
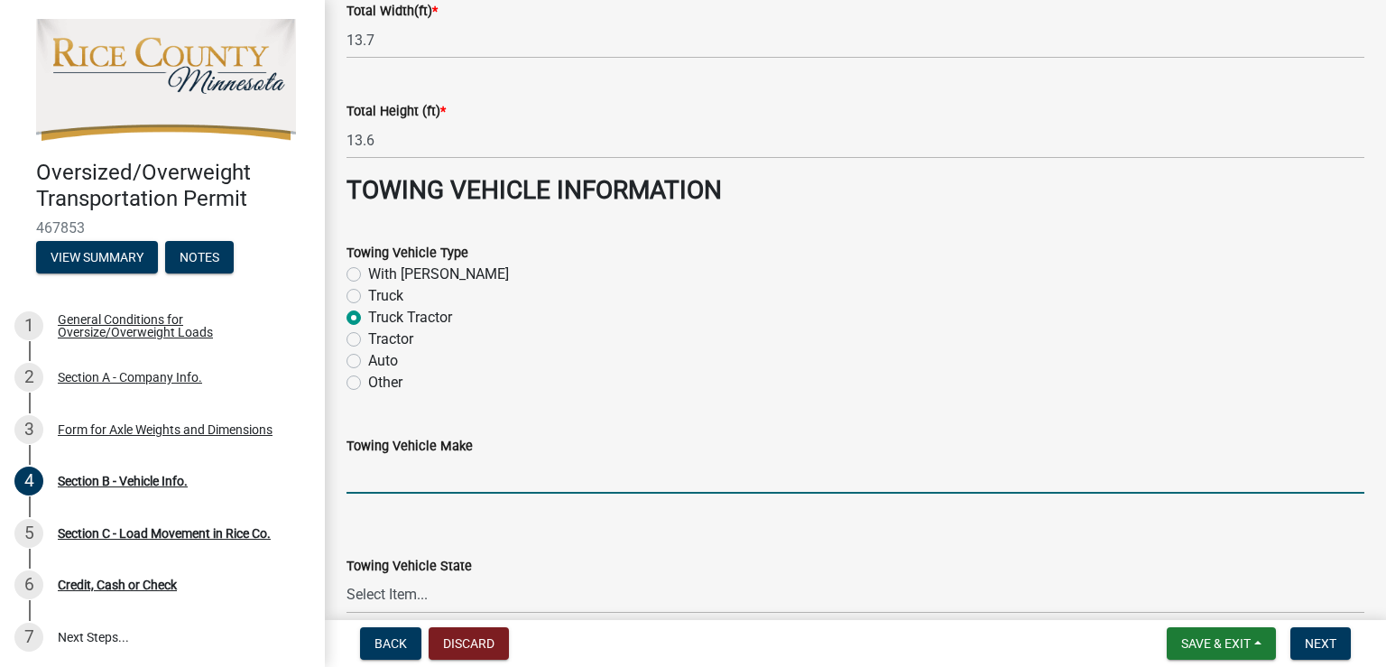
click at [431, 476] on input "Towing Vehicle Make" at bounding box center [856, 475] width 1018 height 37
type input "Kenworth"
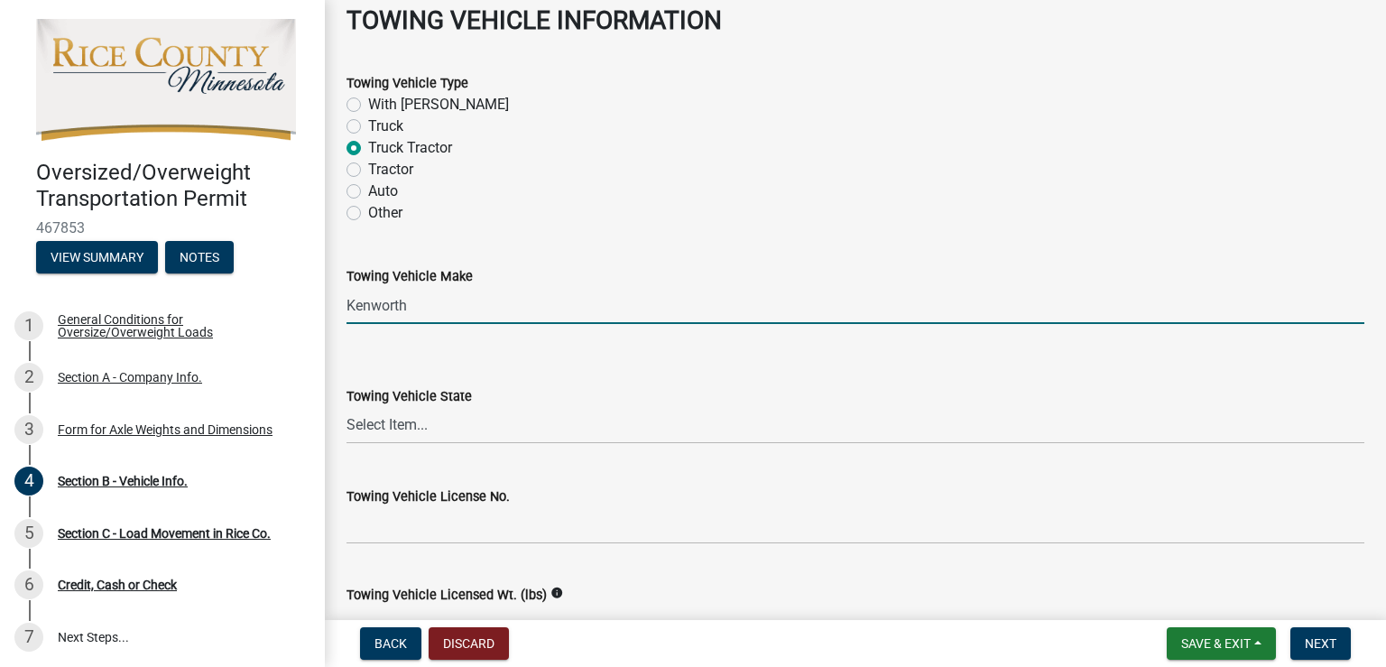
scroll to position [1964, 0]
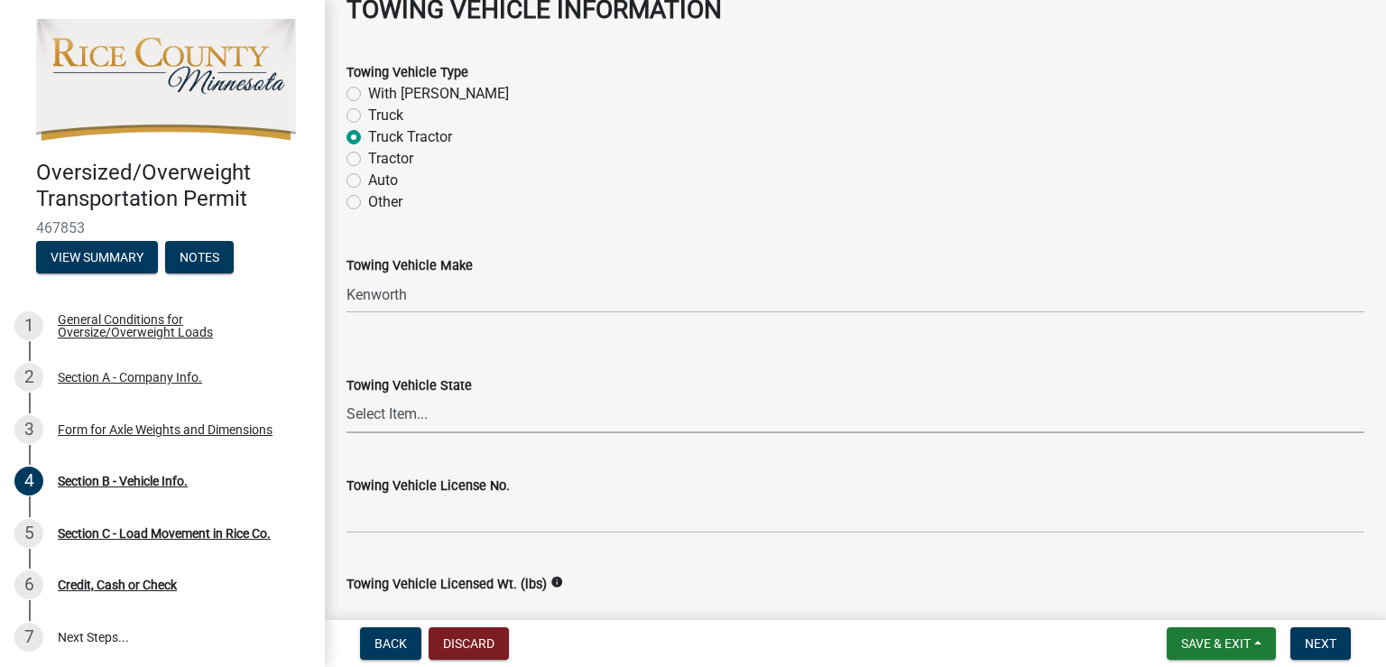
click at [389, 412] on select "Select Item... Alabama Alaska Arizona Arkansas California Colorado Connecticut …" at bounding box center [856, 414] width 1018 height 37
select select "WI"
click at [347, 396] on select "Select Item... Alabama Alaska Arizona Arkansas California Colorado Connecticut …" at bounding box center [856, 414] width 1018 height 37
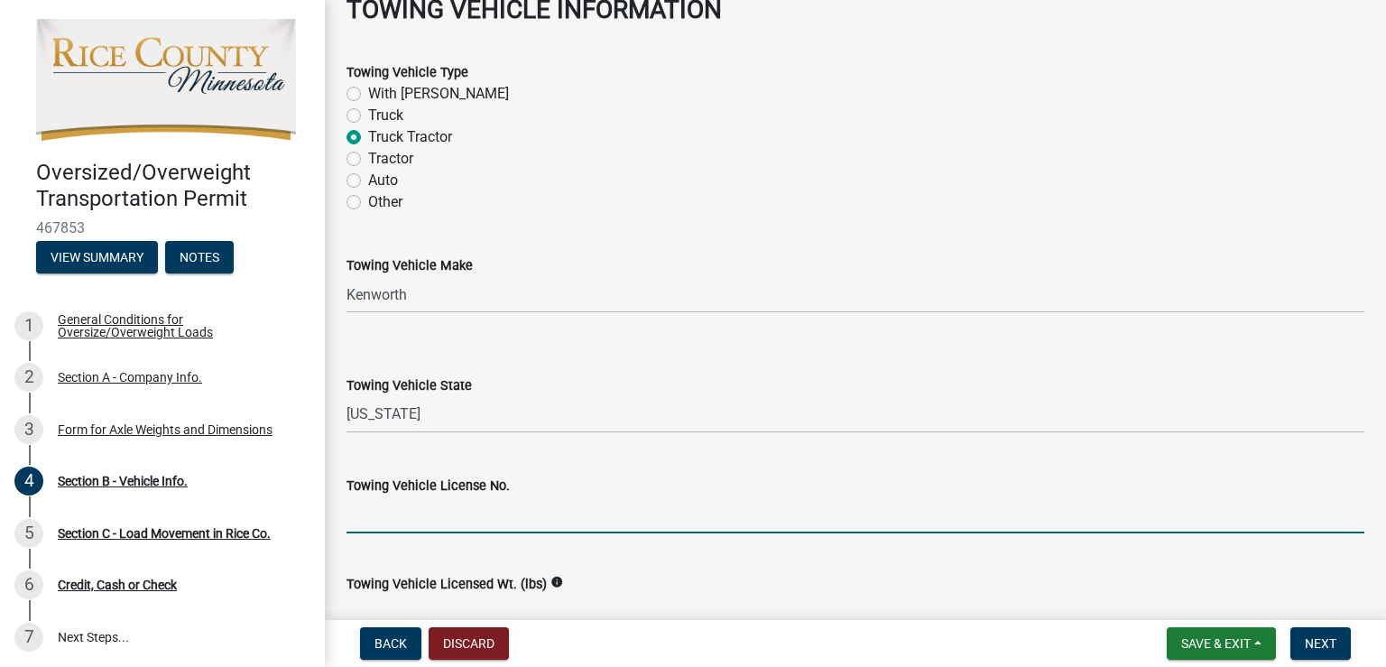
click at [377, 515] on input "Towing Vehicle License No." at bounding box center [856, 514] width 1018 height 37
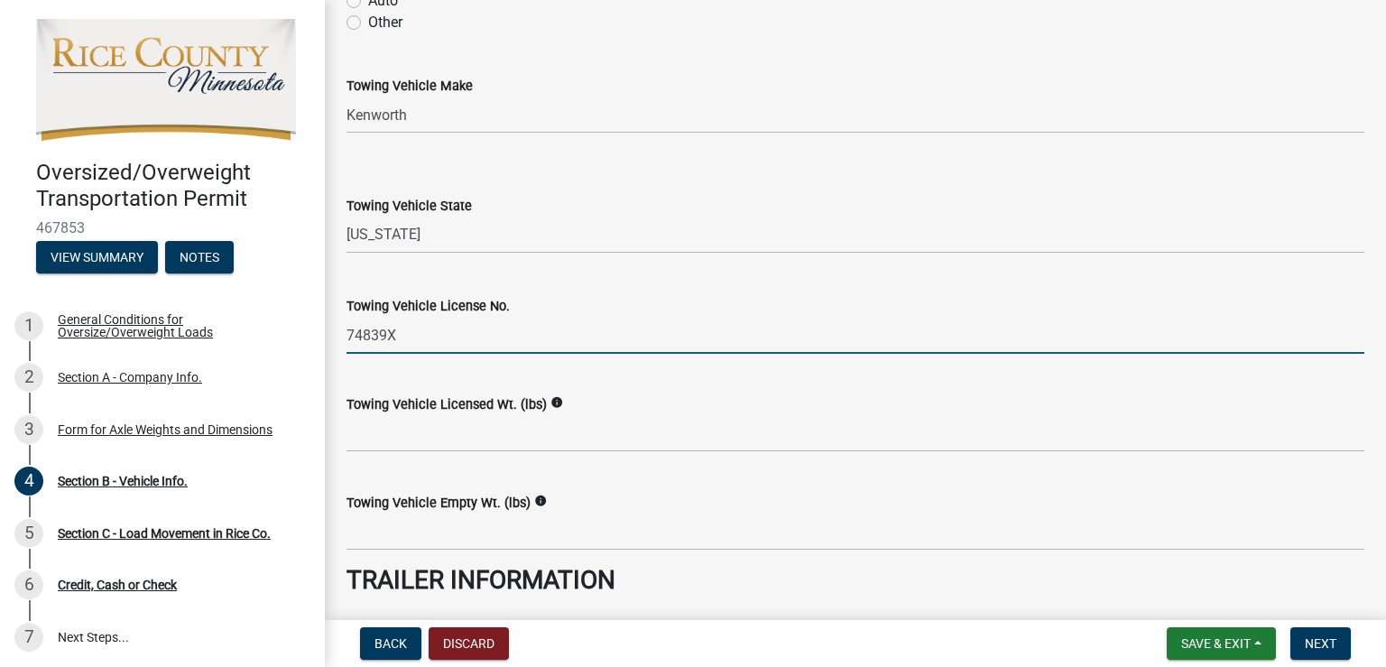
scroll to position [2144, 0]
type input "74839X"
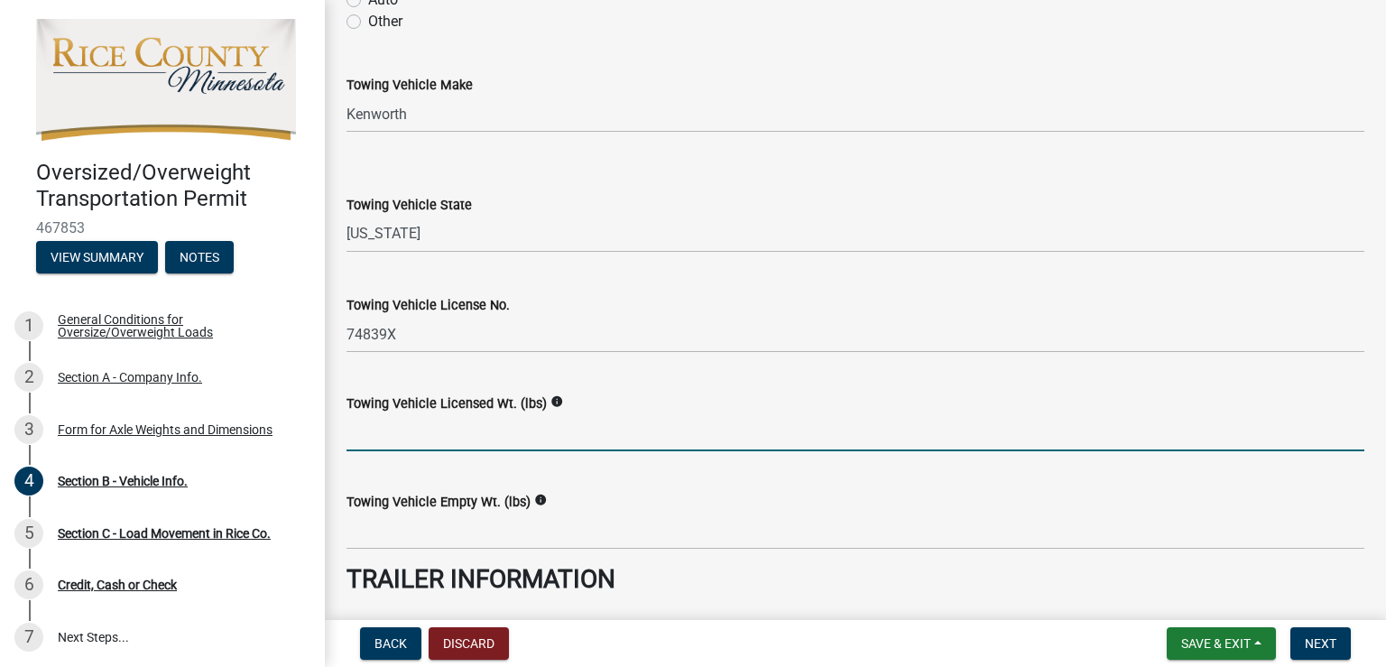
click at [418, 429] on input "Towing Vehicle Licensed Wt. (lbs)" at bounding box center [856, 432] width 1018 height 37
type input "80000"
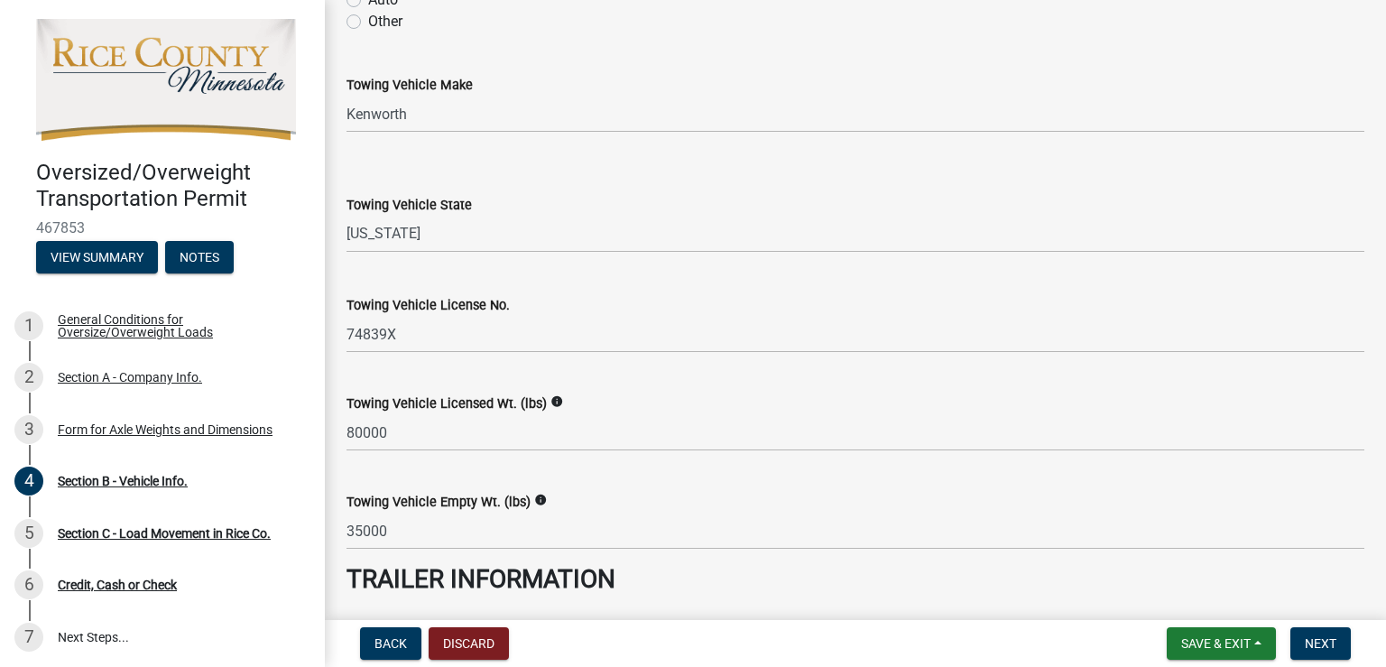
scroll to position [2491, 0]
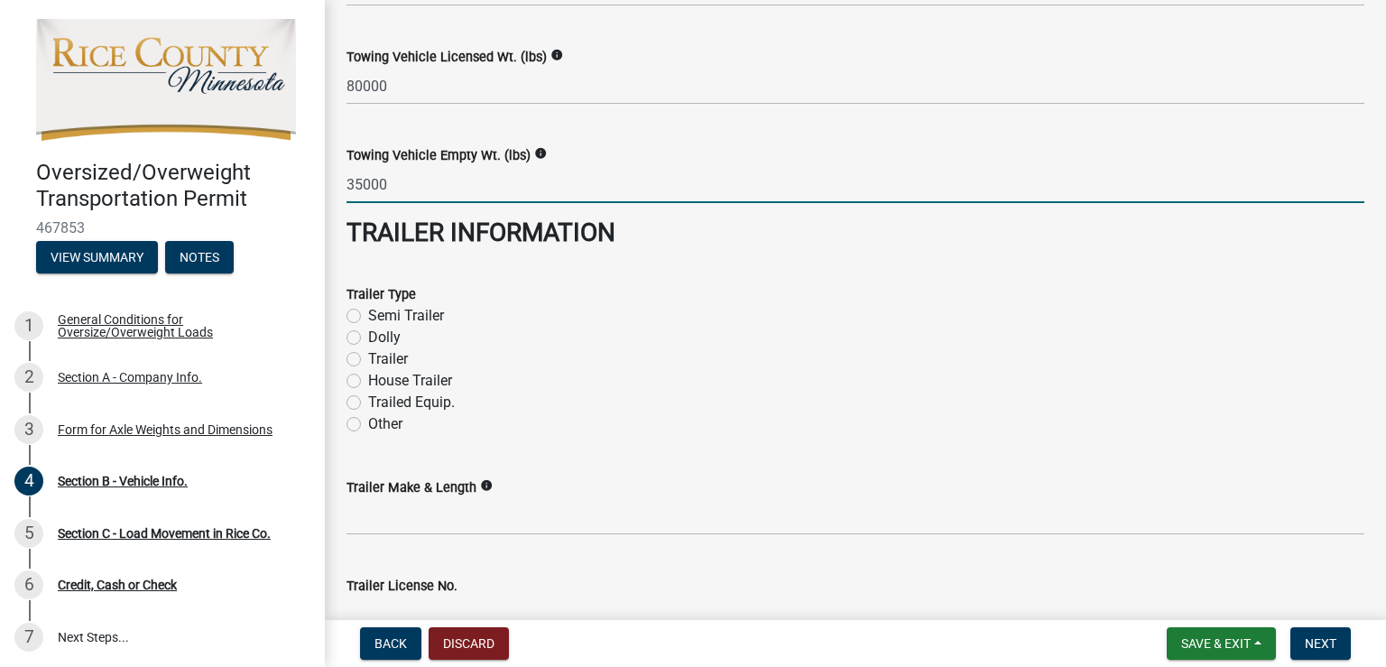
click at [421, 180] on input "35000" at bounding box center [856, 184] width 1018 height 37
type input "30000"
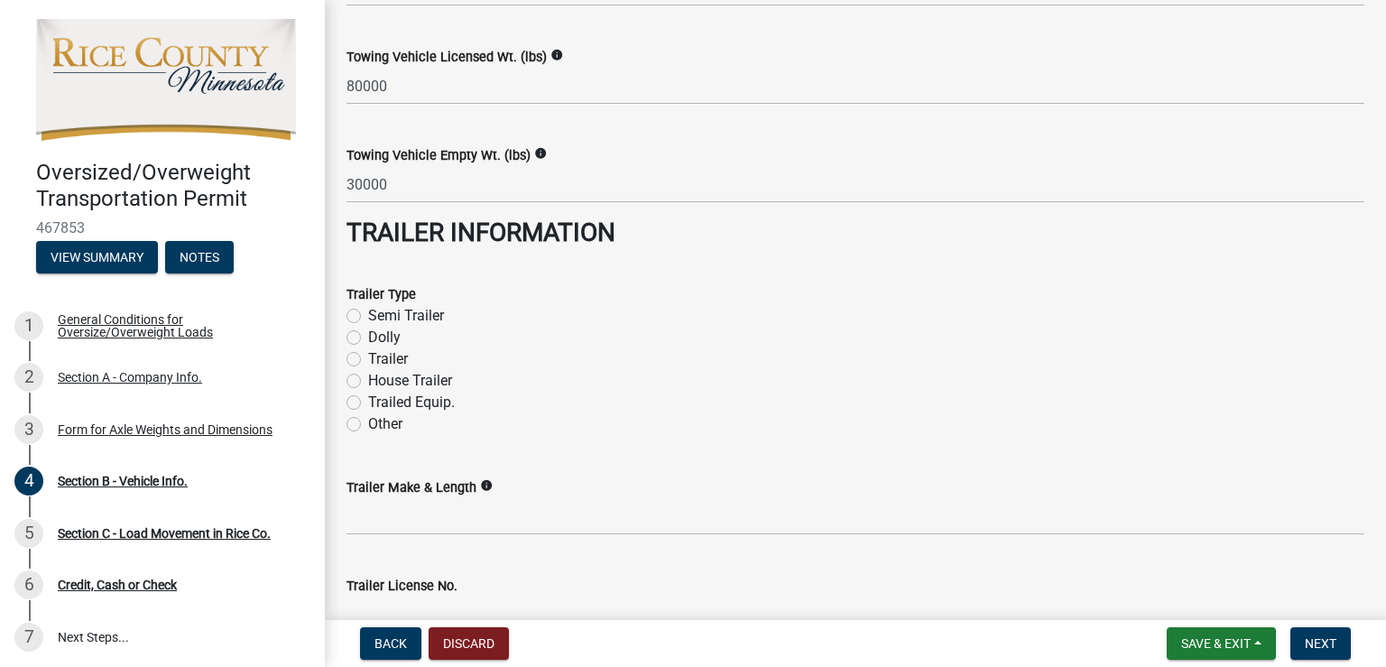
click at [368, 421] on label "Other" at bounding box center [385, 424] width 34 height 22
click at [368, 421] on input "Other" at bounding box center [374, 419] width 12 height 12
radio input "true"
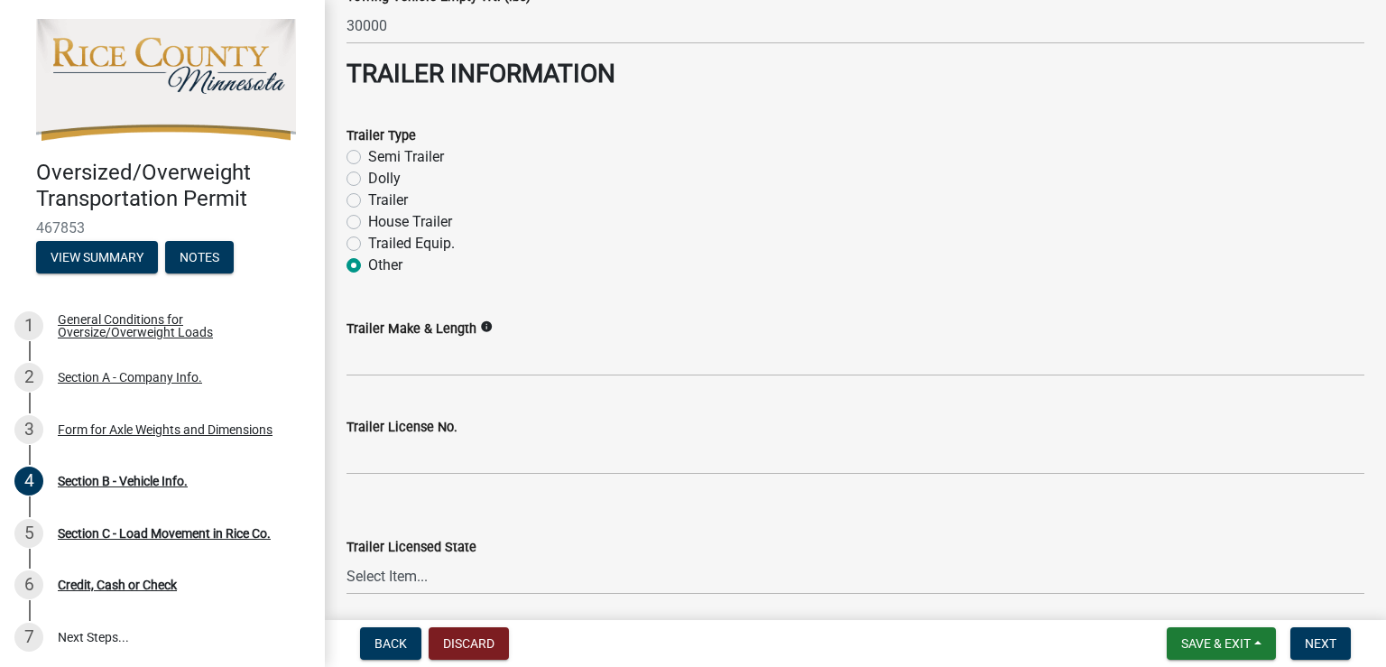
scroll to position [2671, 0]
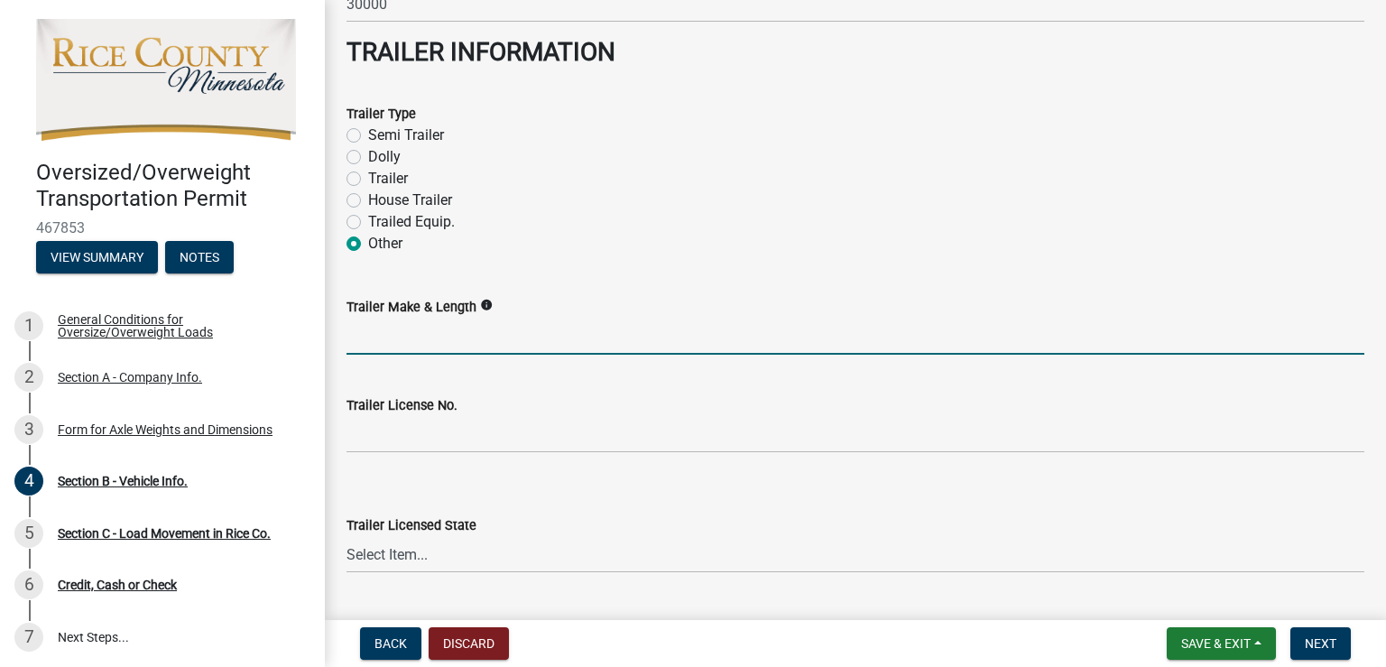
click at [406, 328] on input "Trailer Make & Length" at bounding box center [856, 336] width 1018 height 37
type input "Etnyre 59.0"
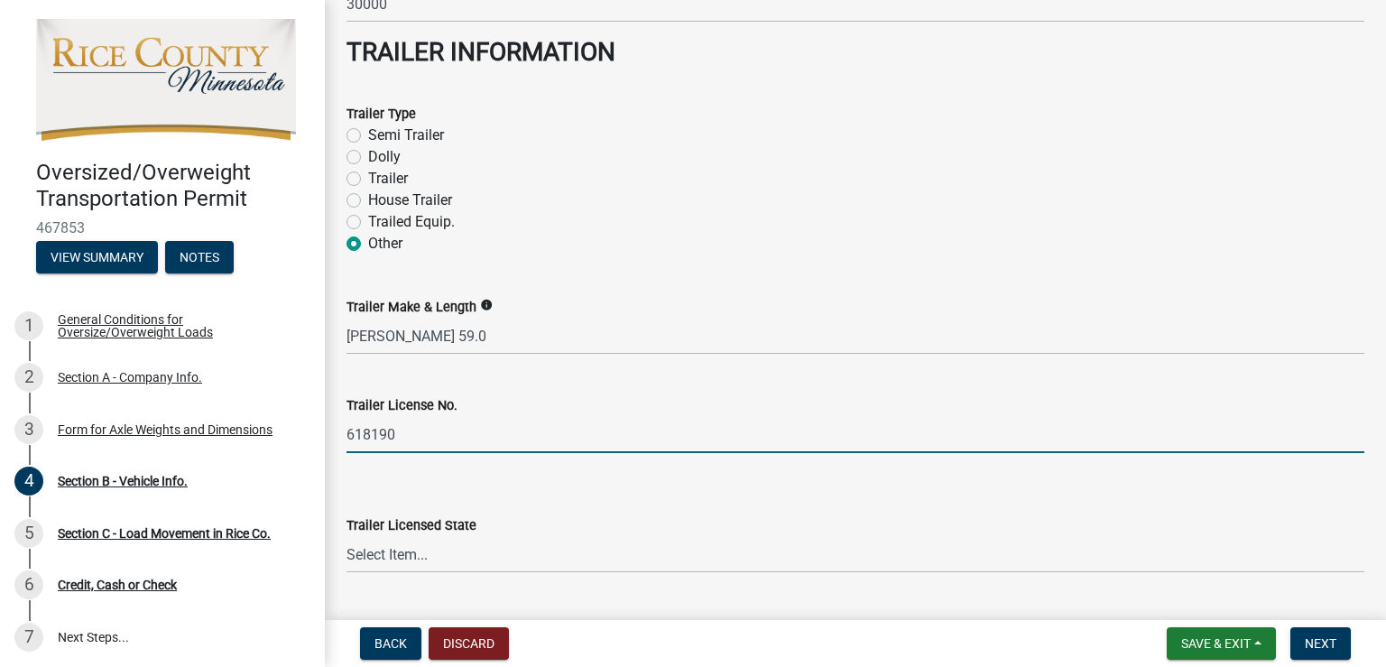
type input "618190"
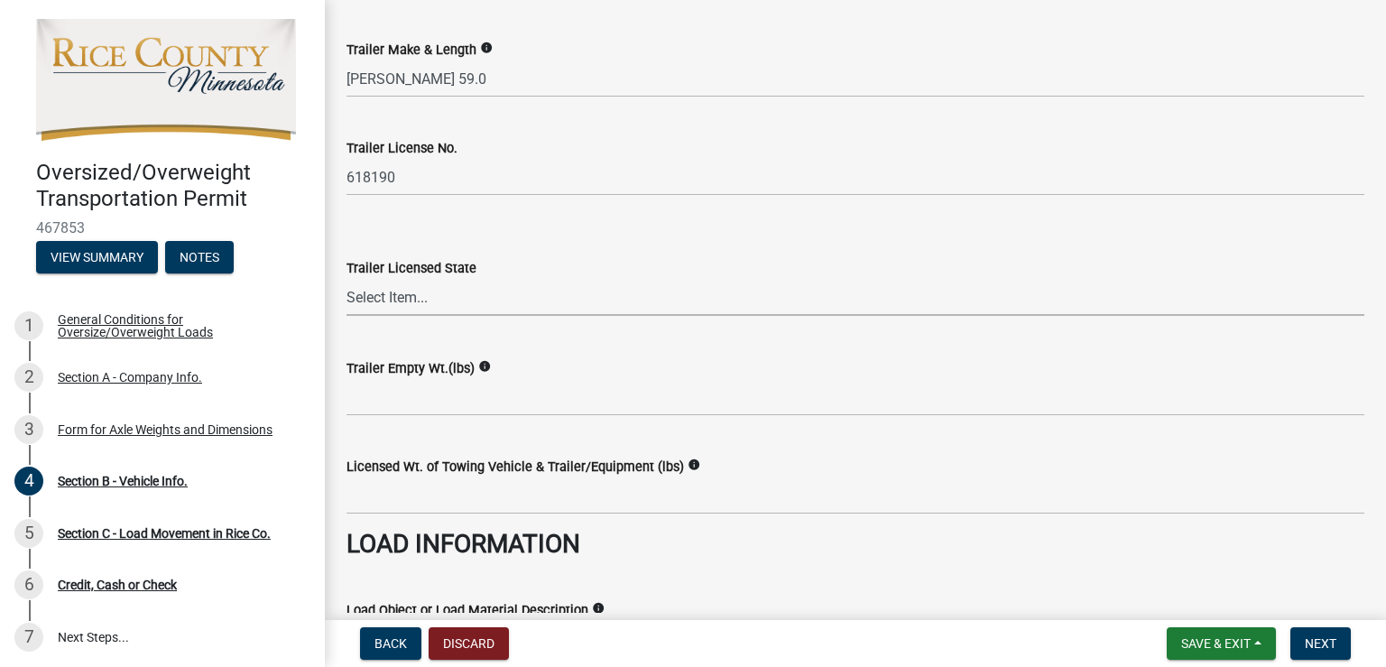
scroll to position [2942, 0]
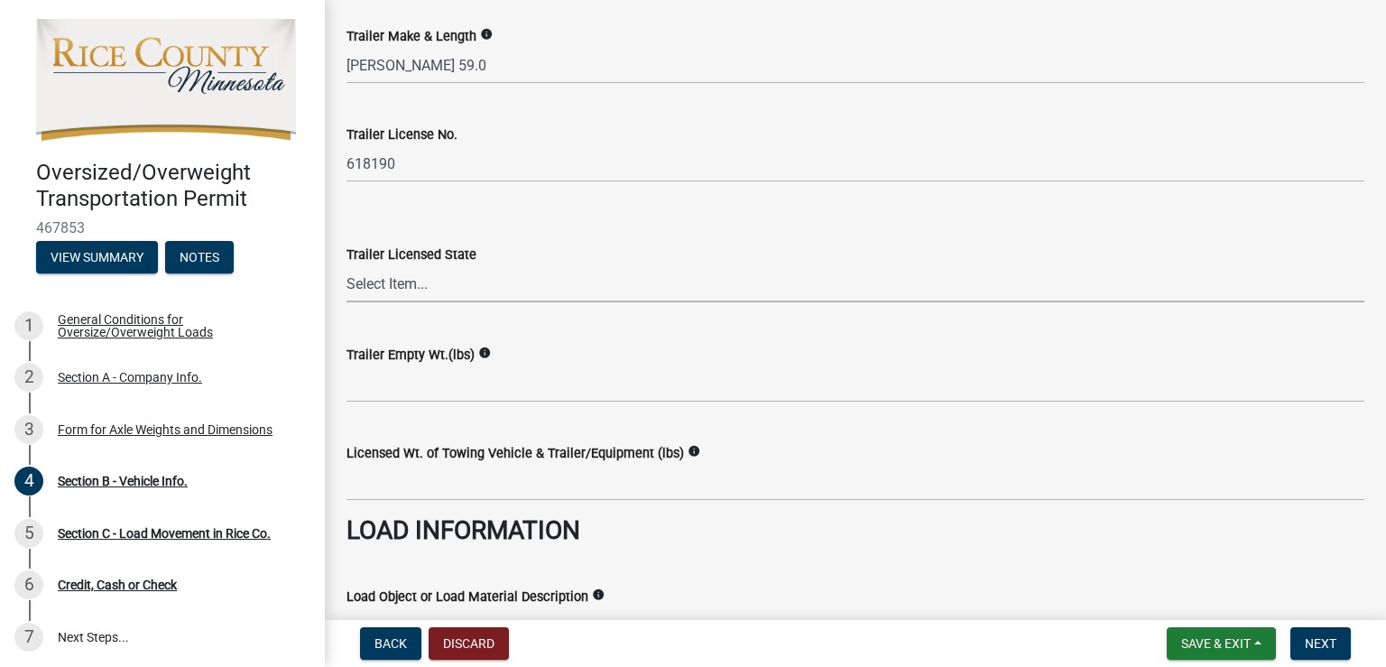
click at [412, 274] on select "Select Item... Alabama Alaska Arizona Arkansas California Colorado Connecticut …" at bounding box center [856, 283] width 1018 height 37
select select "WI"
click at [347, 265] on select "Select Item... Alabama Alaska Arizona Arkansas California Colorado Connecticut …" at bounding box center [856, 283] width 1018 height 37
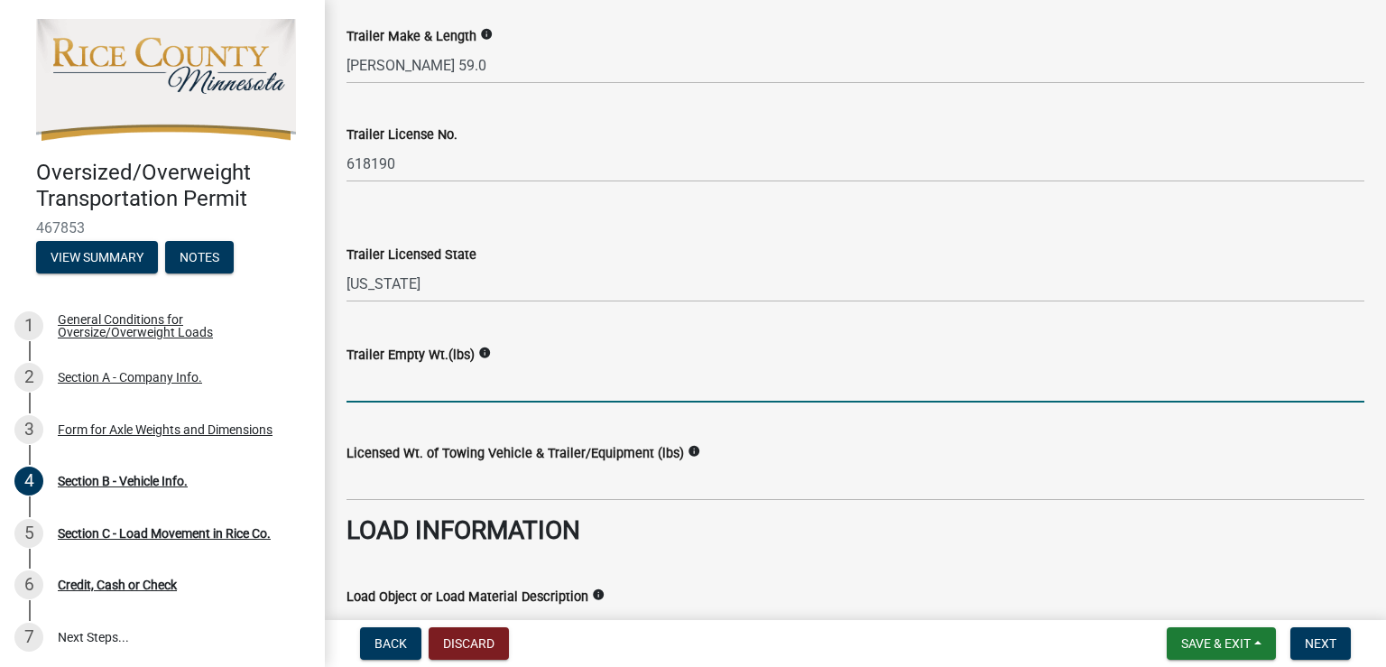
click at [388, 368] on input "Trailer Empty Wt.(lbs)" at bounding box center [856, 383] width 1018 height 37
type input "35000"
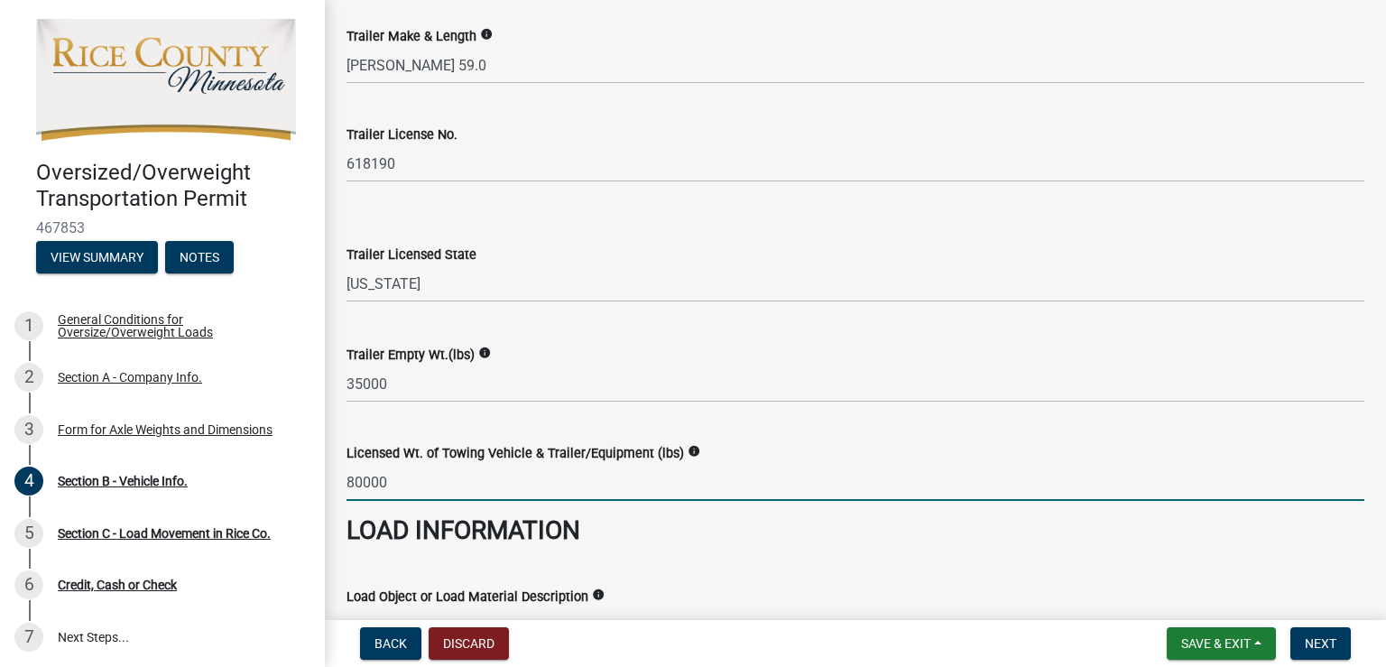
type input "80000"
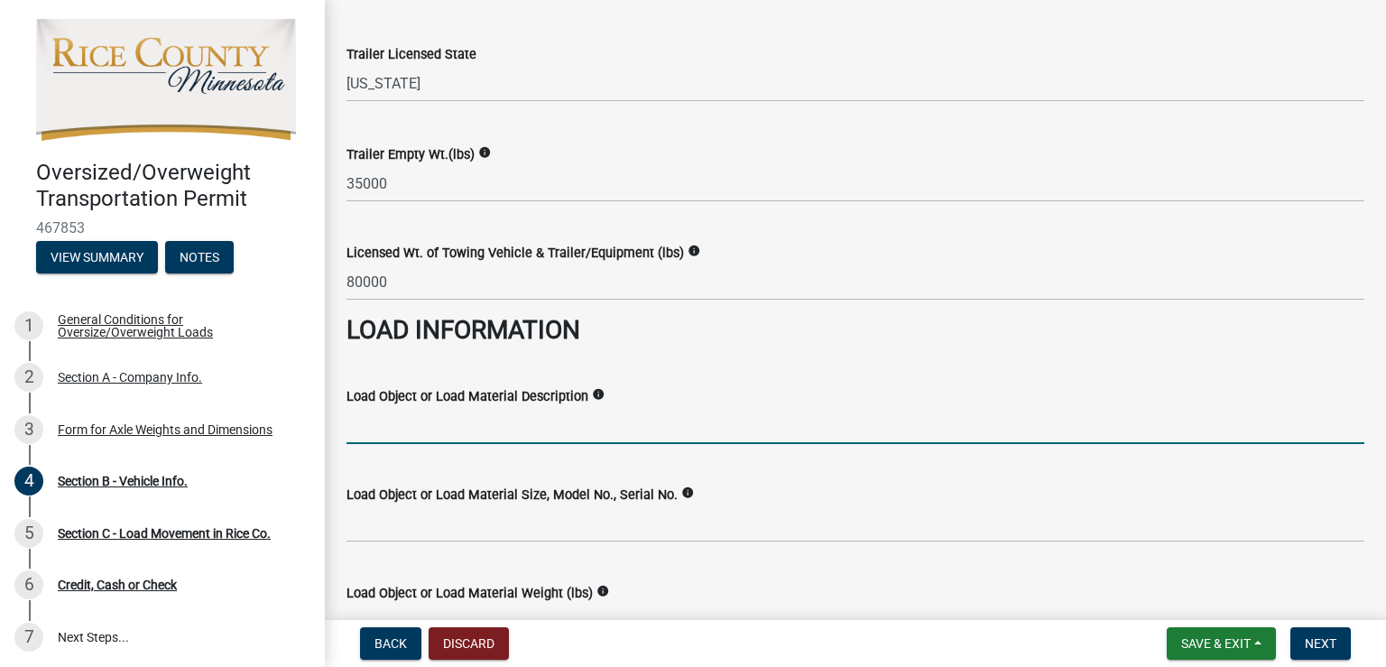
scroll to position [3149, 0]
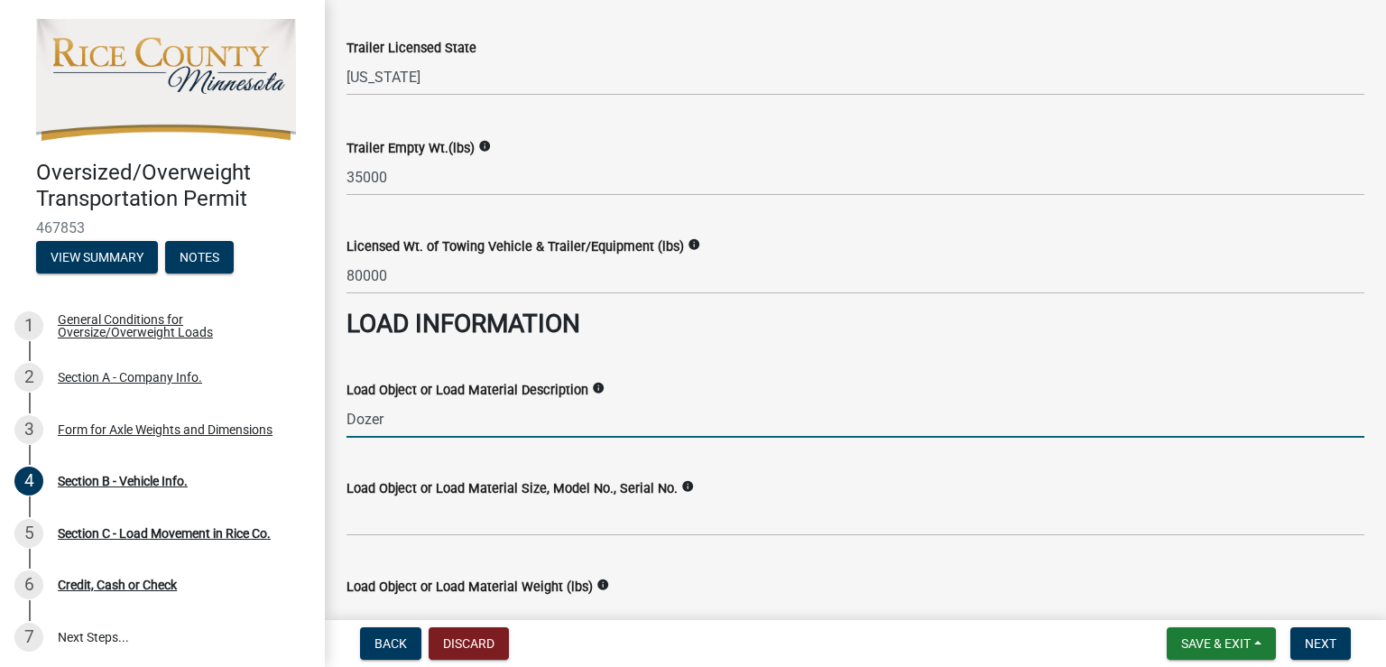
type input "Dozer"
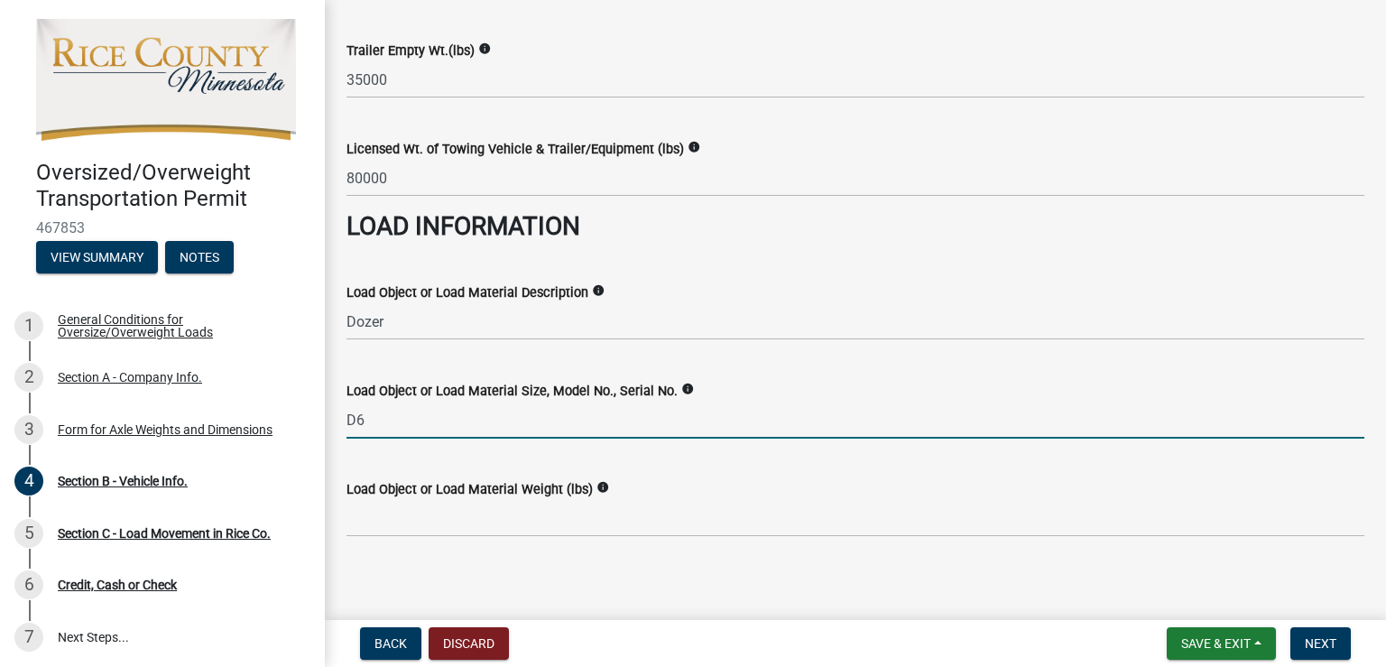
scroll to position [3250, 0]
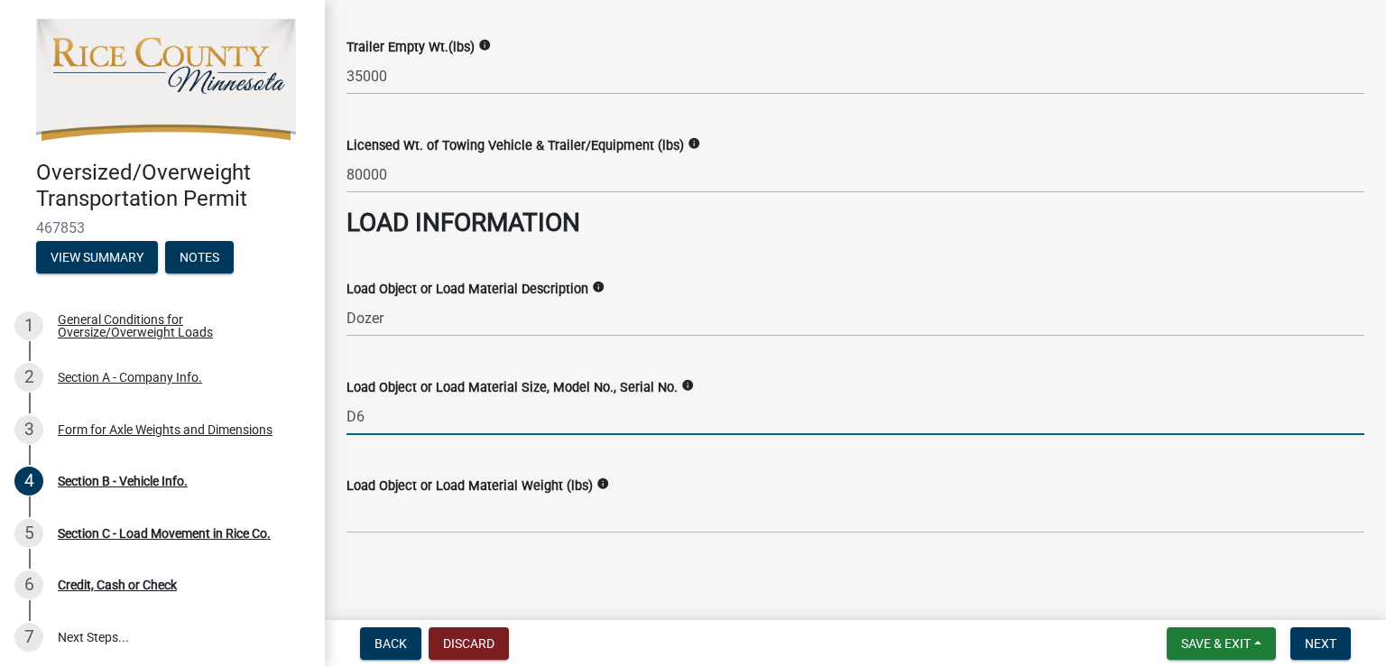
type input "D6"
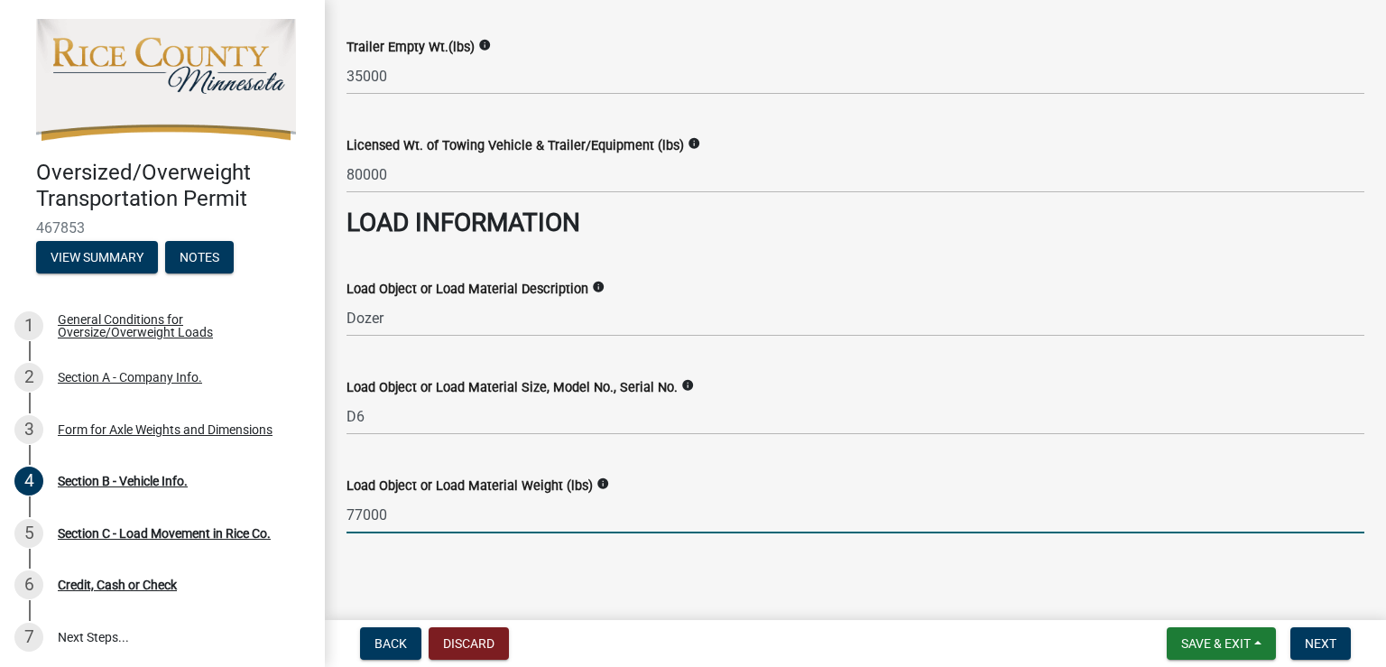
type input "77000"
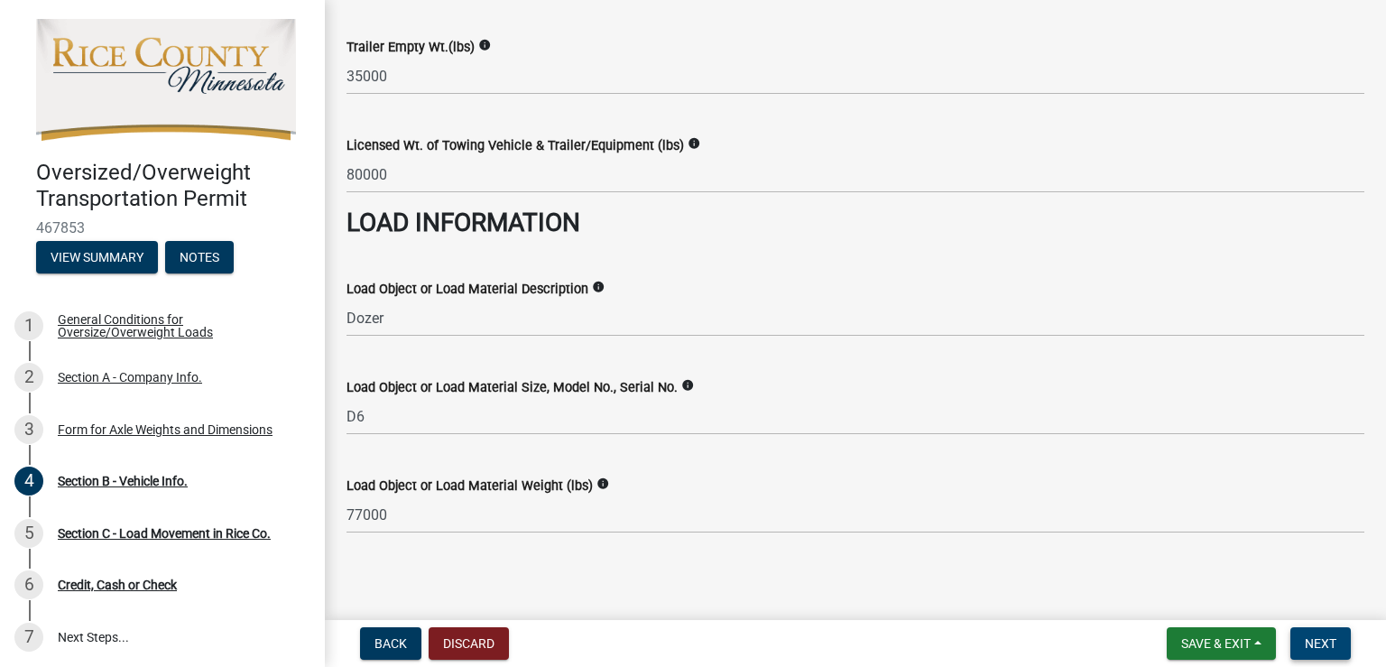
click at [1326, 641] on span "Next" at bounding box center [1321, 643] width 32 height 14
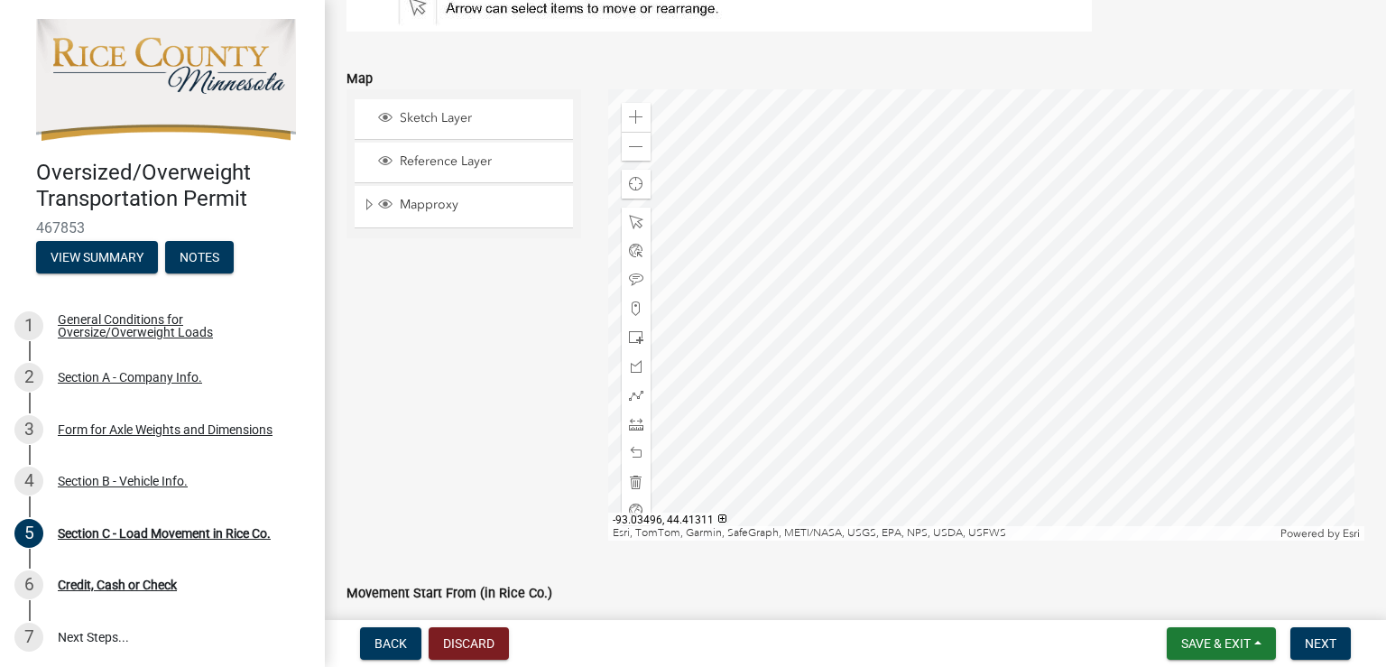
scroll to position [271, 0]
click at [635, 117] on span at bounding box center [636, 116] width 14 height 14
click at [728, 264] on div at bounding box center [986, 313] width 757 height 451
click at [689, 335] on div at bounding box center [986, 313] width 757 height 451
click at [1017, 404] on div at bounding box center [986, 313] width 757 height 451
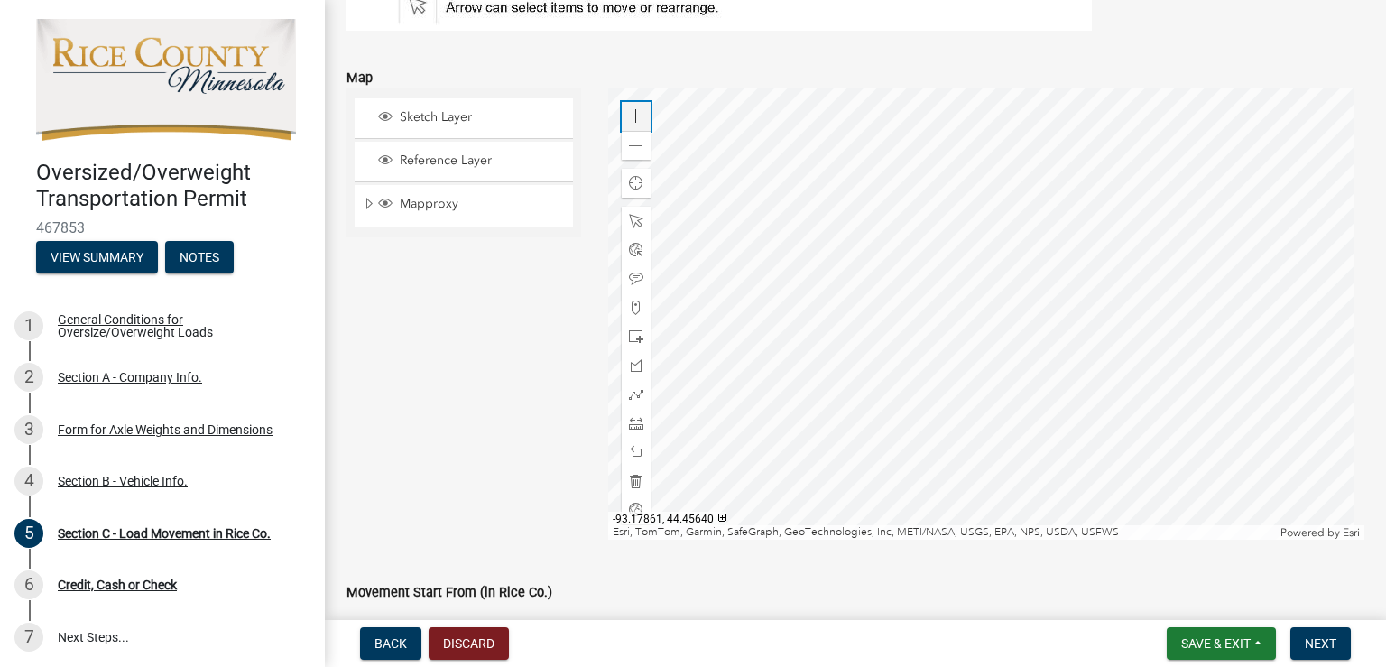
click at [624, 115] on div "Zoom in" at bounding box center [636, 116] width 29 height 29
click at [633, 392] on span at bounding box center [636, 394] width 14 height 14
click at [771, 307] on div at bounding box center [986, 313] width 757 height 451
click at [686, 353] on div at bounding box center [986, 313] width 757 height 451
click at [966, 295] on div at bounding box center [986, 313] width 757 height 451
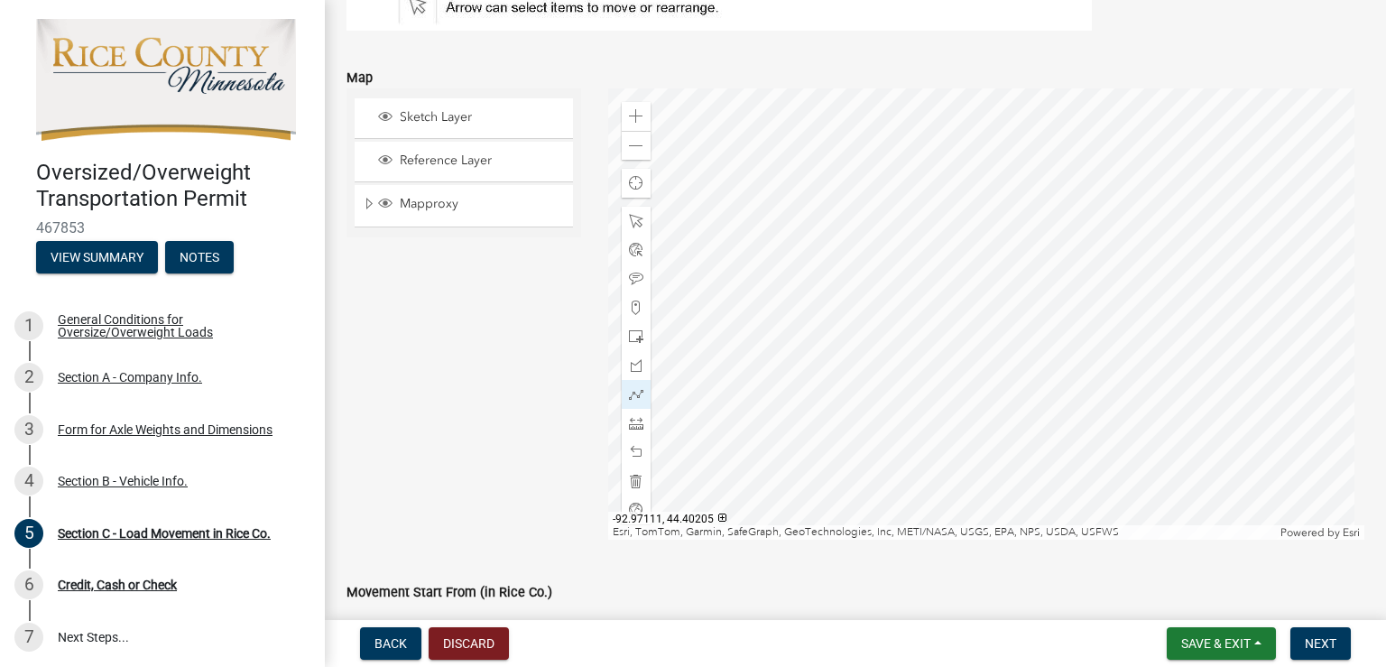
click at [870, 360] on div at bounding box center [986, 313] width 757 height 451
click at [805, 356] on div at bounding box center [986, 313] width 757 height 451
click at [892, 325] on div at bounding box center [986, 313] width 757 height 451
click at [913, 348] on div at bounding box center [986, 313] width 757 height 451
click at [948, 351] on div at bounding box center [986, 313] width 757 height 451
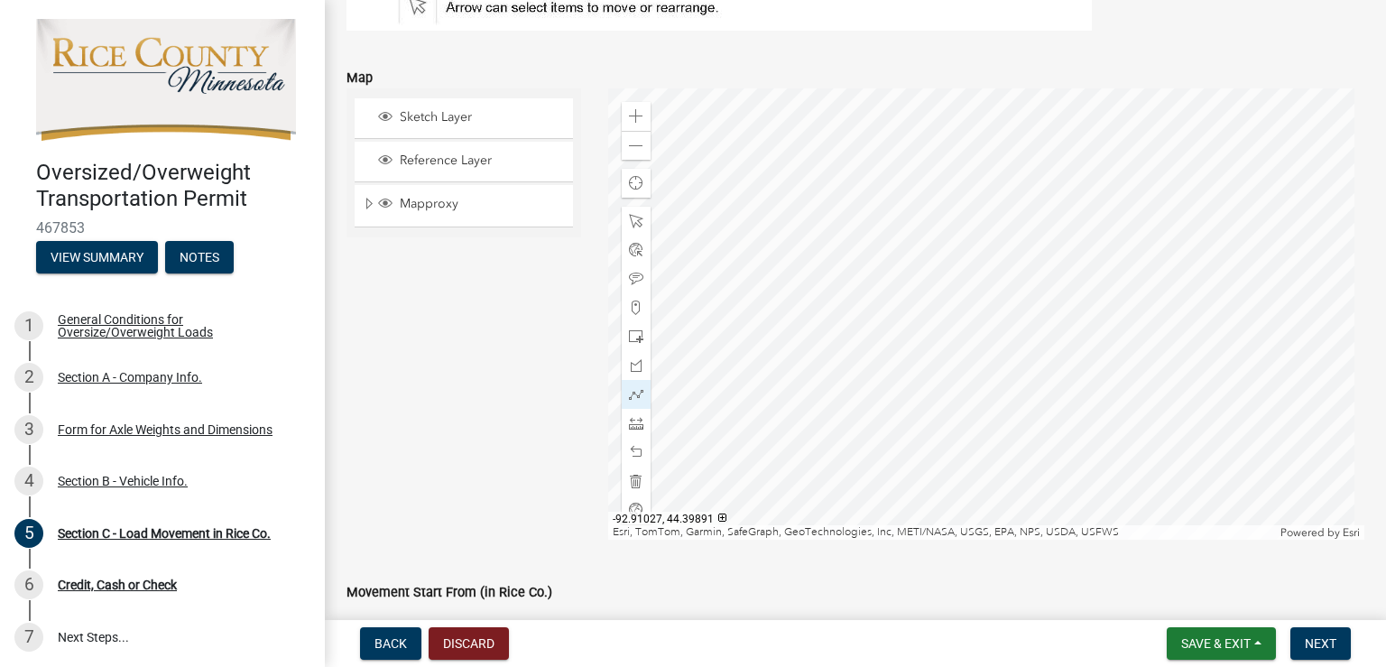
click at [974, 381] on div at bounding box center [986, 313] width 757 height 451
click at [1325, 375] on div at bounding box center [986, 313] width 757 height 451
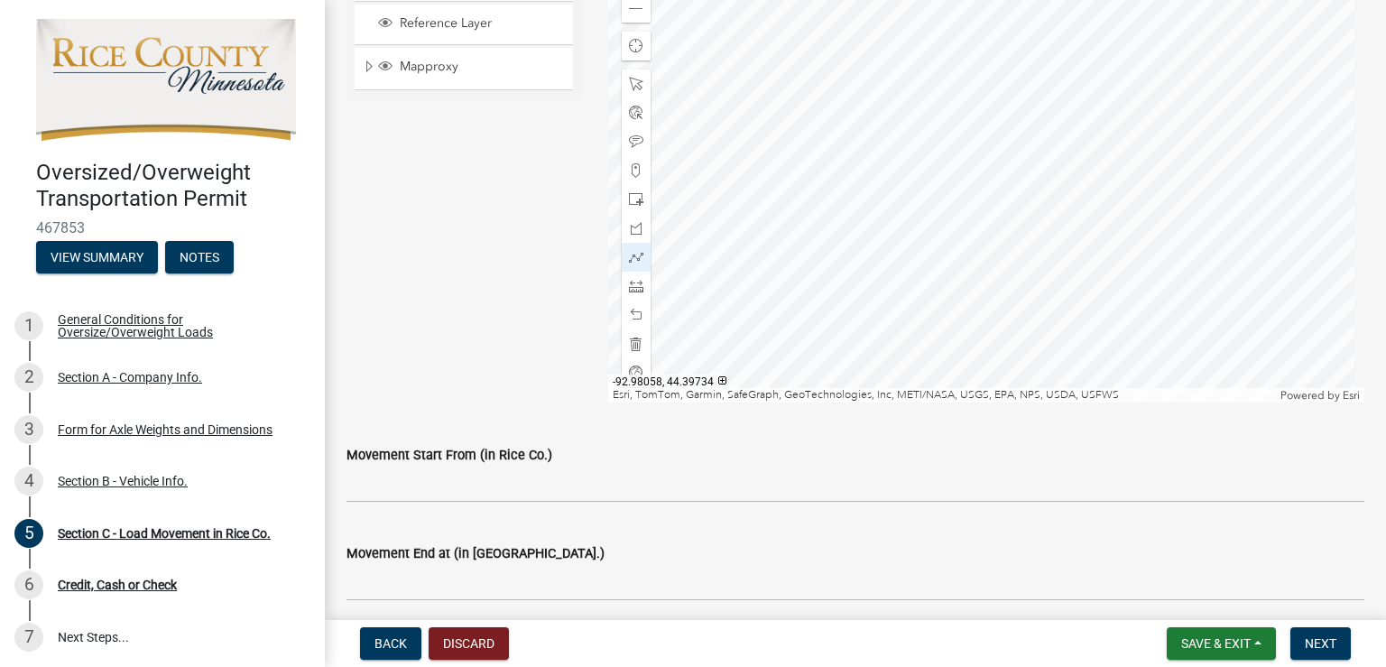
scroll to position [451, 0]
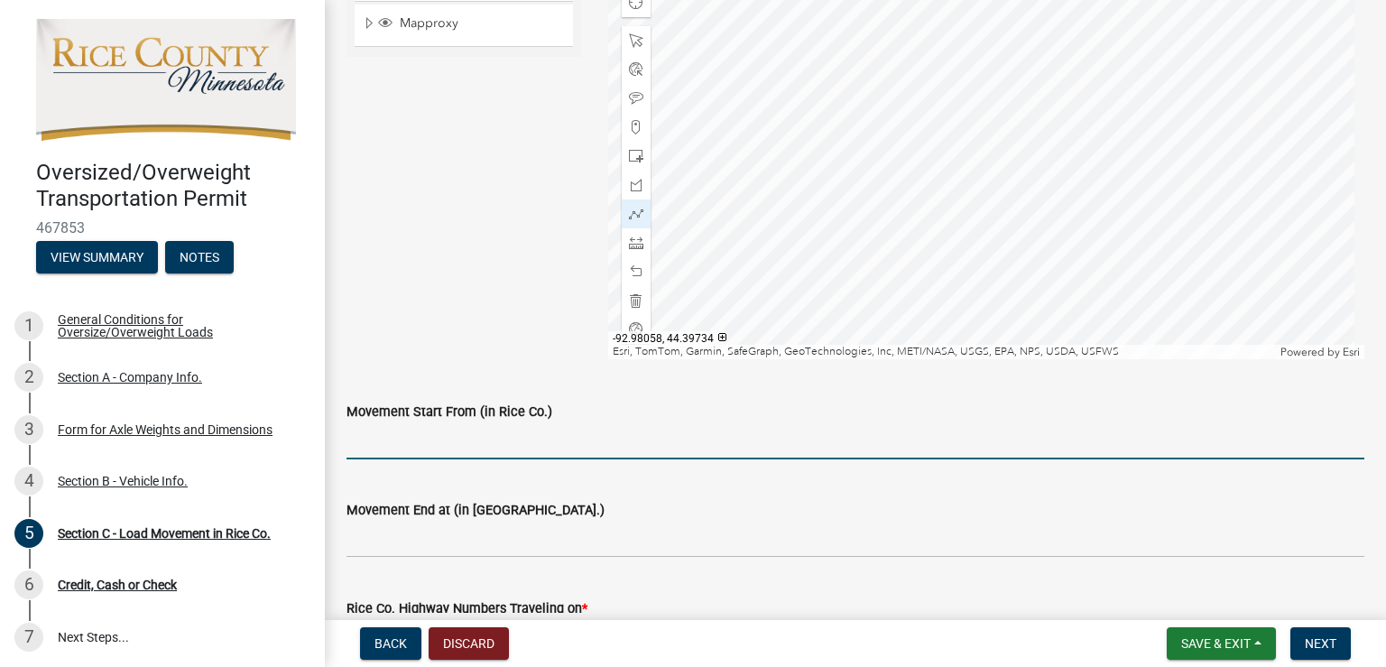
click at [463, 432] on input "Movement Start From (in Rice Co.)" at bounding box center [856, 440] width 1018 height 37
type input "[STREET_ADDRESS][PERSON_NAME][PERSON_NAME]"
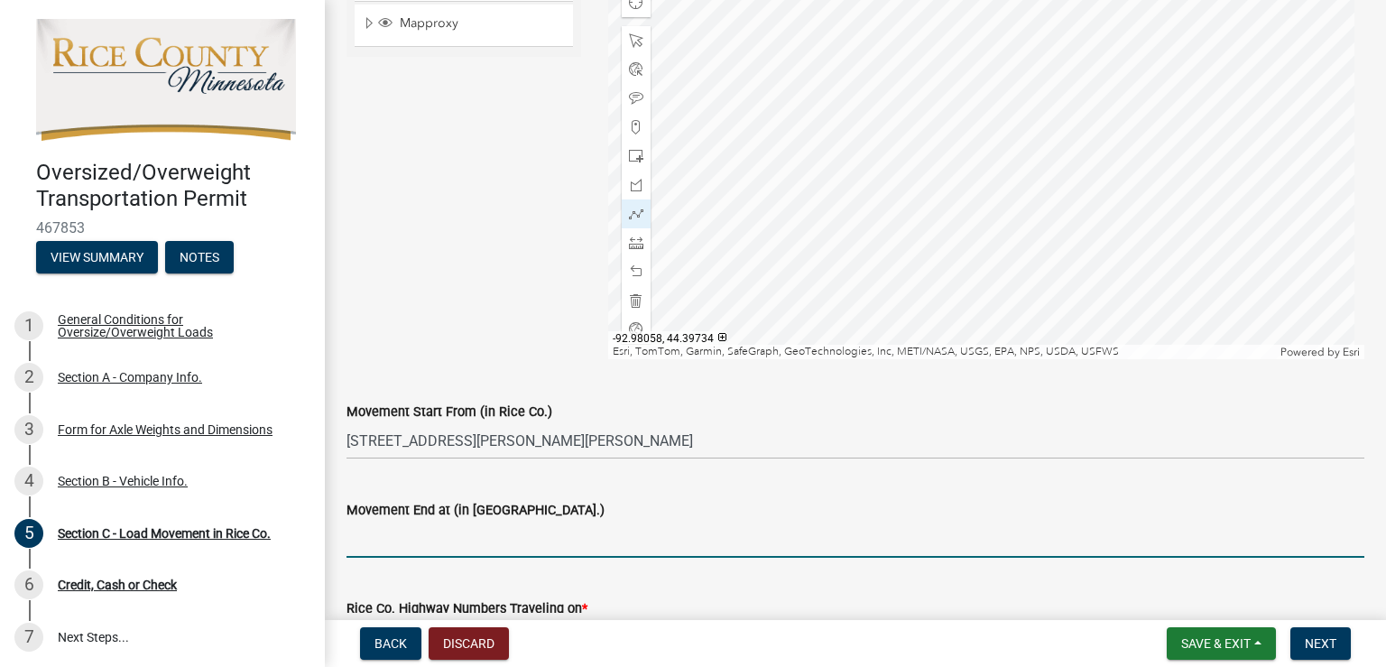
type input "County Rd 9 @ [GEOGRAPHIC_DATA] line"
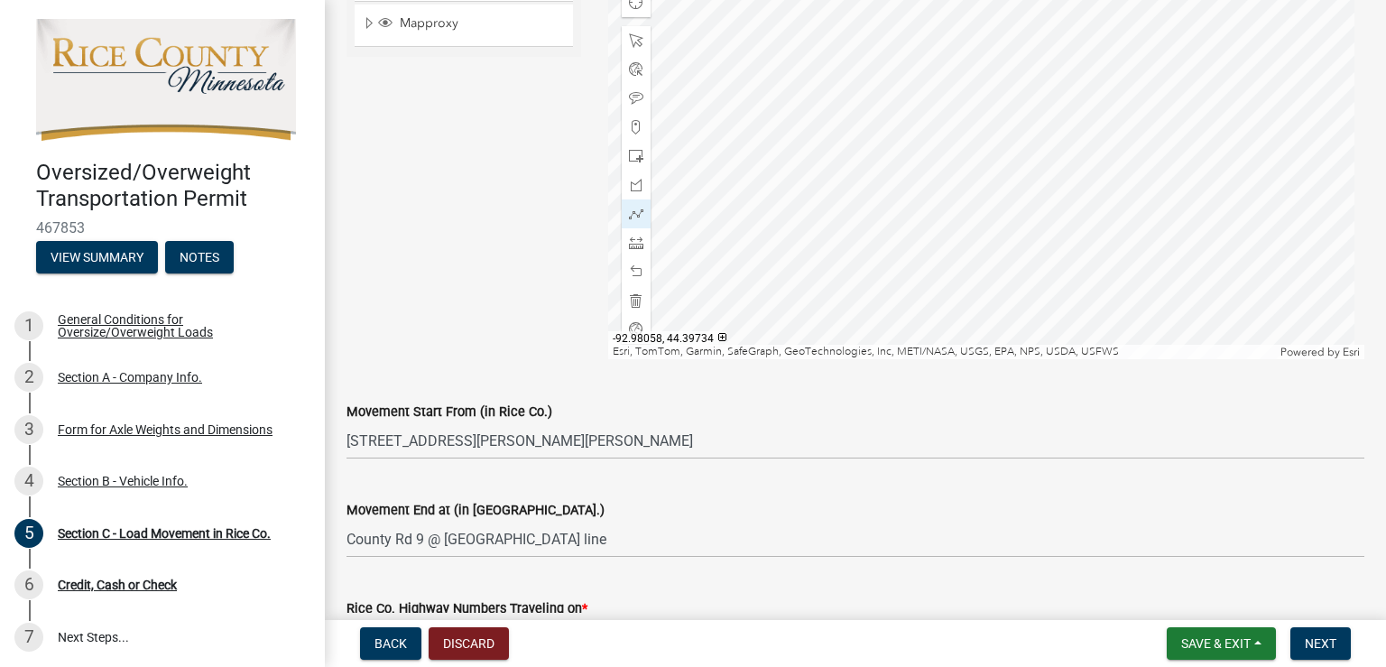
scroll to position [782, 0]
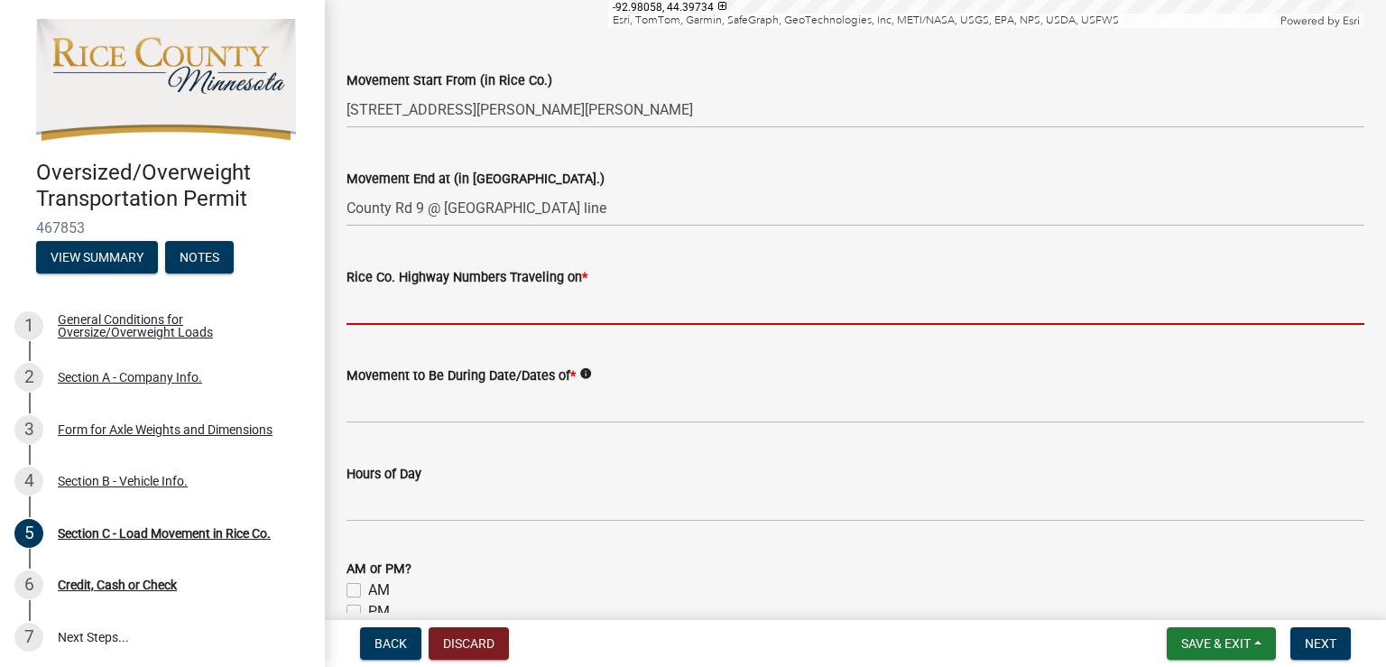
type input "31"
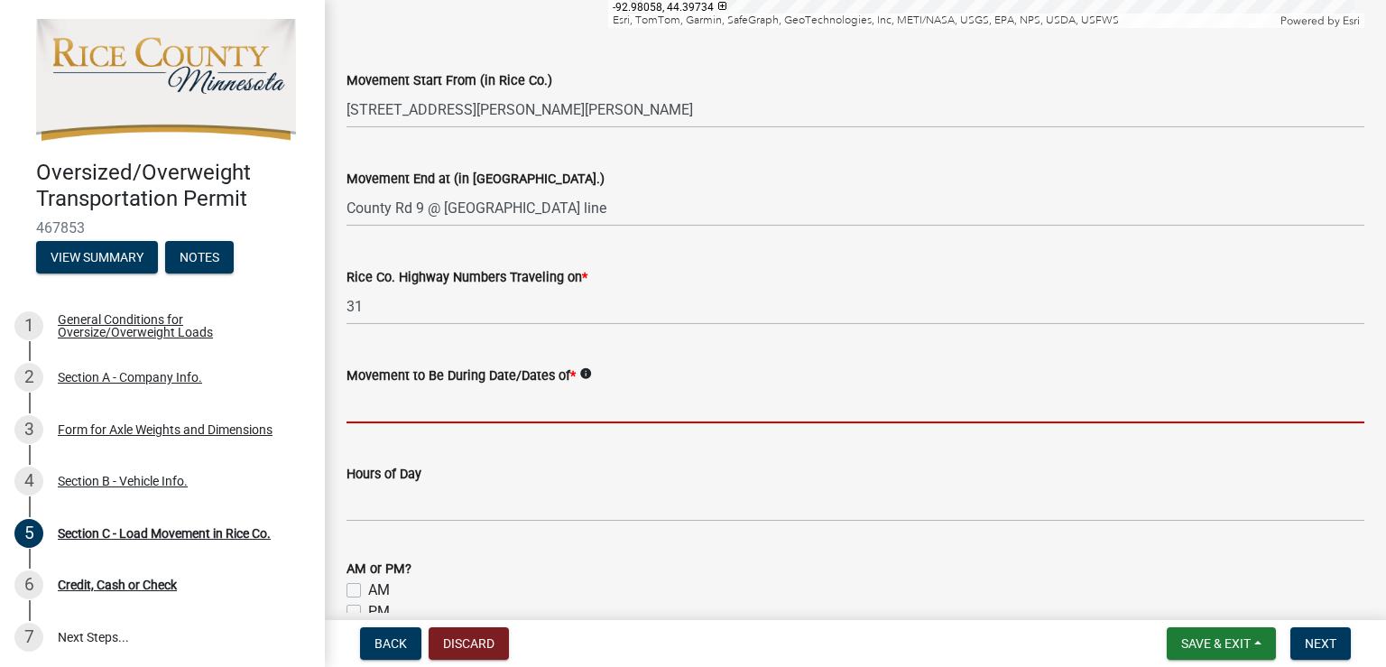
type input "[DATE] - [DATE]"
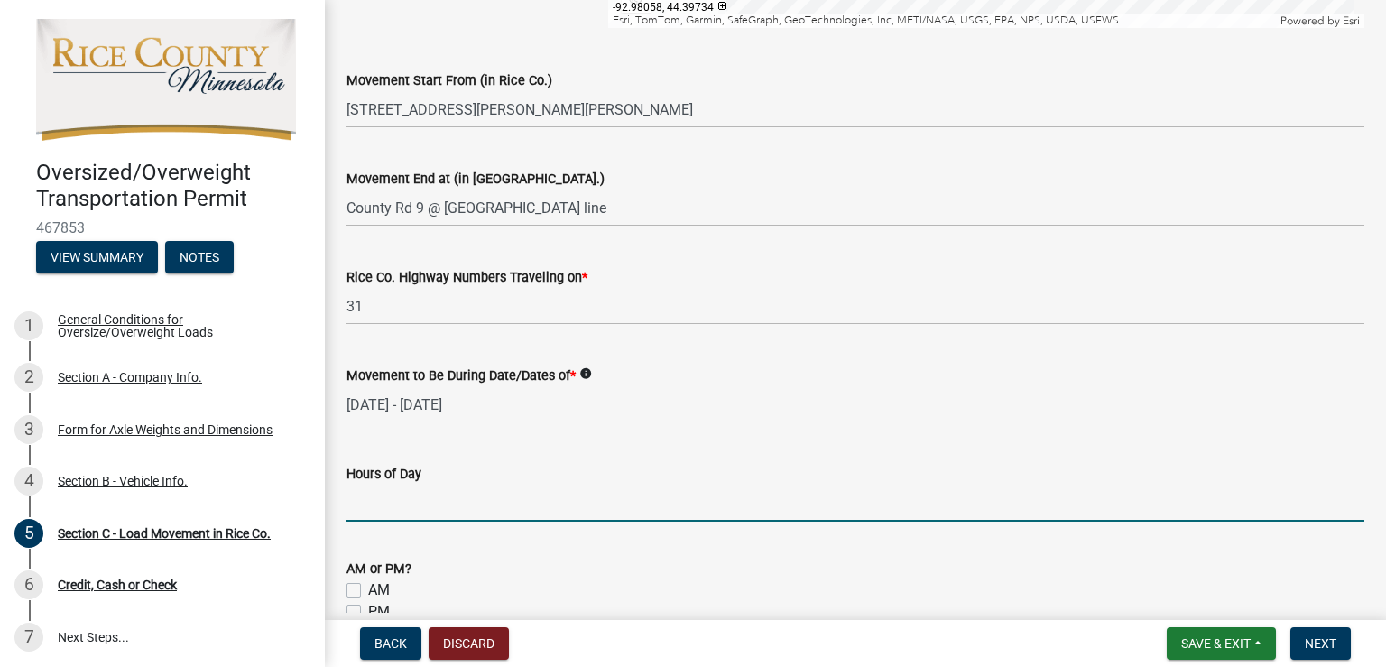
type input "daylight"
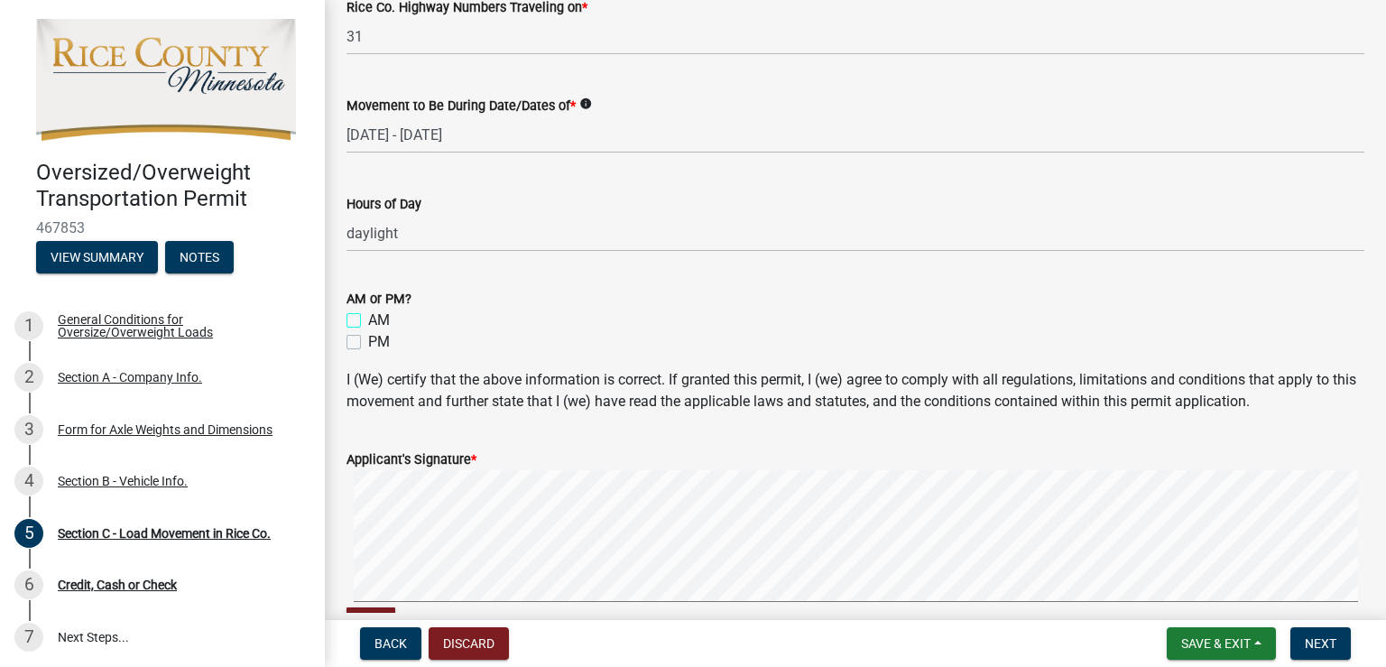
scroll to position [1053, 0]
click at [368, 315] on label "AM" at bounding box center [379, 320] width 22 height 22
click at [368, 315] on input "AM" at bounding box center [374, 315] width 12 height 12
checkbox input "true"
click at [368, 338] on label "PM" at bounding box center [379, 341] width 22 height 22
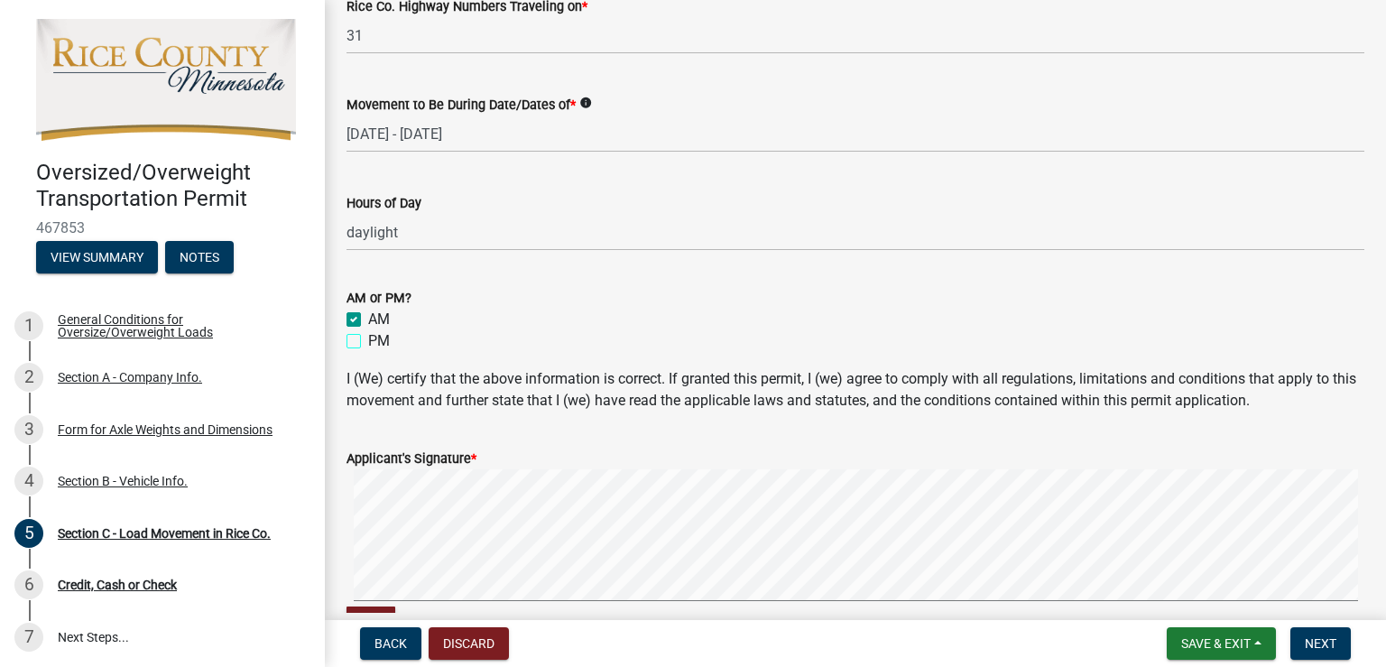
click at [368, 338] on input "PM" at bounding box center [374, 336] width 12 height 12
checkbox input "true"
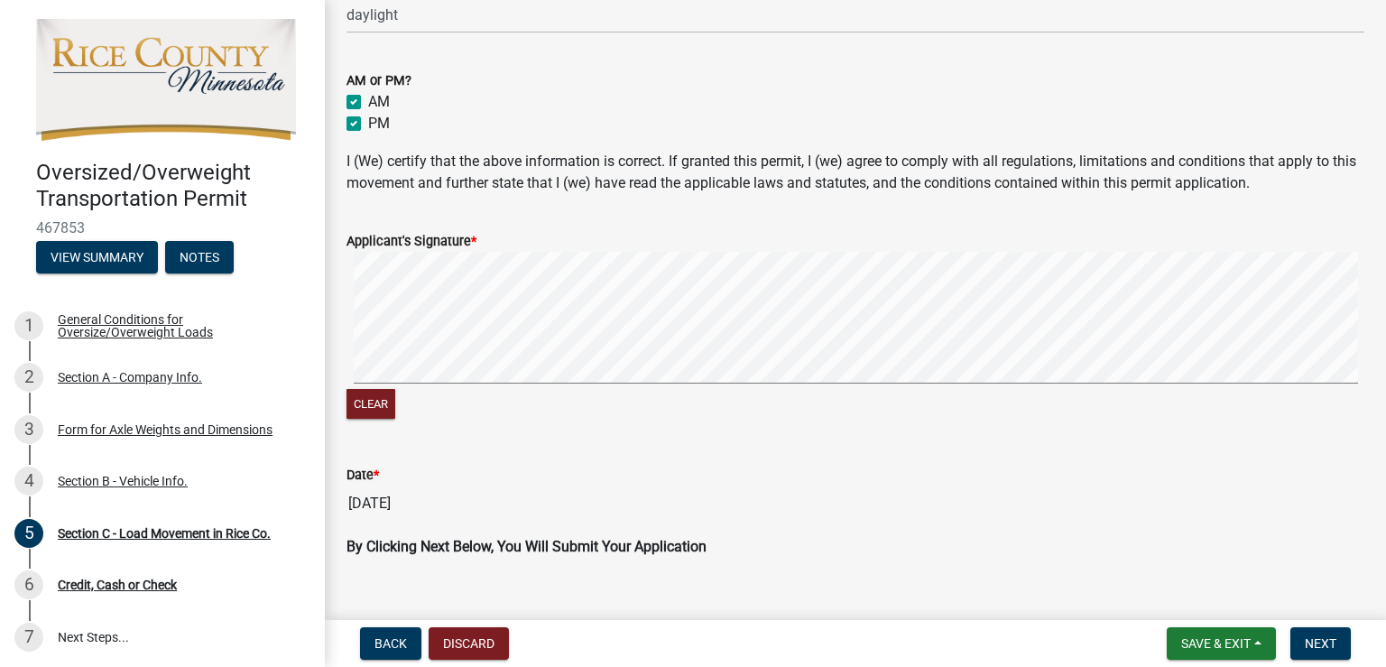
scroll to position [1300, 0]
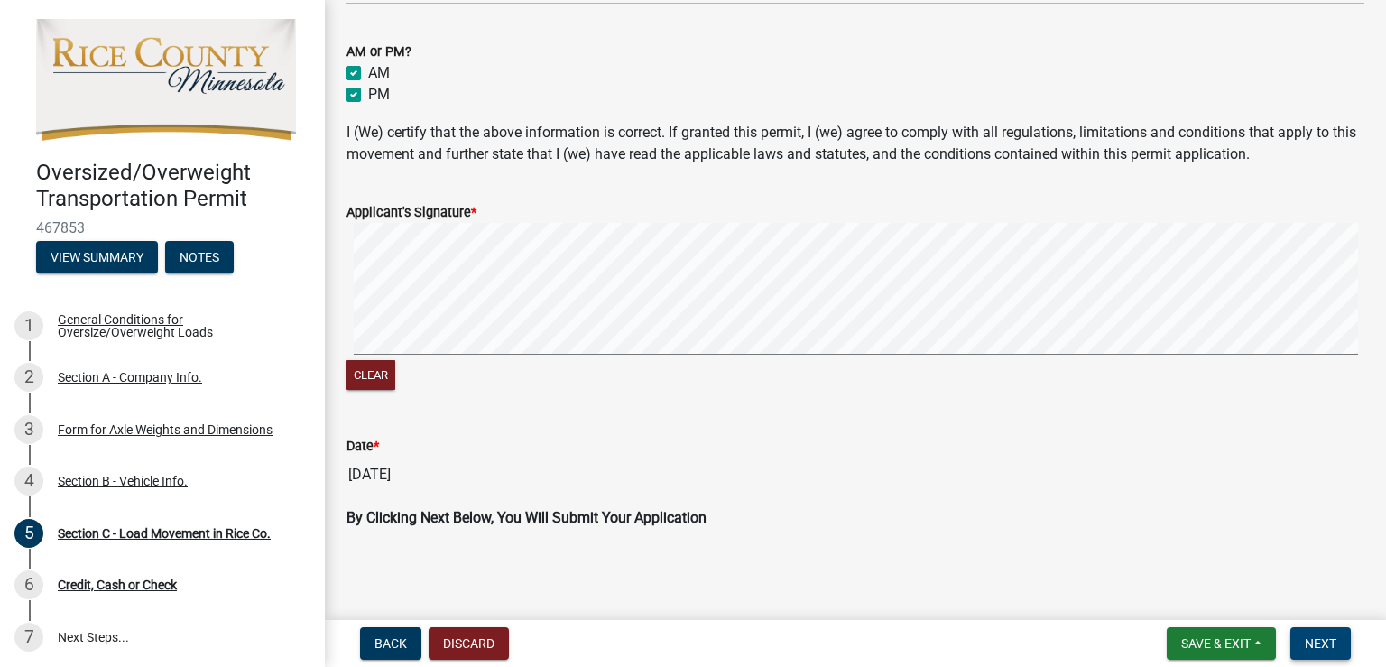
click at [1320, 639] on span "Next" at bounding box center [1321, 643] width 32 height 14
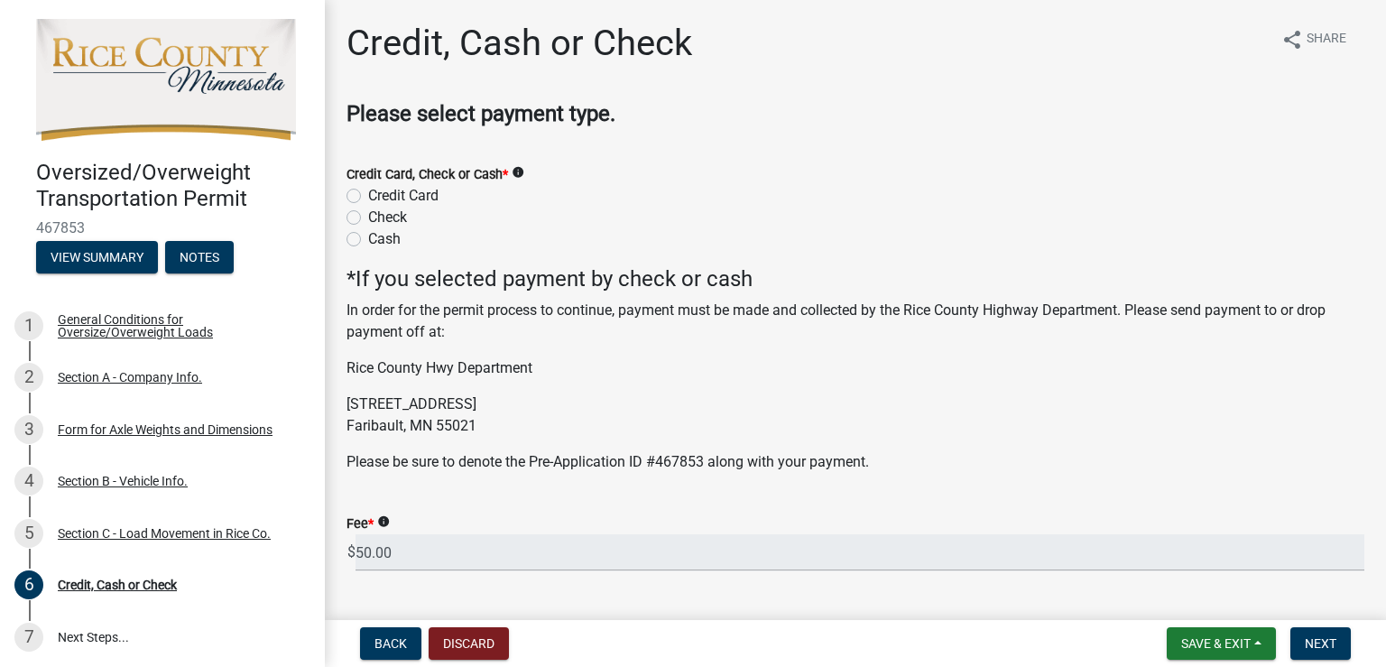
click at [368, 192] on label "Credit Card" at bounding box center [403, 196] width 70 height 22
click at [368, 192] on input "Credit Card" at bounding box center [374, 191] width 12 height 12
radio input "true"
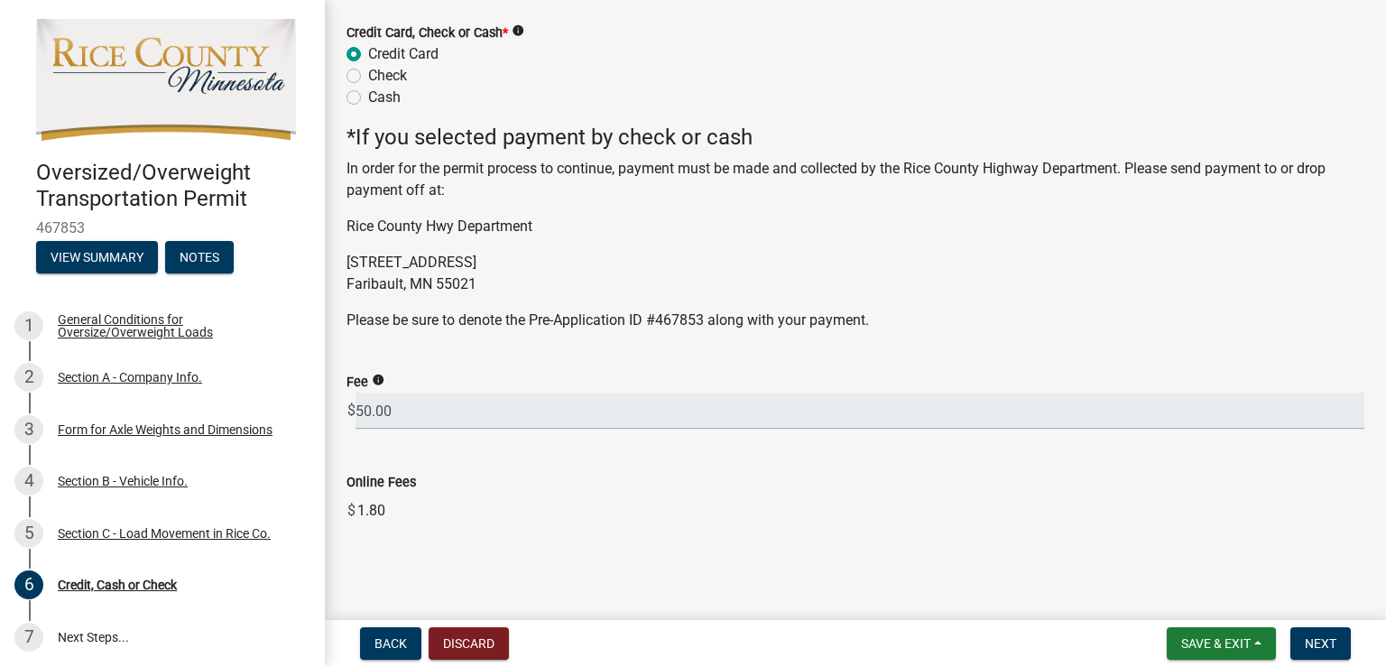
scroll to position [143, 0]
click at [1339, 643] on button "Next" at bounding box center [1320, 643] width 60 height 32
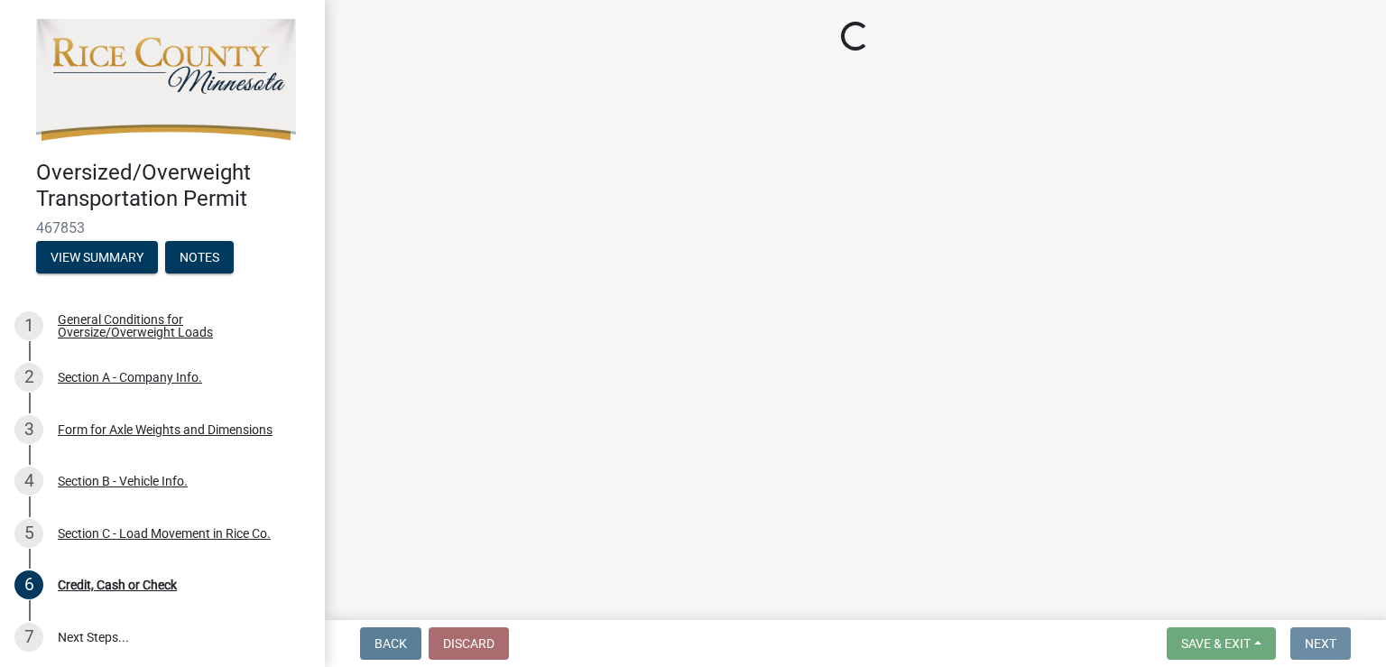
scroll to position [0, 0]
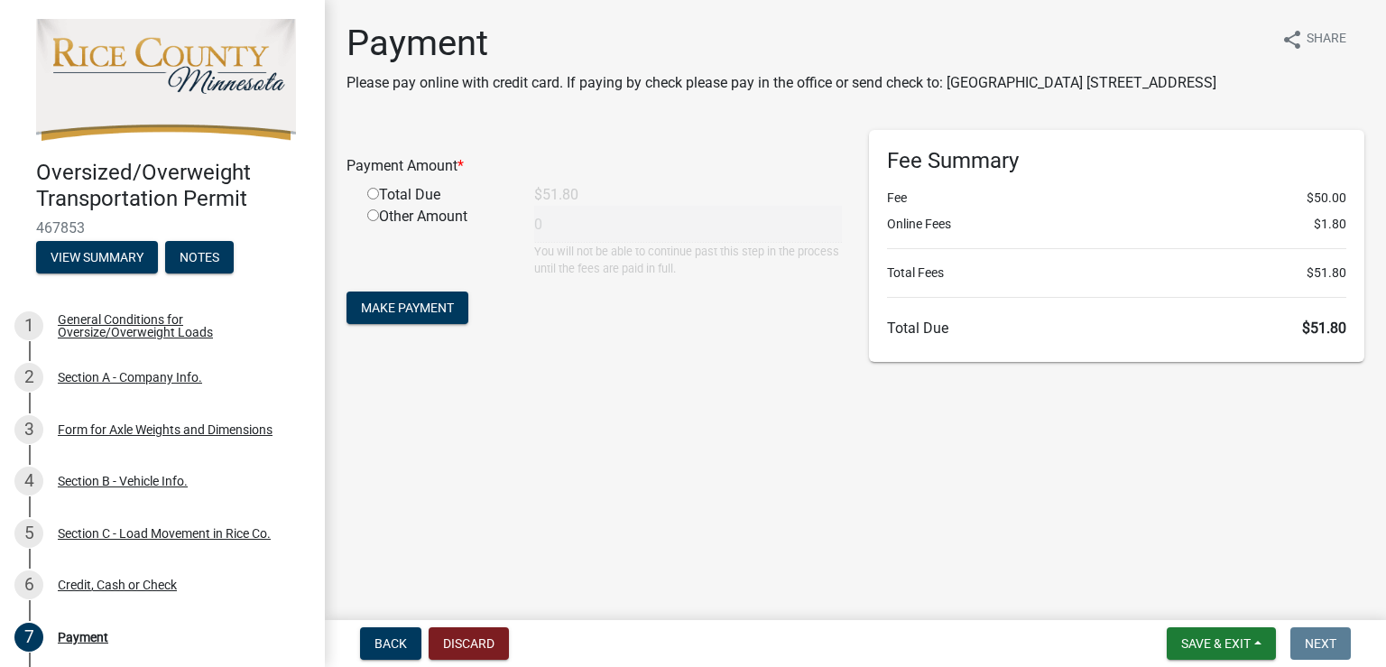
click at [372, 199] on input "radio" at bounding box center [373, 194] width 12 height 12
radio input "true"
type input "51.8"
click at [417, 315] on span "Make Payment" at bounding box center [407, 308] width 93 height 14
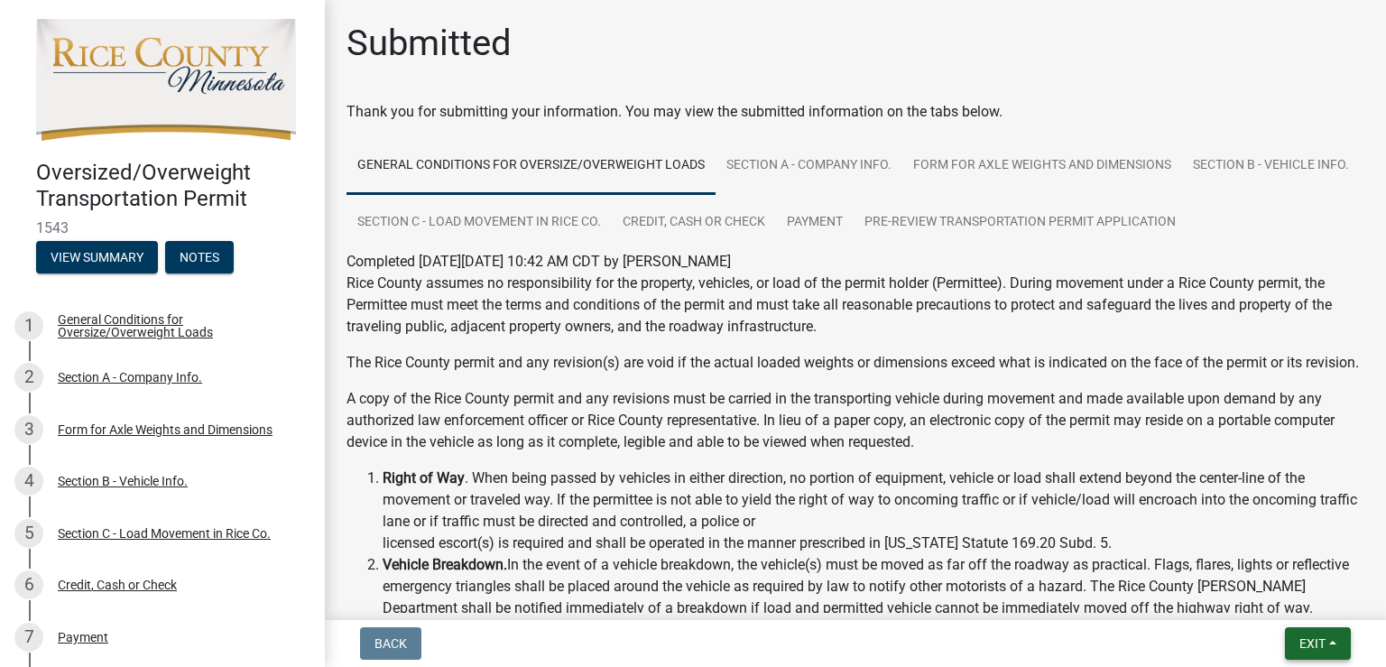
click at [1332, 647] on button "Exit" at bounding box center [1318, 643] width 66 height 32
click at [1269, 595] on button "Save & Exit" at bounding box center [1279, 596] width 144 height 43
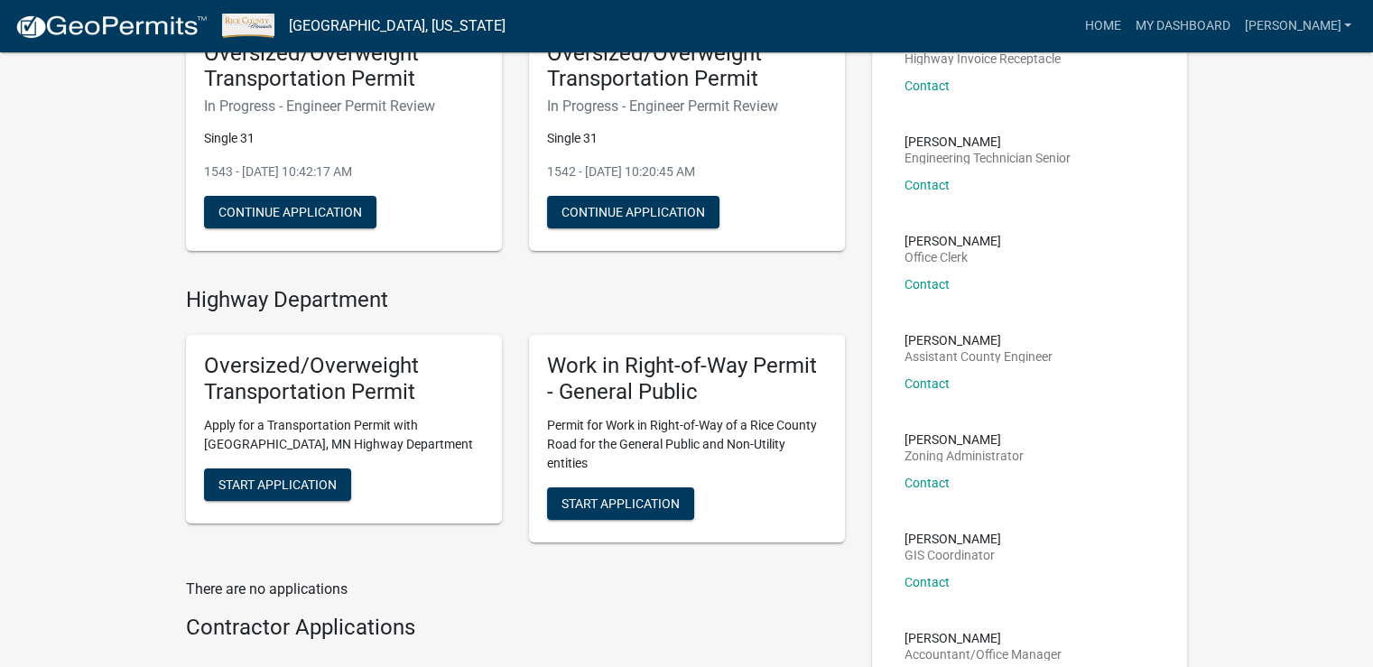
scroll to position [180, 0]
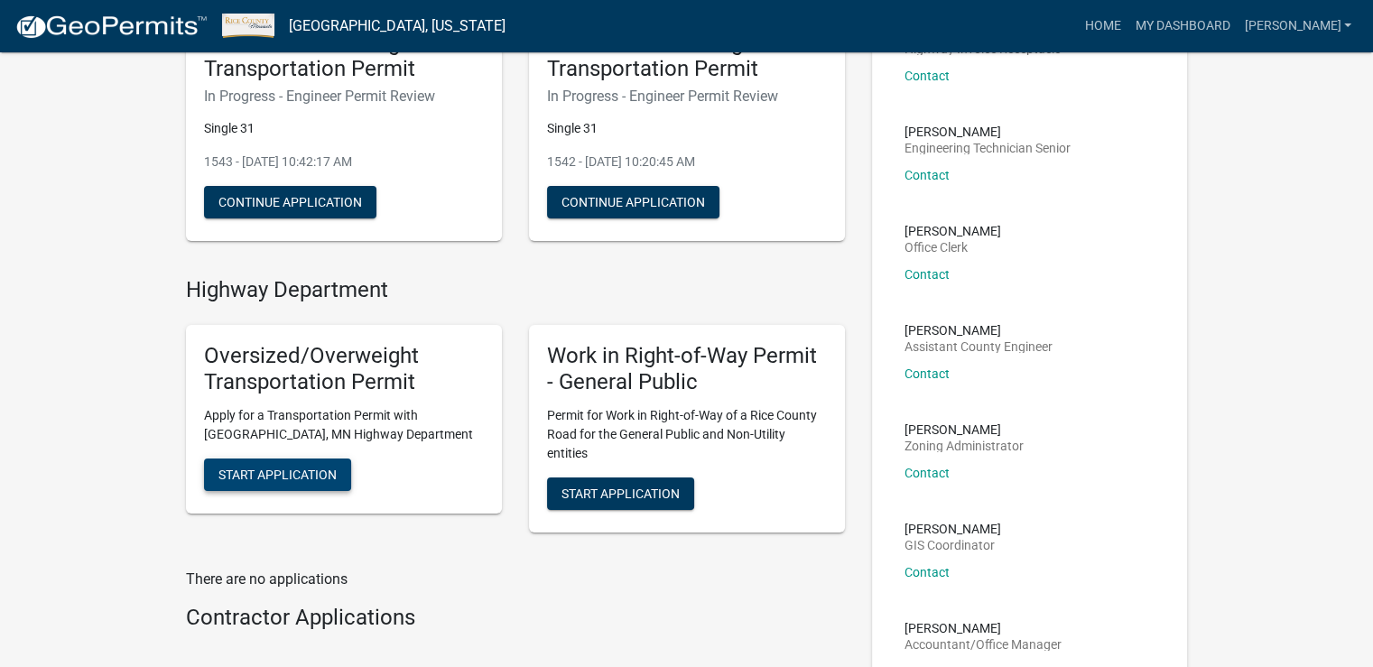
click at [296, 476] on span "Start Application" at bounding box center [277, 474] width 118 height 14
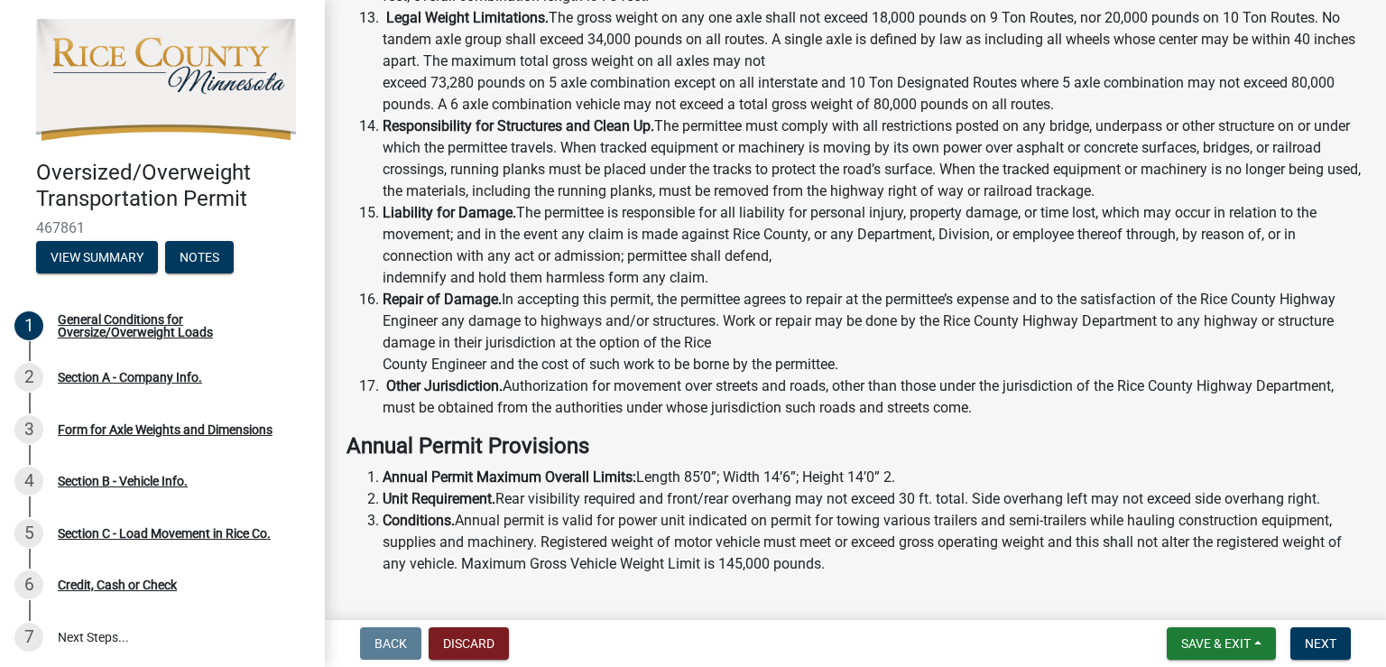
scroll to position [1412, 0]
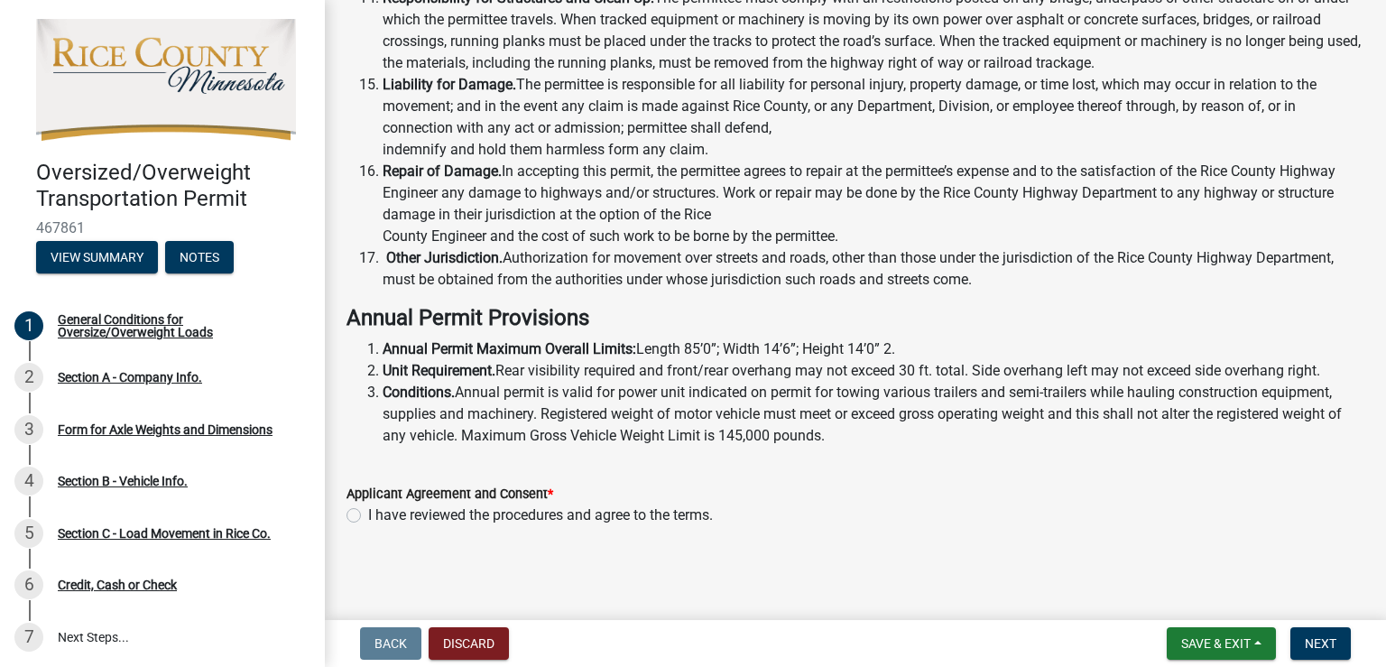
click at [368, 517] on label "I have reviewed the procedures and agree to the terms." at bounding box center [540, 515] width 345 height 22
click at [368, 516] on input "I have reviewed the procedures and agree to the terms." at bounding box center [374, 510] width 12 height 12
radio input "true"
click at [1313, 640] on span "Next" at bounding box center [1321, 643] width 32 height 14
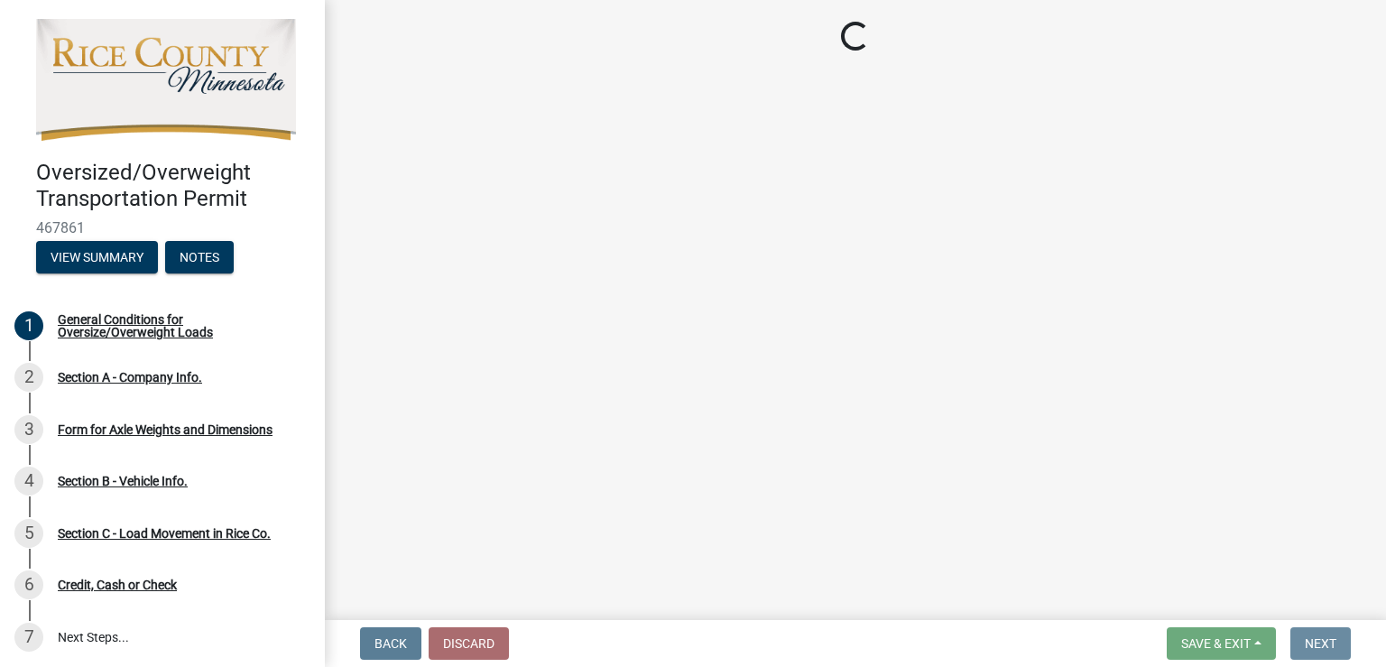
scroll to position [0, 0]
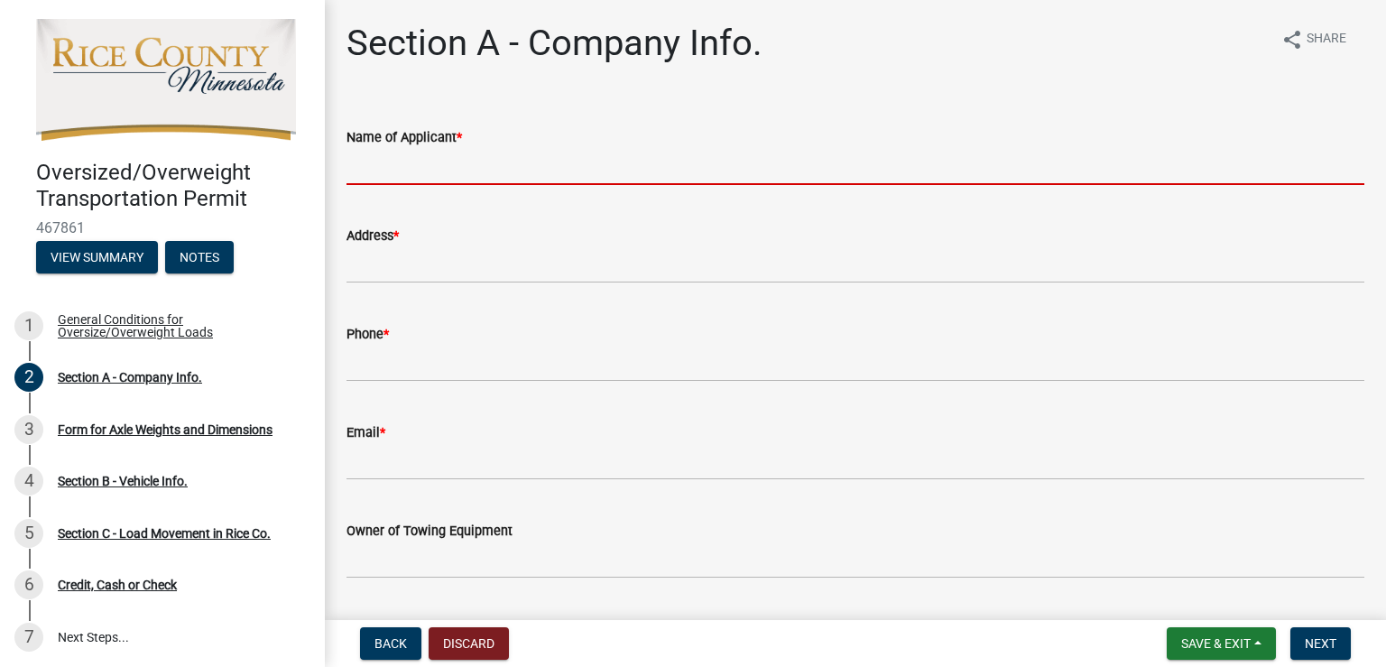
click at [455, 166] on input "Name of Applicant *" at bounding box center [856, 166] width 1018 height 37
type input "[PERSON_NAME]"
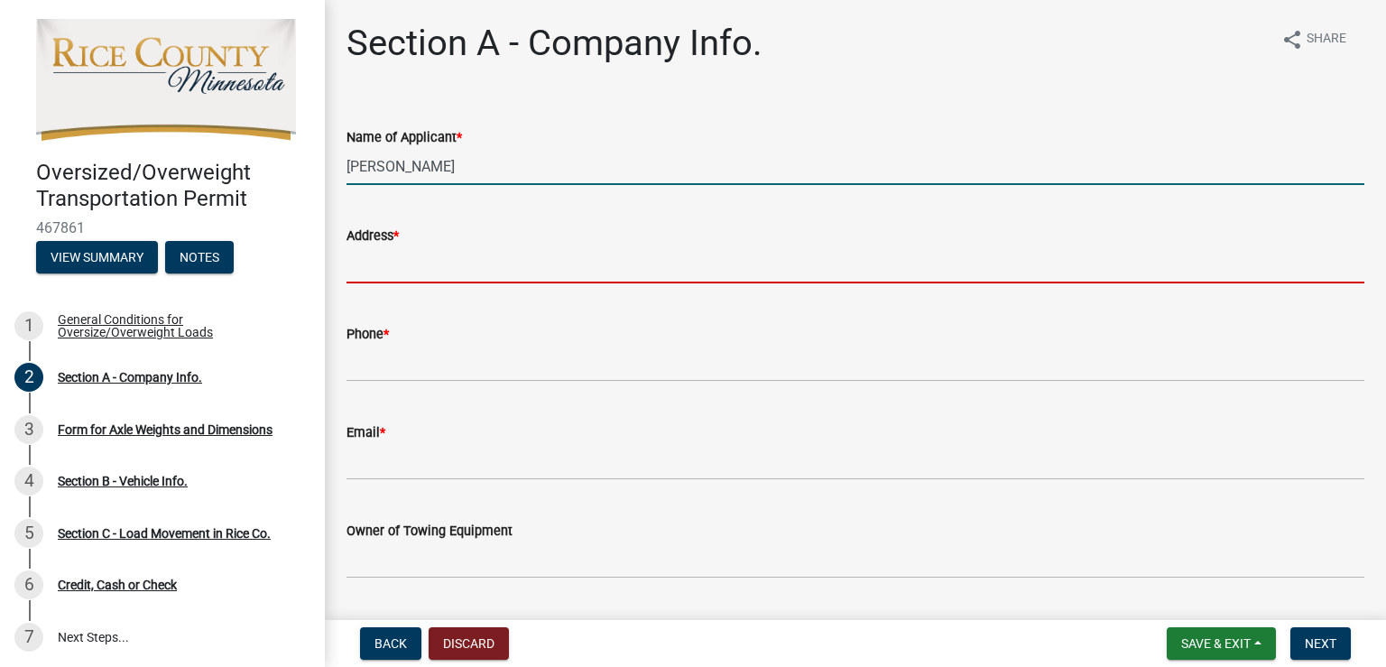
type input "[STREET_ADDRESS]"
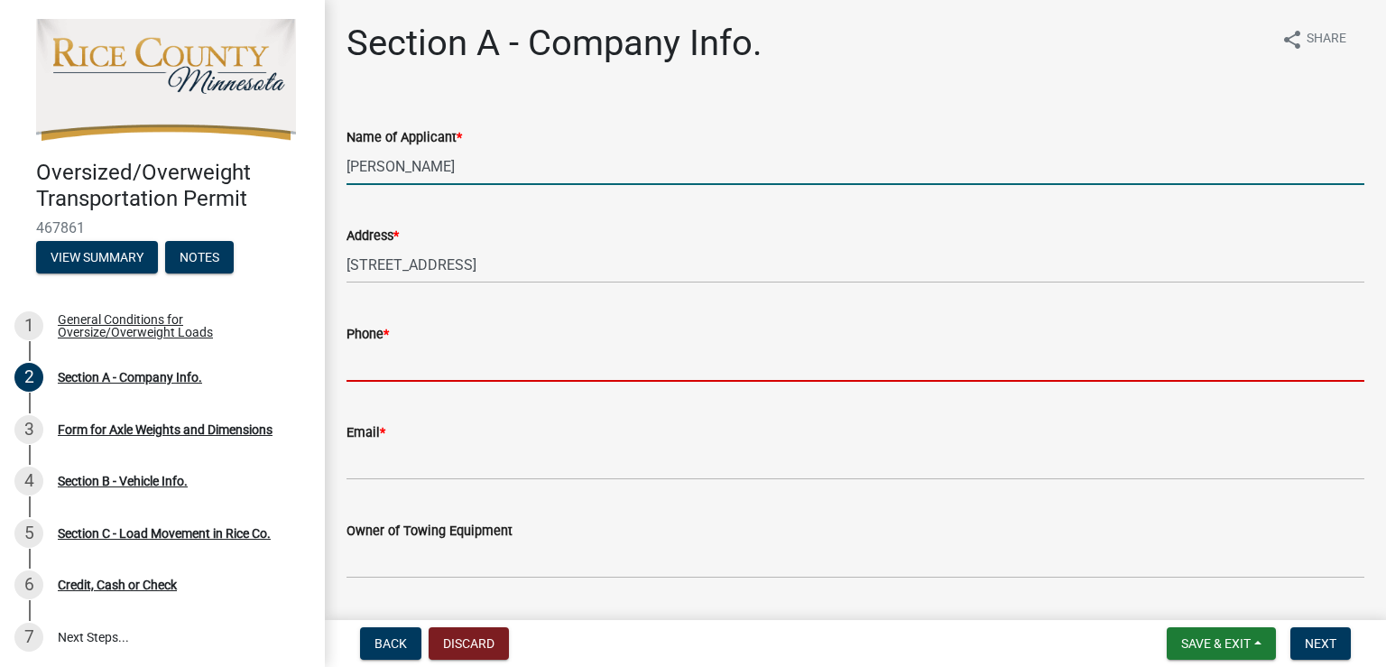
type input "7153408440"
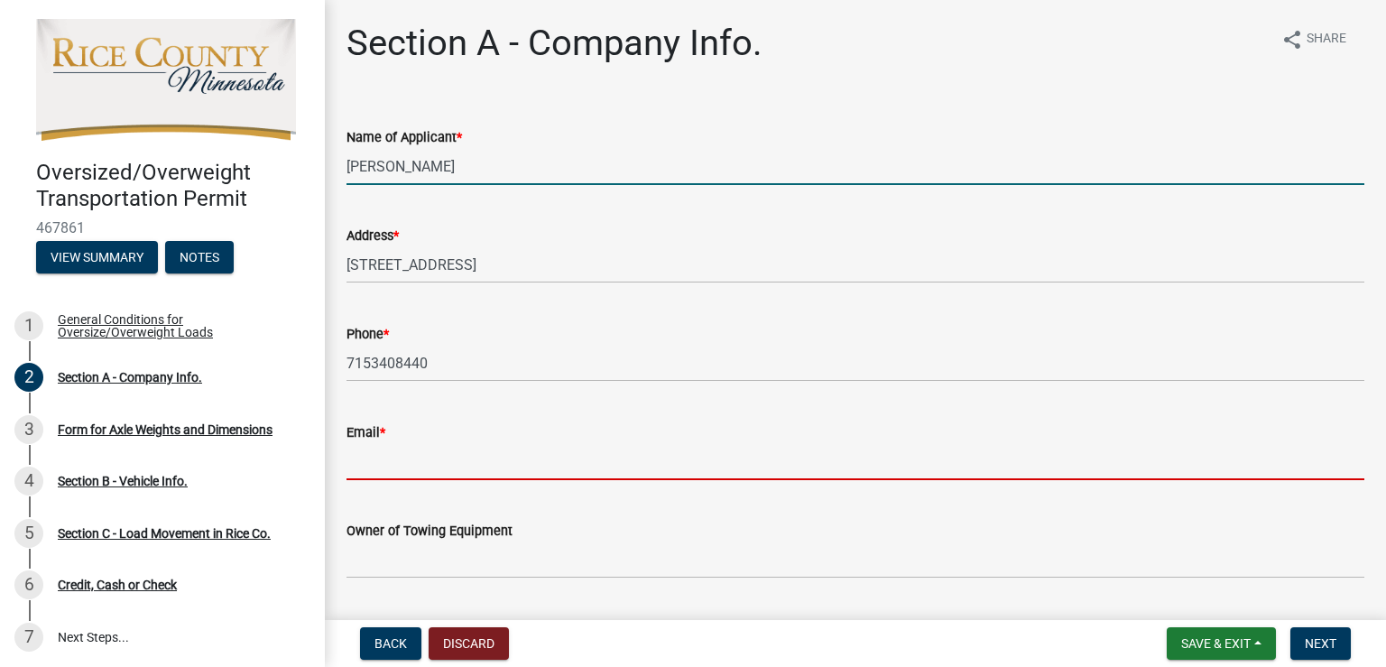
type input "[PERSON_NAME][EMAIL_ADDRESS][PERSON_NAME][DOMAIN_NAME]"
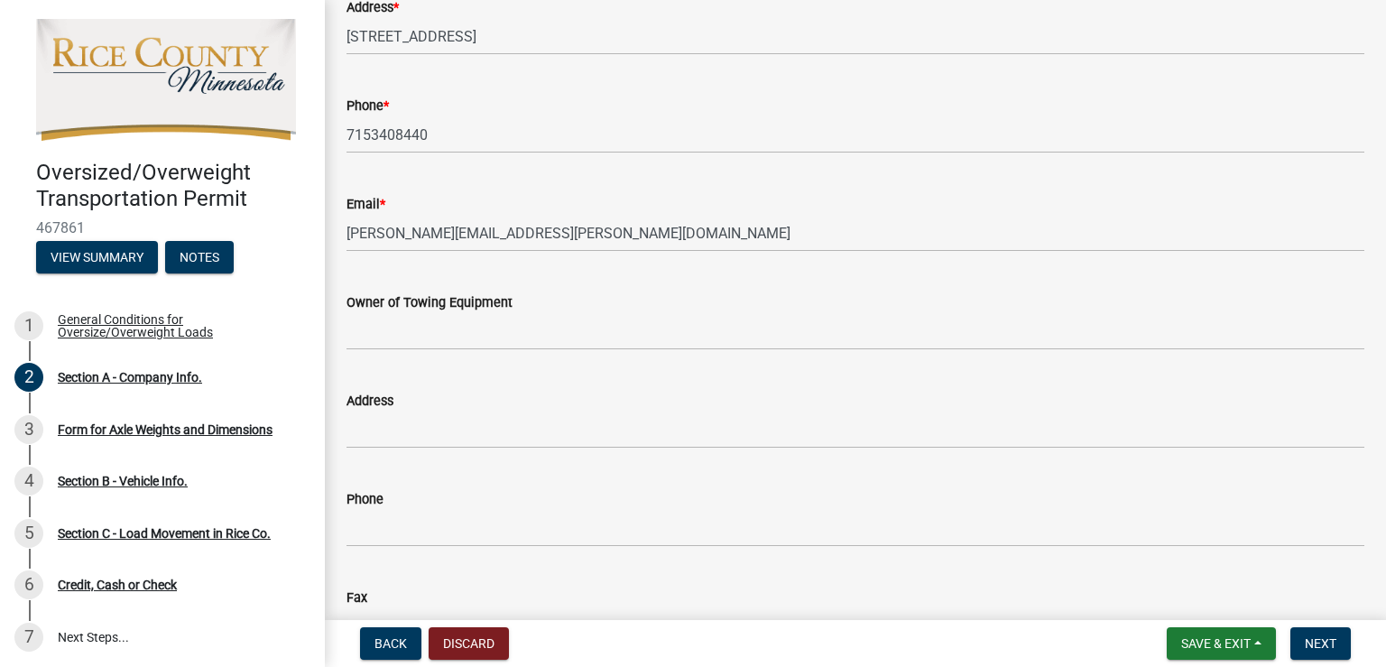
scroll to position [271, 0]
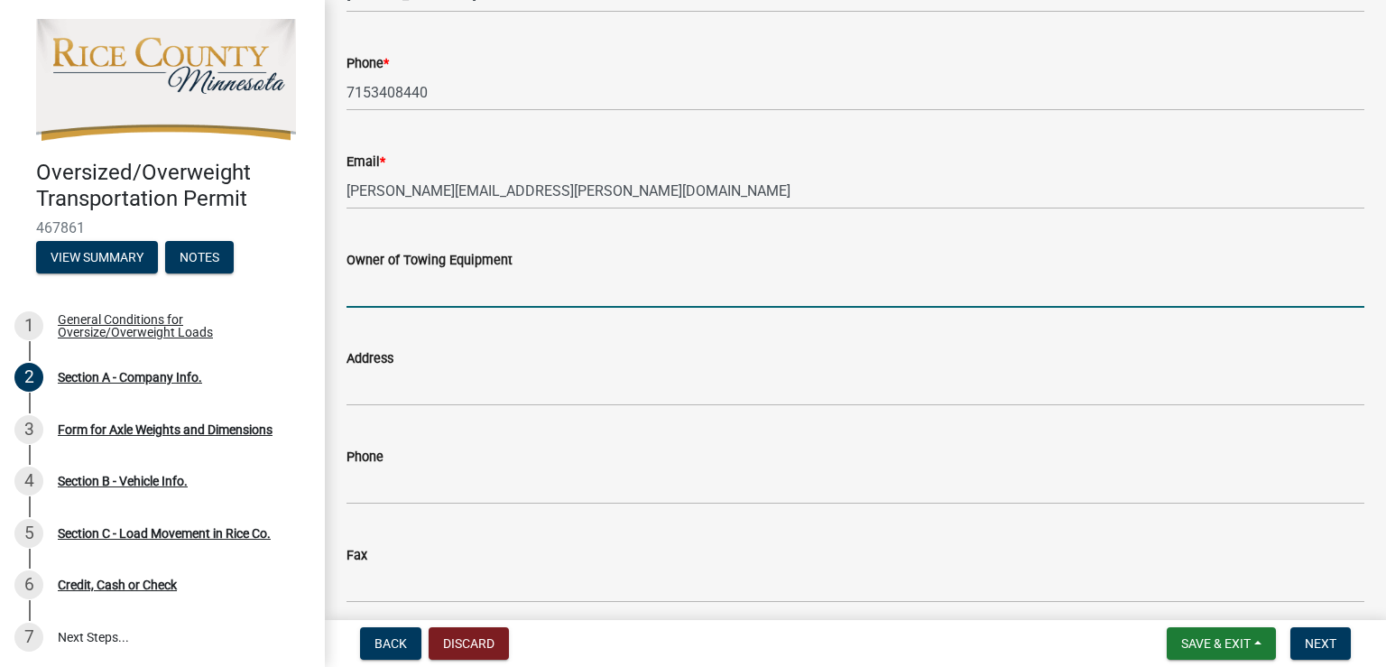
click at [510, 291] on input "Owner of Towing Equipment" at bounding box center [856, 289] width 1018 height 37
type input "[PERSON_NAME] Construction Co"
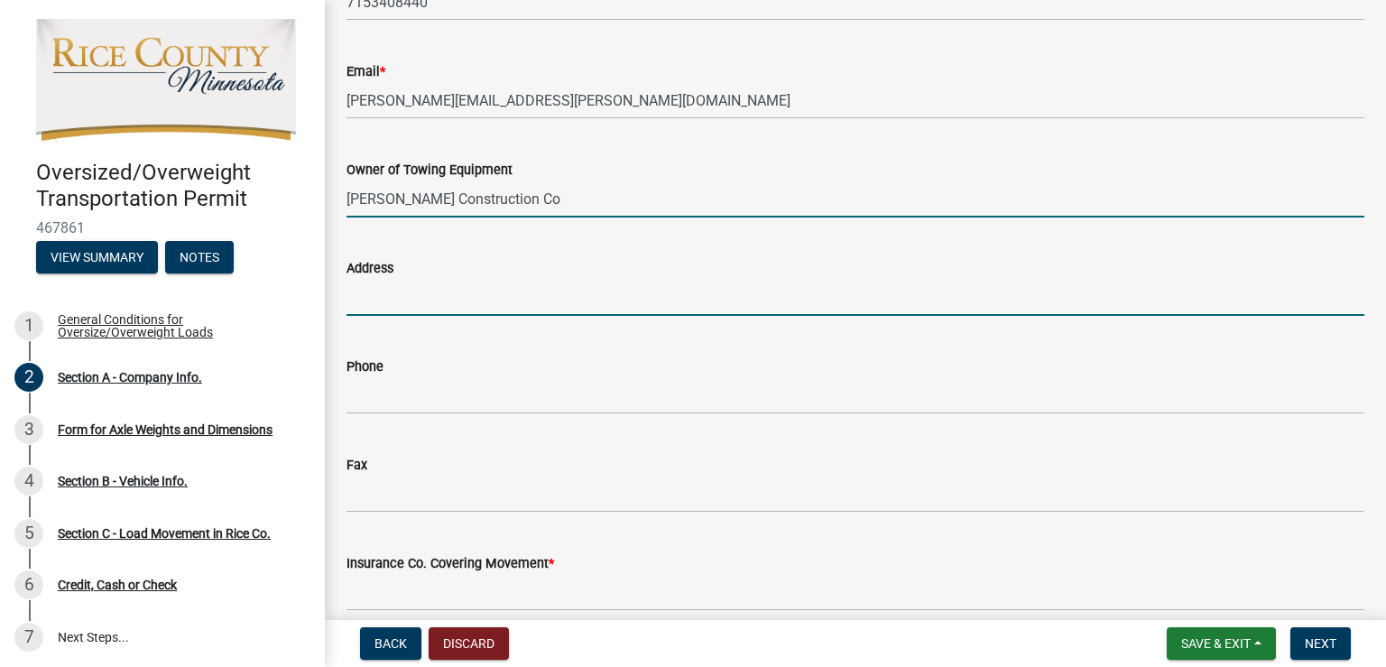
click at [472, 299] on input "Address" at bounding box center [856, 297] width 1018 height 37
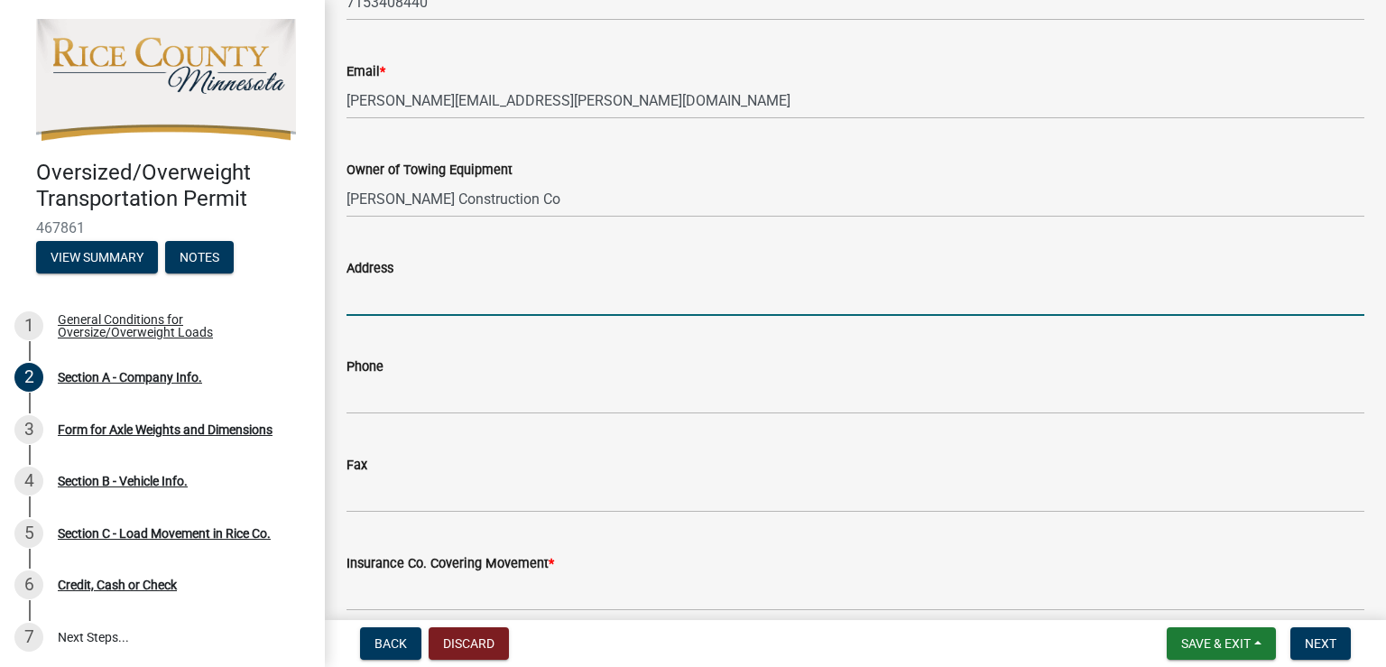
type input "[STREET_ADDRESS]"
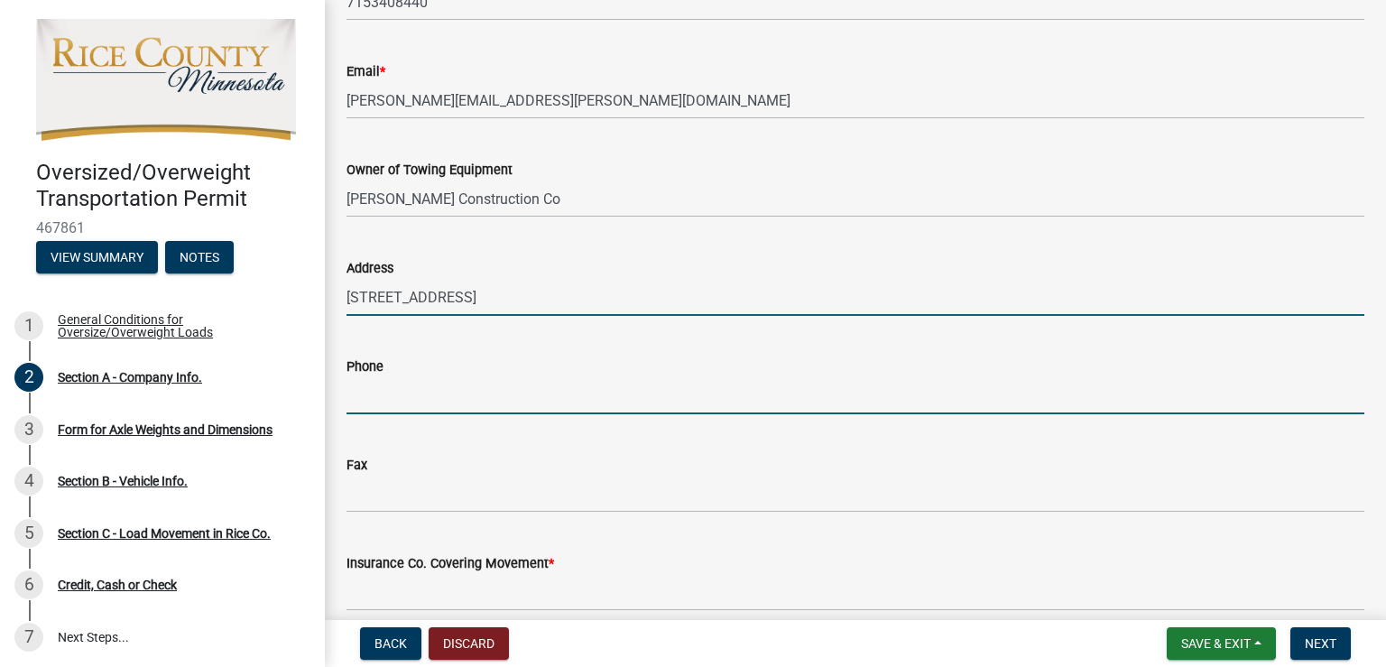
type input "7153408440"
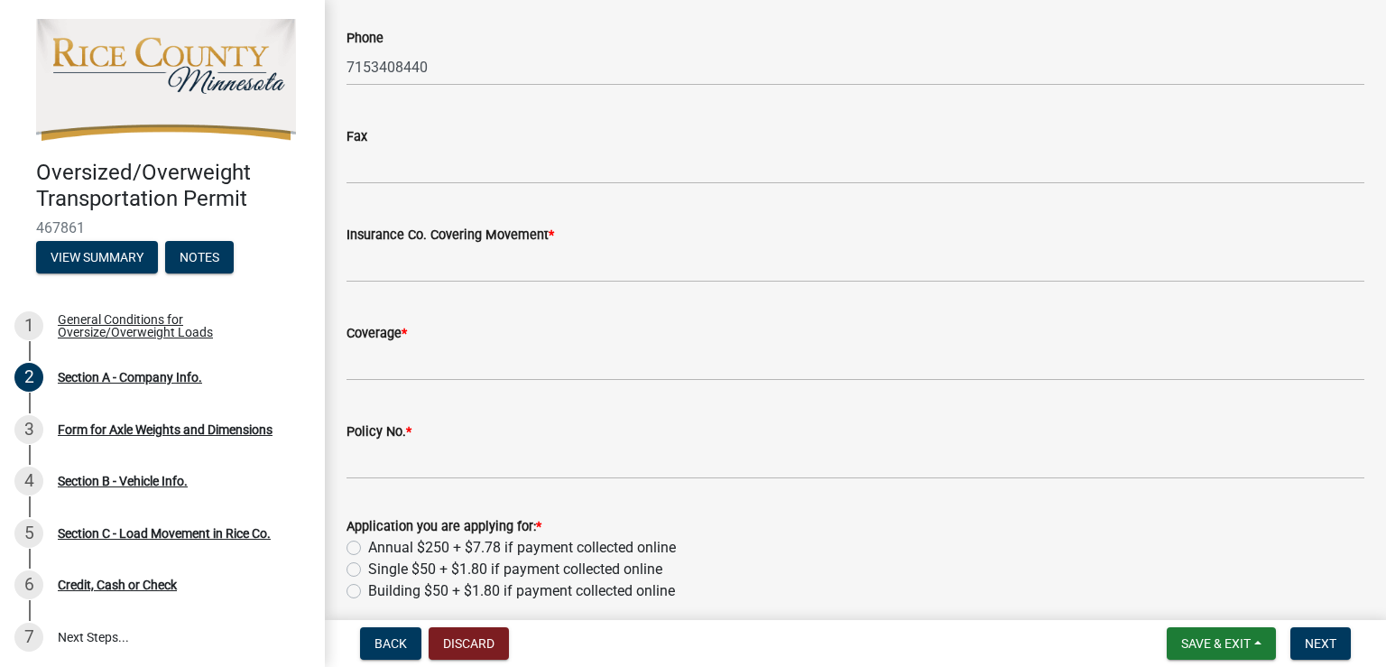
scroll to position [722, 0]
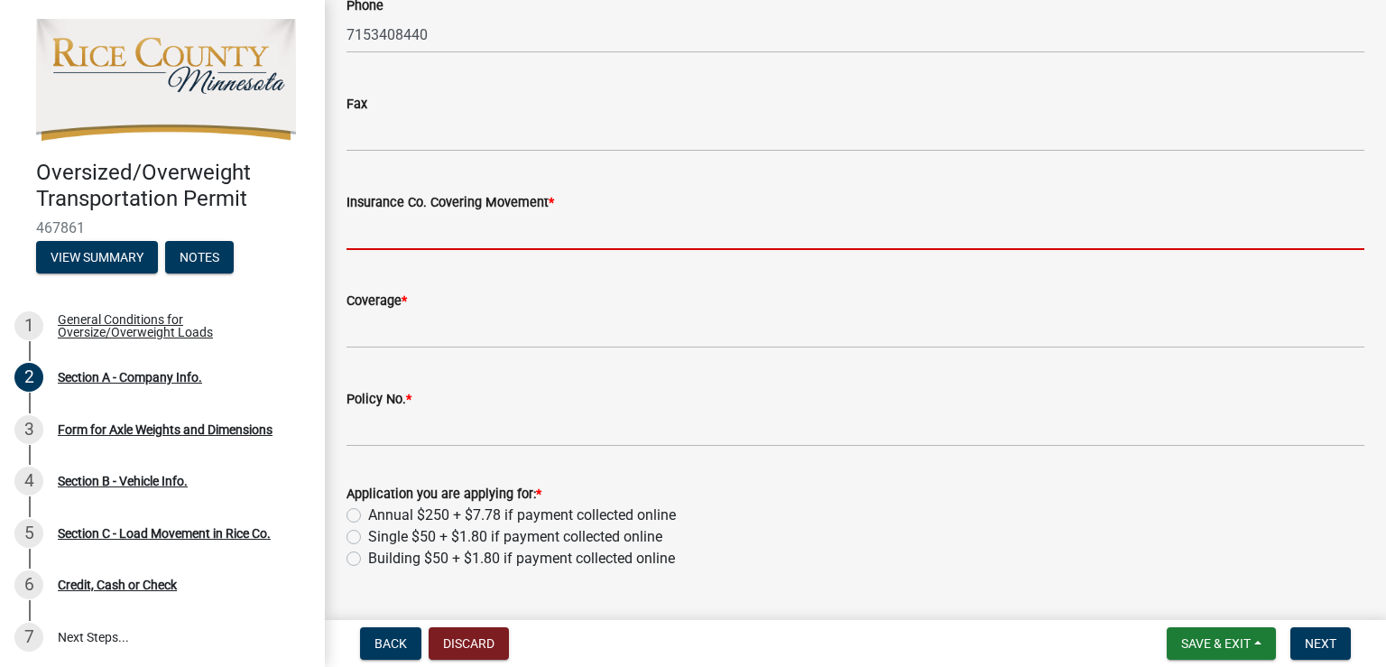
click at [460, 234] on input "Insurance Co. Covering Movement *" at bounding box center [856, 231] width 1018 height 37
type input "[GEOGRAPHIC_DATA]"
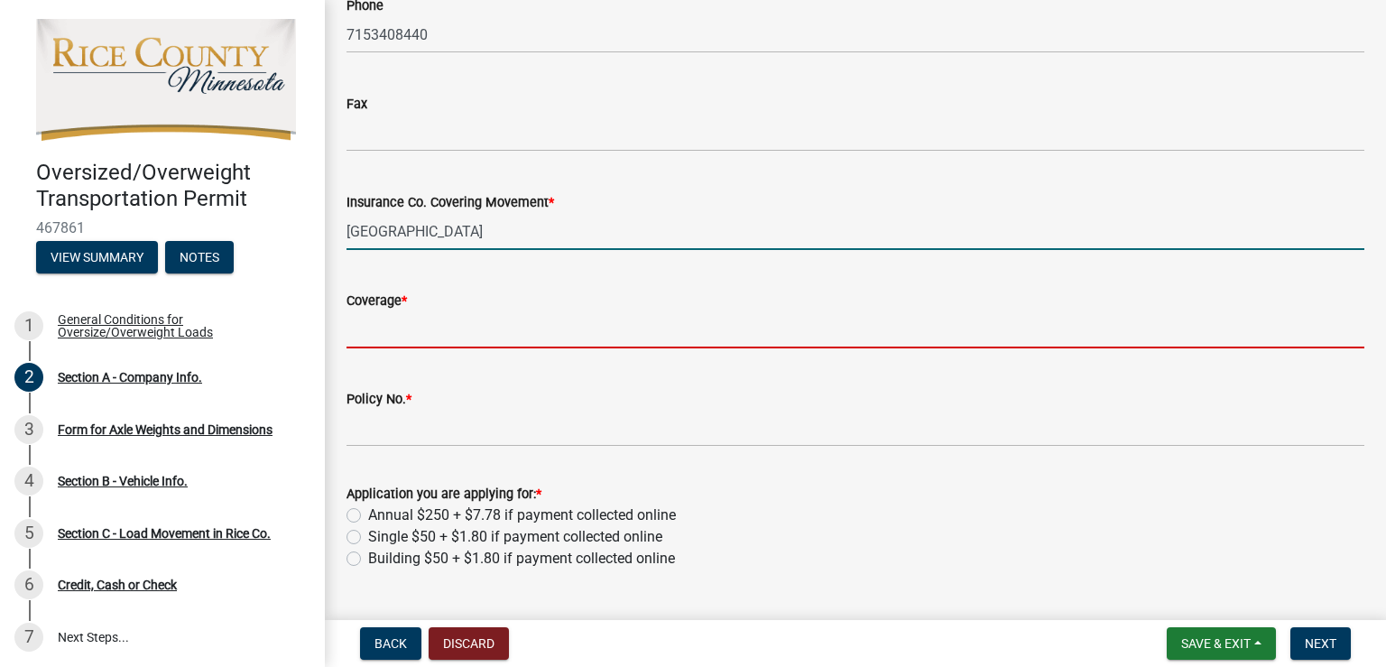
click at [462, 329] on input "Coverage *" at bounding box center [856, 329] width 1018 height 37
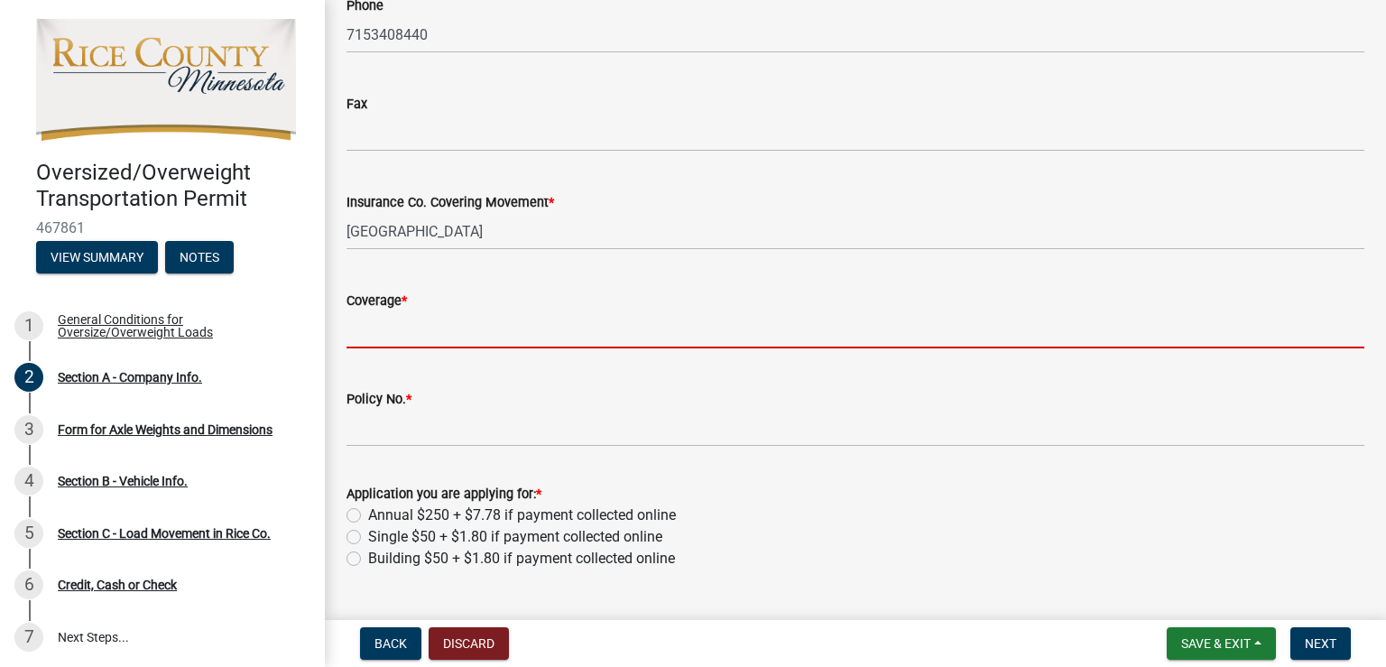
type input "2000000"
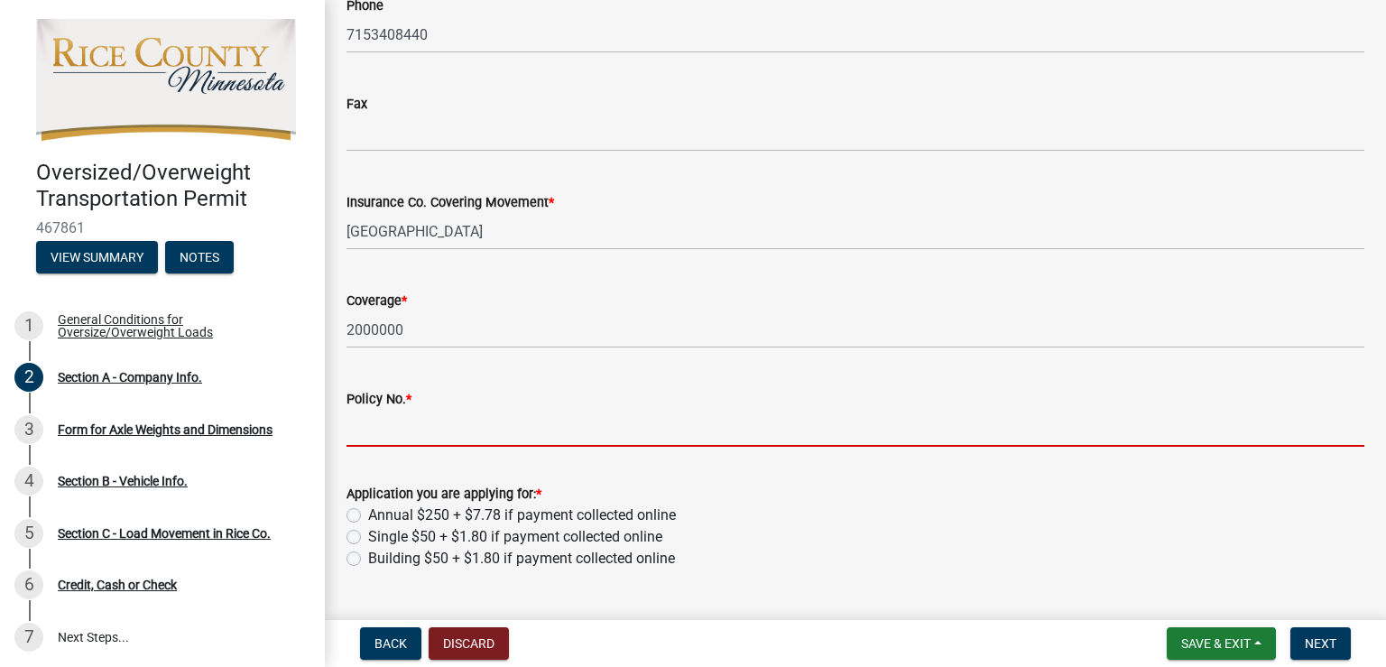
click at [449, 430] on input "Policy No. *" at bounding box center [856, 428] width 1018 height 37
type input "BAP 5944714-16"
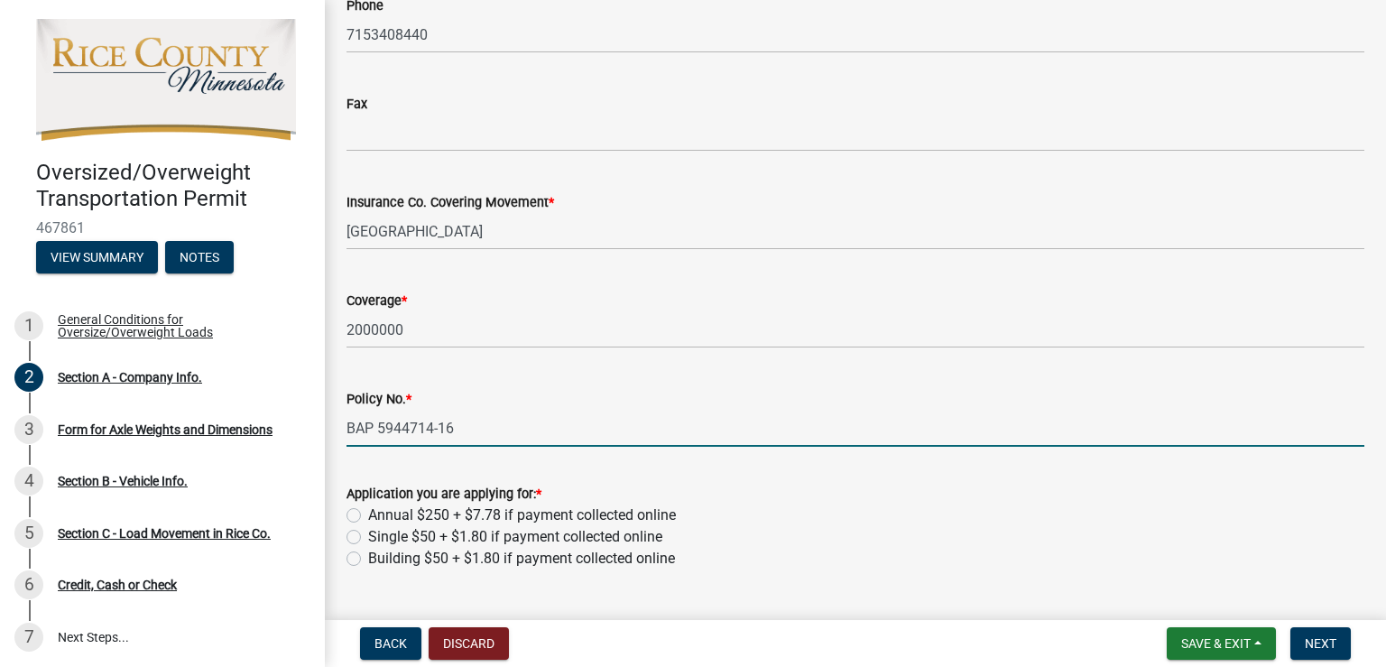
click at [368, 535] on label "Single $50 + $1.80 if payment collected online" at bounding box center [515, 537] width 294 height 22
click at [368, 535] on input "Single $50 + $1.80 if payment collected online" at bounding box center [374, 532] width 12 height 12
radio input "true"
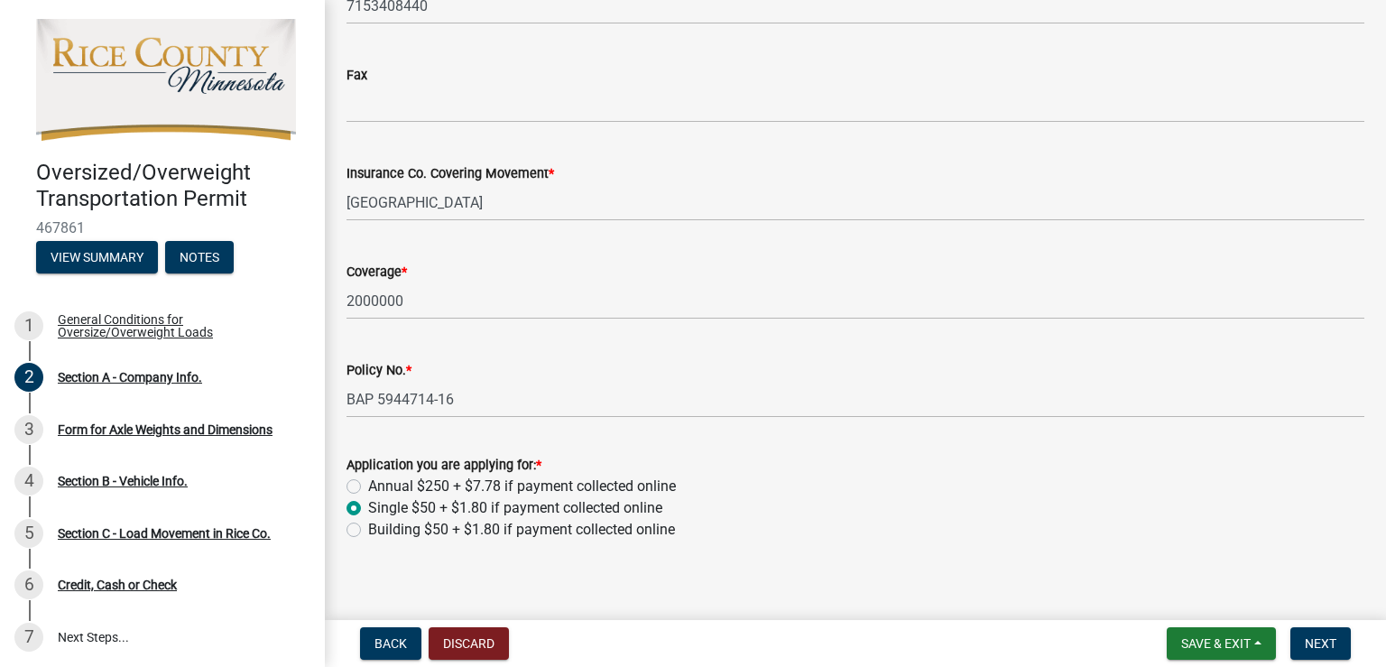
scroll to position [765, 0]
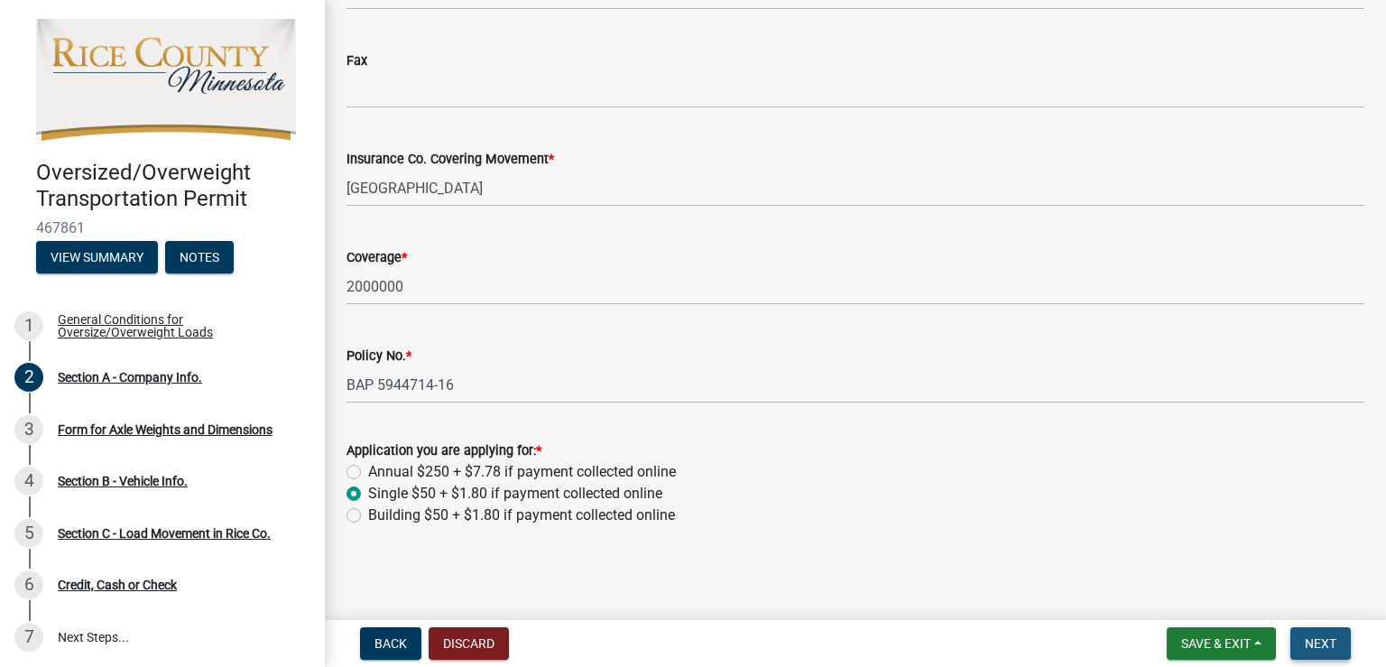
click at [1331, 637] on span "Next" at bounding box center [1321, 643] width 32 height 14
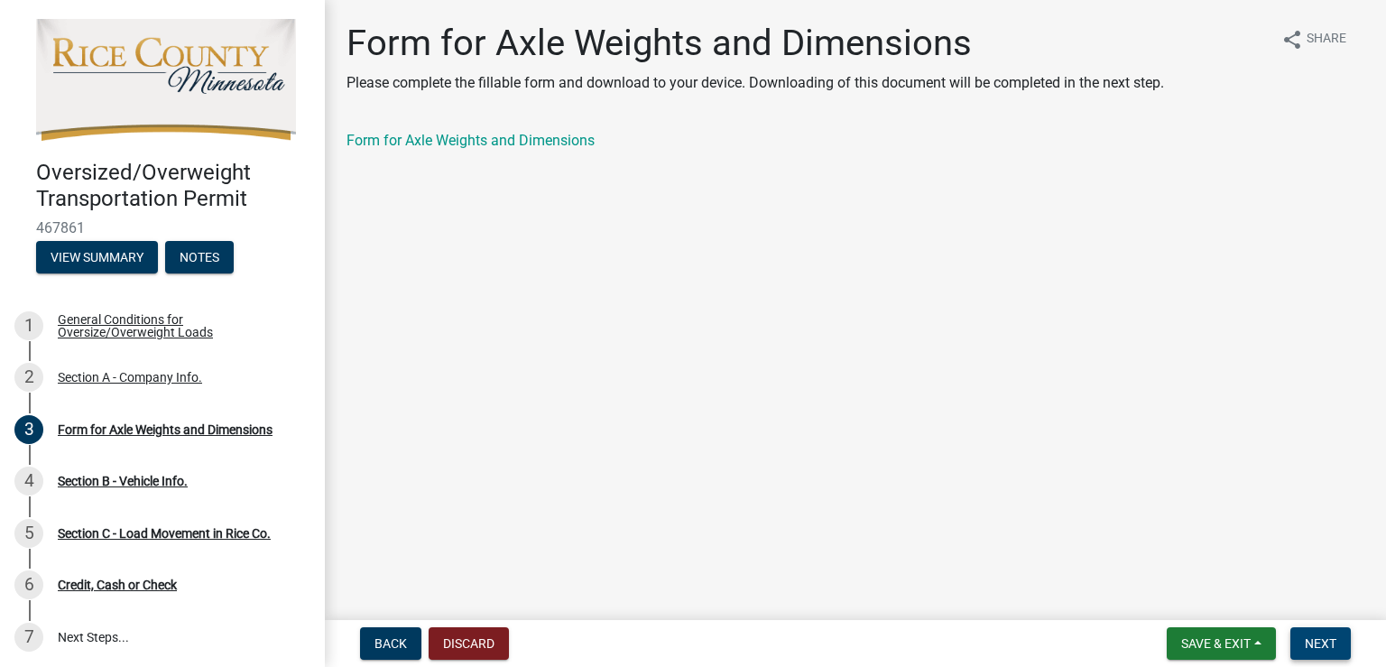
click at [1325, 641] on span "Next" at bounding box center [1321, 643] width 32 height 14
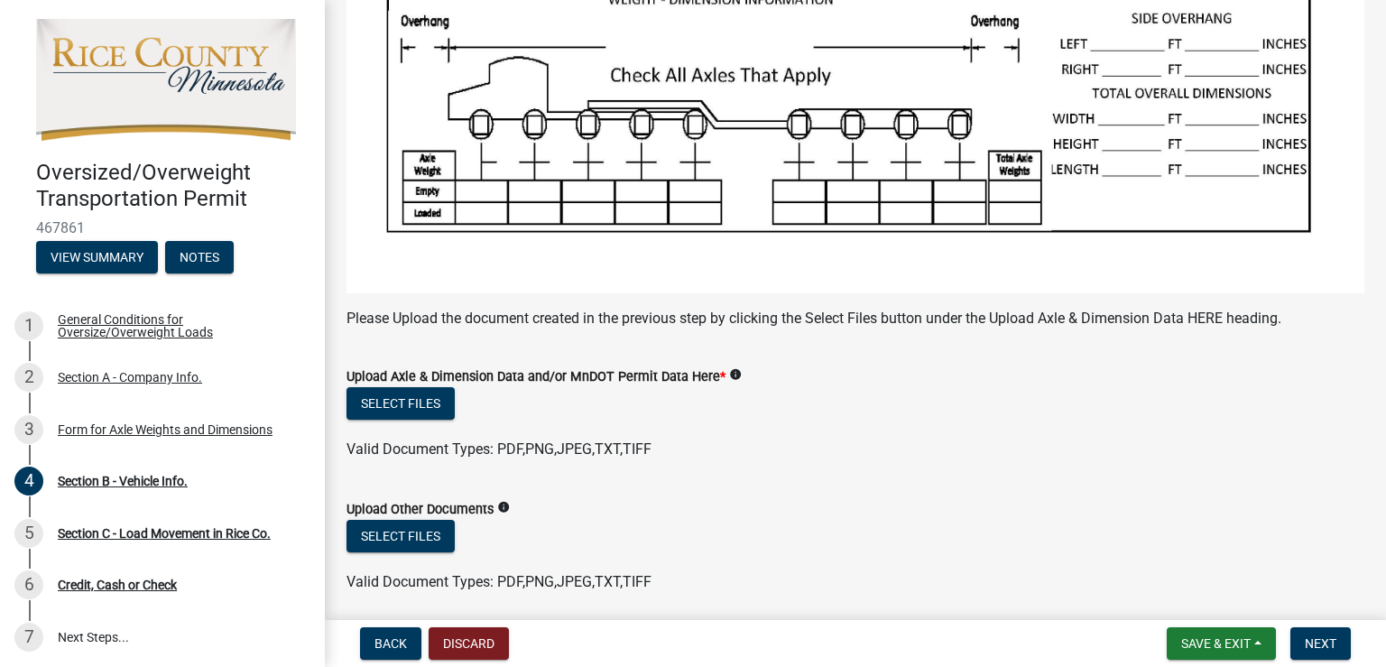
scroll to position [271, 0]
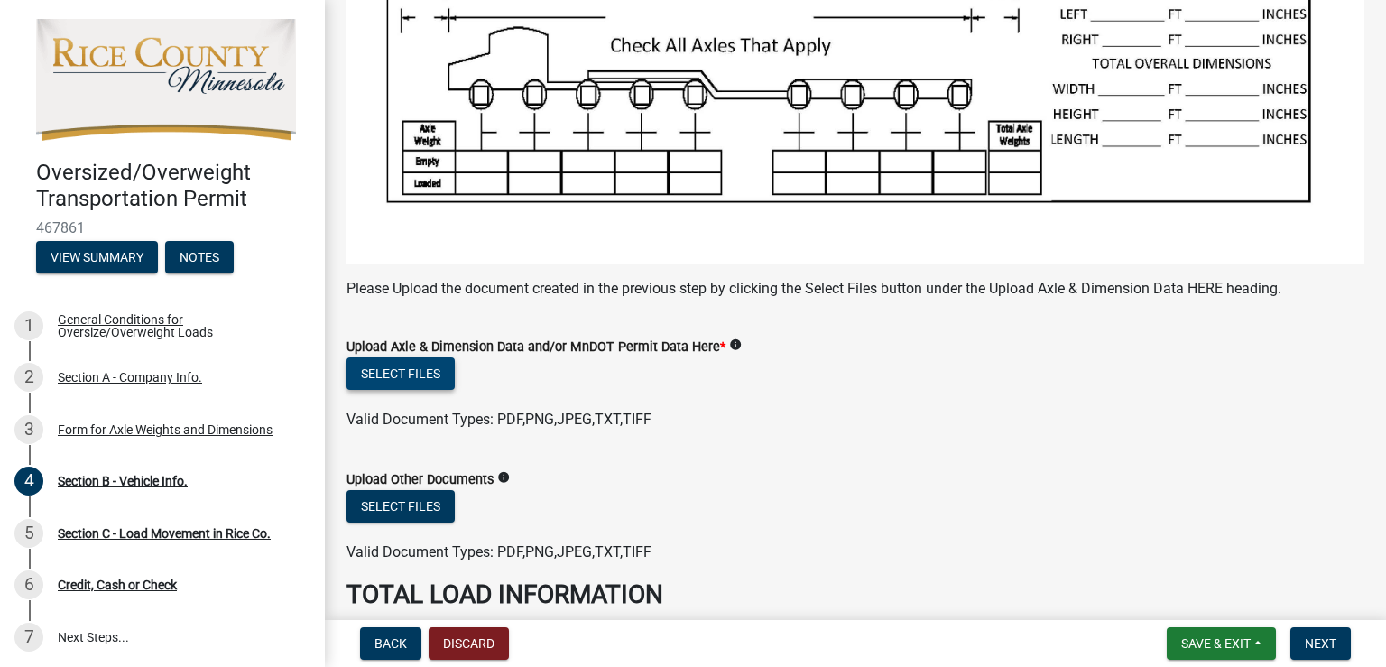
click at [421, 366] on button "Select files" at bounding box center [401, 373] width 108 height 32
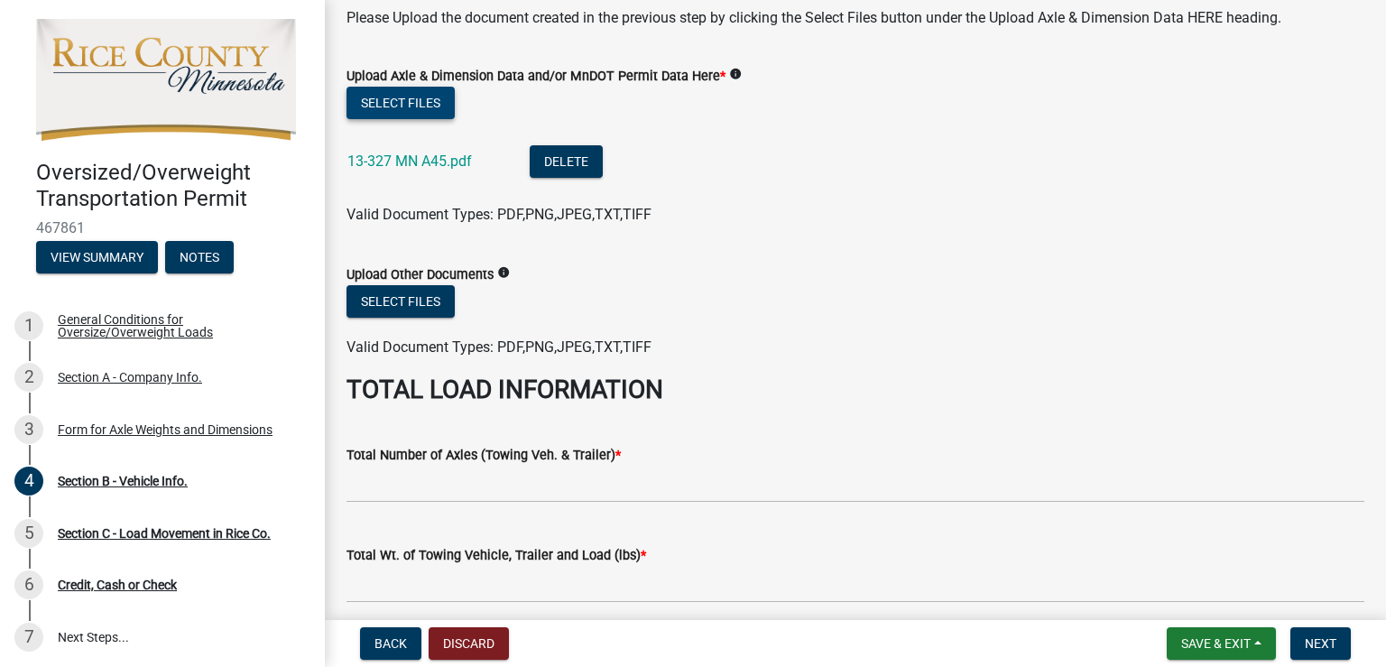
scroll to position [632, 0]
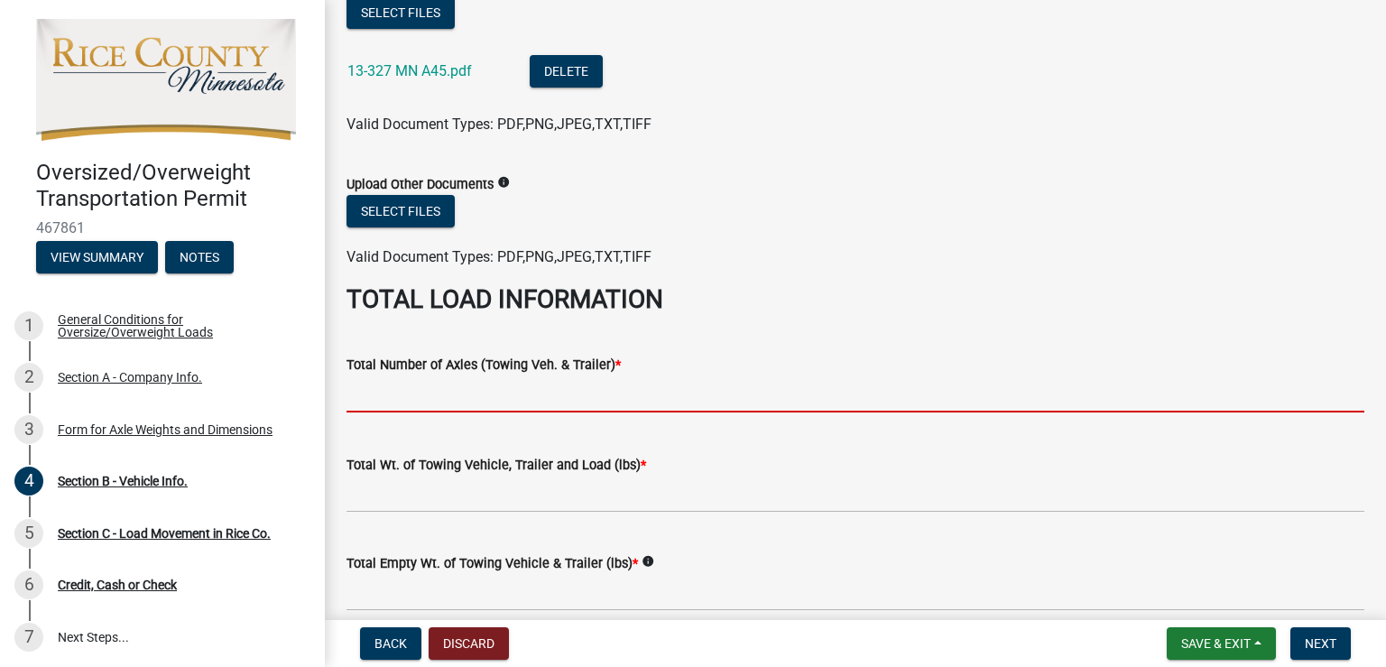
click at [421, 385] on input "text" at bounding box center [856, 393] width 1018 height 37
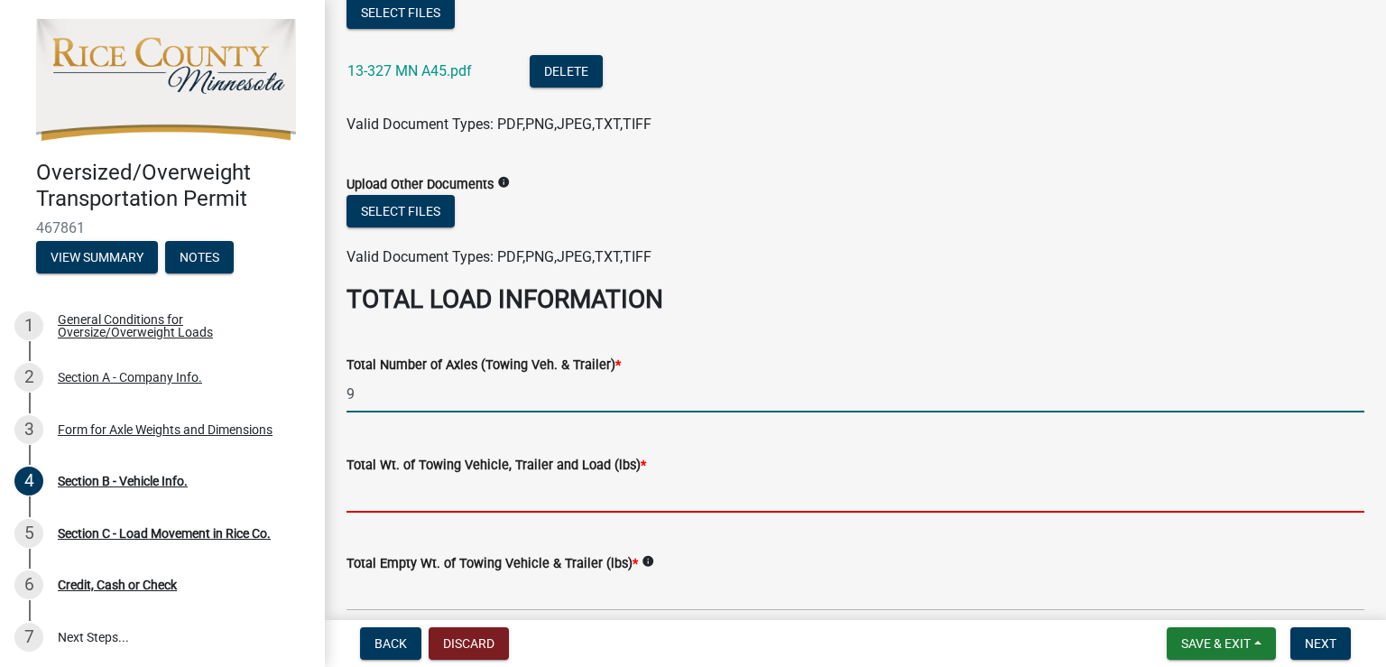
type input "9.0"
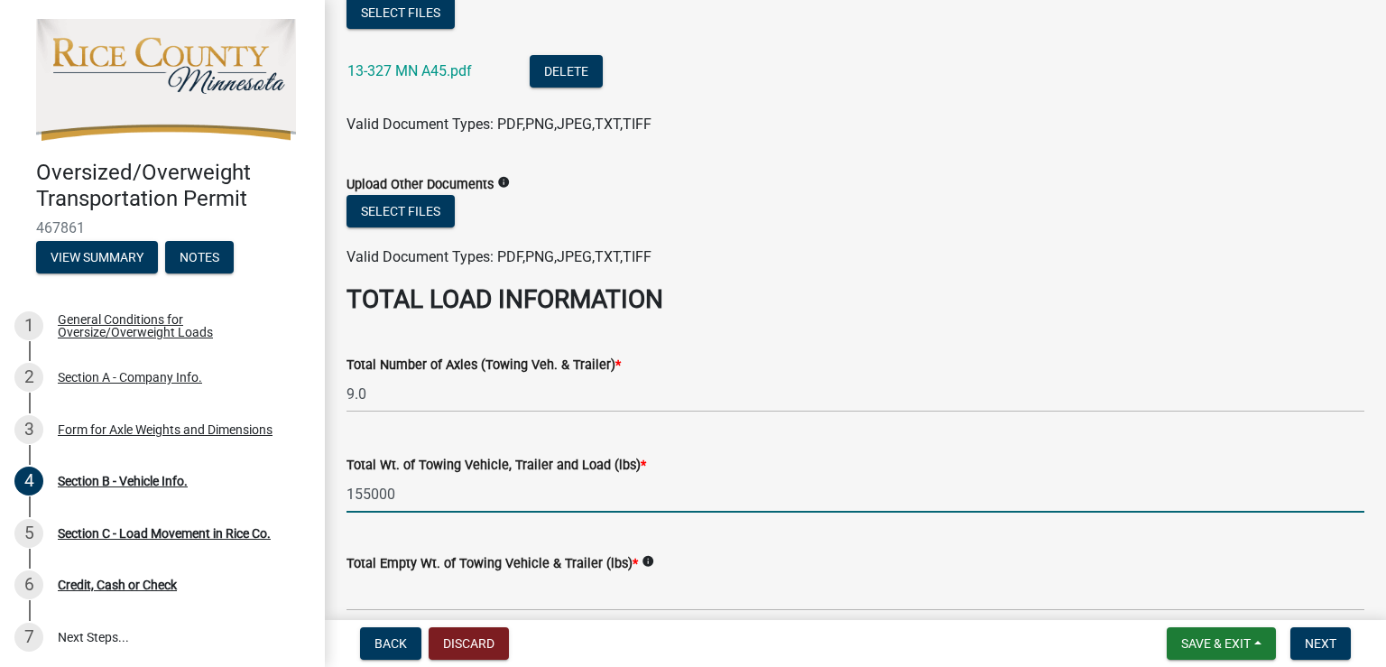
type input "155000"
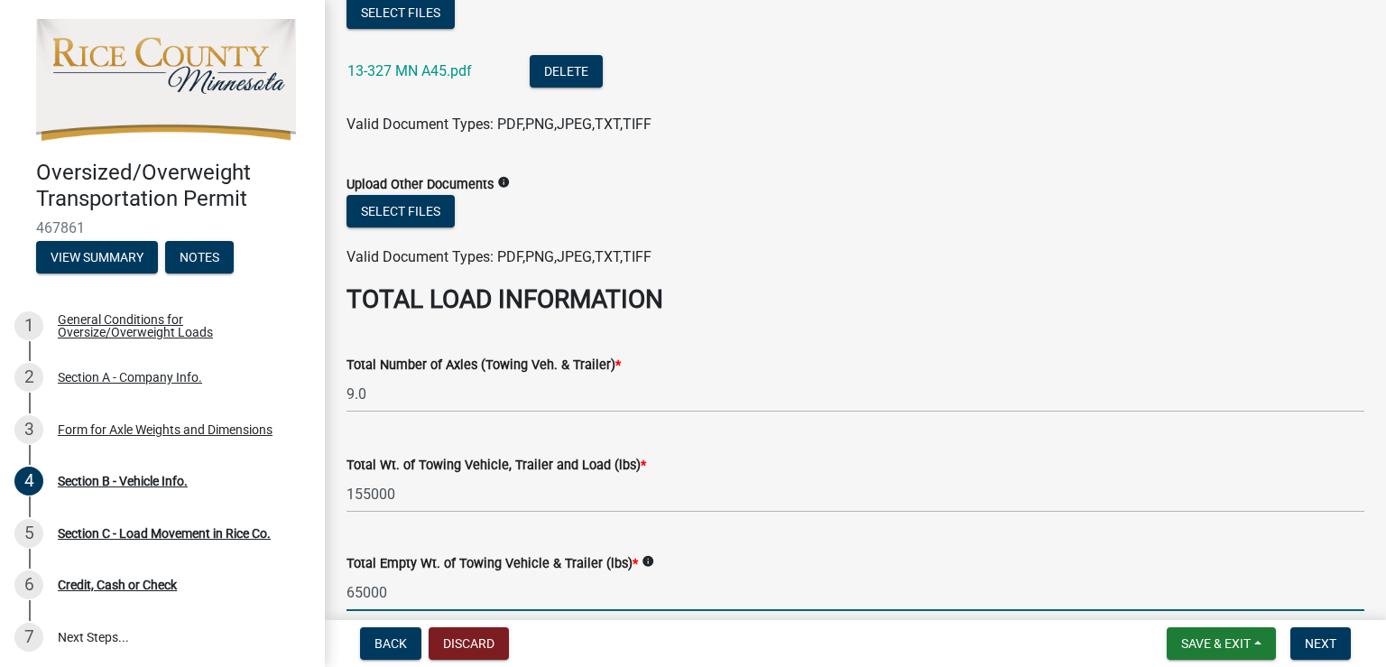
type input "65000"
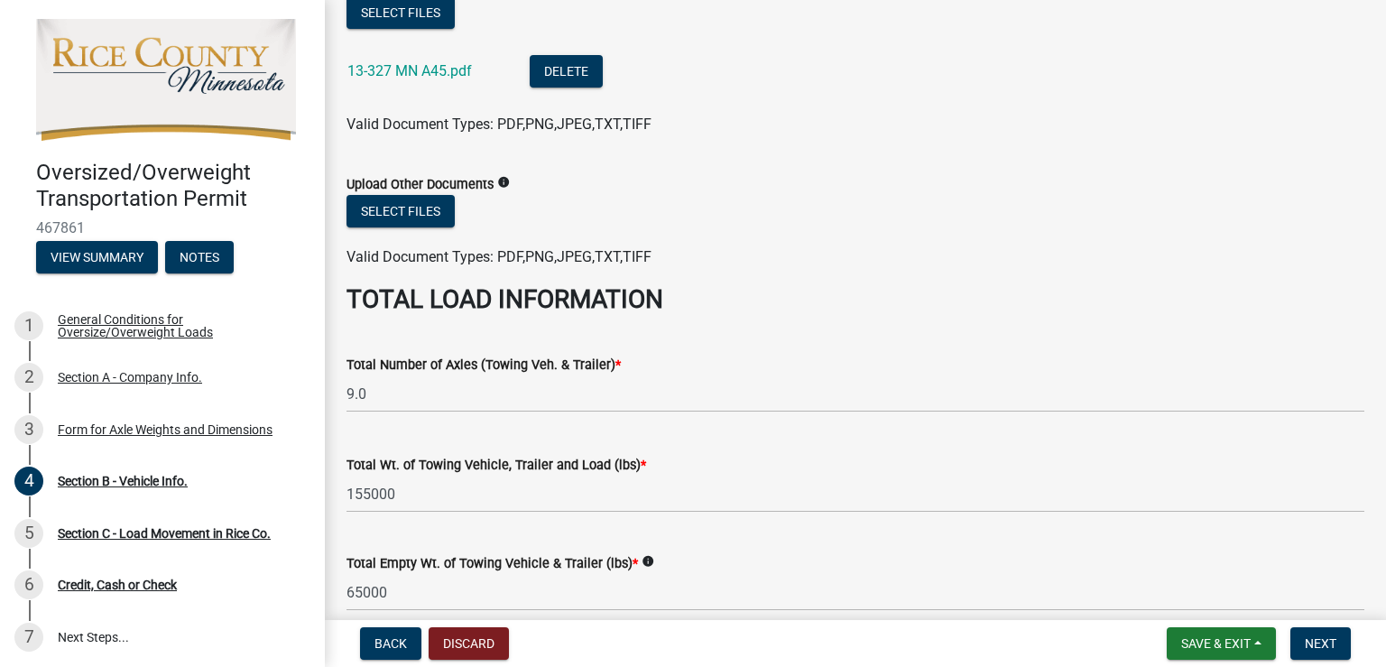
scroll to position [1011, 0]
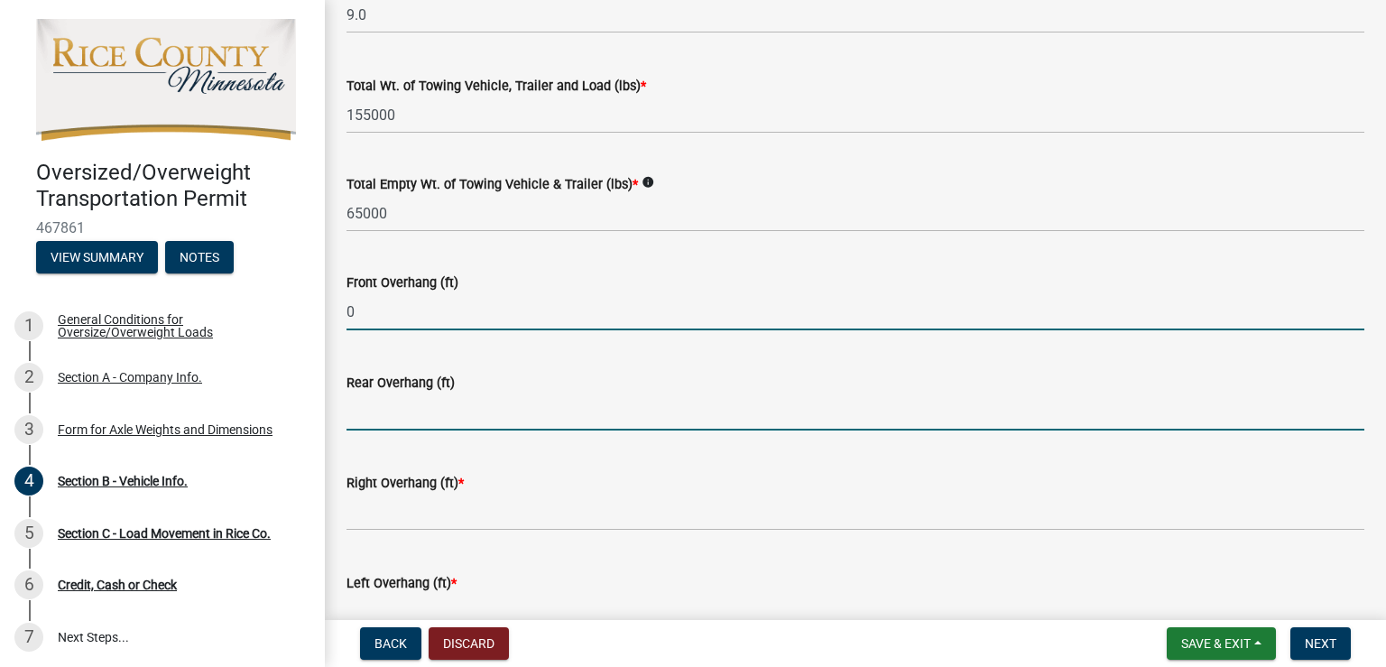
type input "0.0"
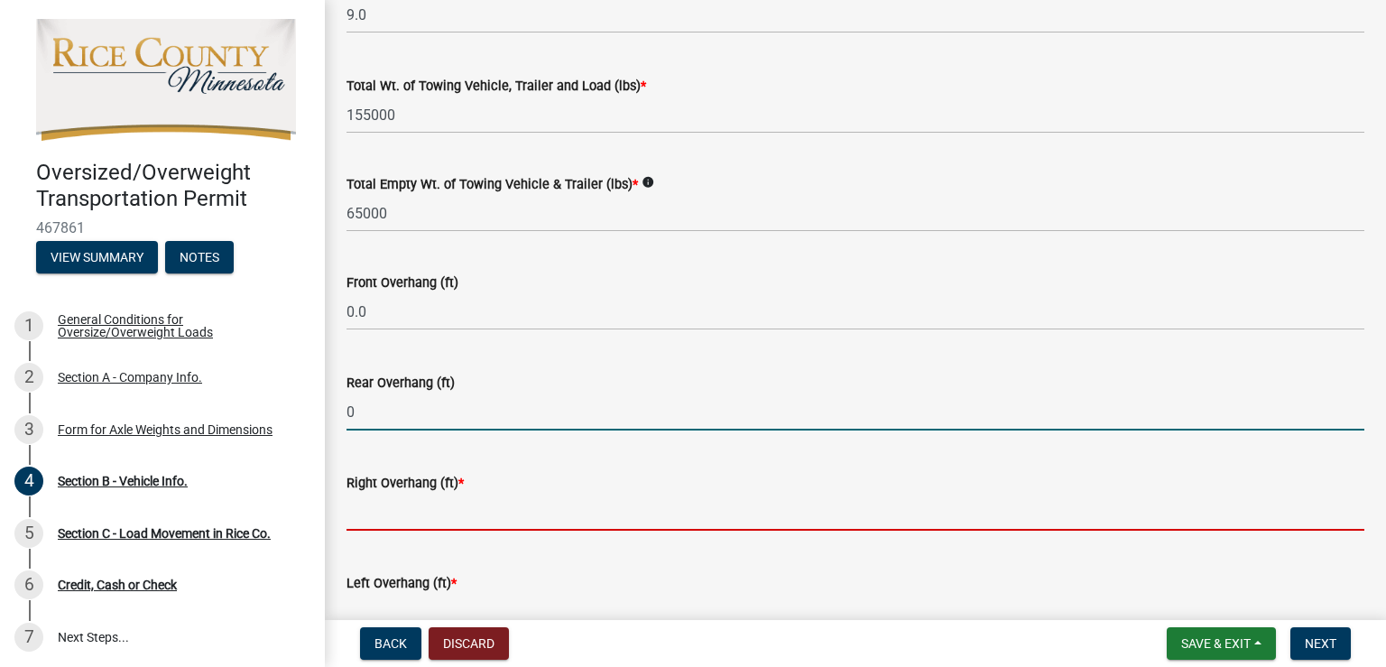
type input "0.0"
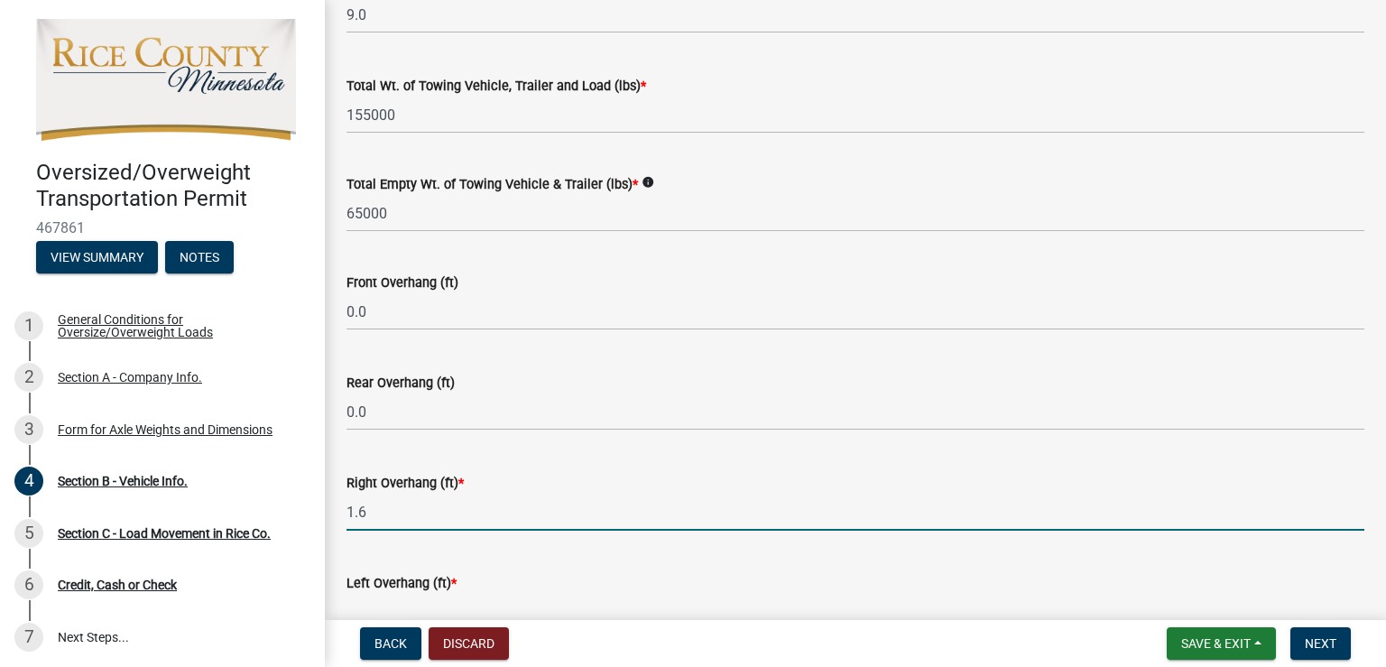
type input "1.6"
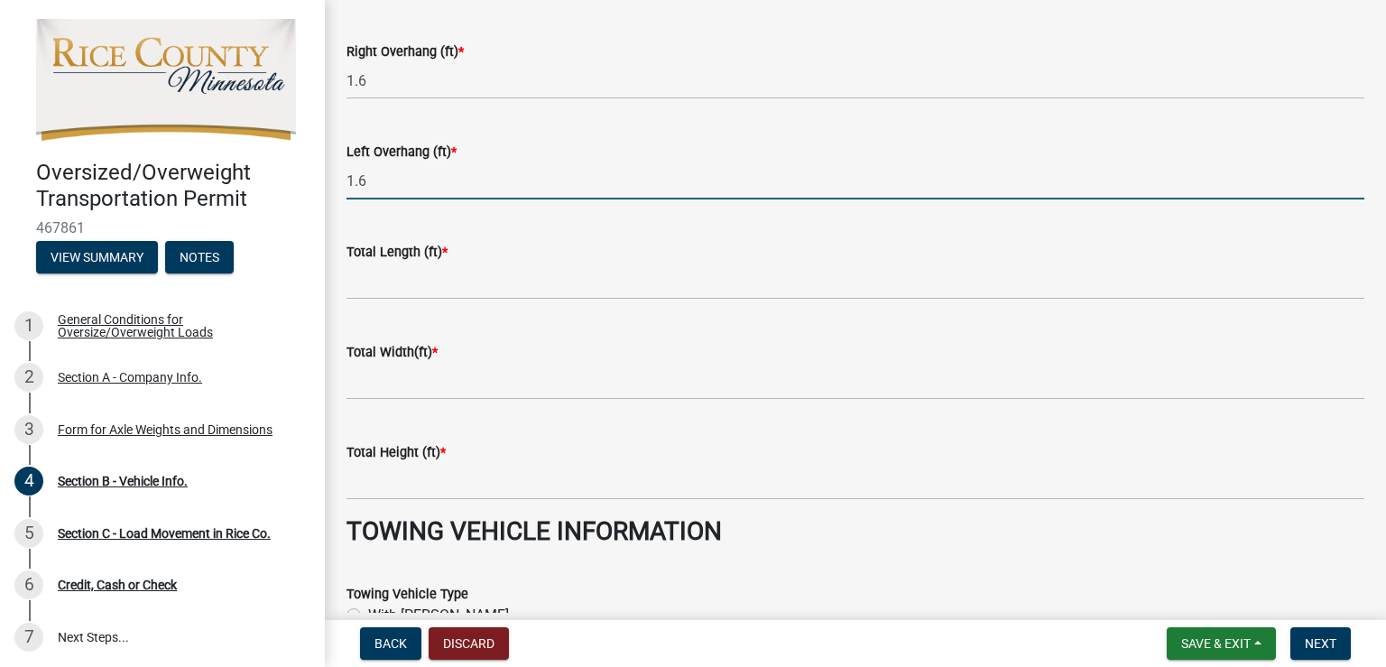
scroll to position [1475, 0]
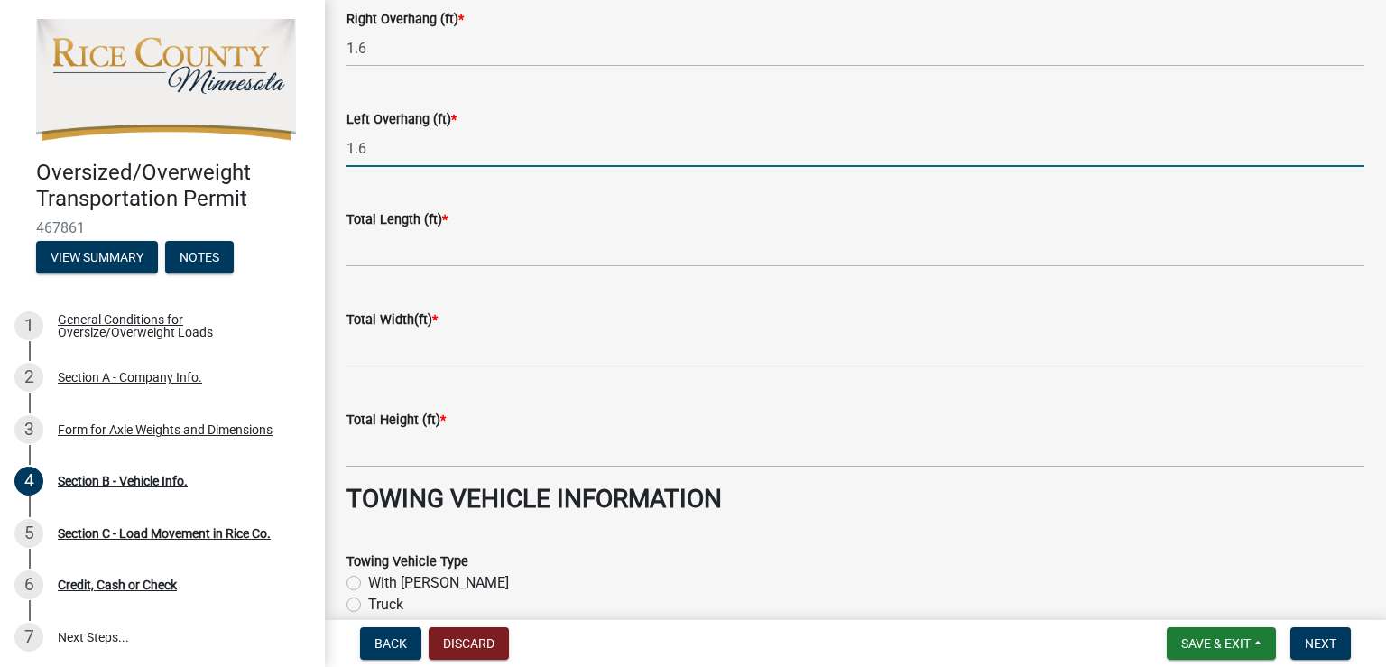
type input "1.6"
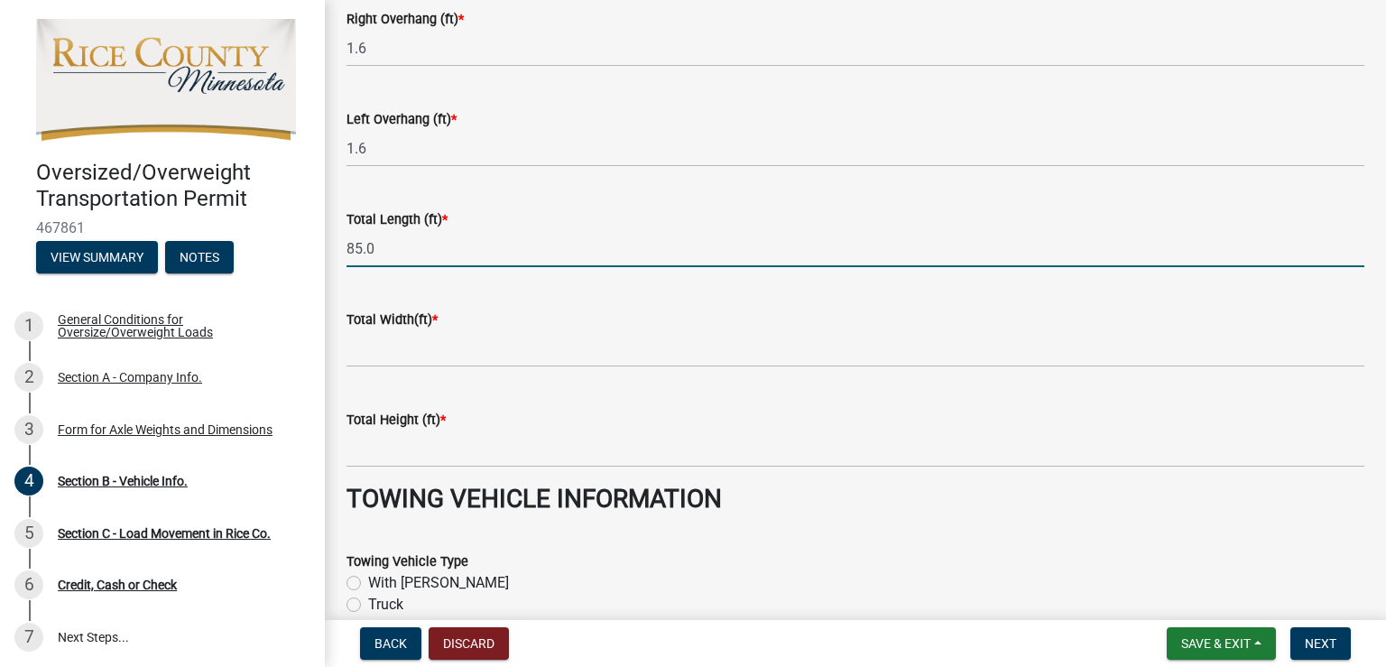
type input "85.0"
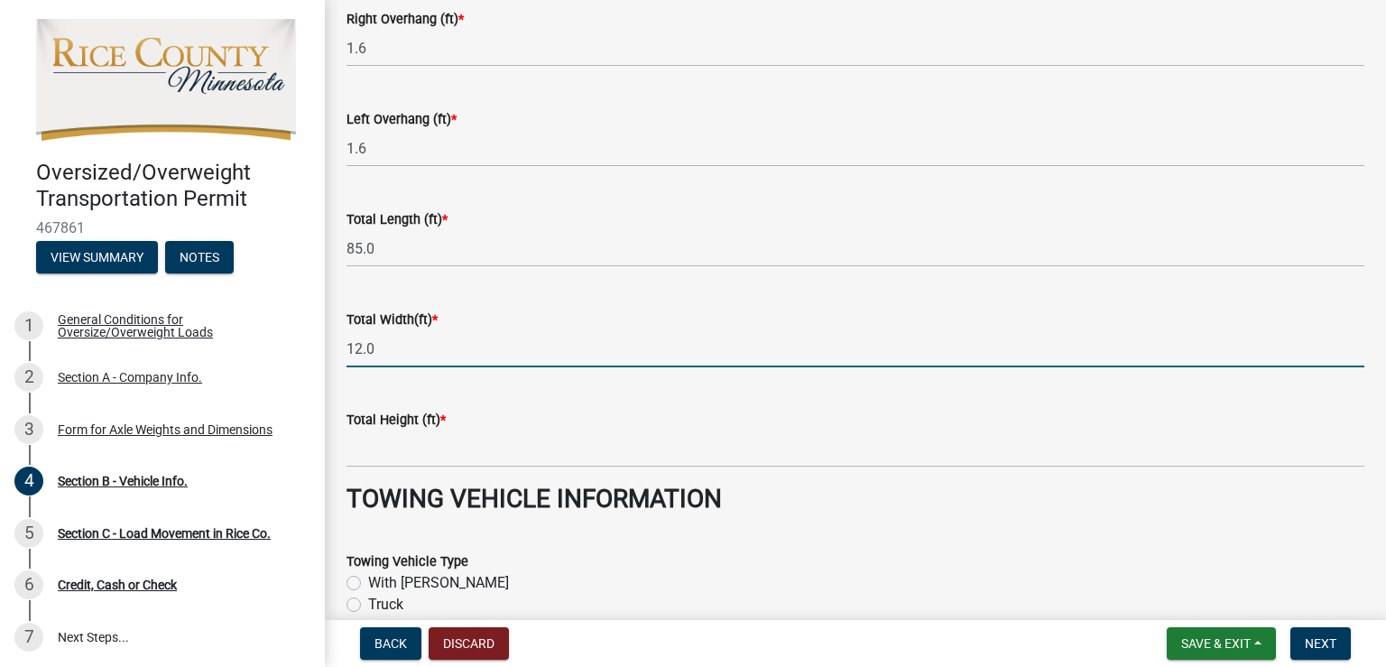
type input "12.0"
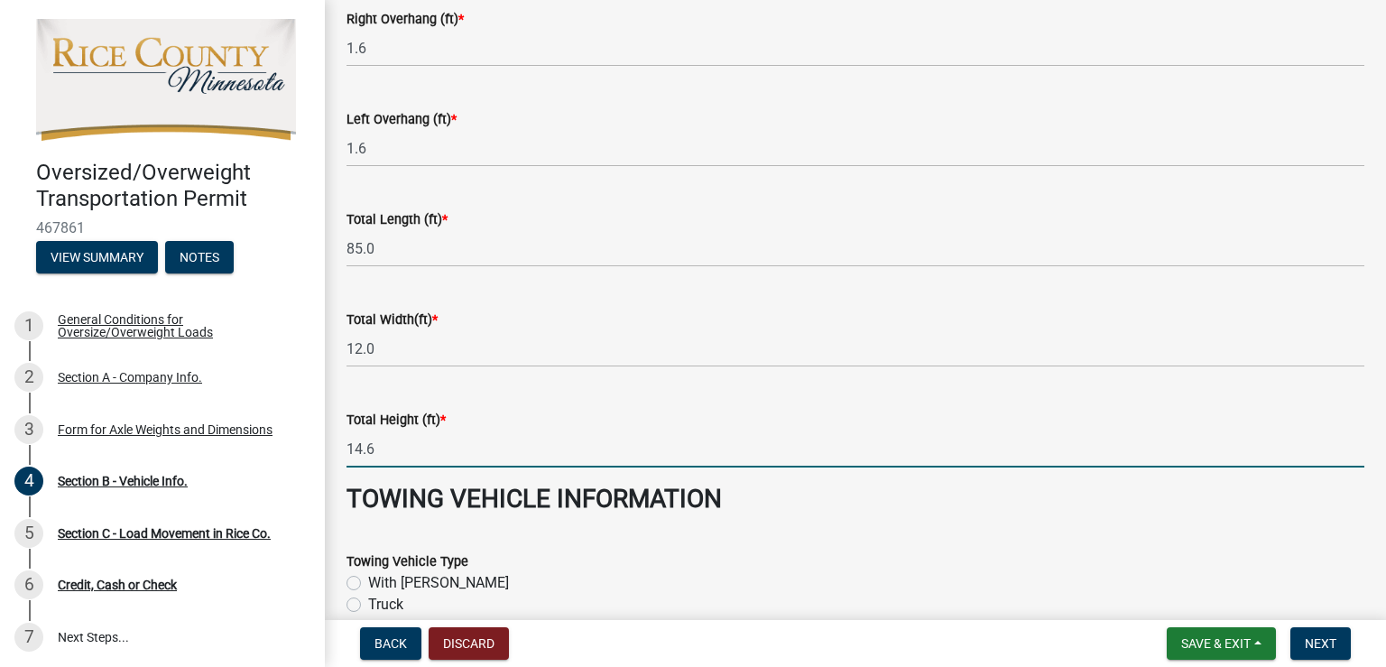
type input "14.6"
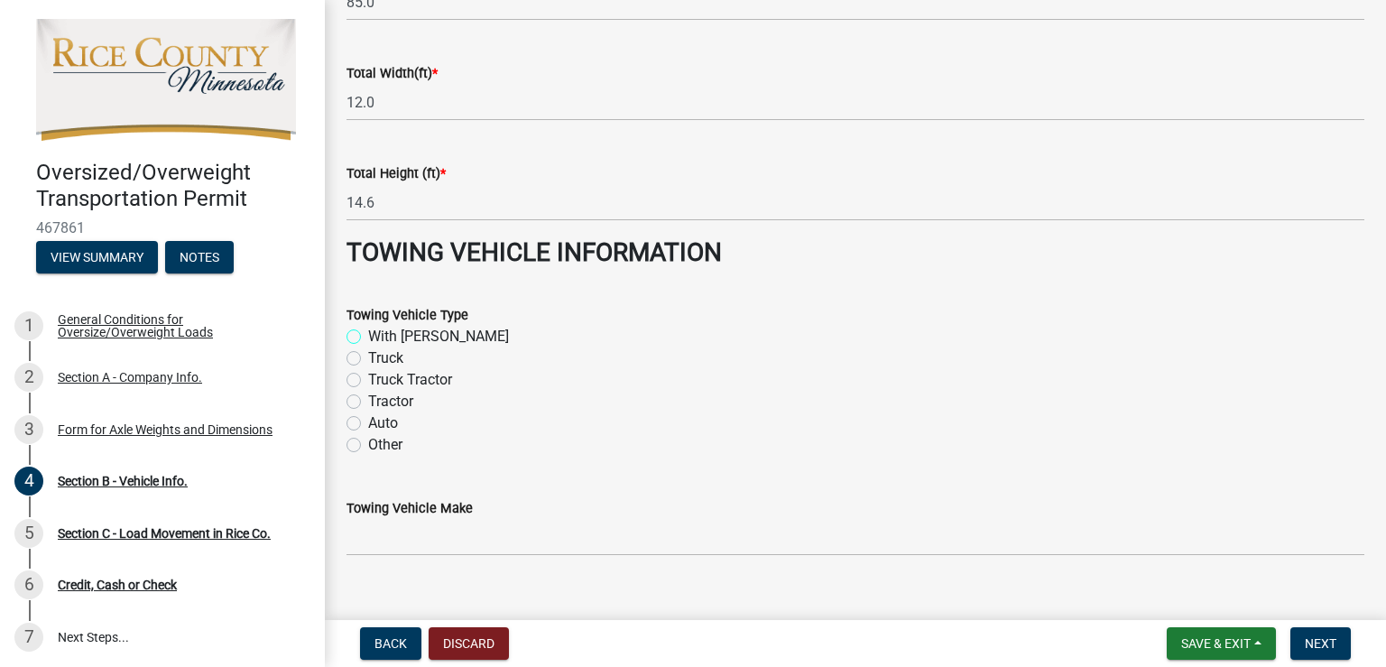
scroll to position [1745, 0]
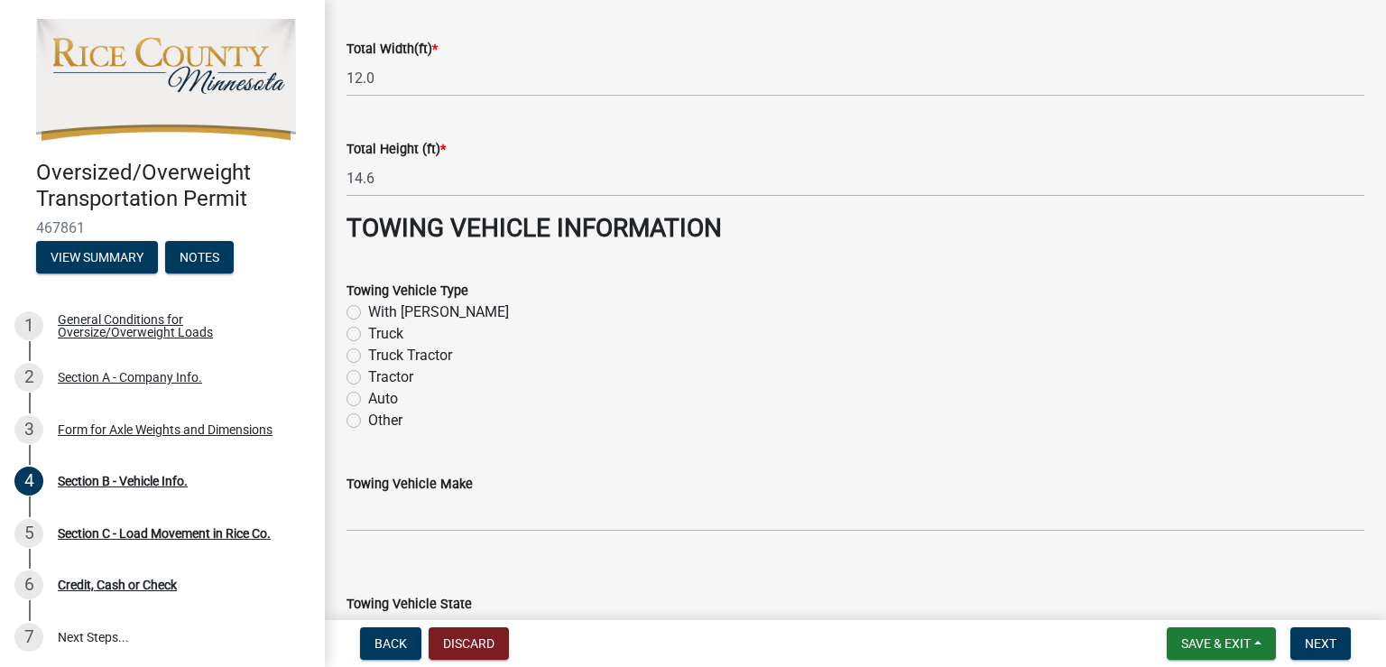
click at [368, 349] on label "Truck Tractor" at bounding box center [410, 356] width 84 height 22
click at [368, 349] on input "Truck Tractor" at bounding box center [374, 351] width 12 height 12
radio input "true"
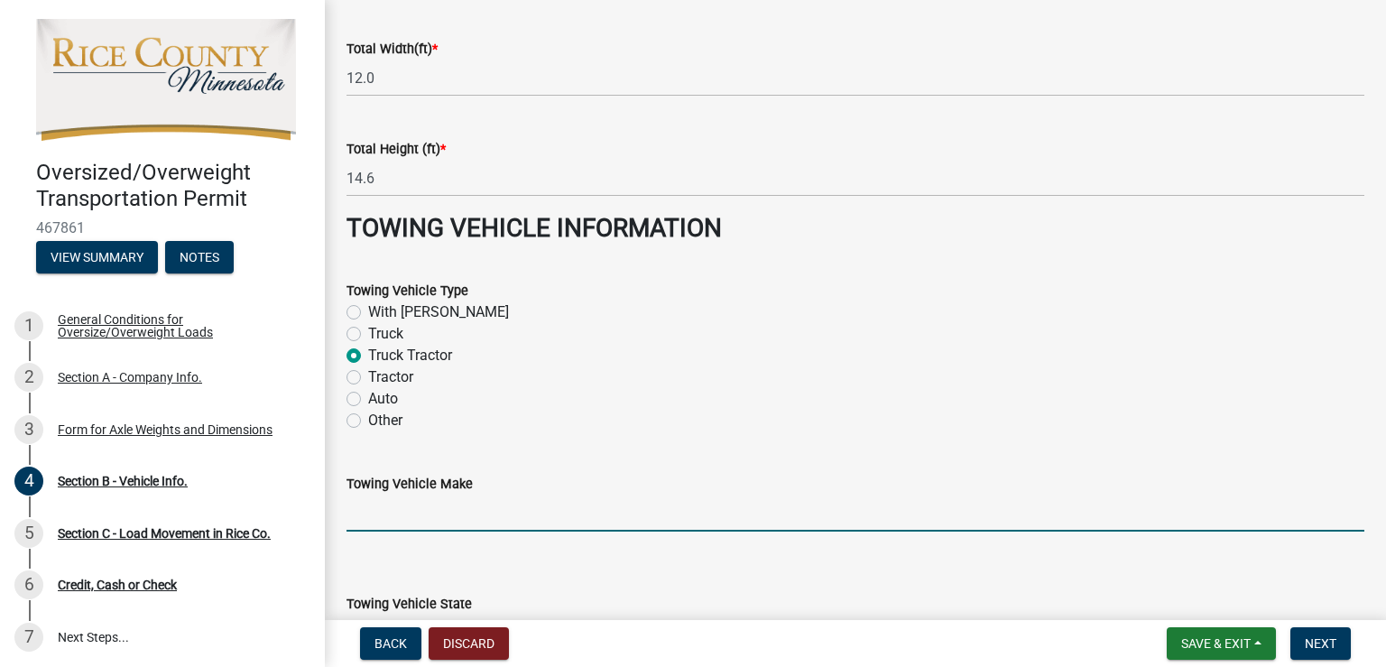
click at [423, 514] on input "Towing Vehicle Make" at bounding box center [856, 513] width 1018 height 37
type input "Kenworth"
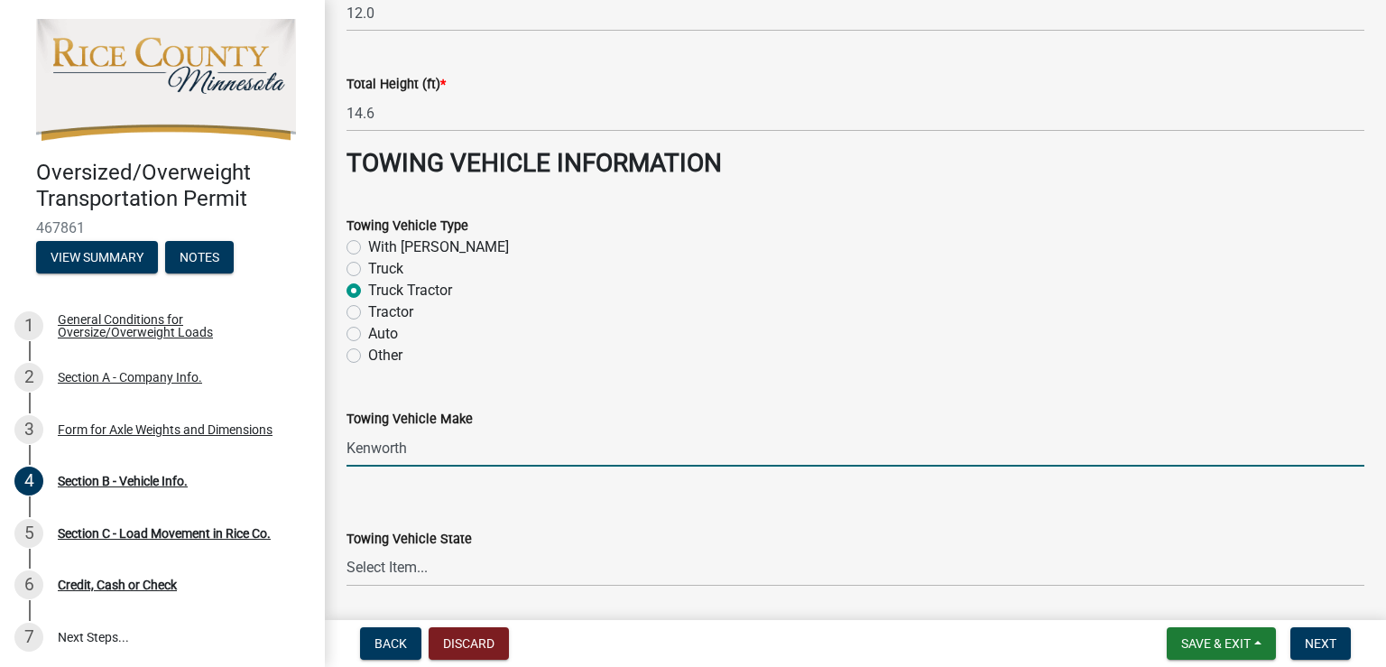
scroll to position [1926, 0]
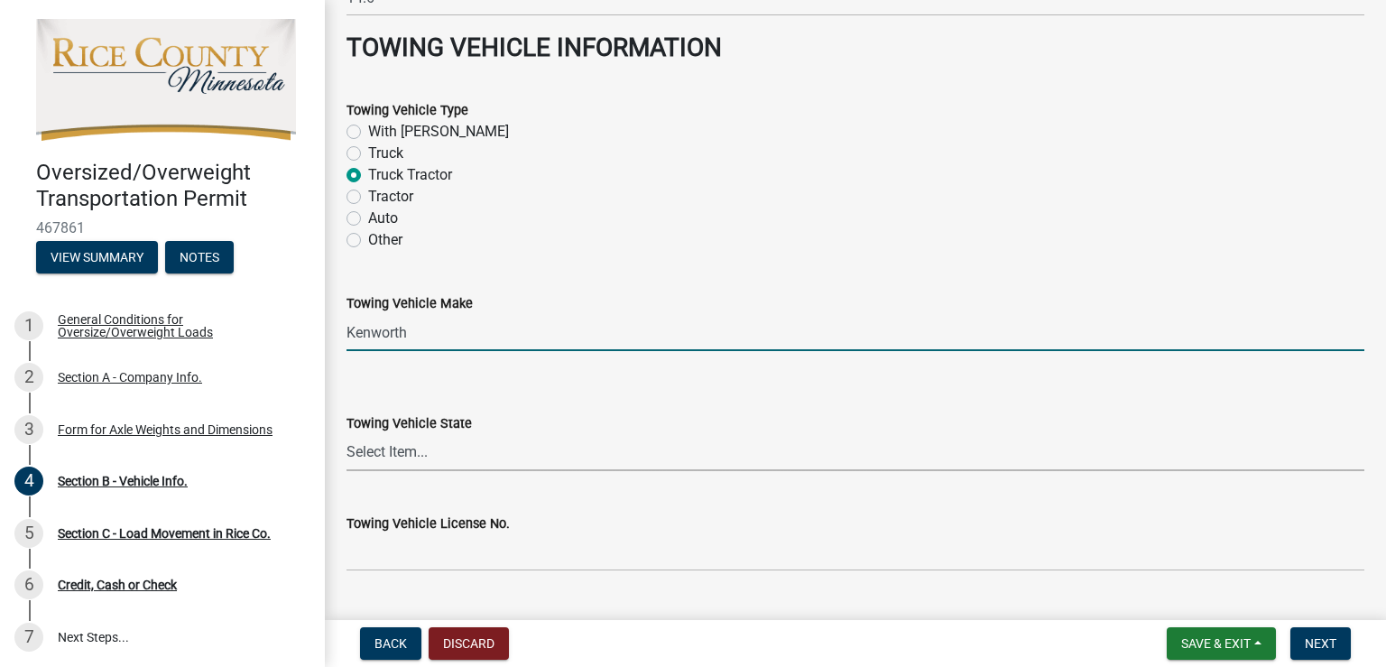
click at [396, 448] on select "Select Item... Alabama Alaska Arizona Arkansas California Colorado Connecticut …" at bounding box center [856, 452] width 1018 height 37
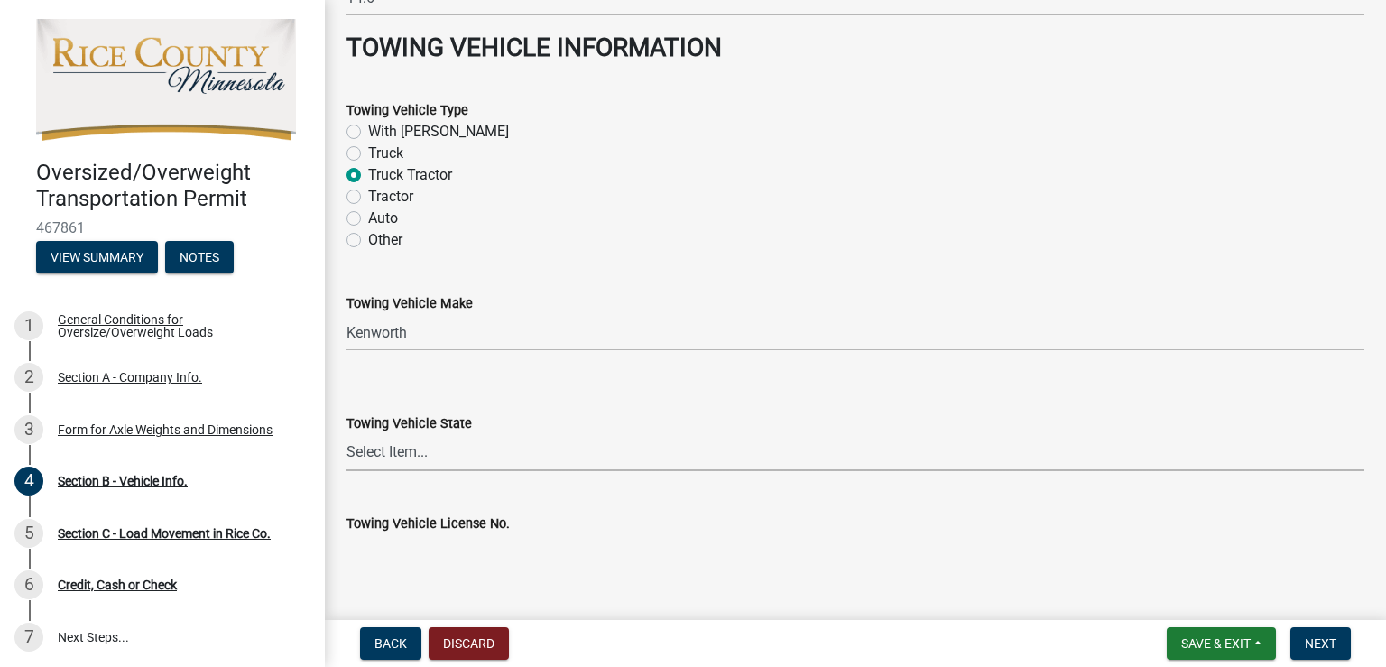
select select "WI"
click at [347, 434] on select "Select Item... Alabama Alaska Arizona Arkansas California Colorado Connecticut …" at bounding box center [856, 452] width 1018 height 37
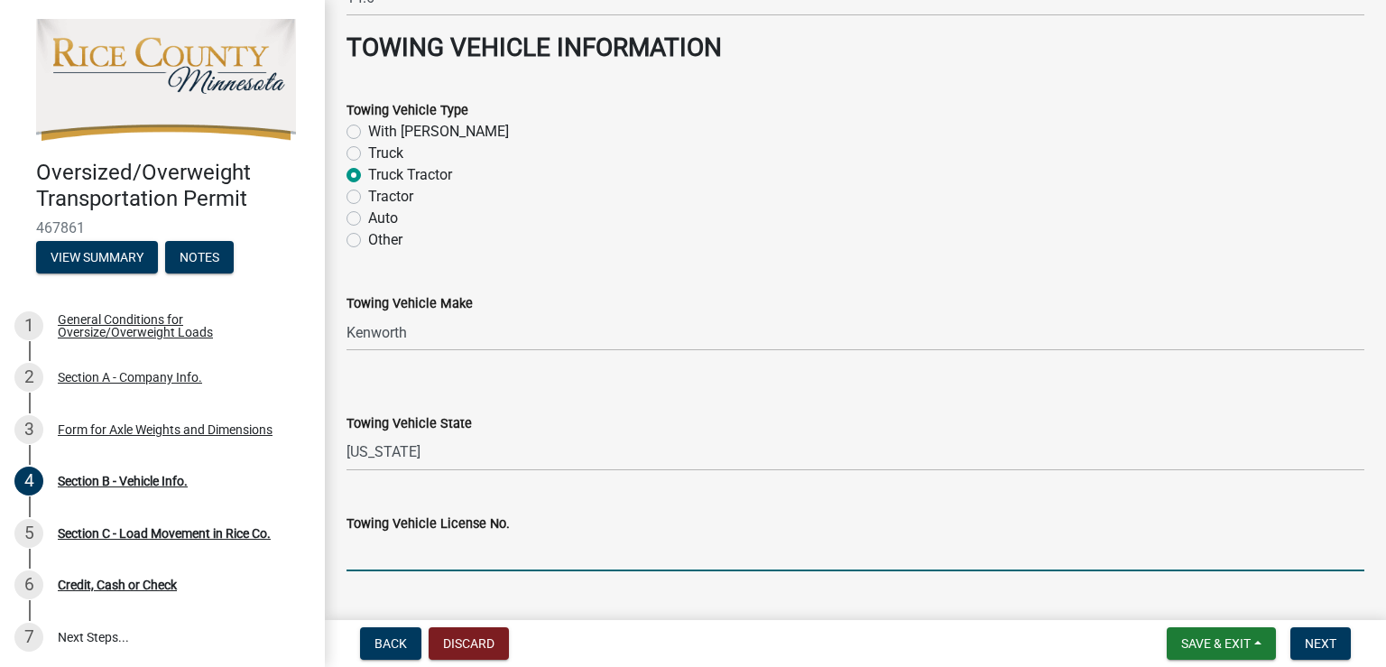
click at [392, 550] on input "Towing Vehicle License No." at bounding box center [856, 552] width 1018 height 37
type input "74836X"
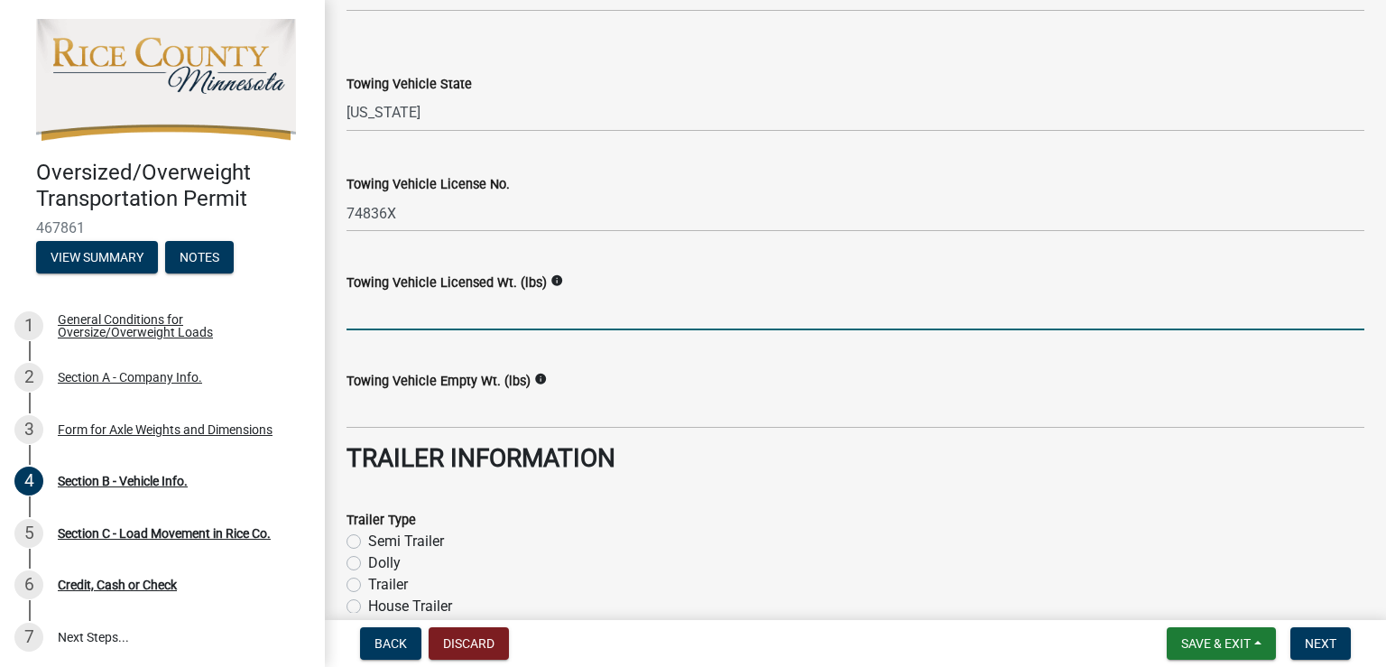
click at [393, 306] on input "Towing Vehicle Licensed Wt. (lbs)" at bounding box center [856, 311] width 1018 height 37
type input "80000"
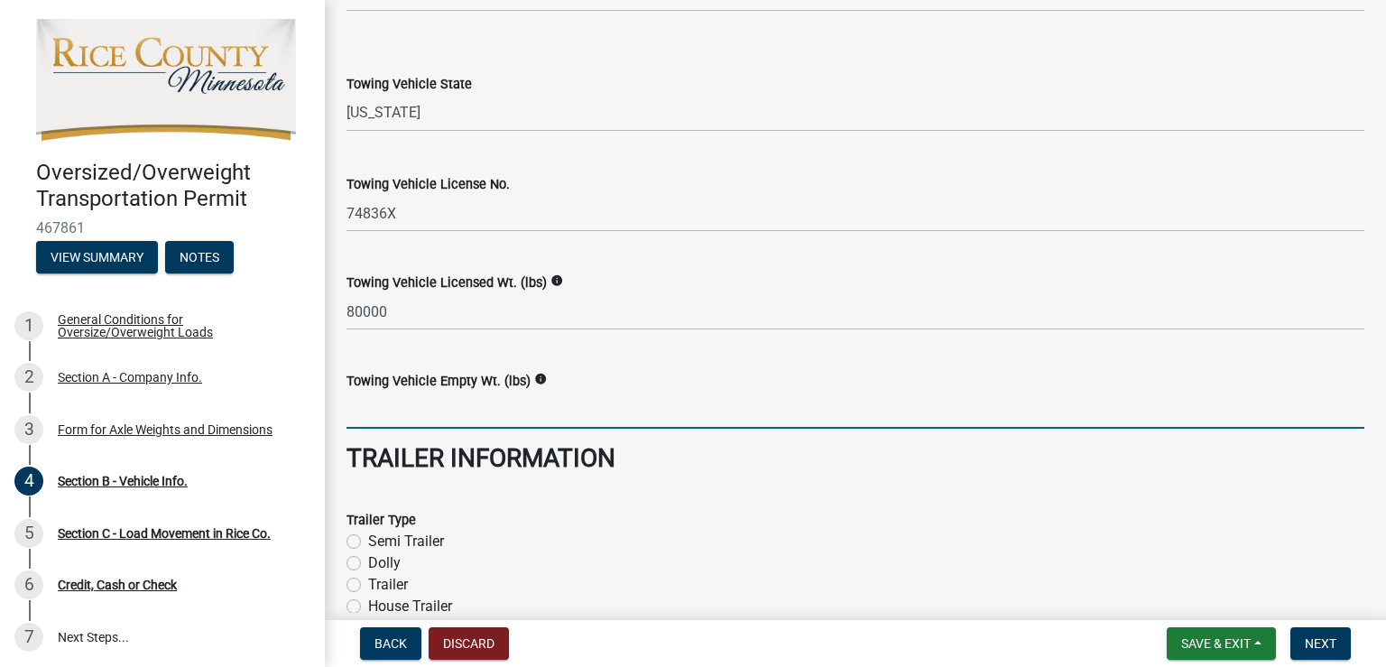
click at [396, 407] on input "Towing Vehicle Empty Wt. (lbs)" at bounding box center [856, 410] width 1018 height 37
type input "30000"
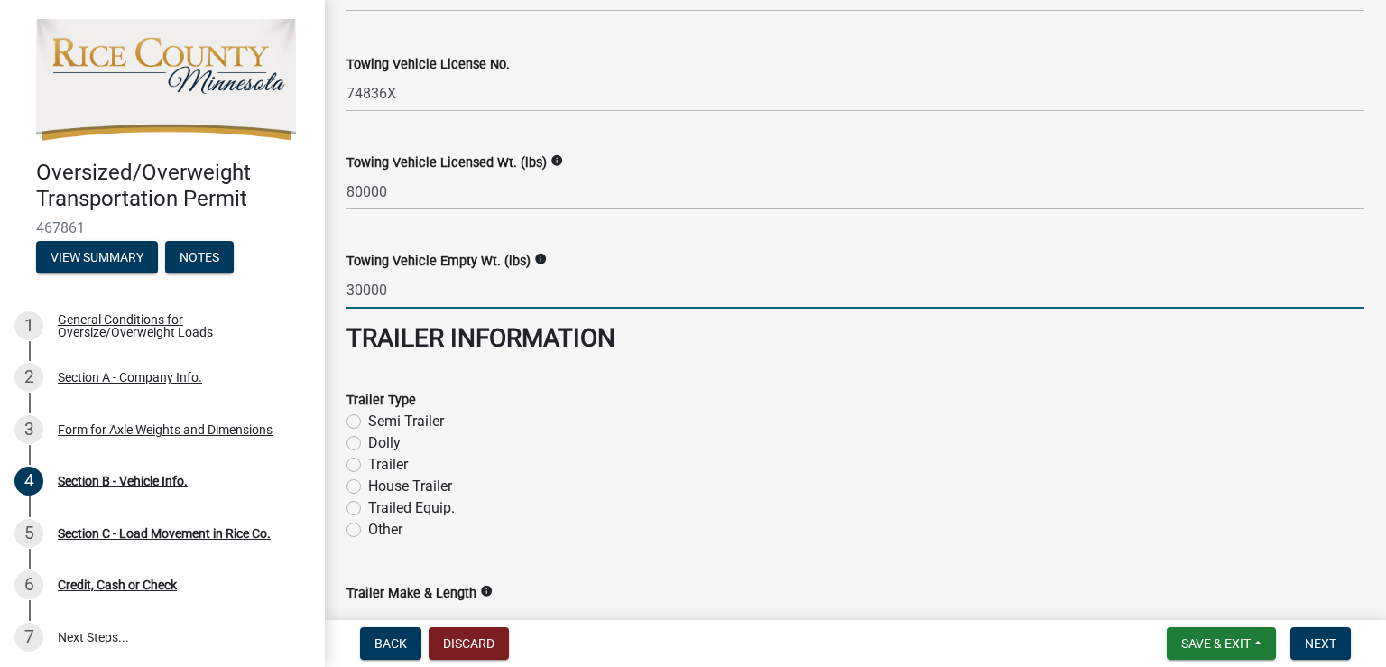
scroll to position [2446, 0]
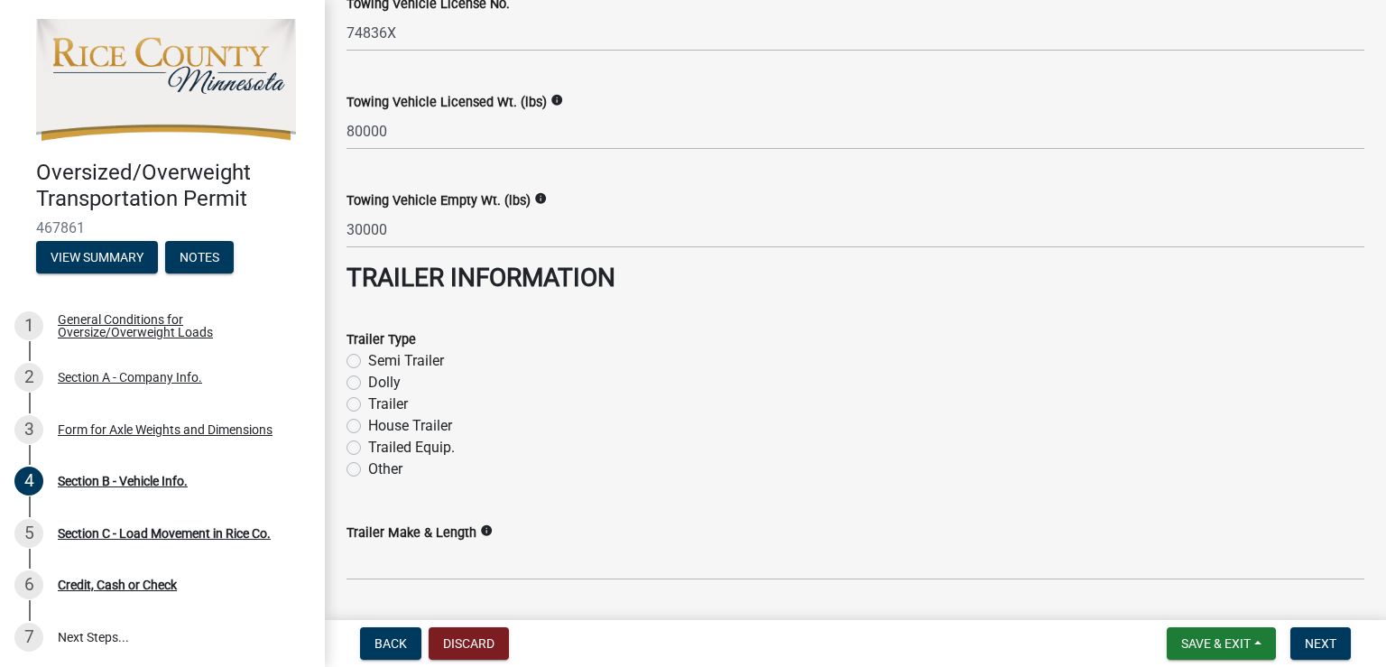
click at [368, 467] on label "Other" at bounding box center [385, 469] width 34 height 22
click at [368, 467] on input "Other" at bounding box center [374, 464] width 12 height 12
radio input "true"
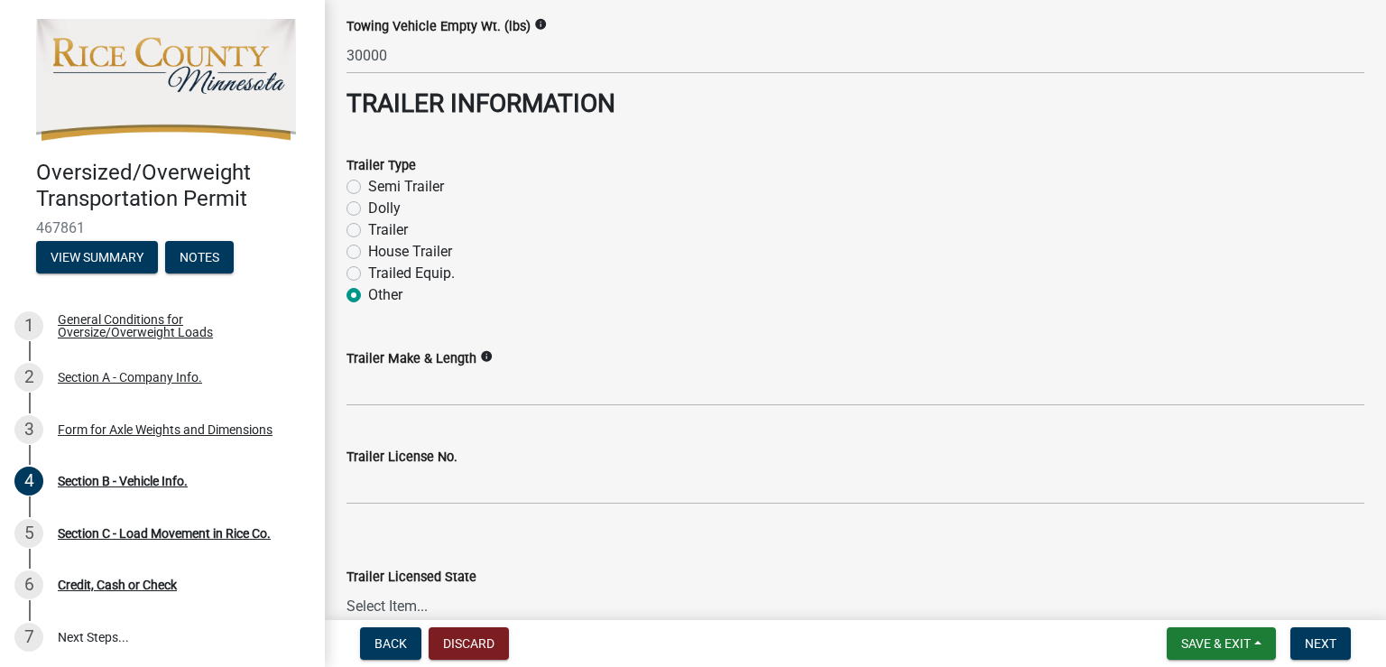
scroll to position [2626, 0]
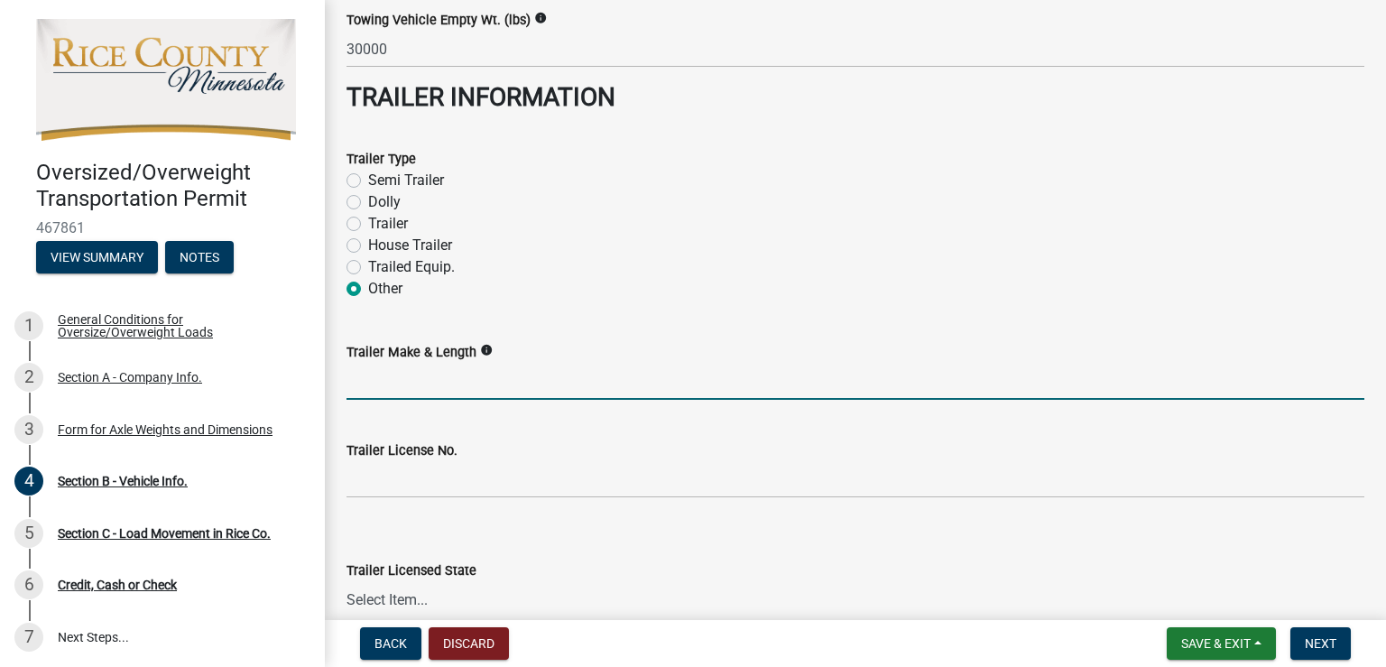
click at [453, 379] on input "Trailer Make & Length" at bounding box center [856, 381] width 1018 height 37
type input "Alpha 59.0"
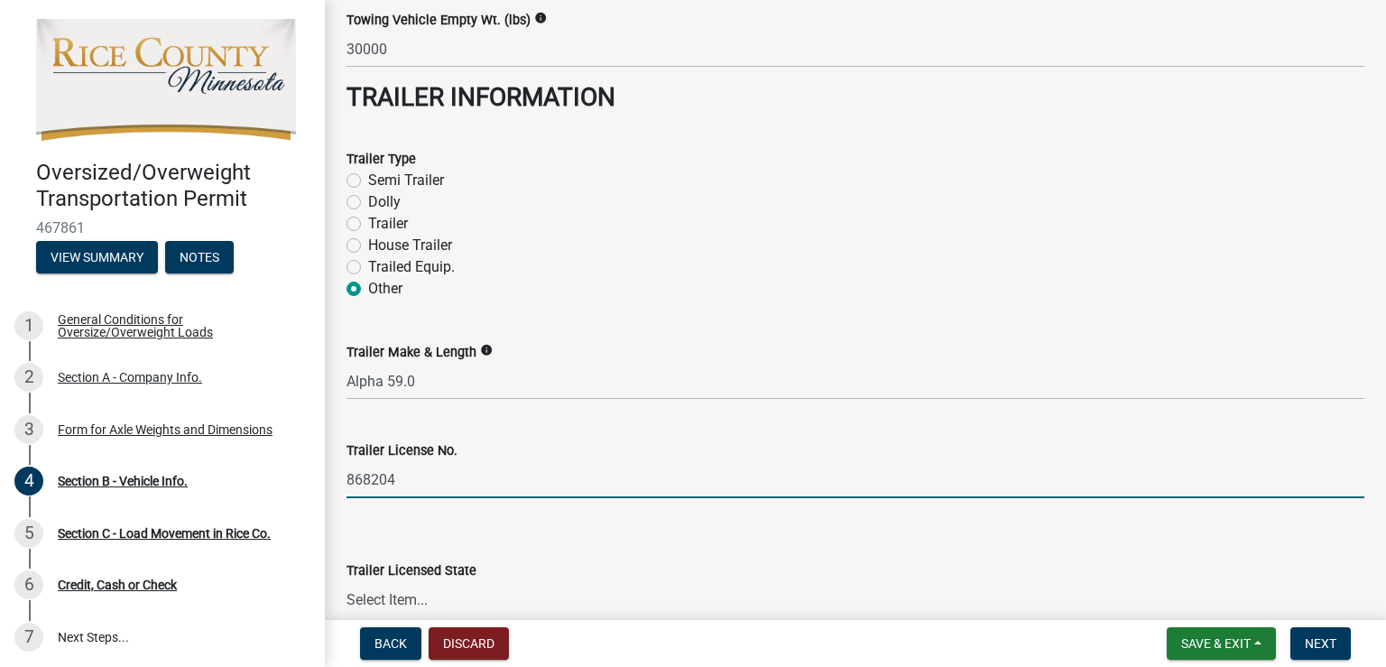
type input "868204"
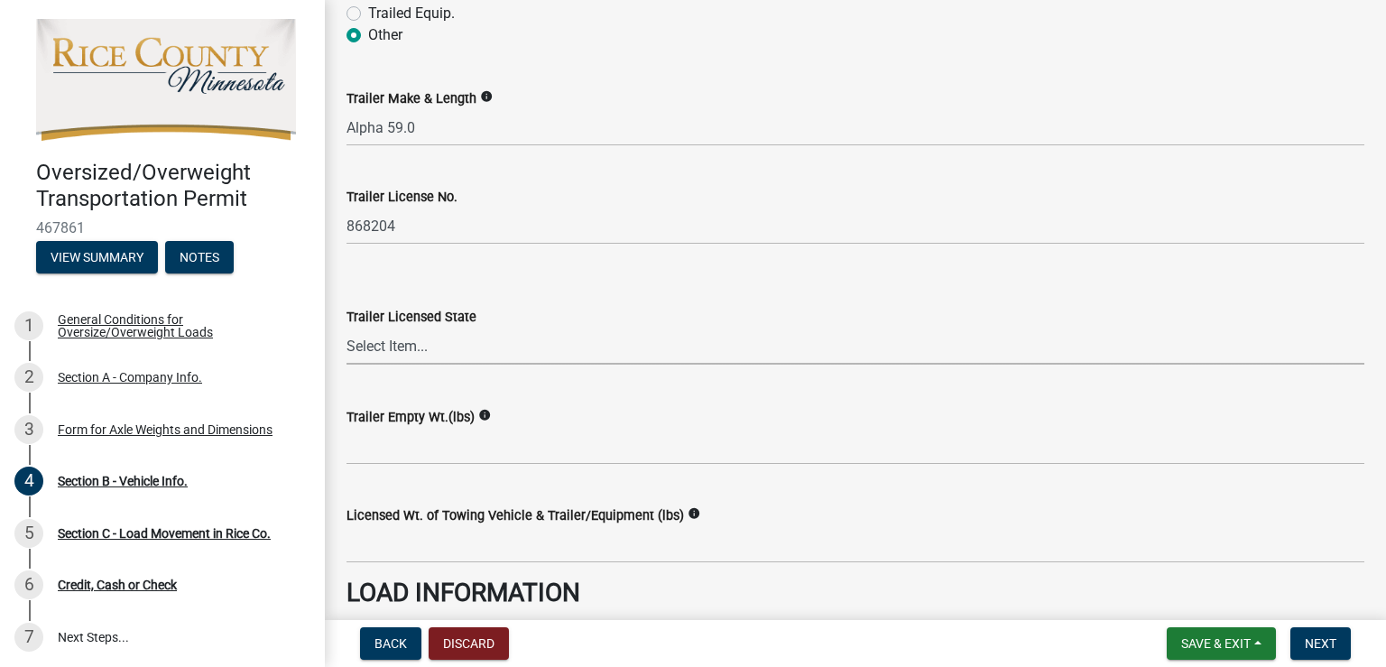
scroll to position [2898, 0]
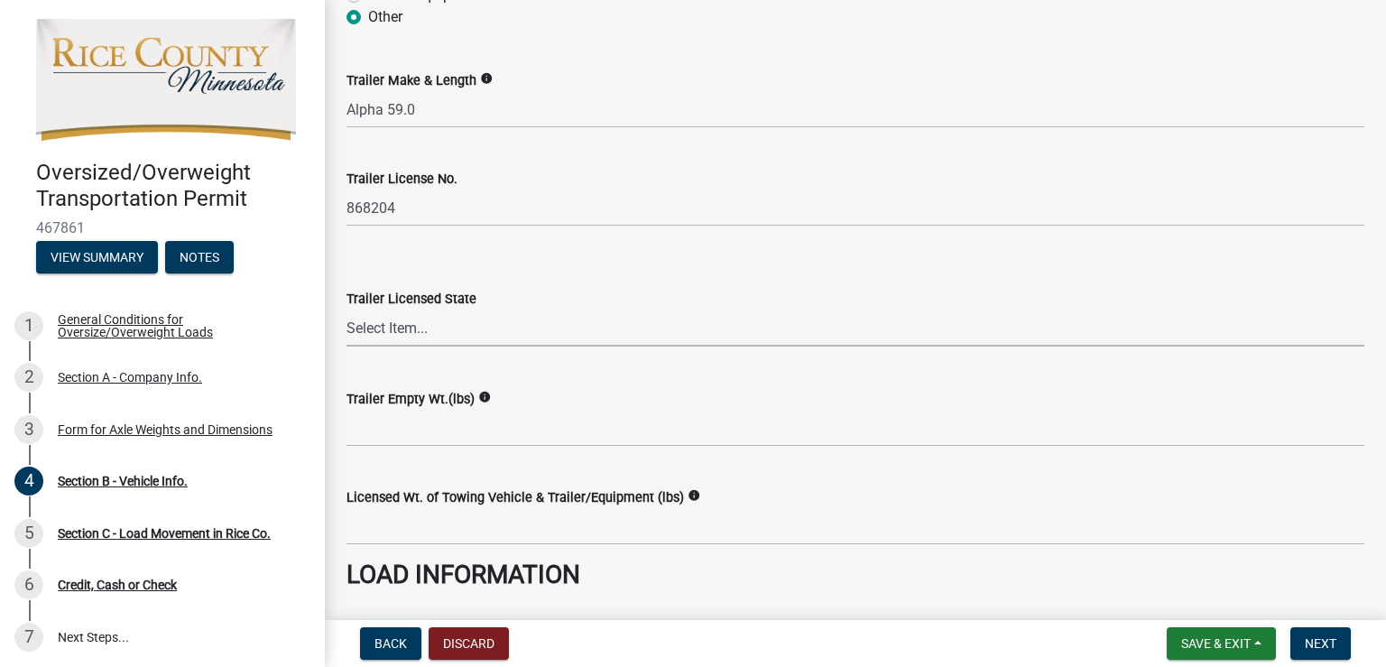
click at [402, 325] on select "Select Item... Alabama Alaska Arizona Arkansas California Colorado Connecticut …" at bounding box center [856, 328] width 1018 height 37
select select "WI"
click at [347, 310] on select "Select Item... Alabama Alaska Arizona Arkansas California Colorado Connecticut …" at bounding box center [856, 328] width 1018 height 37
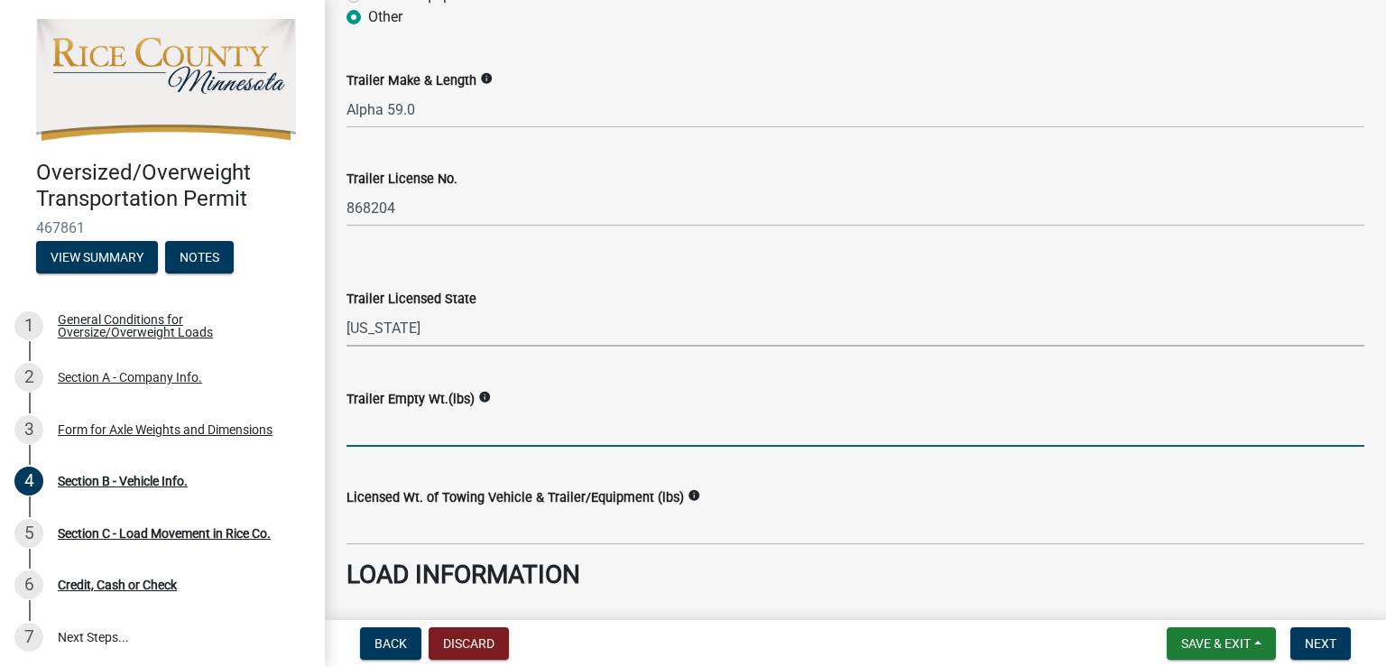
click at [484, 422] on input "Trailer Empty Wt.(lbs)" at bounding box center [856, 428] width 1018 height 37
type input "35000"
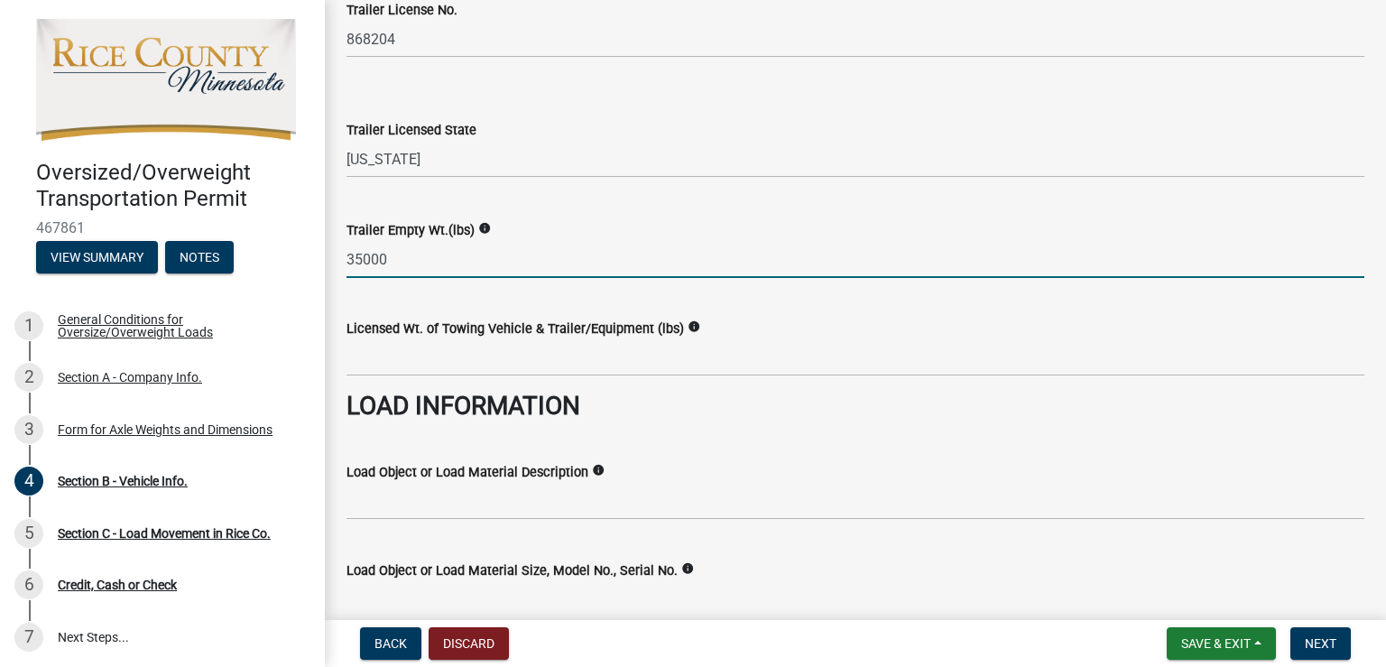
scroll to position [3078, 0]
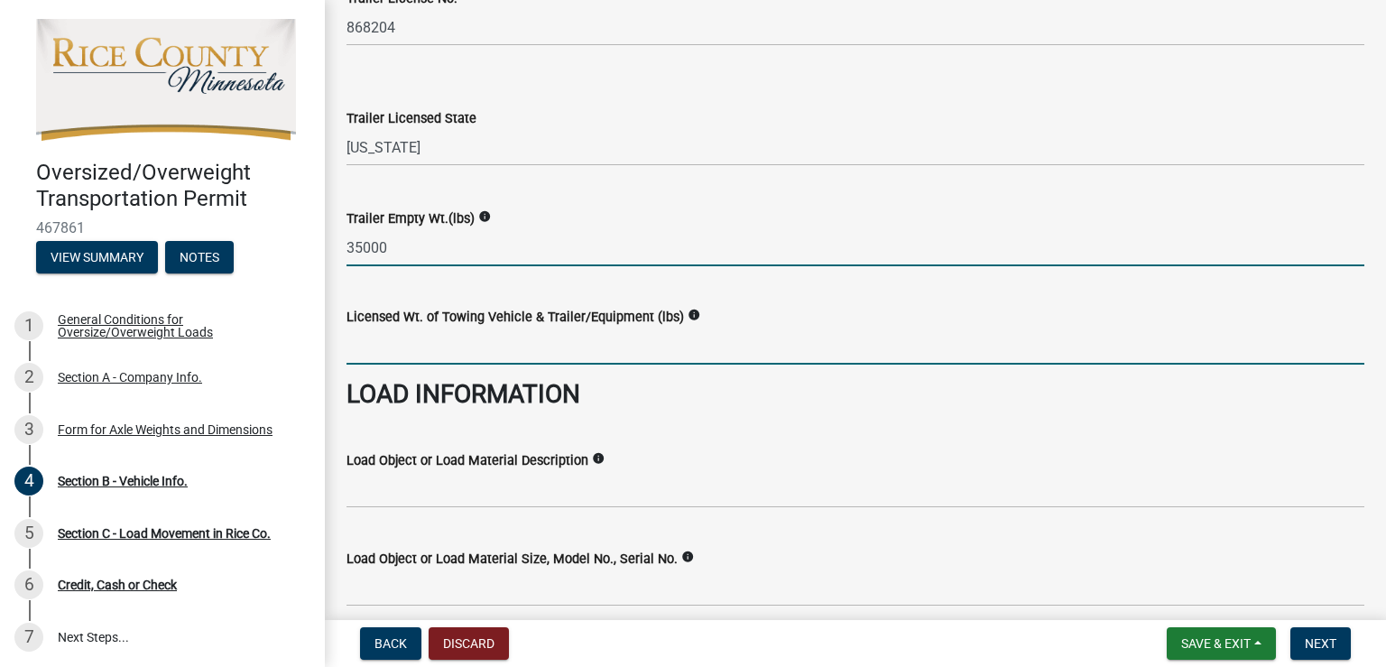
click at [415, 345] on input "Licensed Wt. of Towing Vehicle & Trailer/Equipment (lbs)" at bounding box center [856, 346] width 1018 height 37
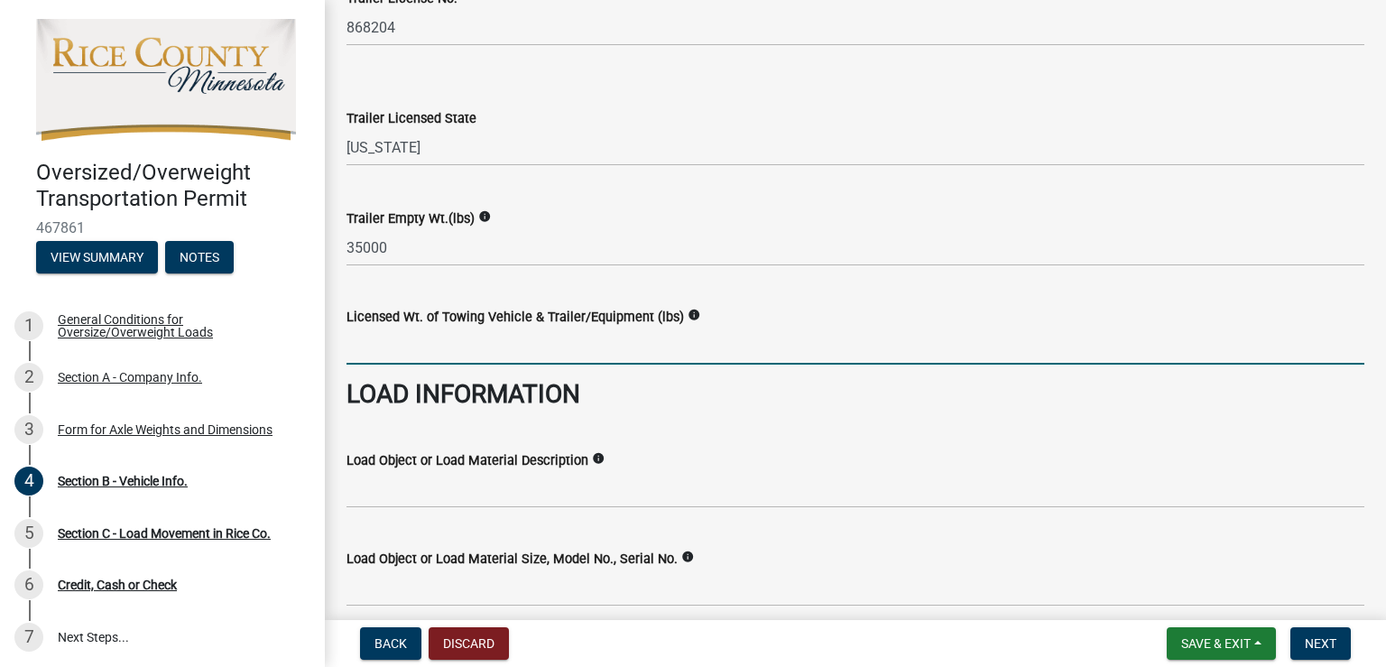
type input "80000"
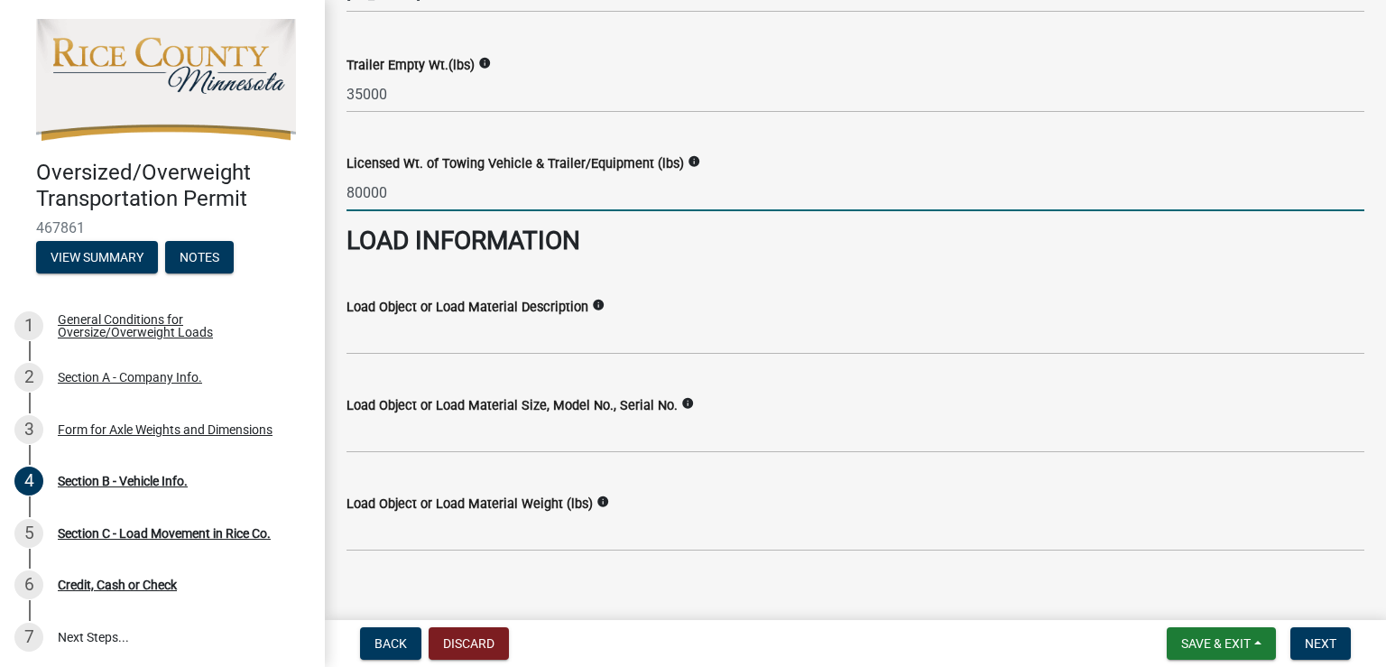
scroll to position [3250, 0]
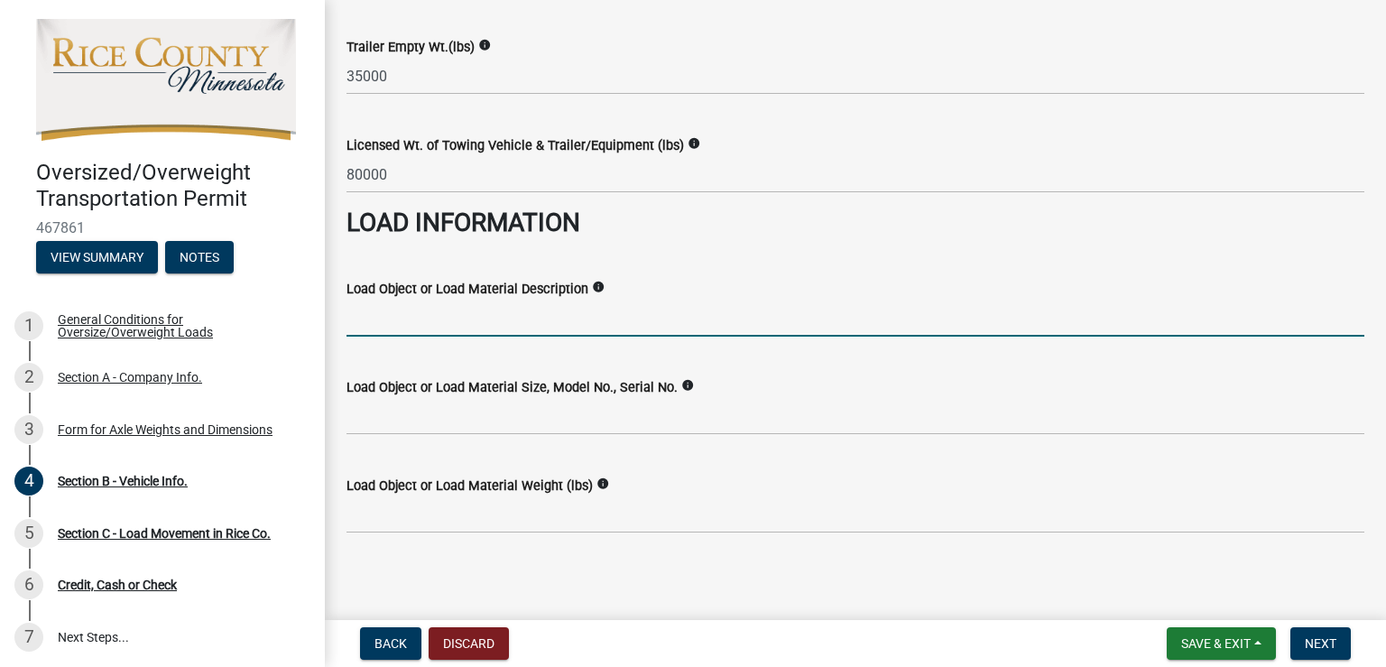
click at [394, 318] on input "Load Object or Load Material Description" at bounding box center [856, 318] width 1018 height 37
type input "Haul Truck"
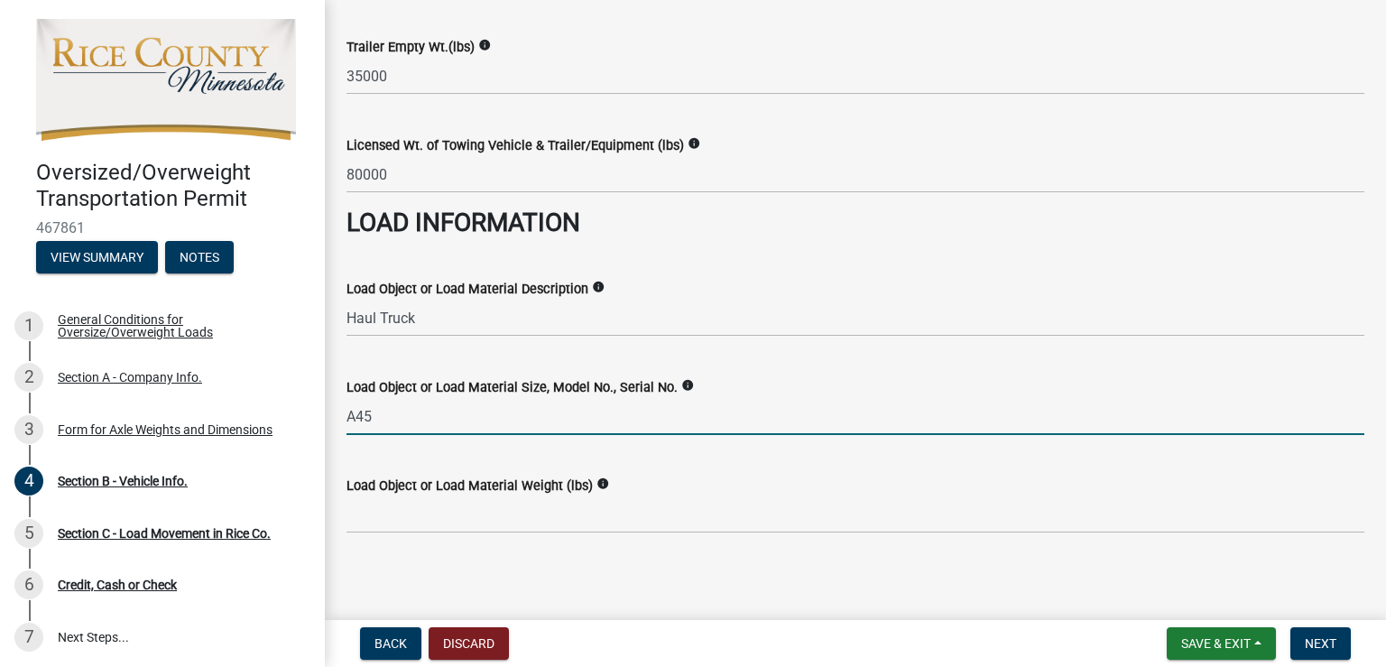
type input "A45"
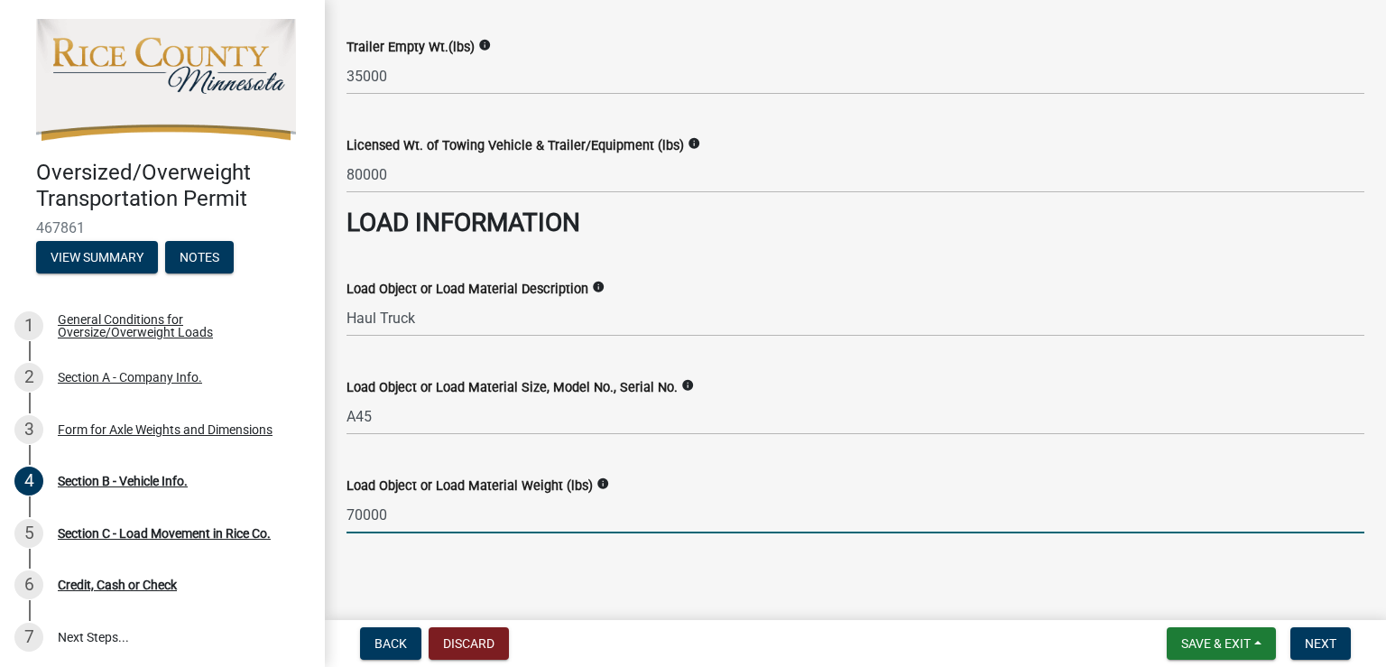
type input "70000"
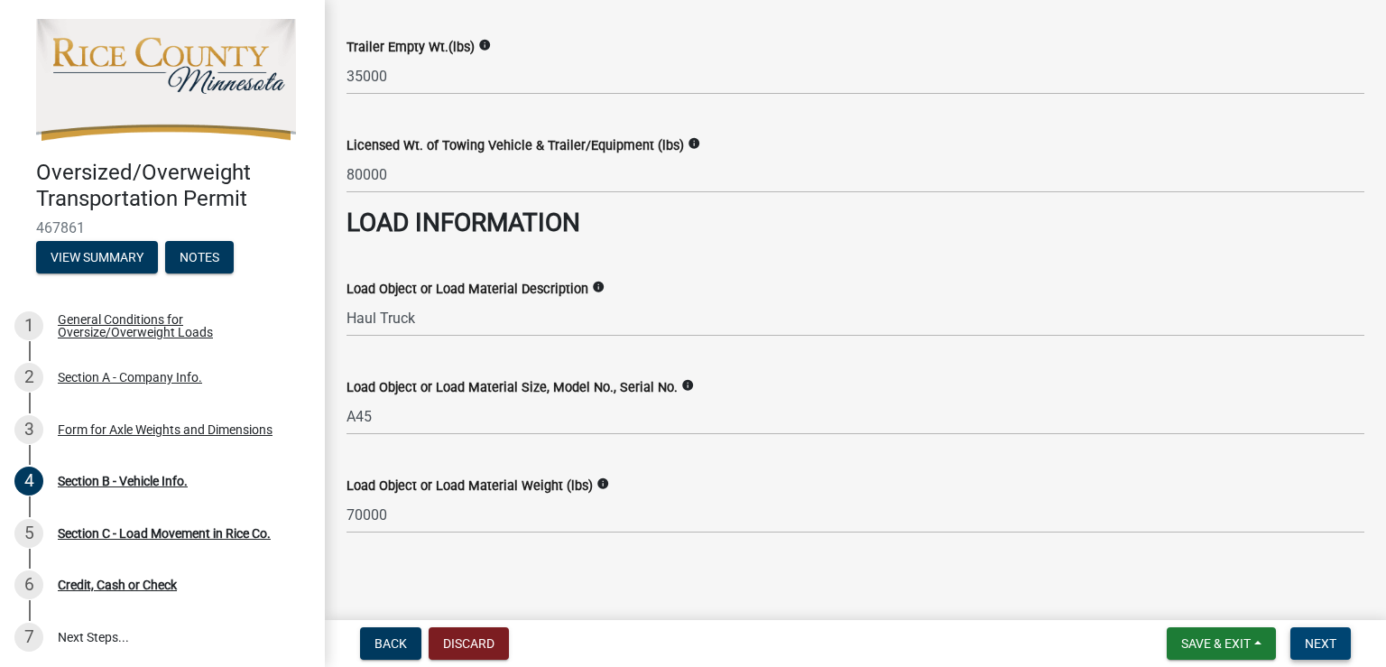
click at [1318, 634] on button "Next" at bounding box center [1320, 643] width 60 height 32
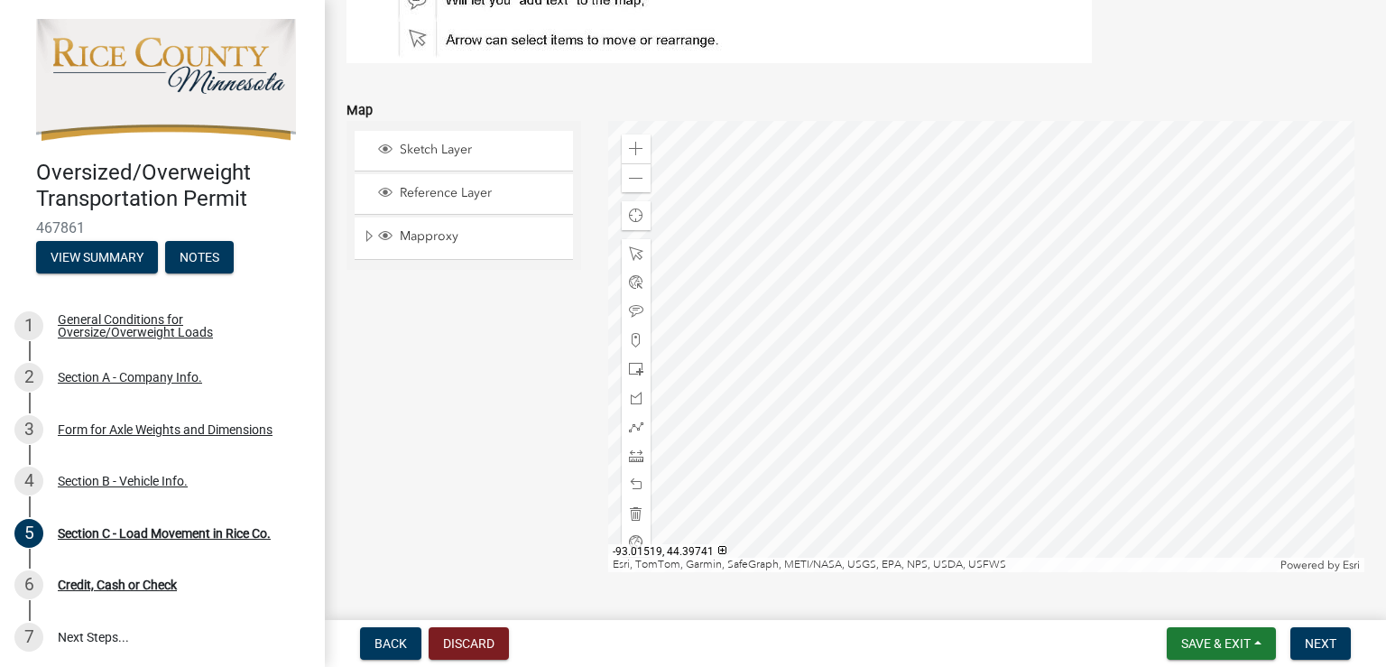
scroll to position [271, 0]
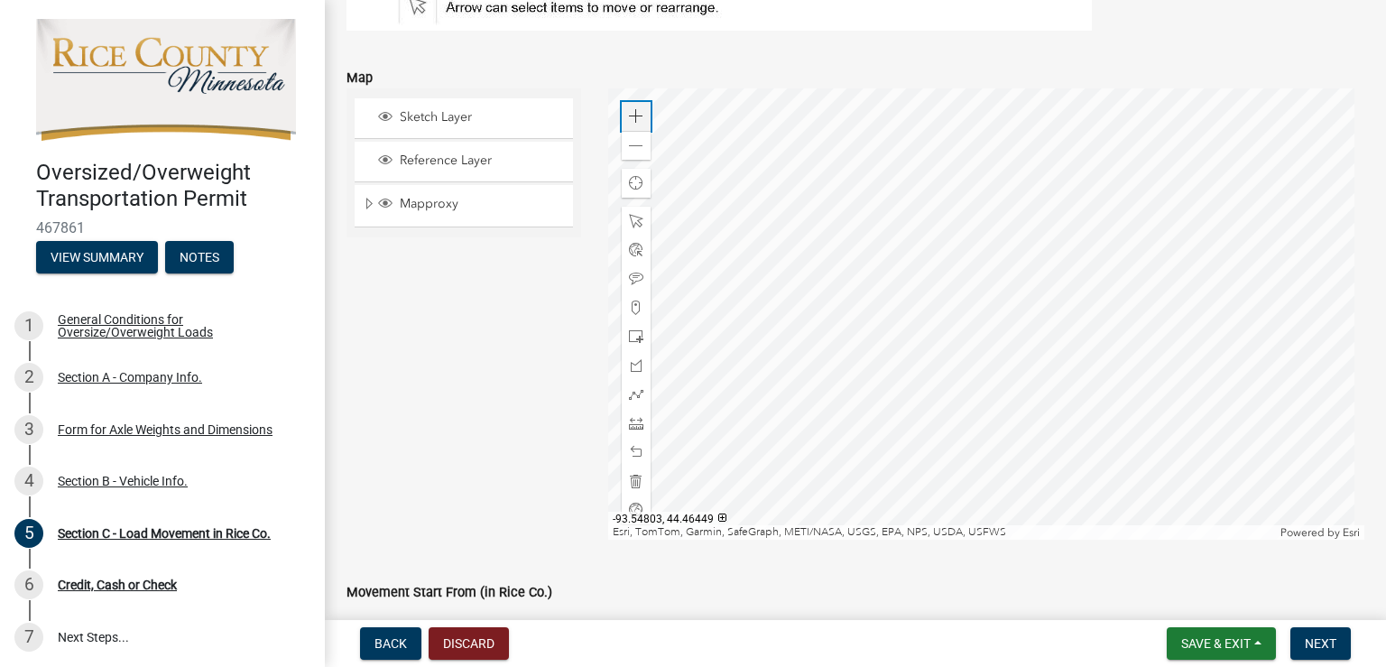
click at [629, 116] on span at bounding box center [636, 116] width 14 height 14
click at [802, 265] on div at bounding box center [986, 313] width 757 height 451
click at [712, 416] on div at bounding box center [986, 313] width 757 height 451
click at [631, 114] on span at bounding box center [636, 116] width 14 height 14
click at [630, 392] on span at bounding box center [636, 394] width 14 height 14
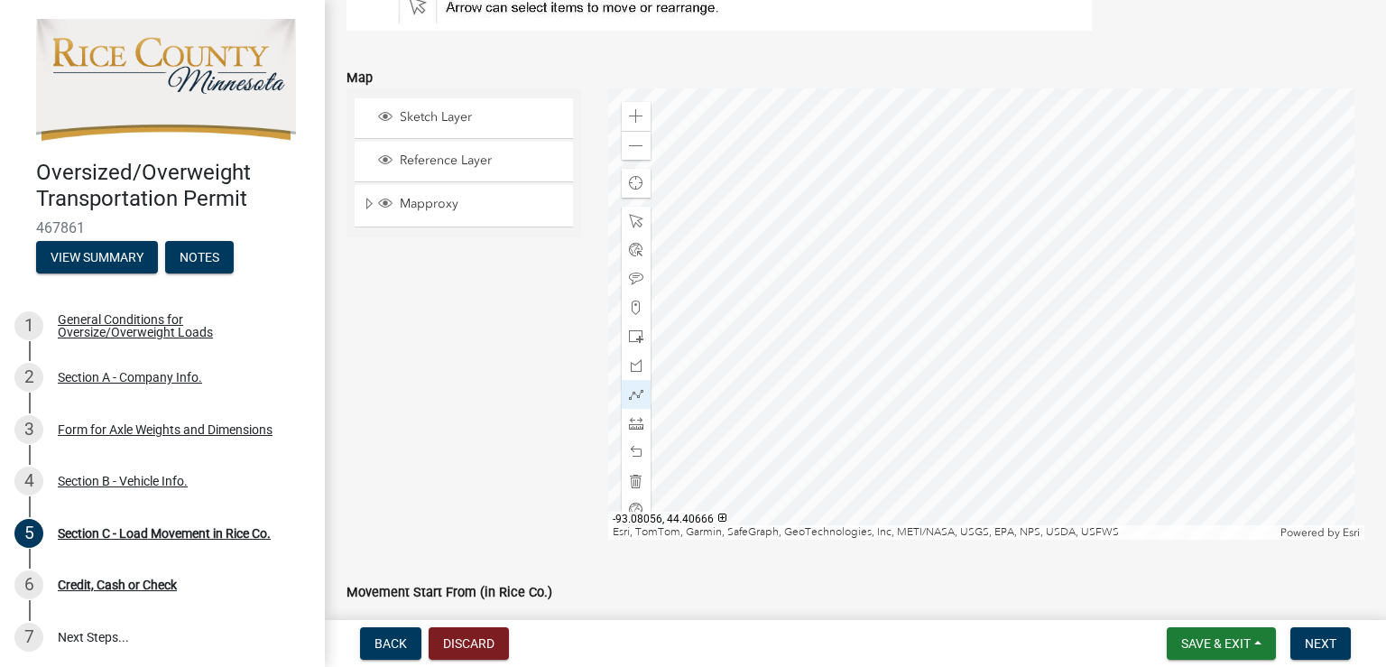
click at [920, 219] on div at bounding box center [986, 313] width 757 height 451
click at [726, 288] on div at bounding box center [986, 313] width 757 height 451
click at [792, 284] on div at bounding box center [986, 313] width 757 height 451
click at [842, 301] on div at bounding box center [986, 313] width 757 height 451
click at [998, 260] on div at bounding box center [986, 313] width 757 height 451
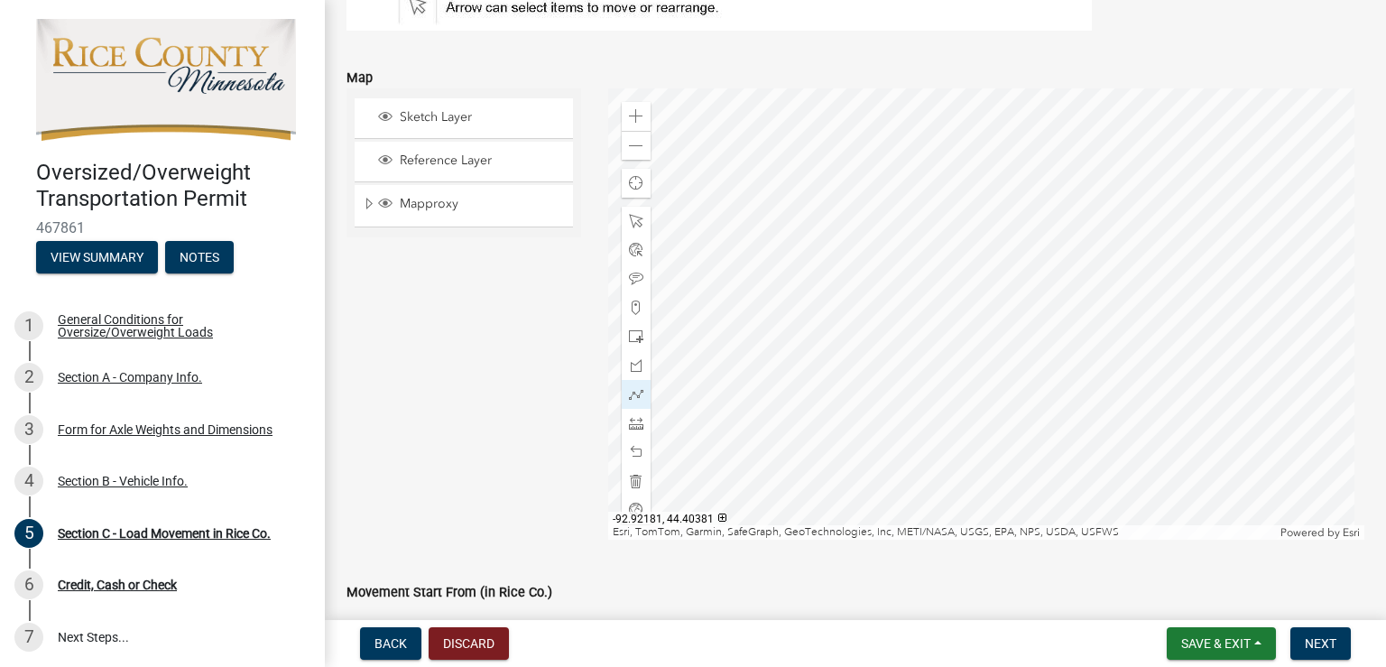
click at [1020, 280] on div at bounding box center [986, 313] width 757 height 451
click at [1050, 288] on div at bounding box center [986, 313] width 757 height 451
click at [1079, 313] on div at bounding box center [986, 313] width 757 height 451
click at [824, 348] on div at bounding box center [986, 313] width 757 height 451
click at [1167, 324] on div at bounding box center [986, 313] width 757 height 451
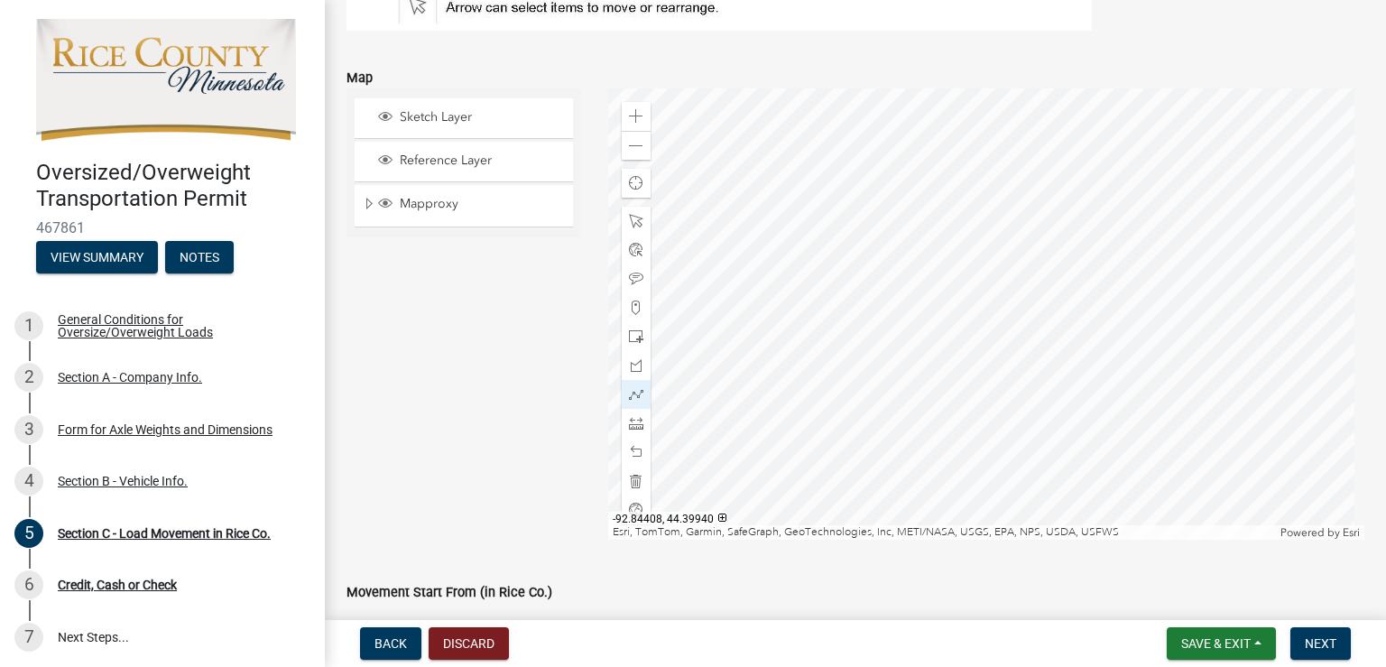
click at [1167, 324] on div at bounding box center [986, 313] width 757 height 451
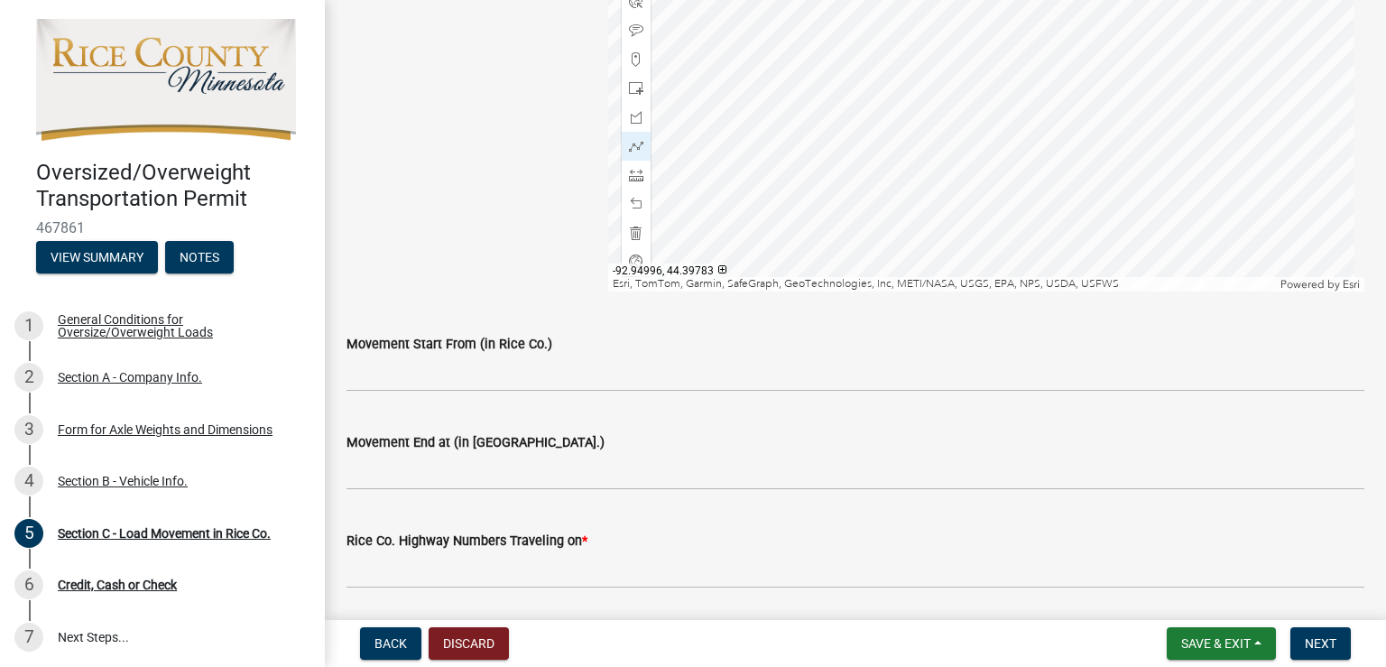
scroll to position [541, 0]
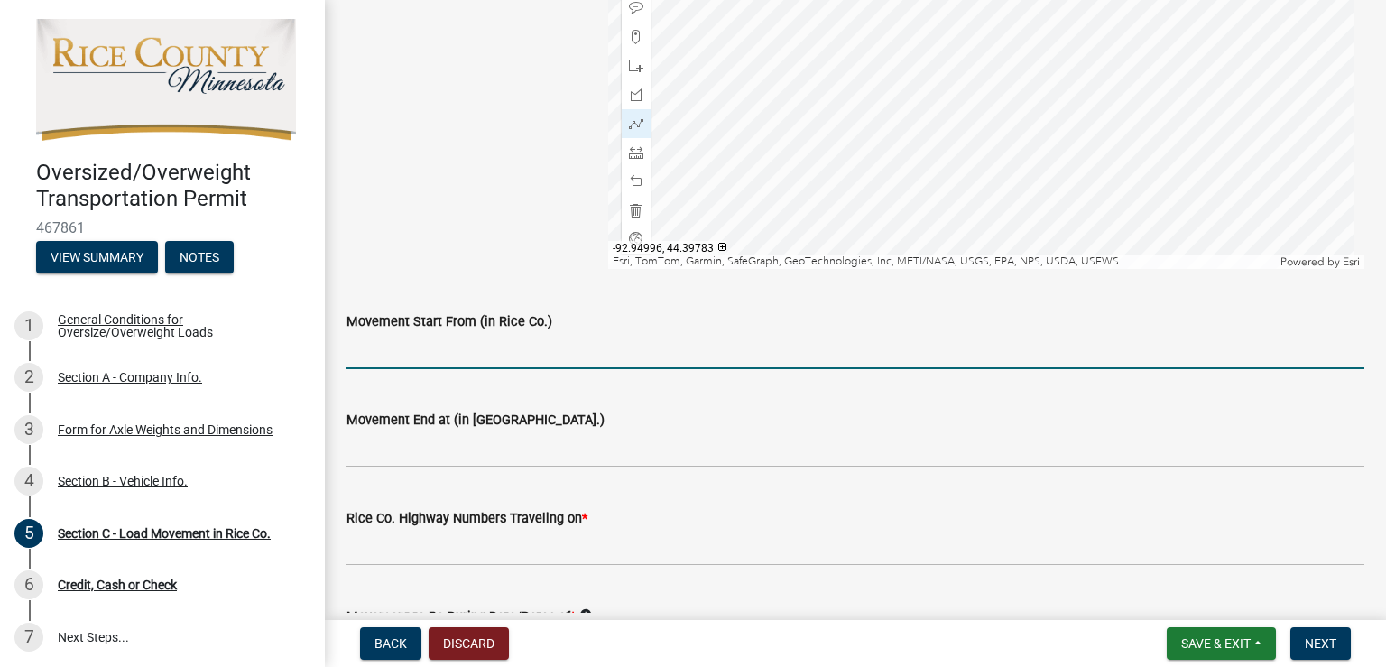
click at [509, 348] on input "Movement Start From (in Rice Co.)" at bounding box center [856, 350] width 1018 height 37
type input "[STREET_ADDRESS][PERSON_NAME][PERSON_NAME]"
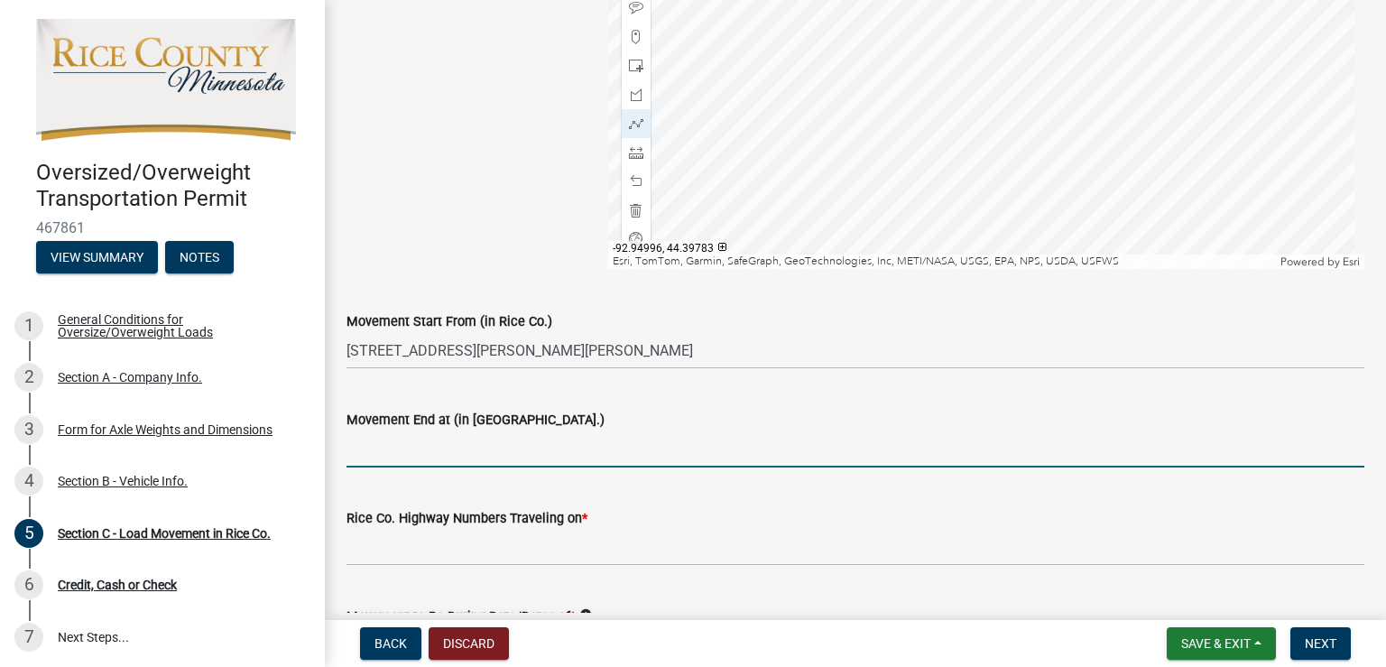
click at [486, 440] on input "Movement End at (in [GEOGRAPHIC_DATA].)" at bounding box center [856, 448] width 1018 height 37
type input "County Rd 9 @ [GEOGRAPHIC_DATA] line"
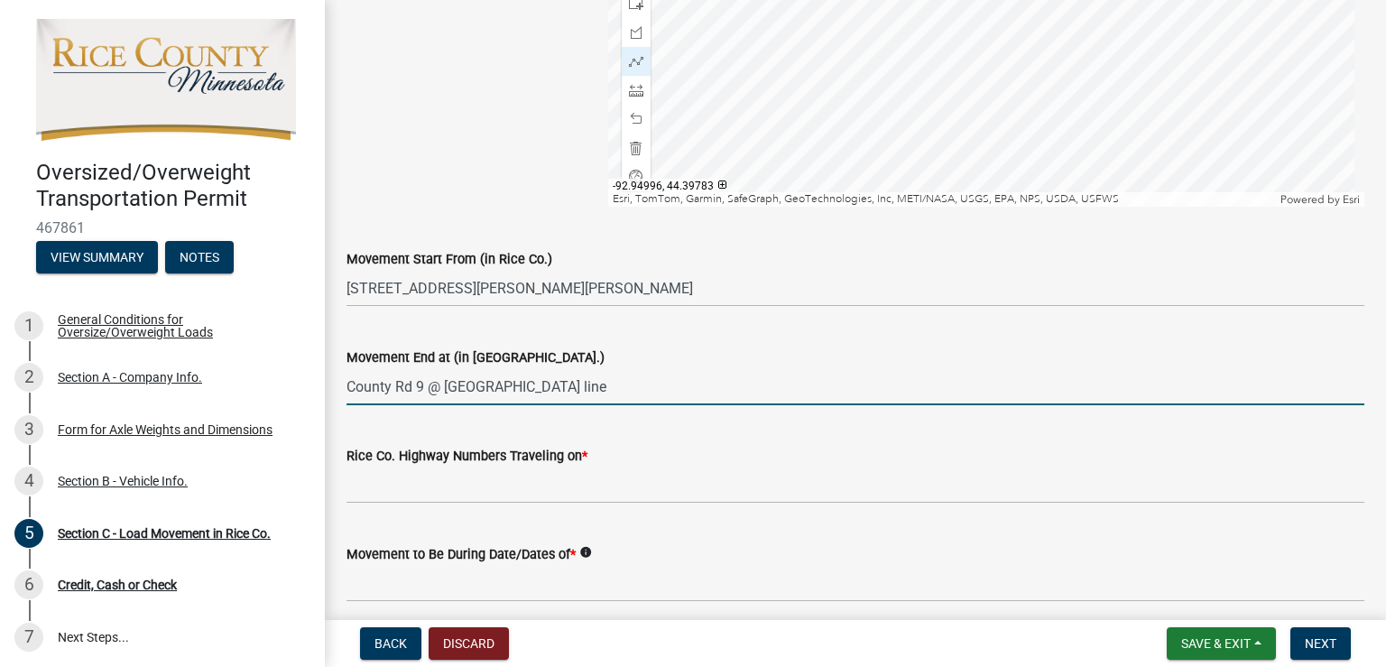
scroll to position [632, 0]
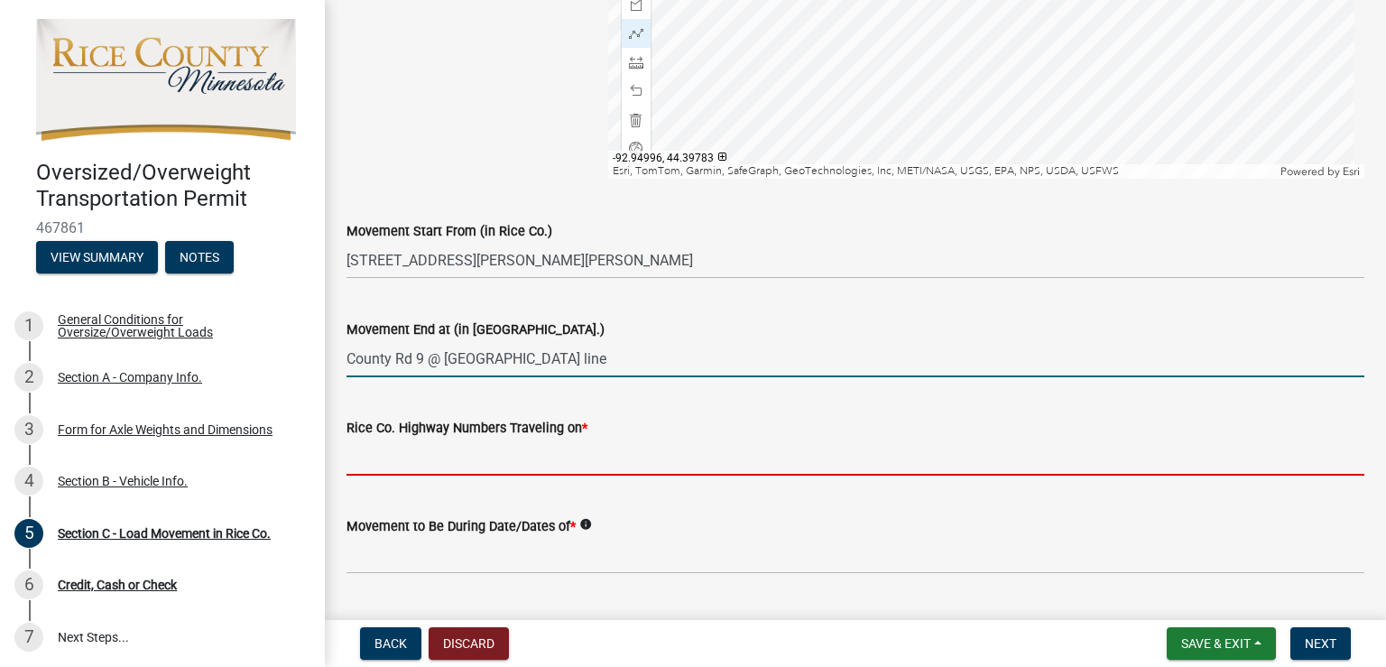
click at [478, 463] on input "Rice Co. Highway Numbers Traveling on *" at bounding box center [856, 457] width 1018 height 37
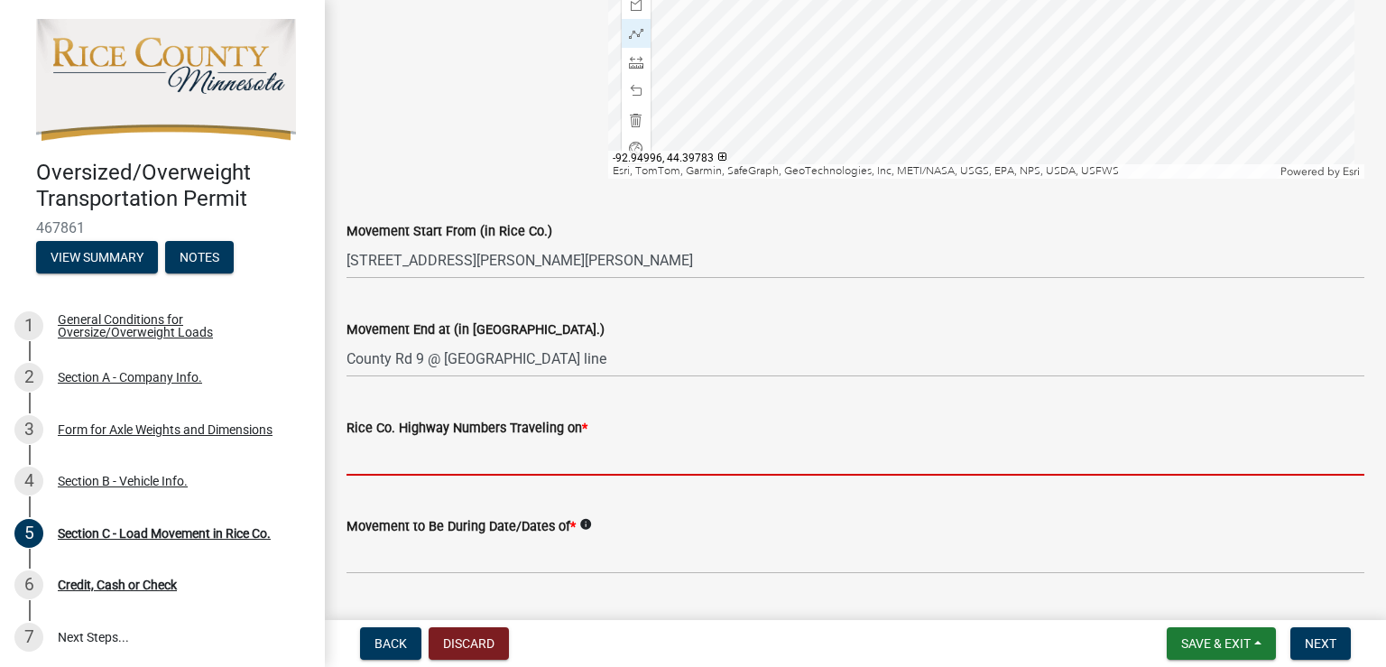
type input "31"
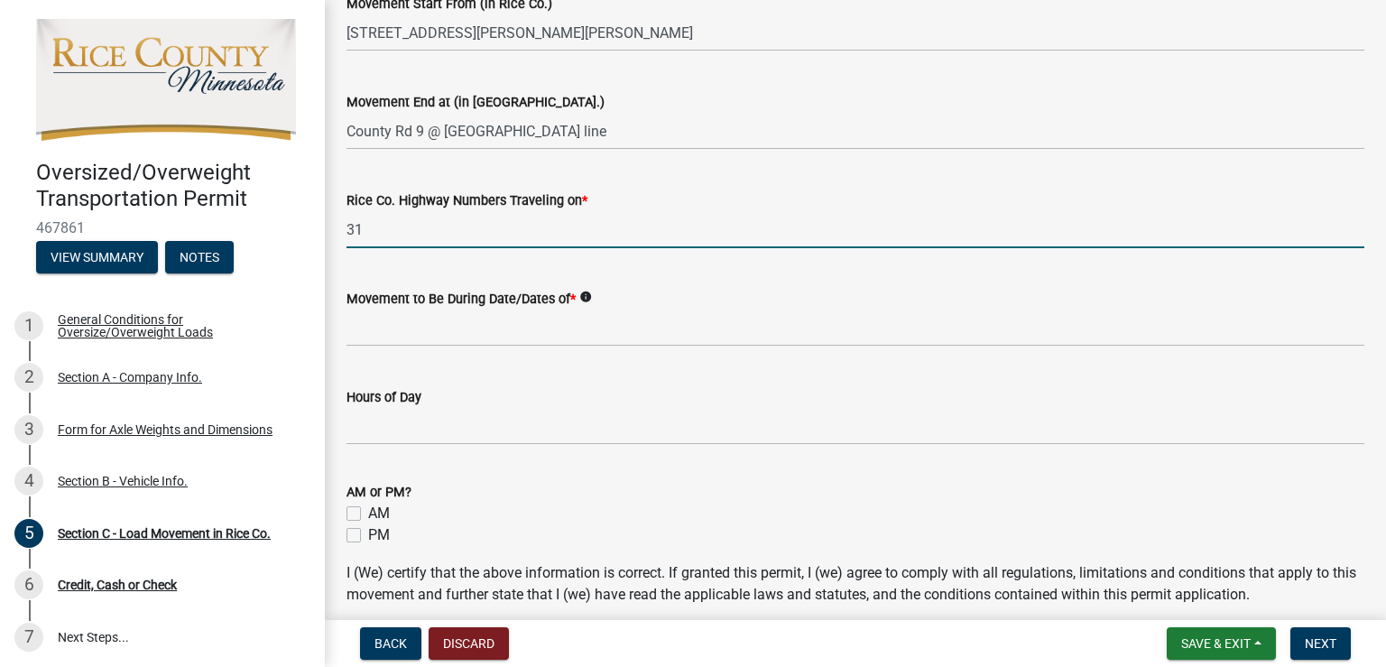
scroll to position [902, 0]
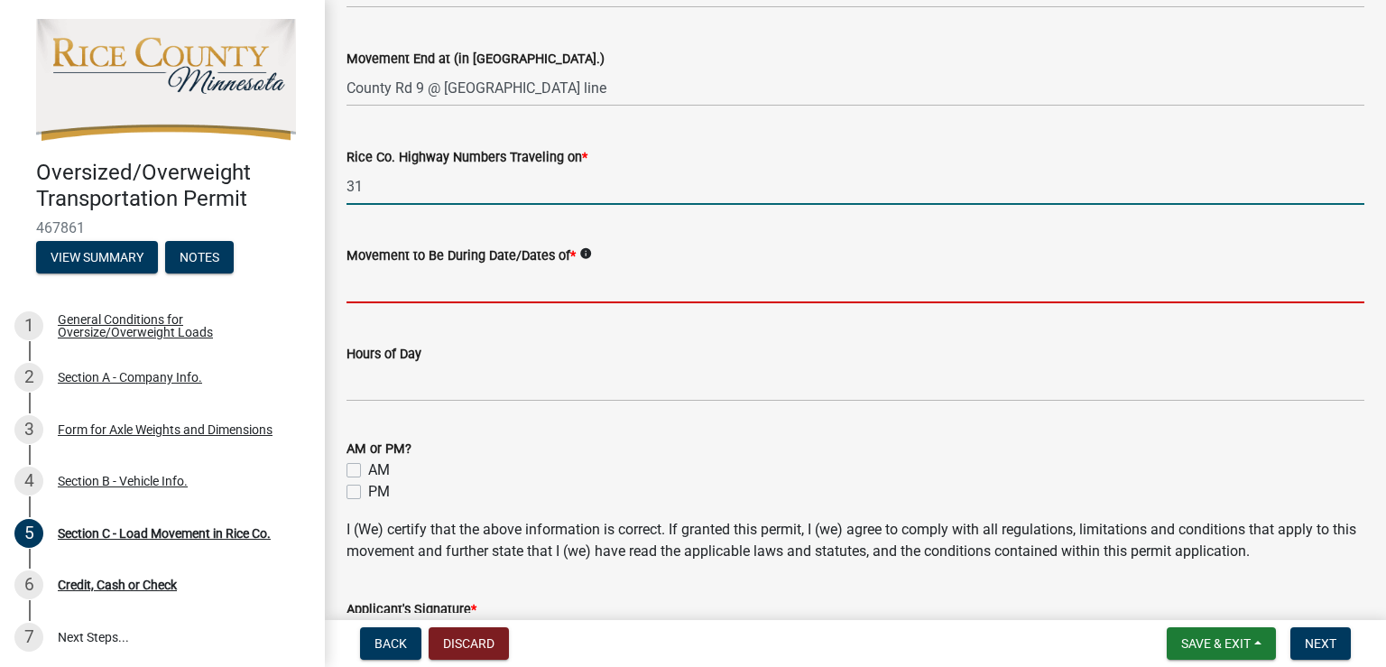
click at [456, 272] on input "Movement to Be During Date/Dates of *" at bounding box center [856, 284] width 1018 height 37
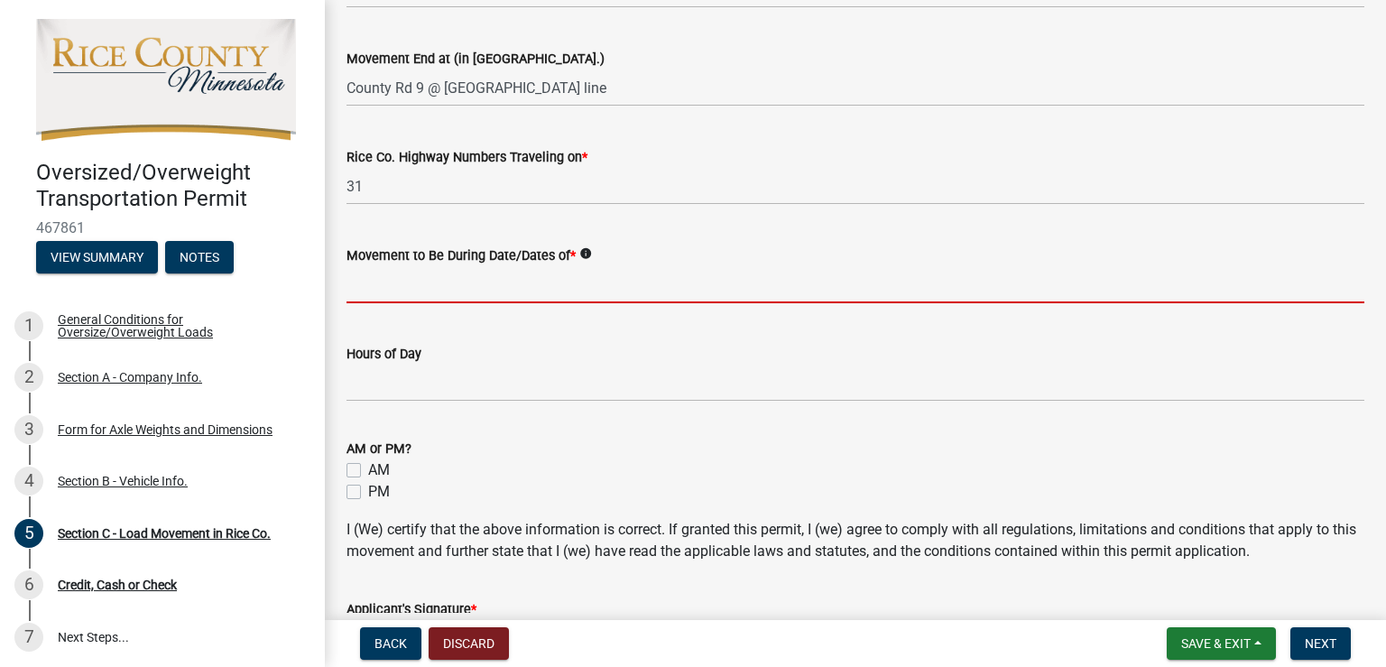
type input "[DATE] - [DATE]"
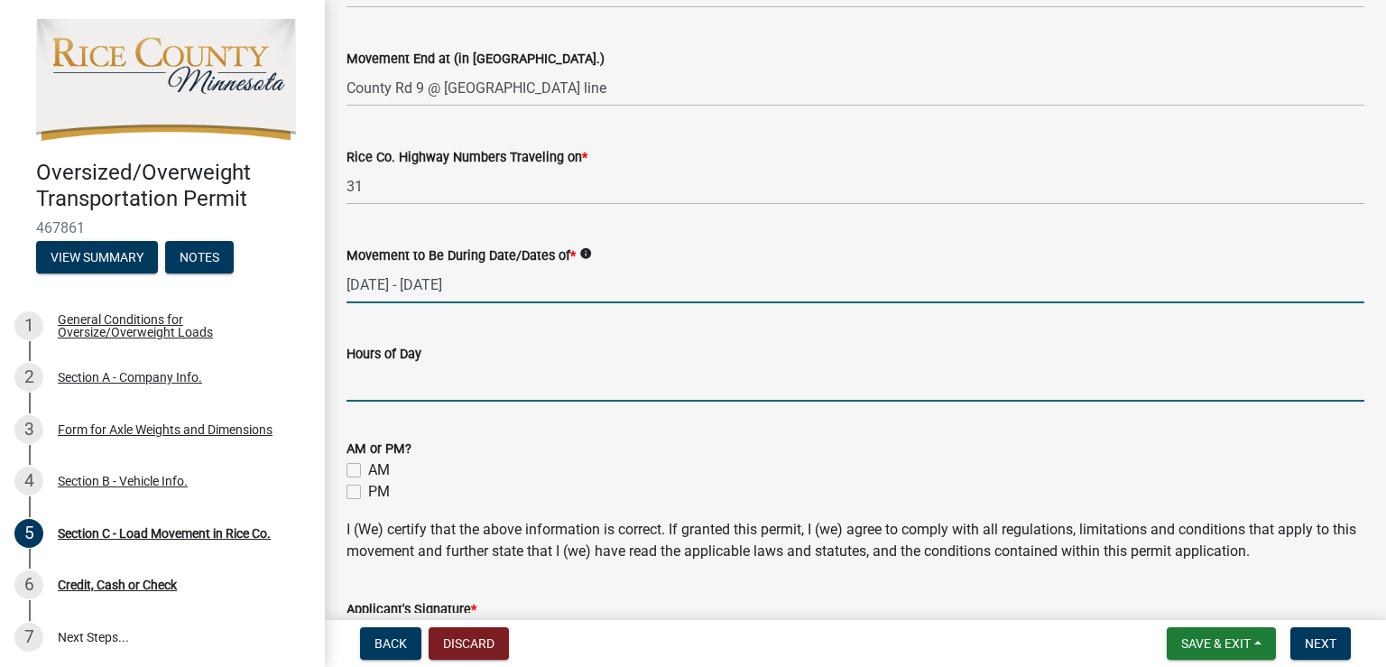
click at [434, 382] on input "Hours of Day" at bounding box center [856, 383] width 1018 height 37
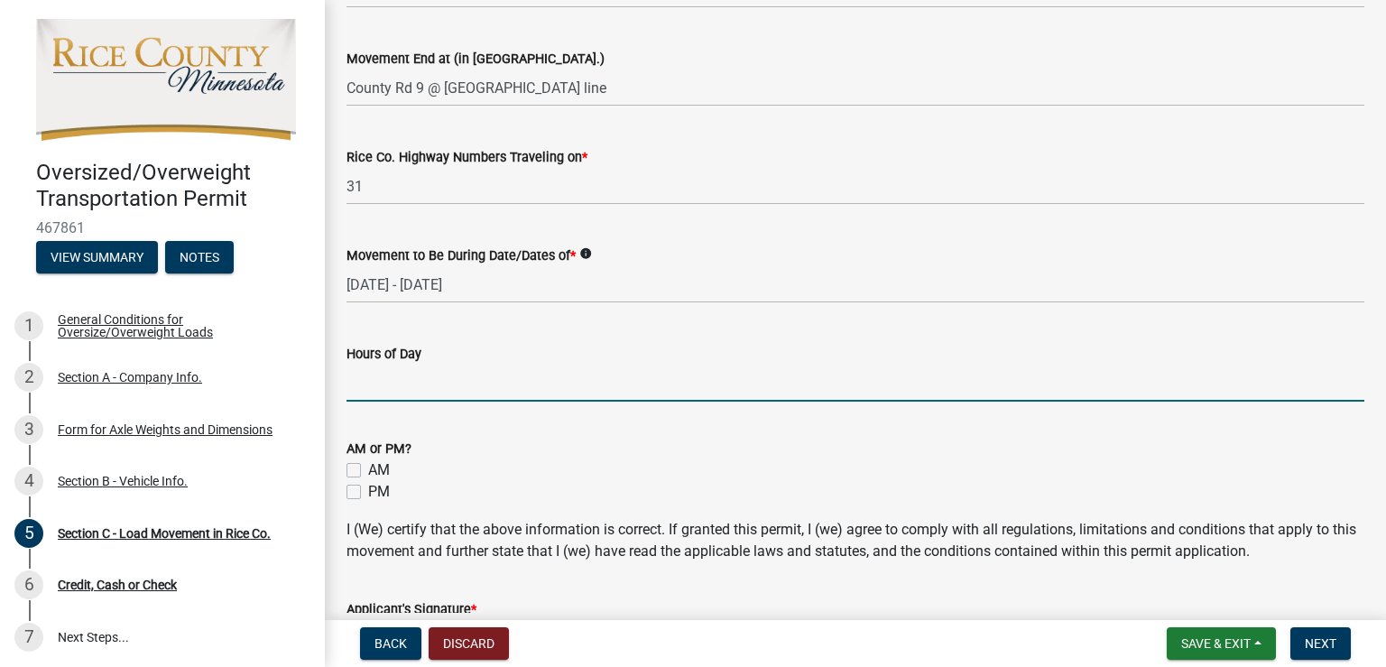
type input "daylight"
click at [375, 472] on label "AM" at bounding box center [379, 470] width 22 height 22
click at [375, 471] on input "AM" at bounding box center [374, 465] width 12 height 12
checkbox input "true"
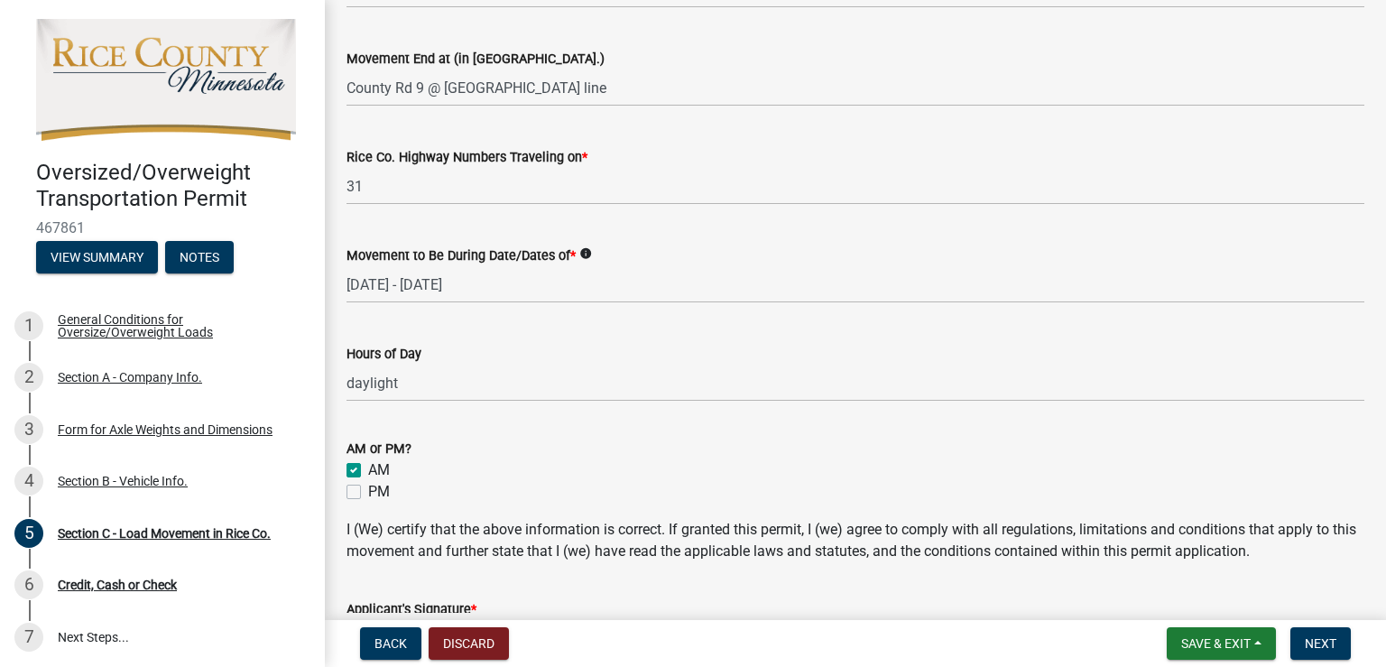
click at [372, 488] on label "PM" at bounding box center [379, 492] width 22 height 22
click at [372, 488] on input "PM" at bounding box center [374, 487] width 12 height 12
checkbox input "true"
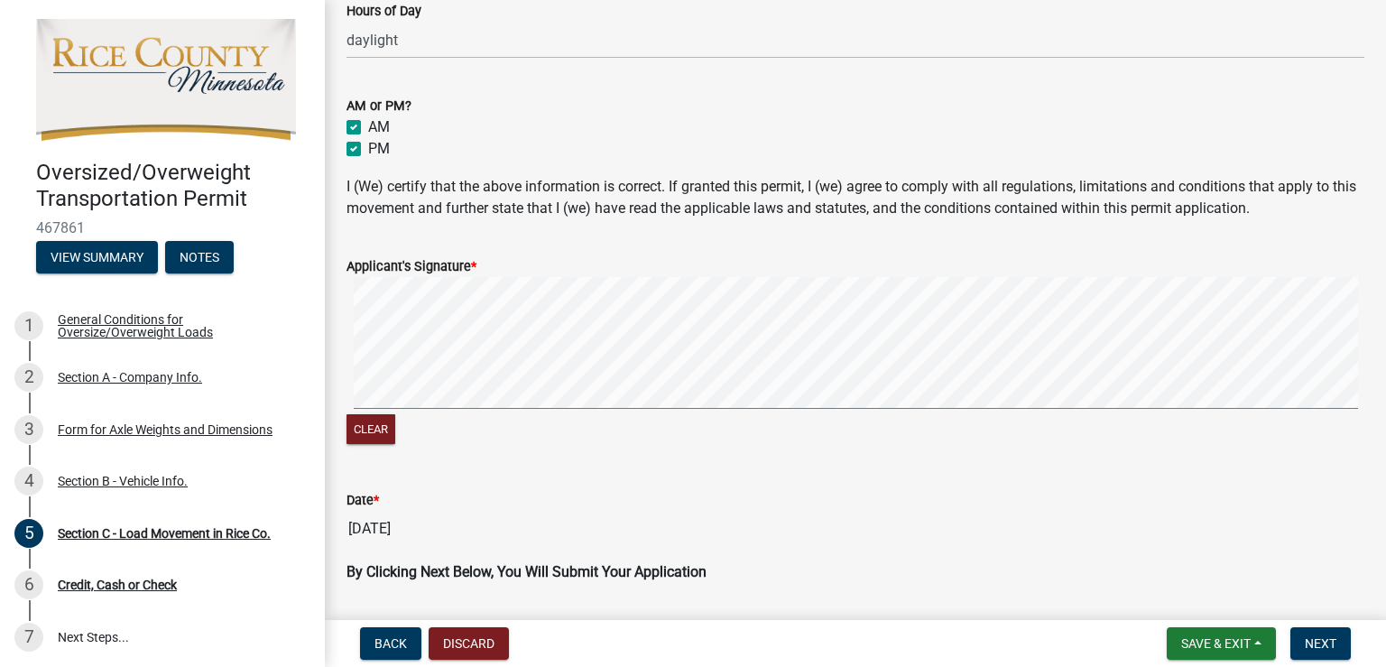
scroll to position [1263, 0]
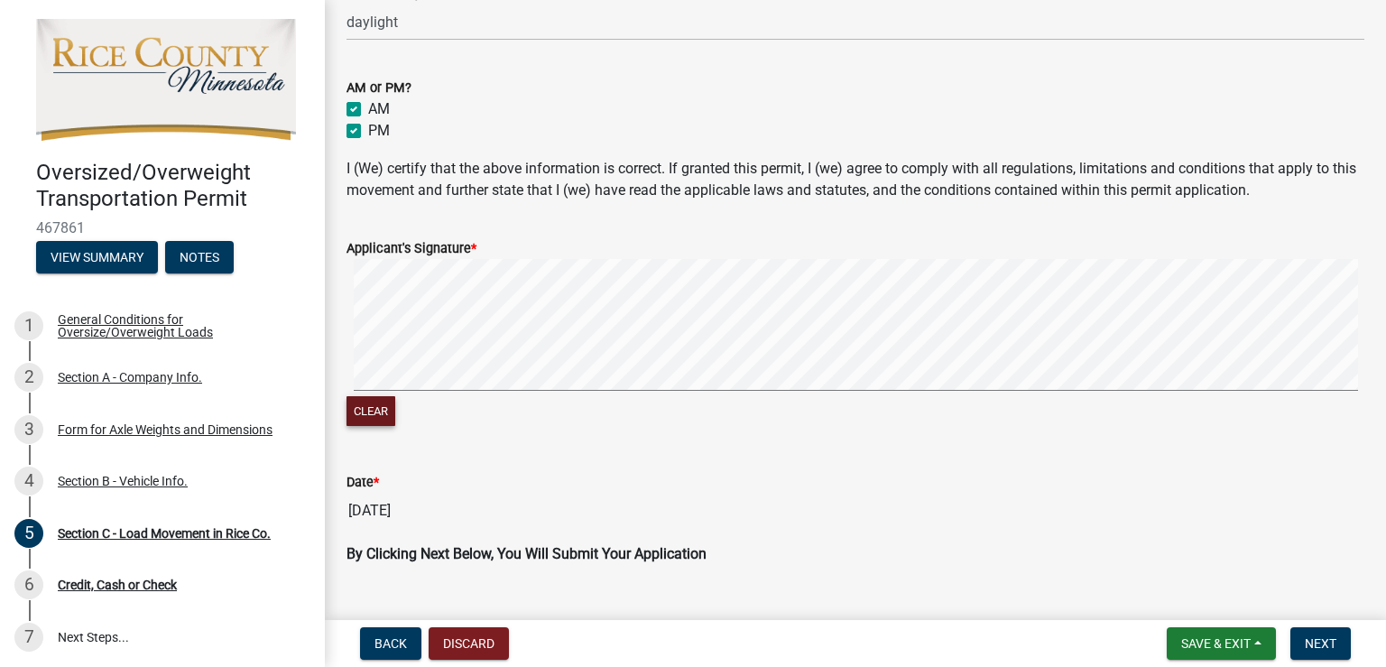
click at [368, 409] on button "Clear" at bounding box center [371, 411] width 49 height 30
click at [1311, 647] on span "Next" at bounding box center [1321, 643] width 32 height 14
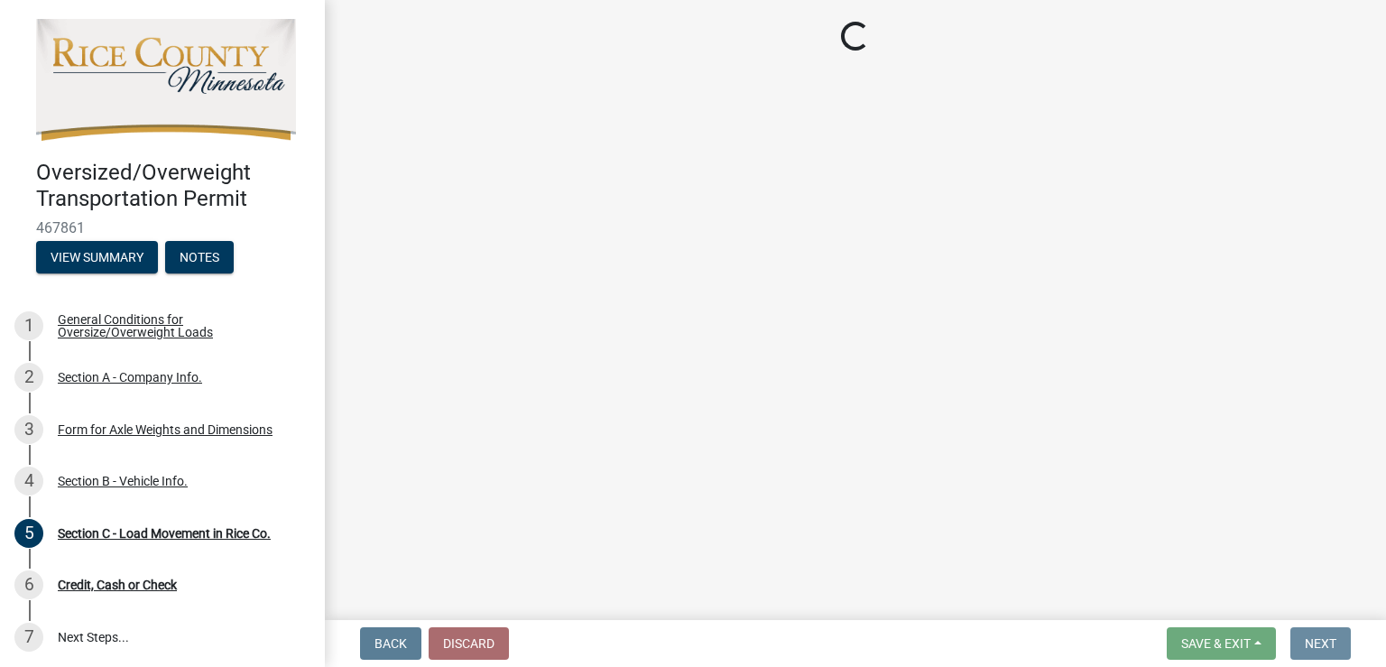
scroll to position [0, 0]
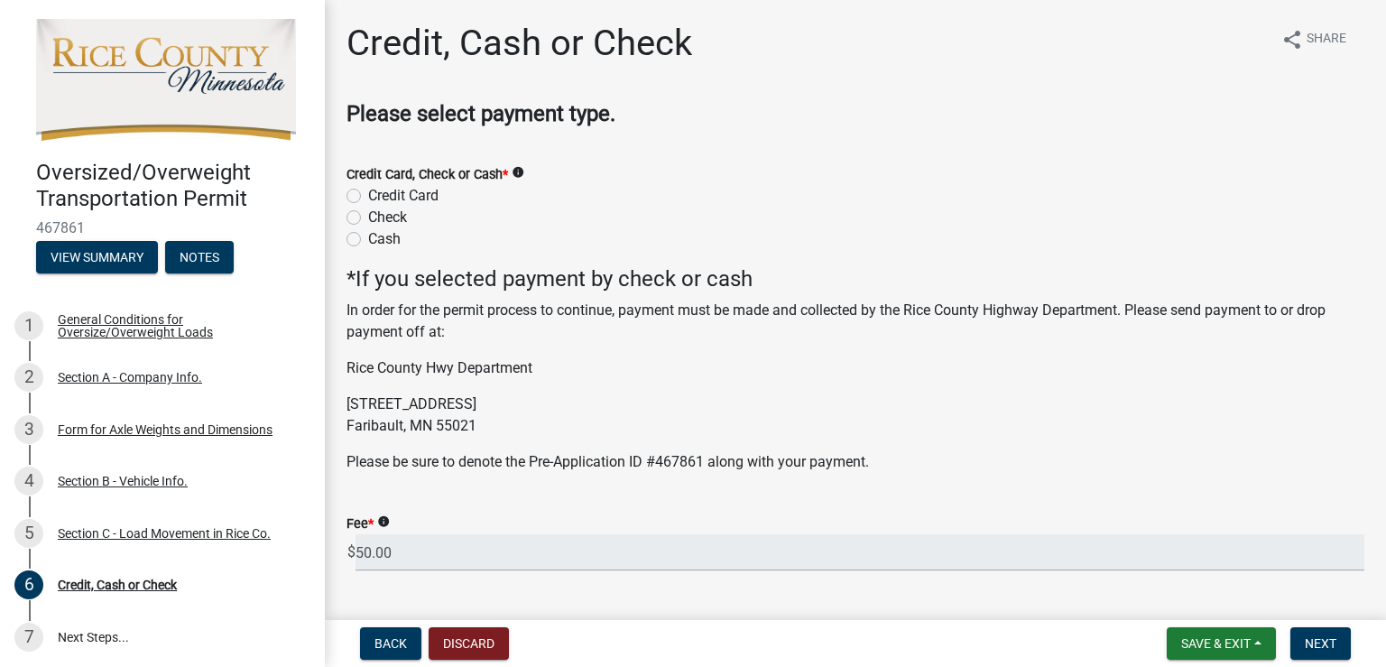
click at [368, 190] on label "Credit Card" at bounding box center [403, 196] width 70 height 22
click at [368, 190] on input "Credit Card" at bounding box center [374, 191] width 12 height 12
radio input "true"
click at [1326, 642] on span "Next" at bounding box center [1321, 643] width 32 height 14
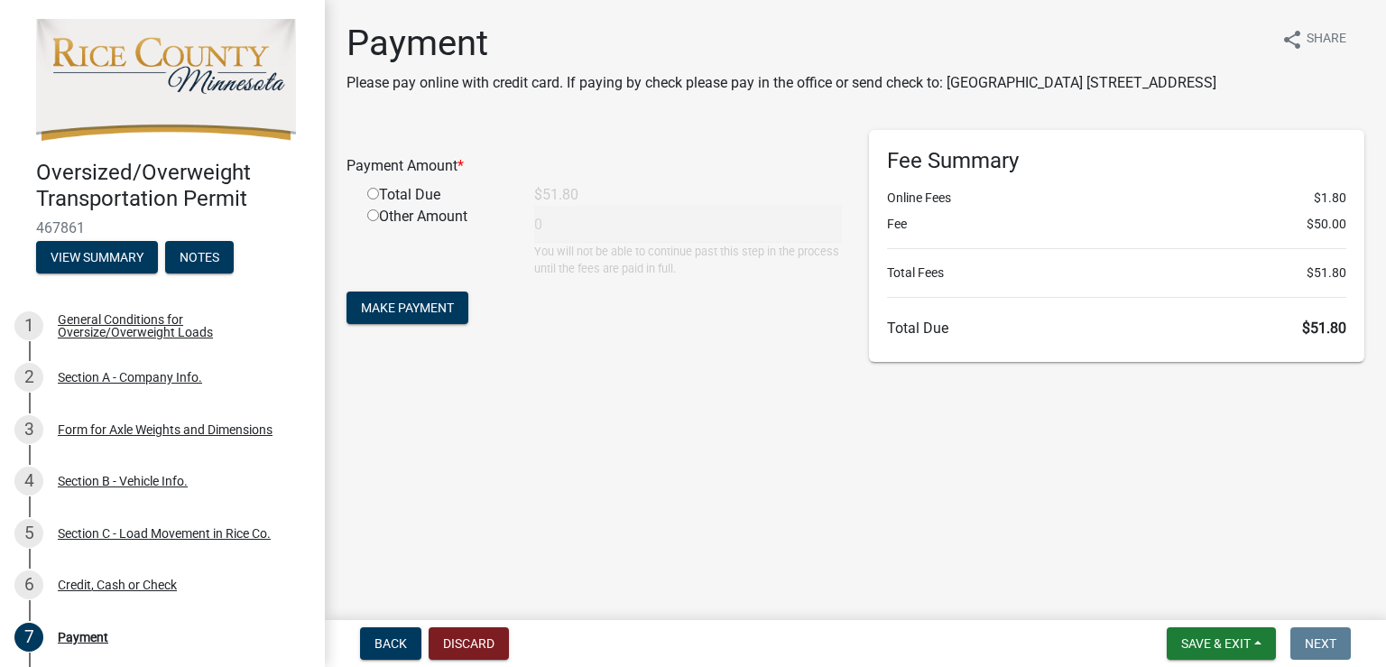
click at [374, 199] on input "radio" at bounding box center [373, 194] width 12 height 12
radio input "true"
type input "51.8"
click at [399, 319] on button "Make Payment" at bounding box center [408, 307] width 122 height 32
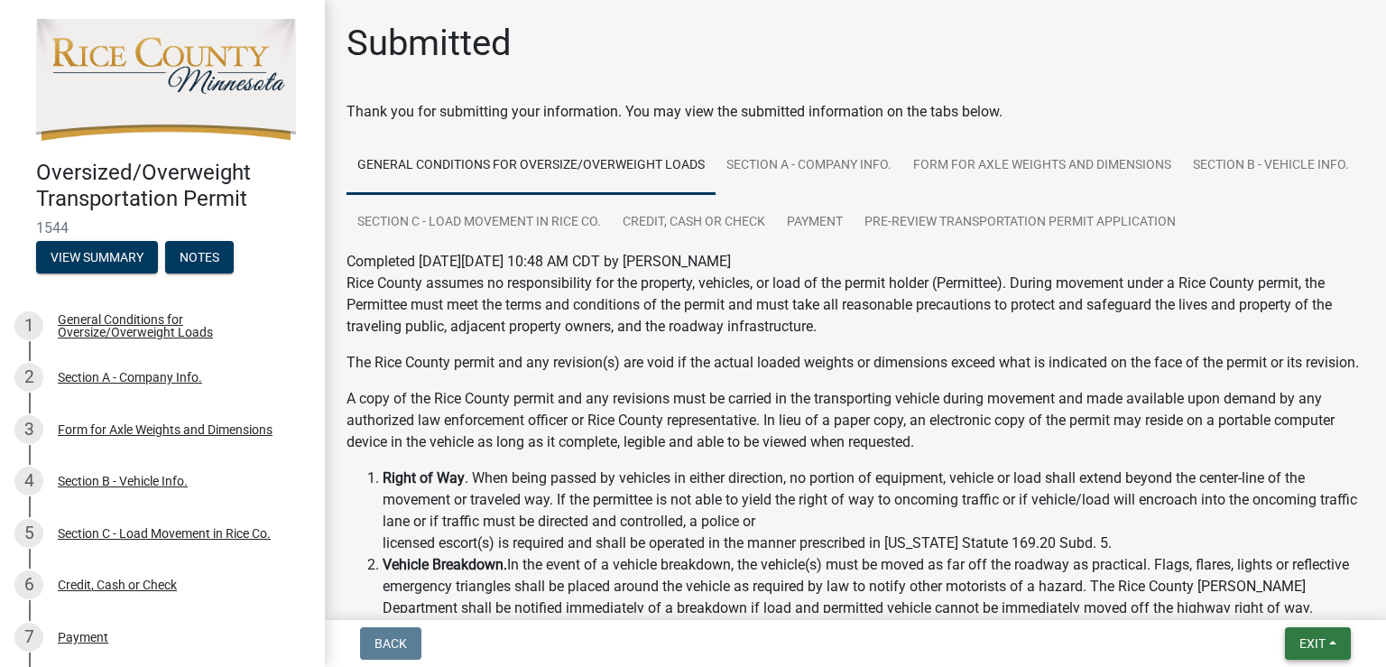
click at [1315, 636] on span "Exit" at bounding box center [1313, 643] width 26 height 14
click at [1263, 595] on button "Save & Exit" at bounding box center [1279, 596] width 144 height 43
